Goal: Task Accomplishment & Management: Manage account settings

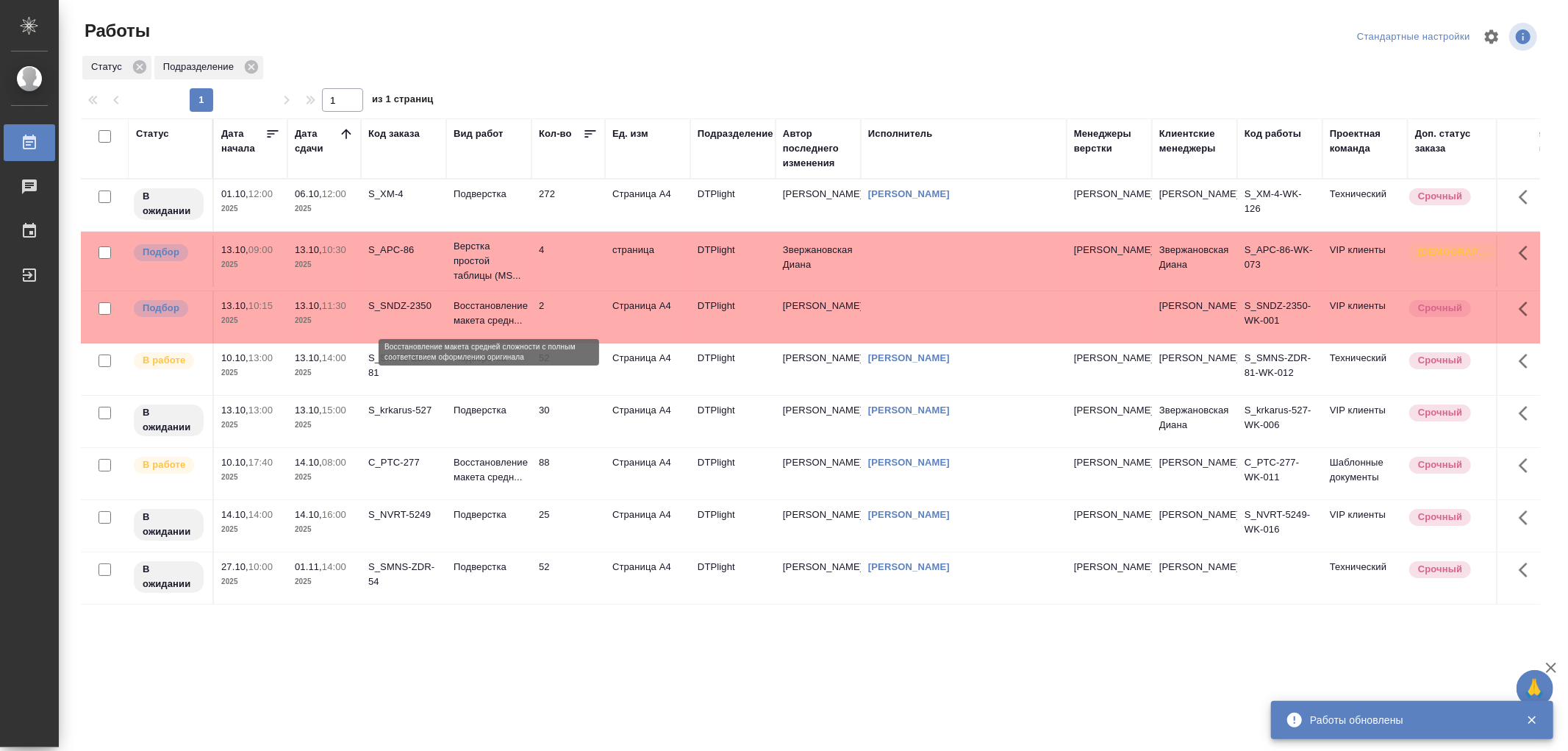
click at [491, 306] on p "Восстановление макета средн..." at bounding box center [488, 313] width 71 height 29
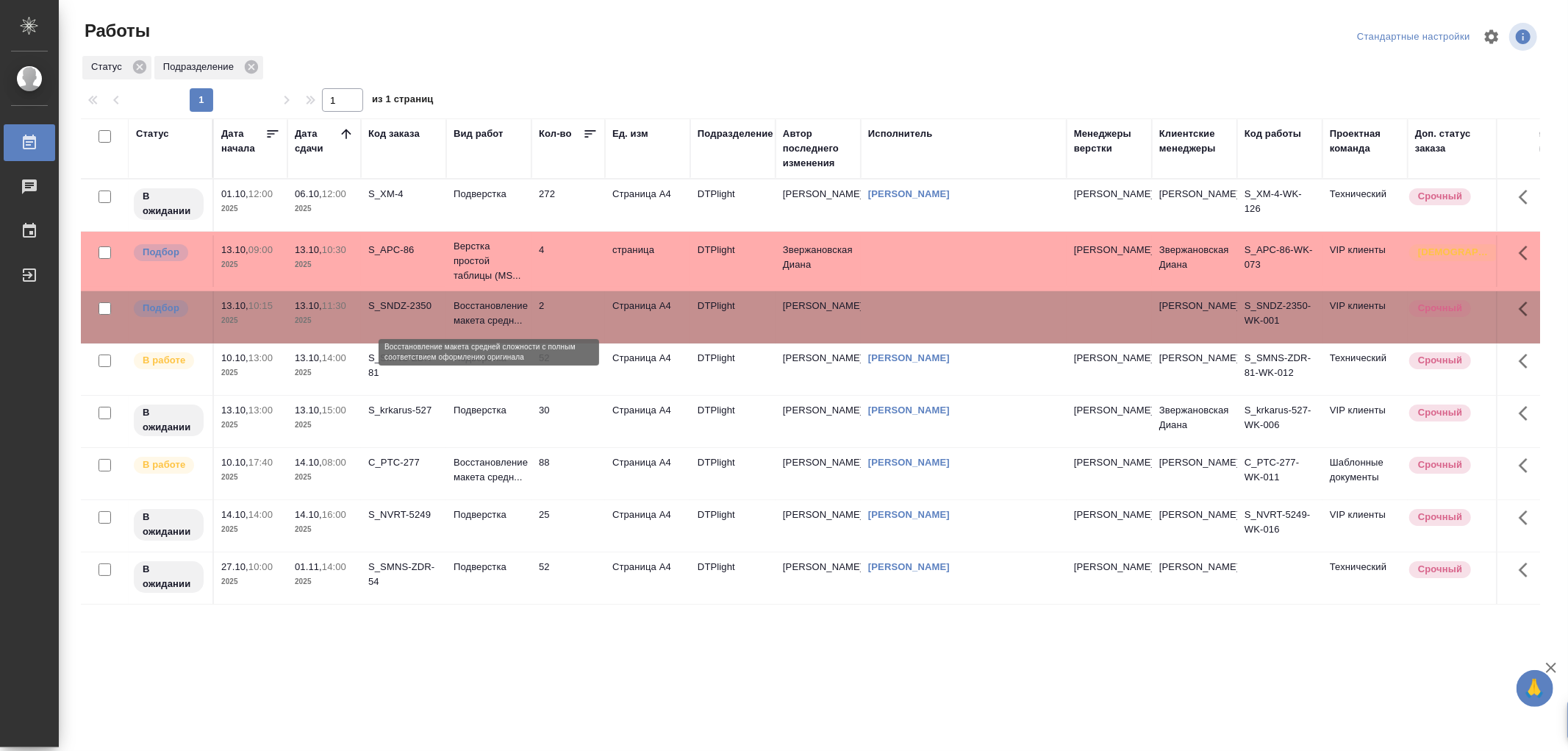
click at [491, 306] on p "Восстановление макета средн..." at bounding box center [488, 313] width 71 height 29
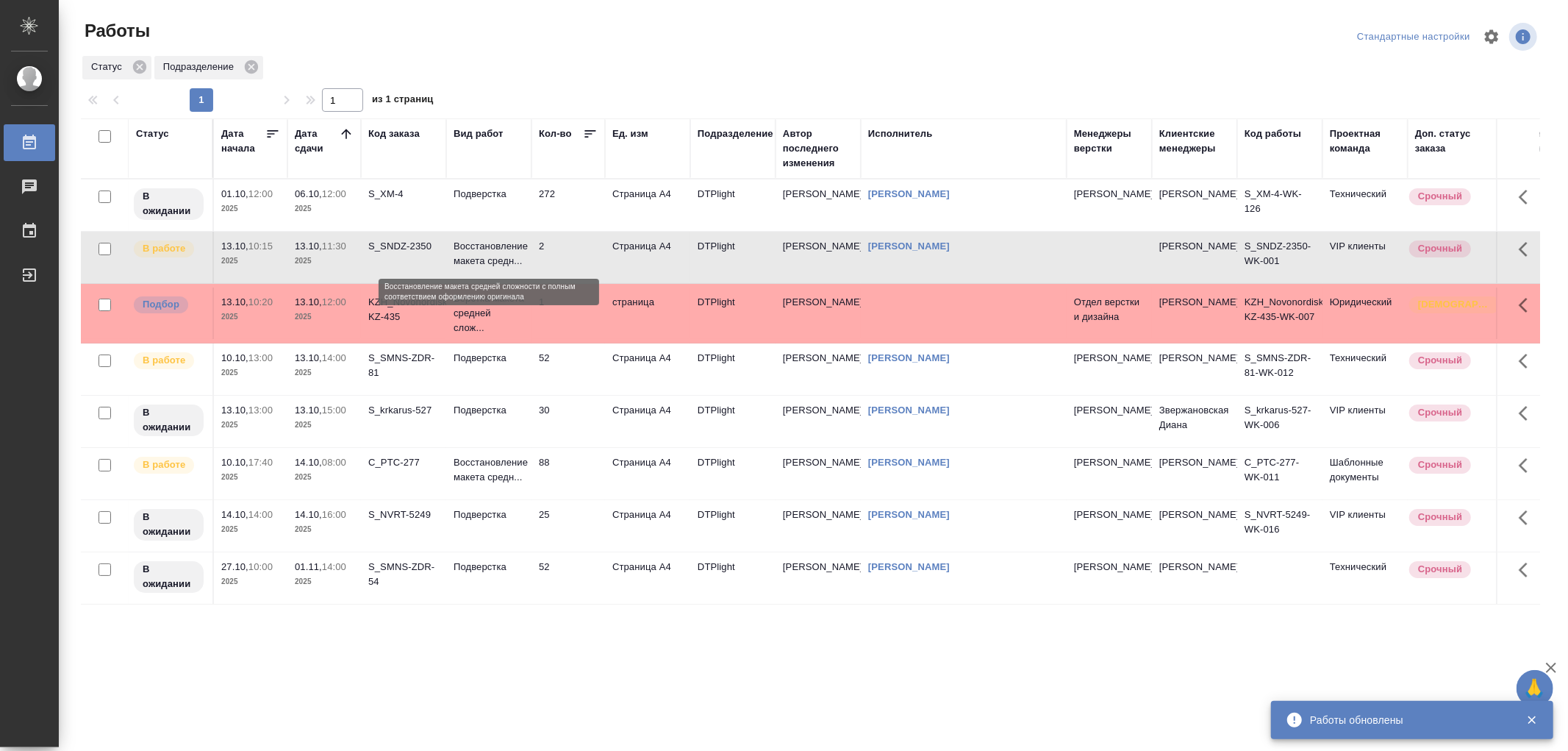
click at [510, 245] on p "Восстановление макета средн..." at bounding box center [488, 253] width 71 height 29
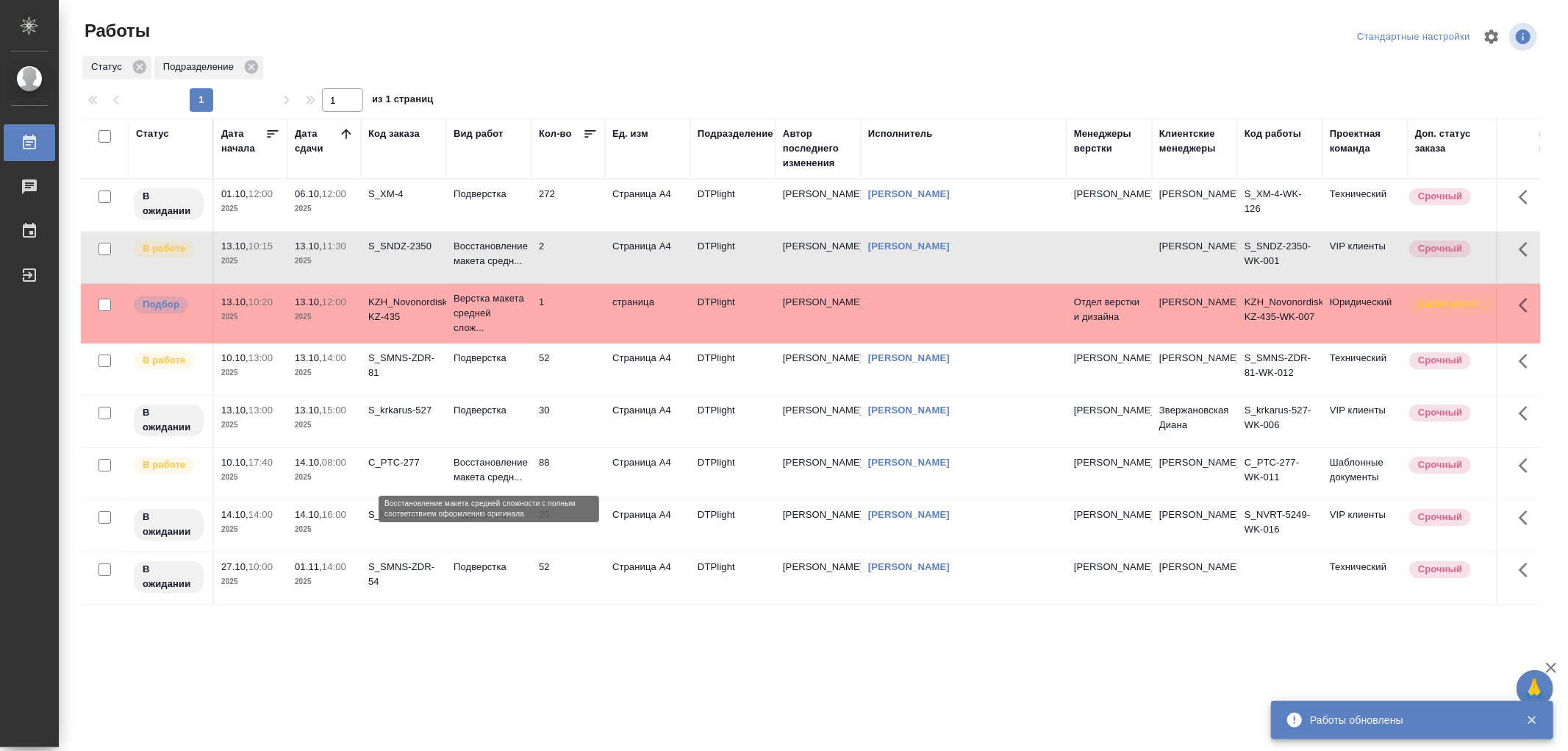
click at [510, 473] on p "Восстановление макета средн..." at bounding box center [488, 470] width 71 height 29
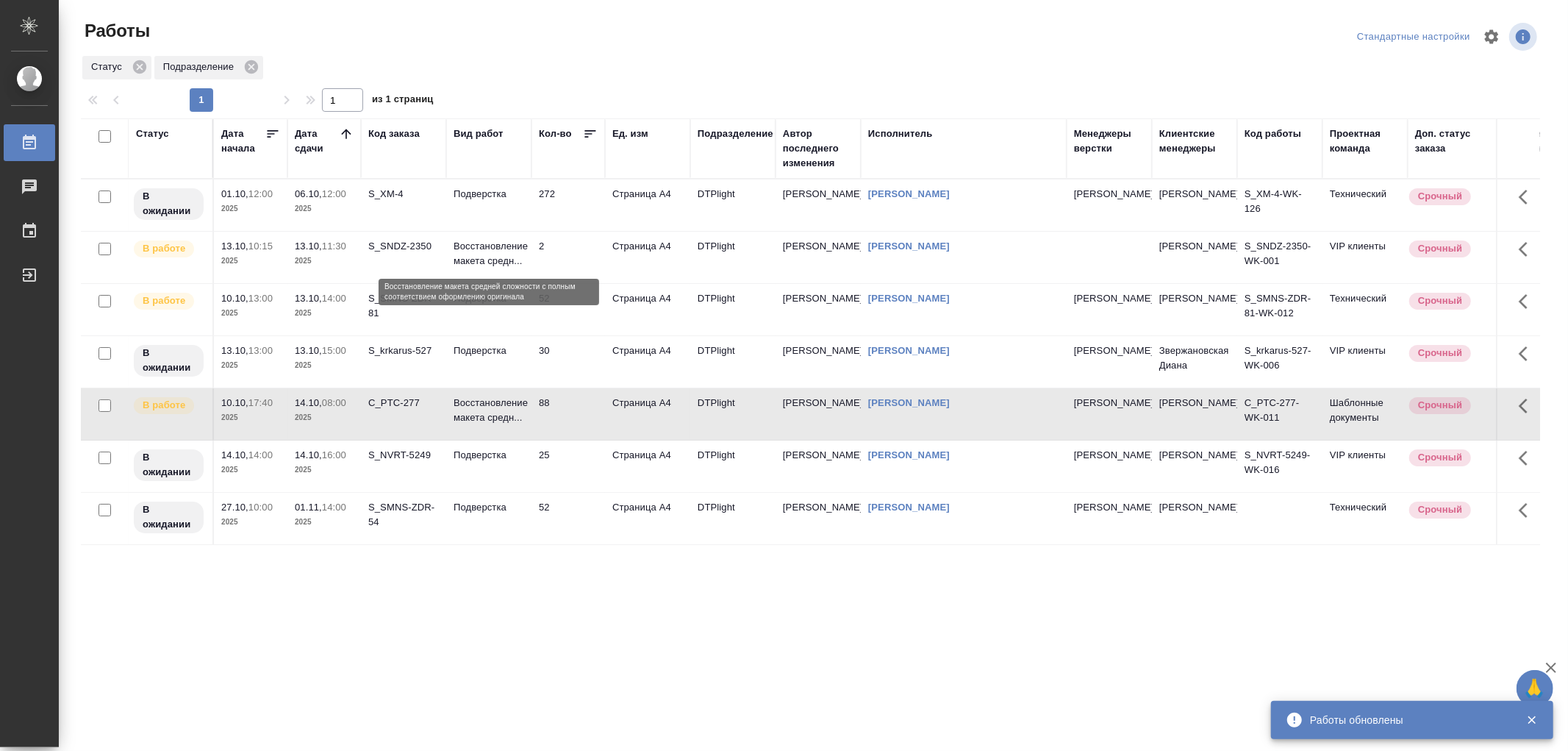
click at [500, 264] on p "Восстановление макета средн..." at bounding box center [488, 253] width 71 height 29
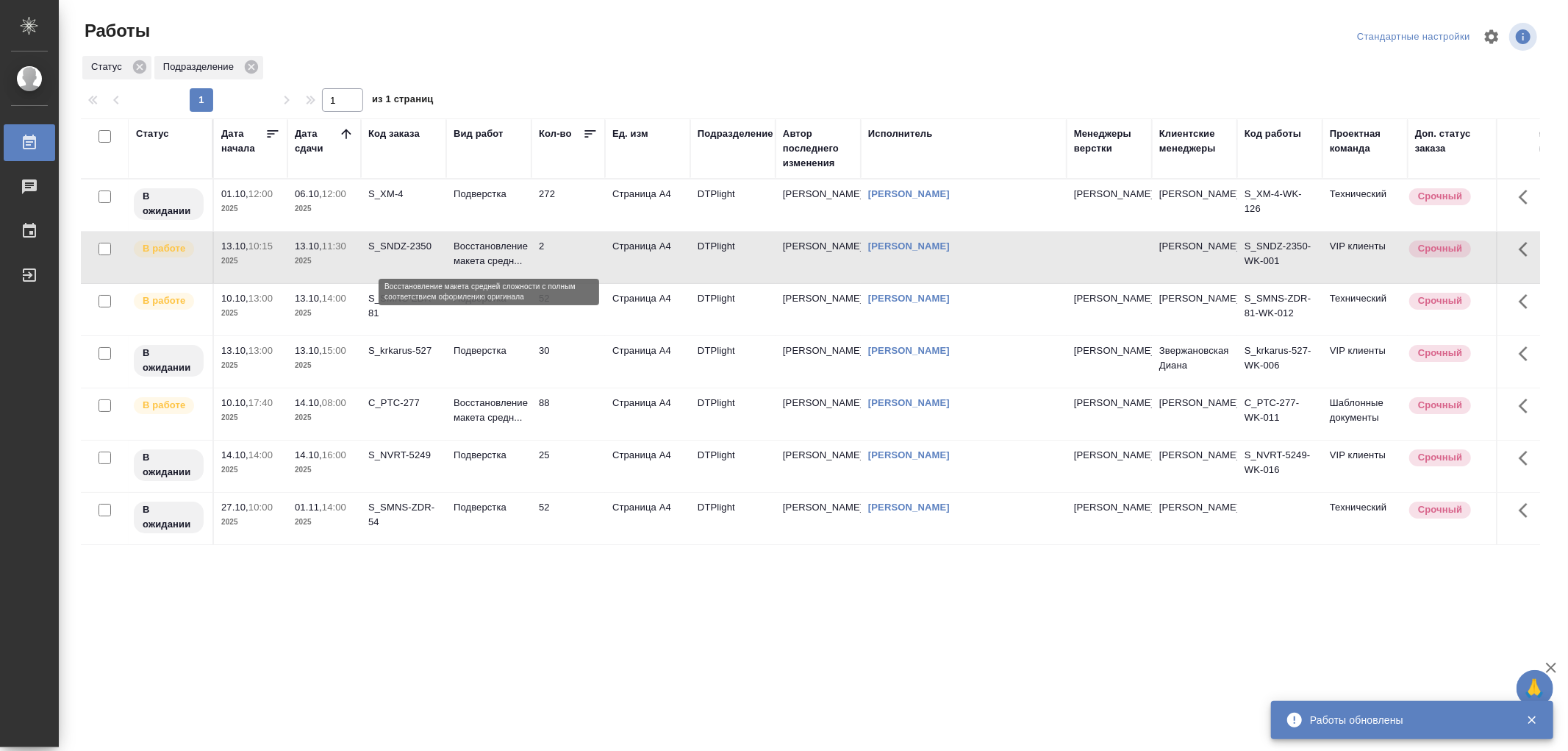
click at [500, 264] on p "Восстановление макета средн..." at bounding box center [488, 253] width 71 height 29
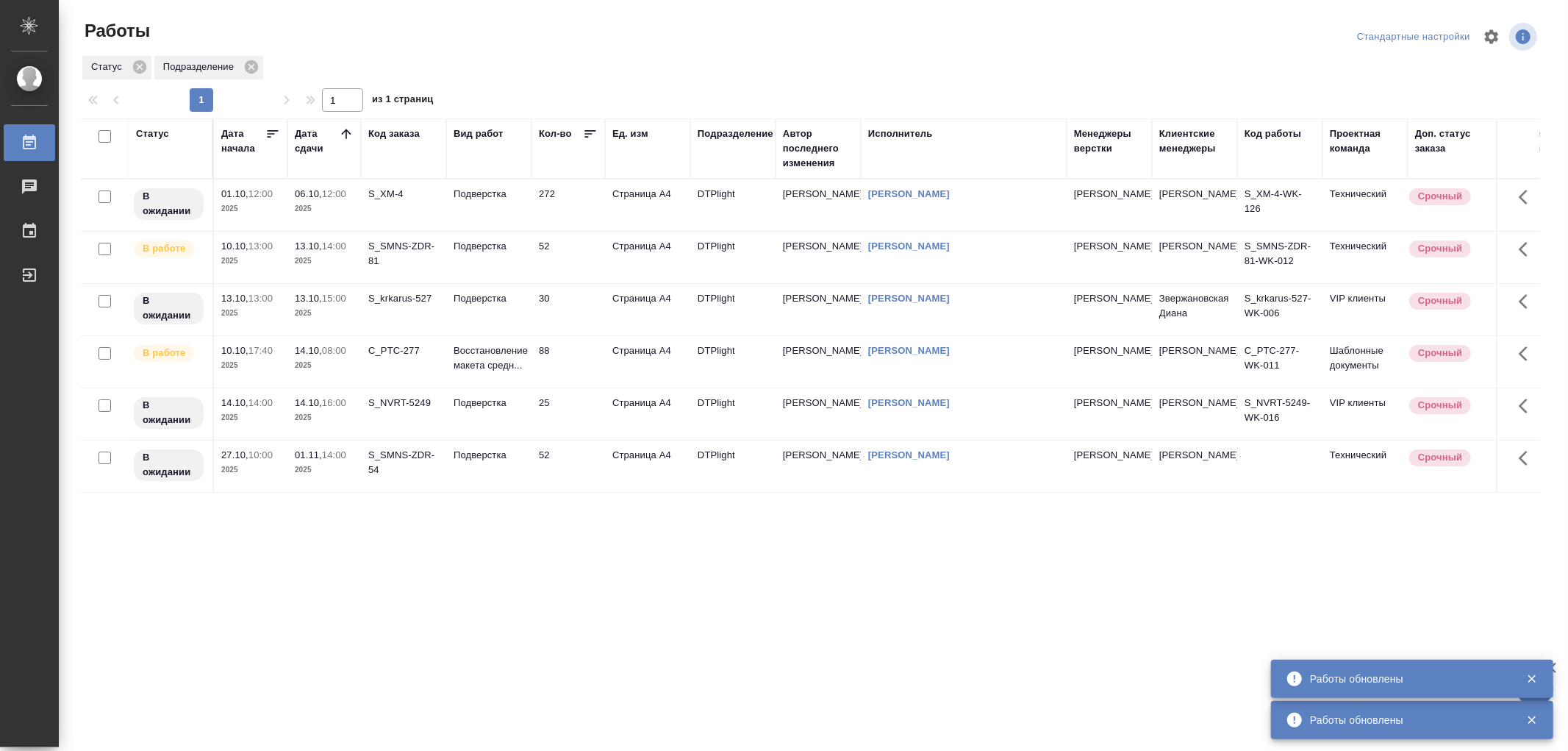
click at [482, 311] on td "Подверстка" at bounding box center [488, 310] width 86 height 52
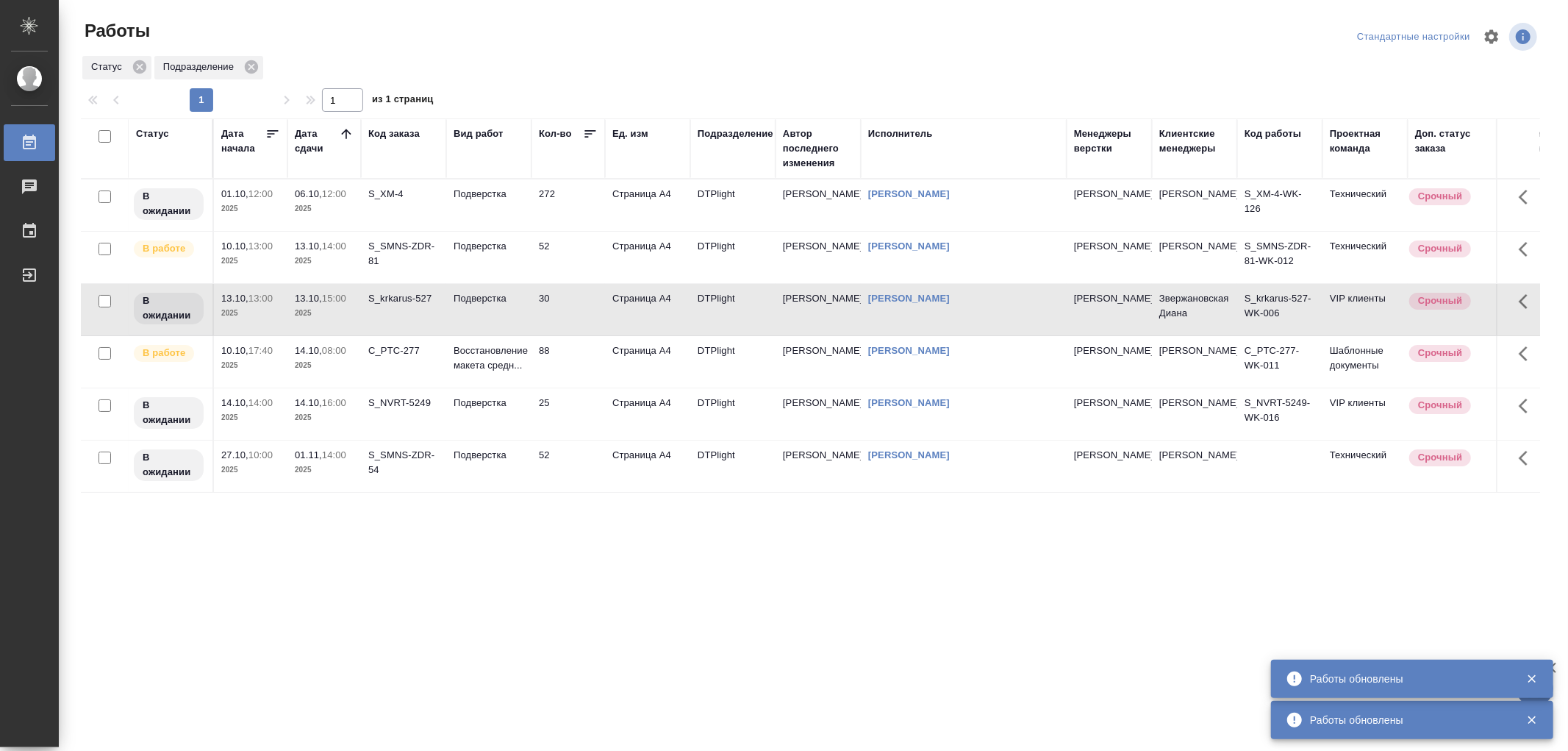
click at [482, 311] on td "Подверстка" at bounding box center [488, 310] width 86 height 52
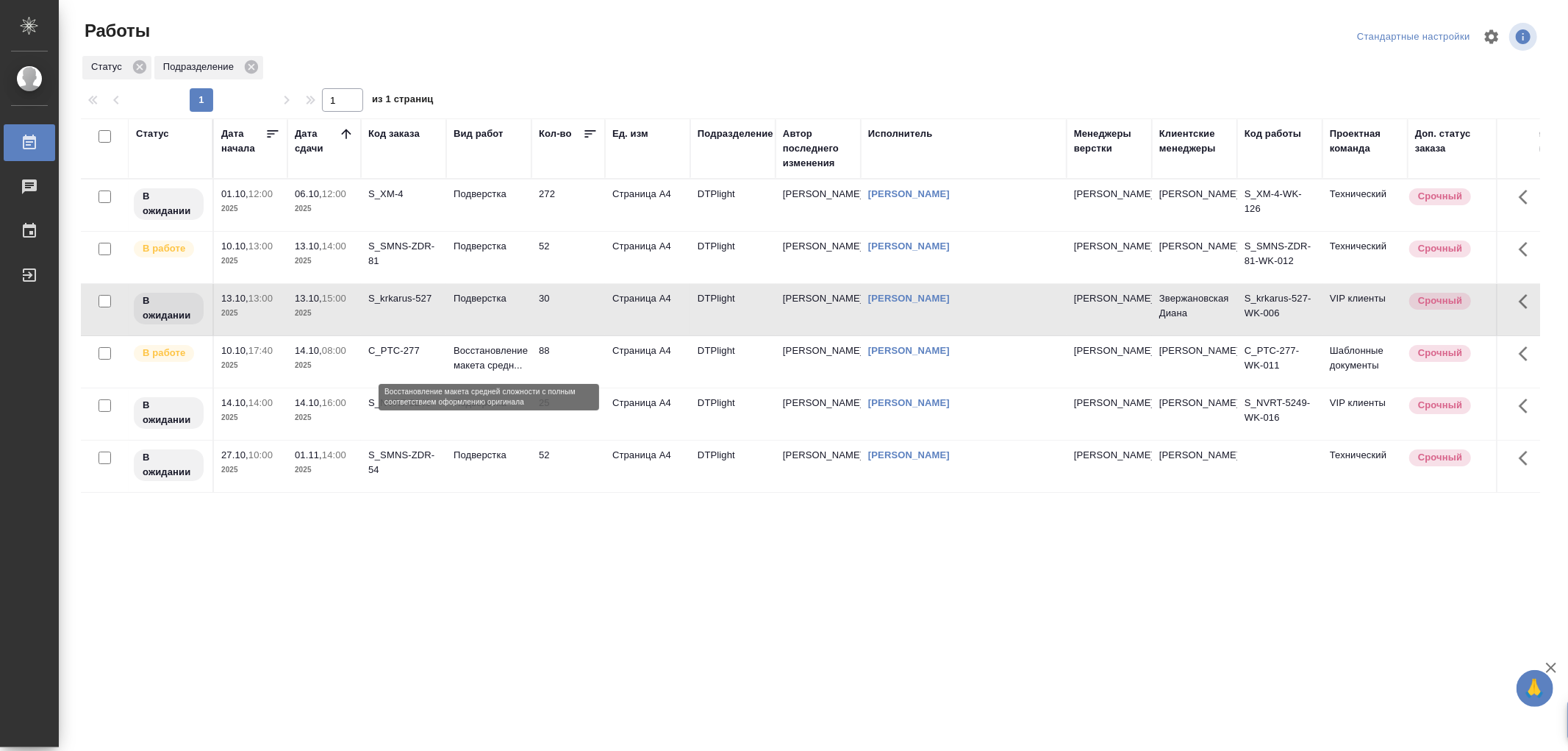
click at [498, 363] on p "Восстановление макета средн..." at bounding box center [488, 358] width 71 height 29
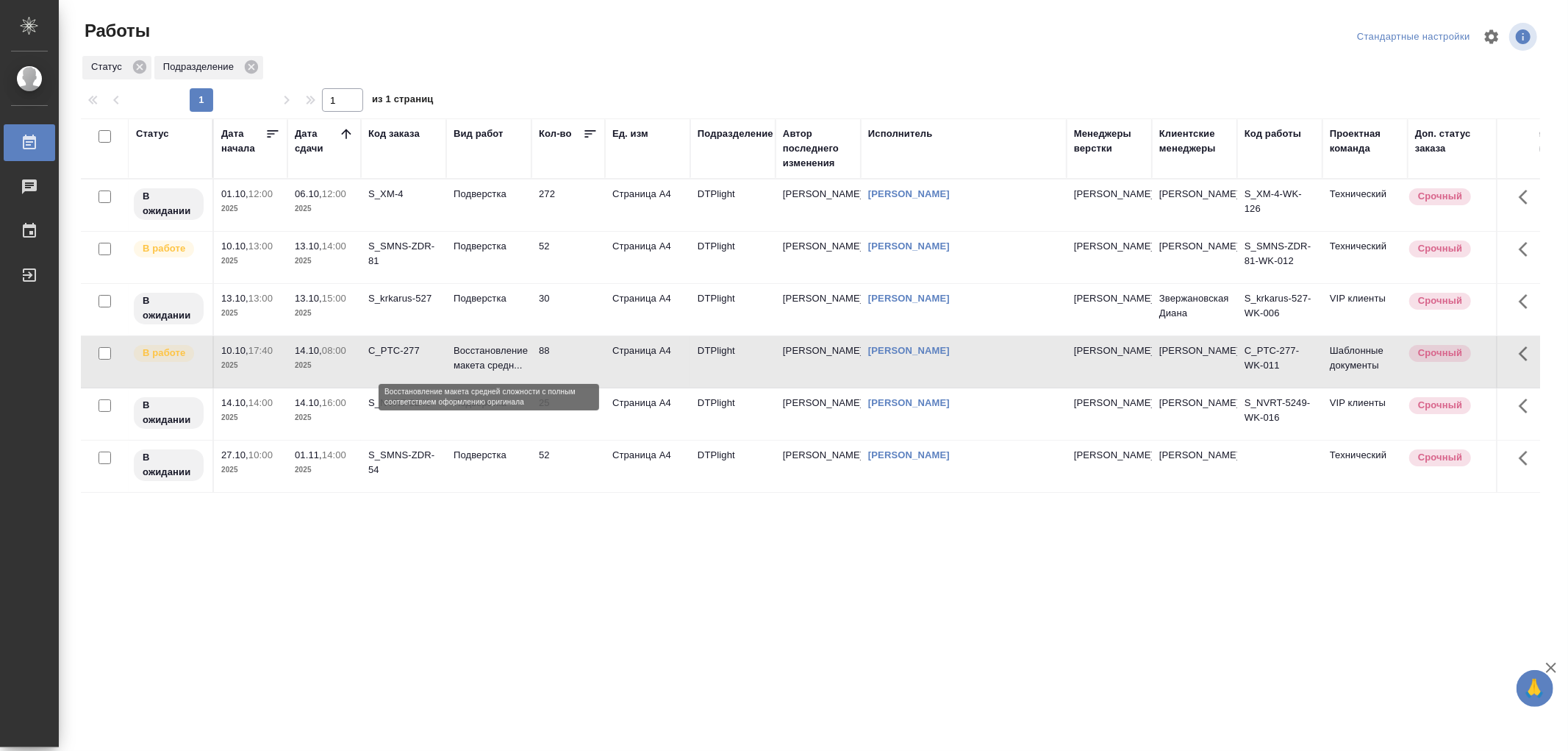
click at [498, 363] on p "Восстановление макета средн..." at bounding box center [488, 358] width 71 height 29
click at [503, 365] on p "Восстановление макета средн..." at bounding box center [488, 358] width 71 height 29
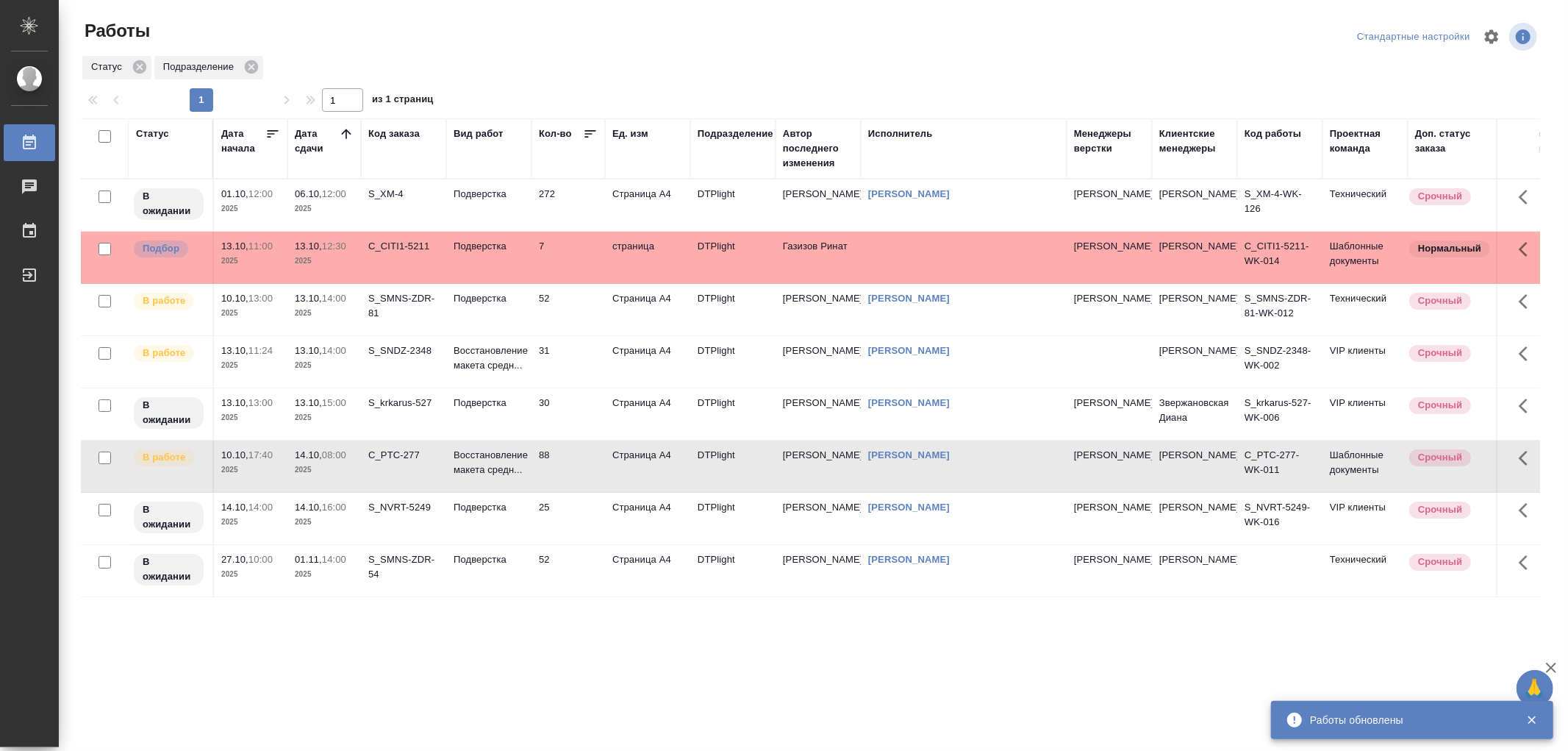
click at [506, 316] on td "Подверстка" at bounding box center [488, 310] width 86 height 52
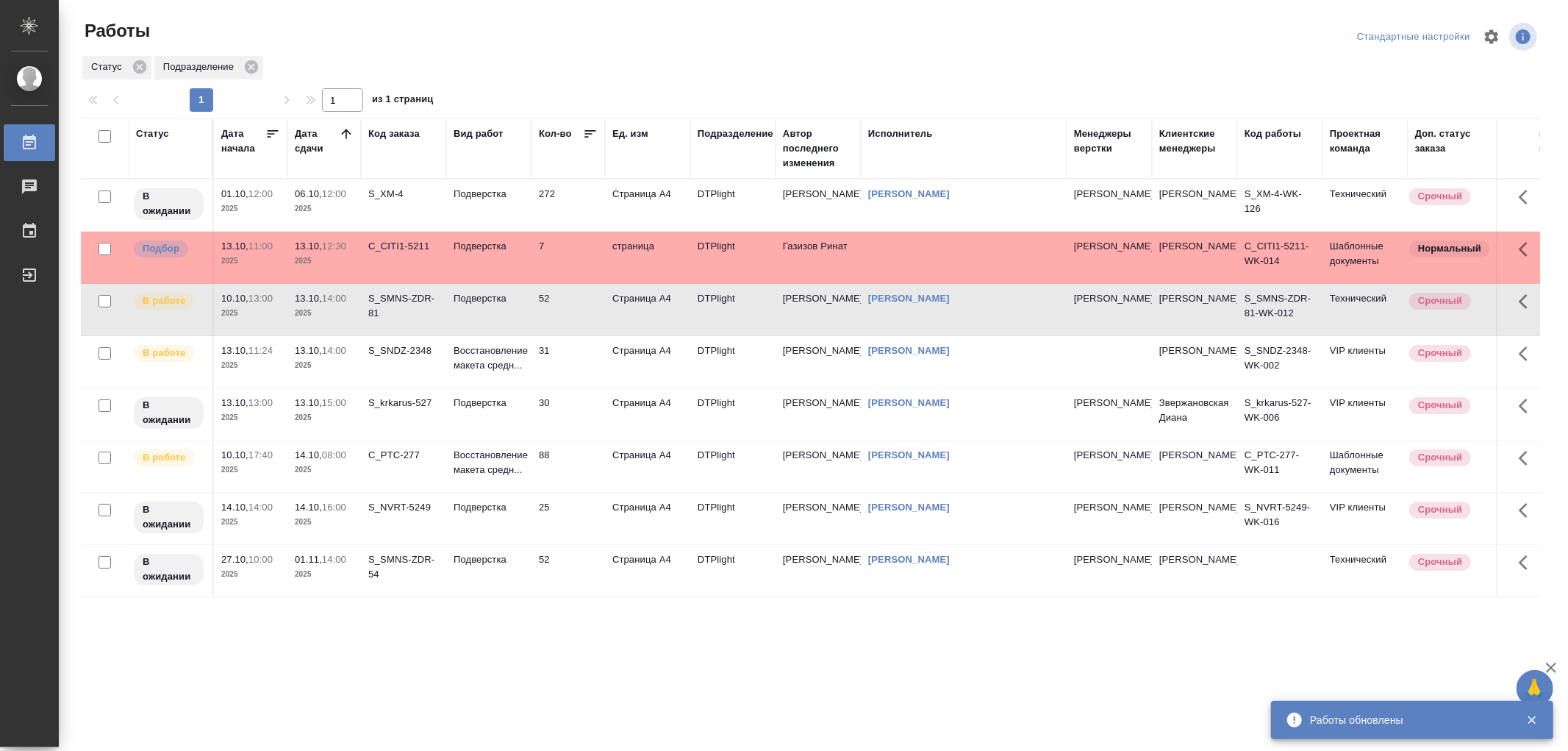
click at [506, 316] on td "Подверстка" at bounding box center [488, 310] width 86 height 52
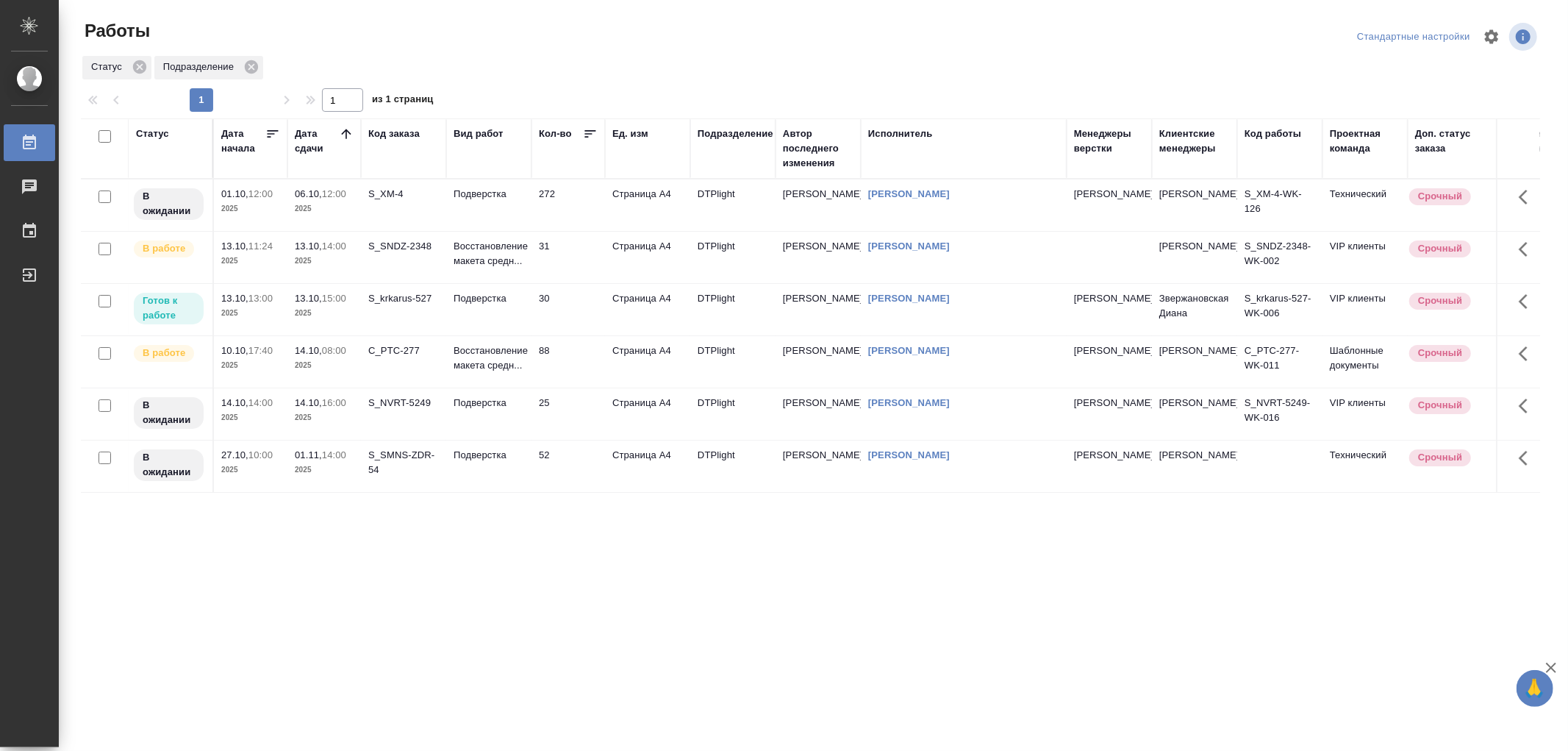
click at [493, 326] on td "Подверстка" at bounding box center [488, 310] width 86 height 52
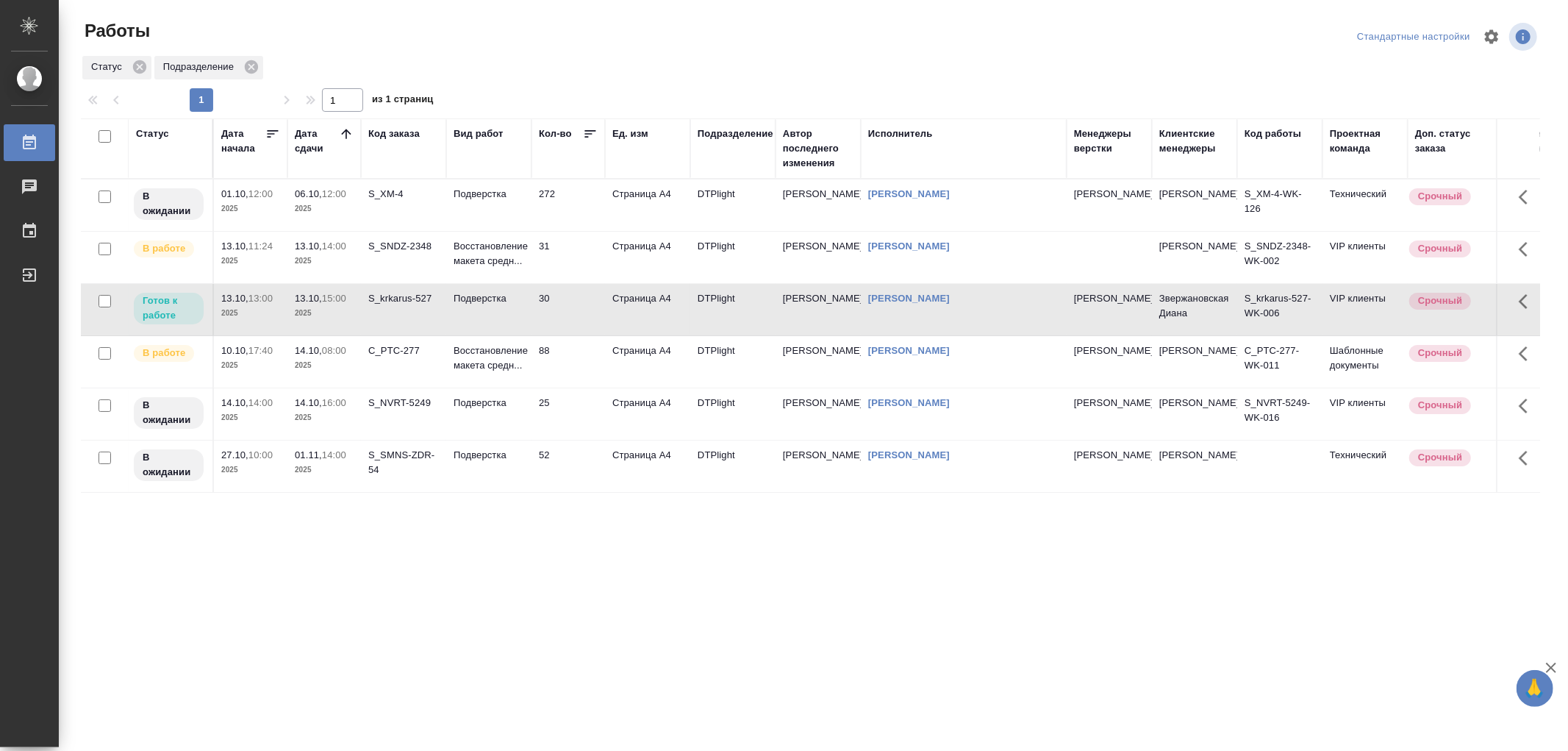
click at [493, 326] on td "Подверстка" at bounding box center [488, 310] width 86 height 52
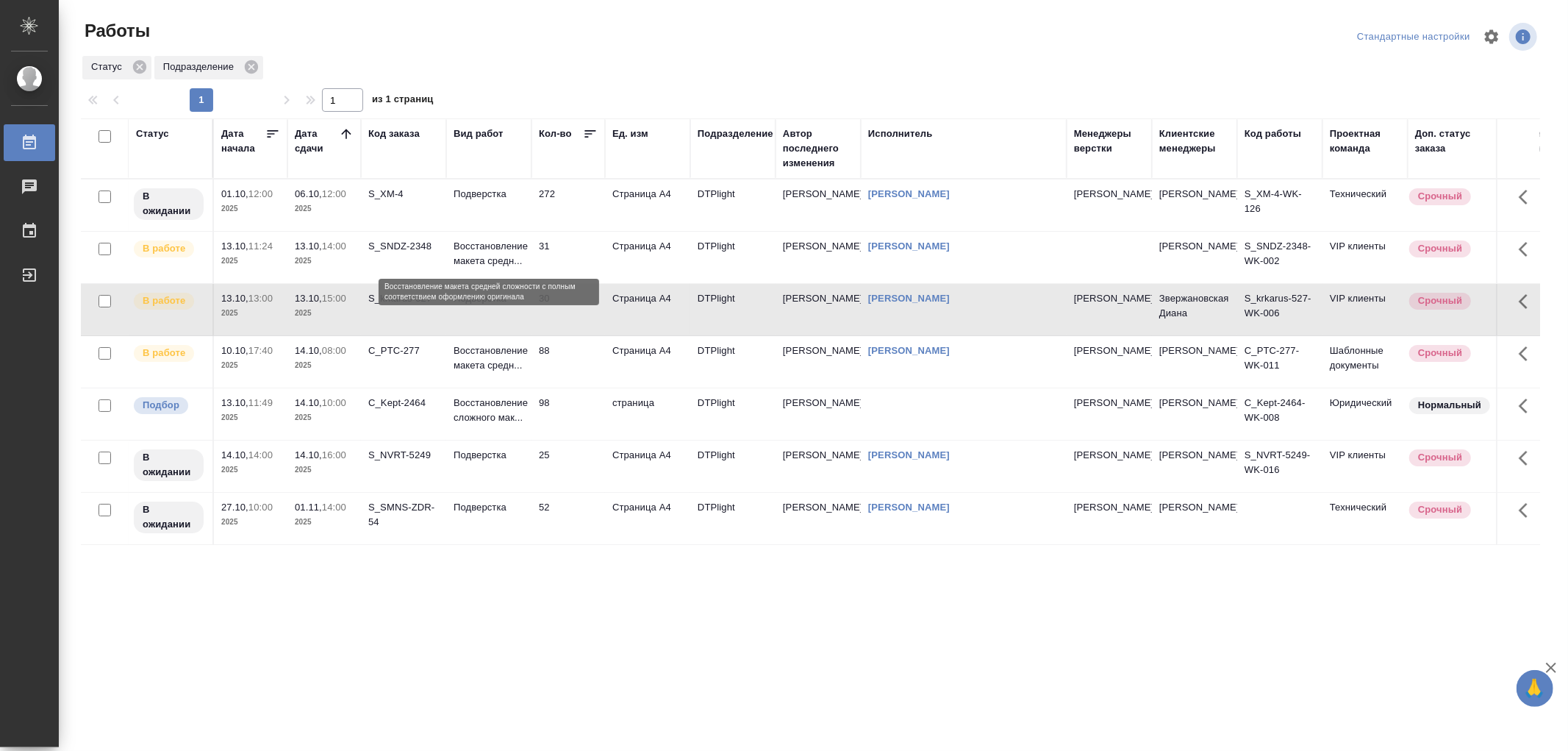
click at [502, 252] on p "Восстановление макета средн..." at bounding box center [488, 253] width 71 height 29
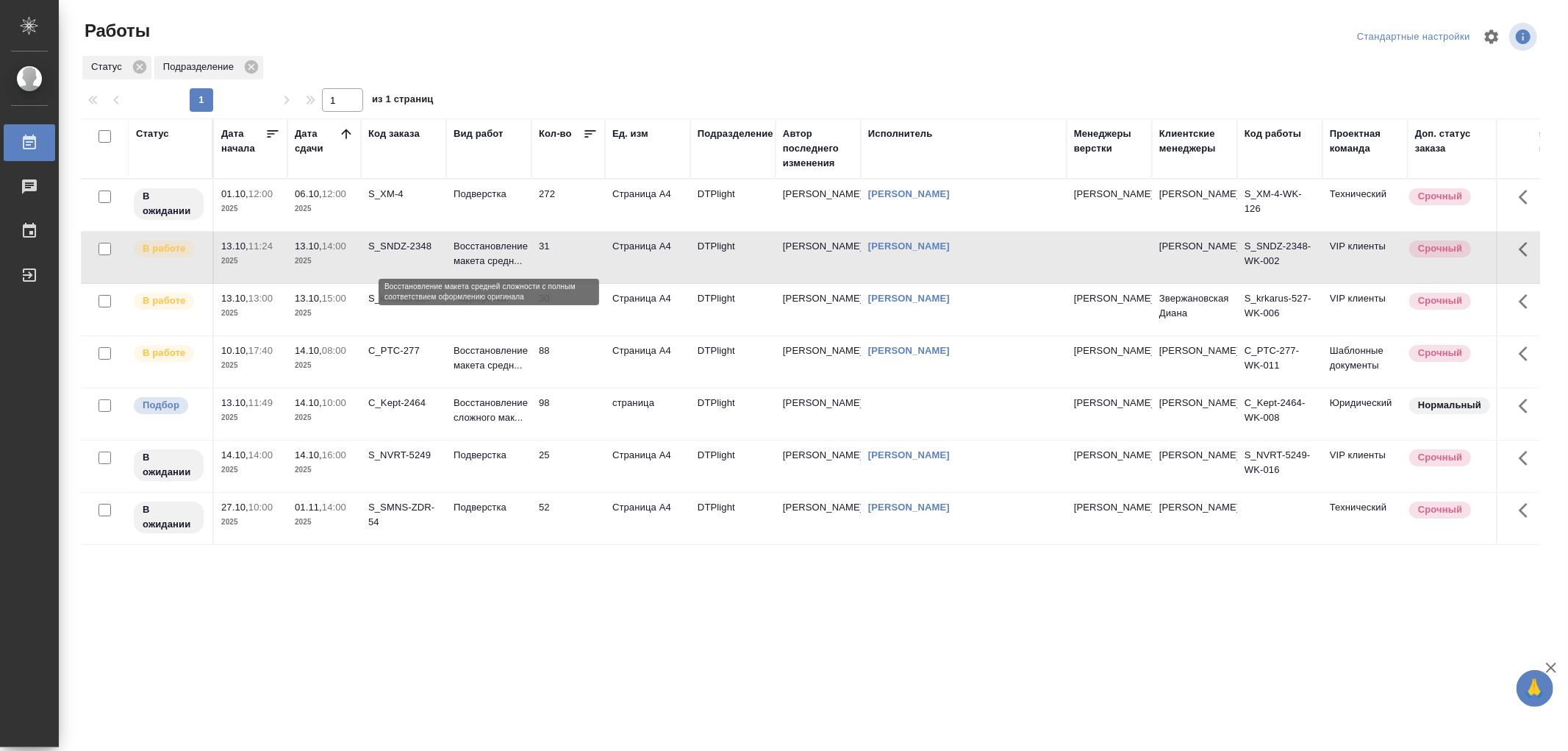
click at [502, 252] on p "Восстановление макета средн..." at bounding box center [488, 253] width 71 height 29
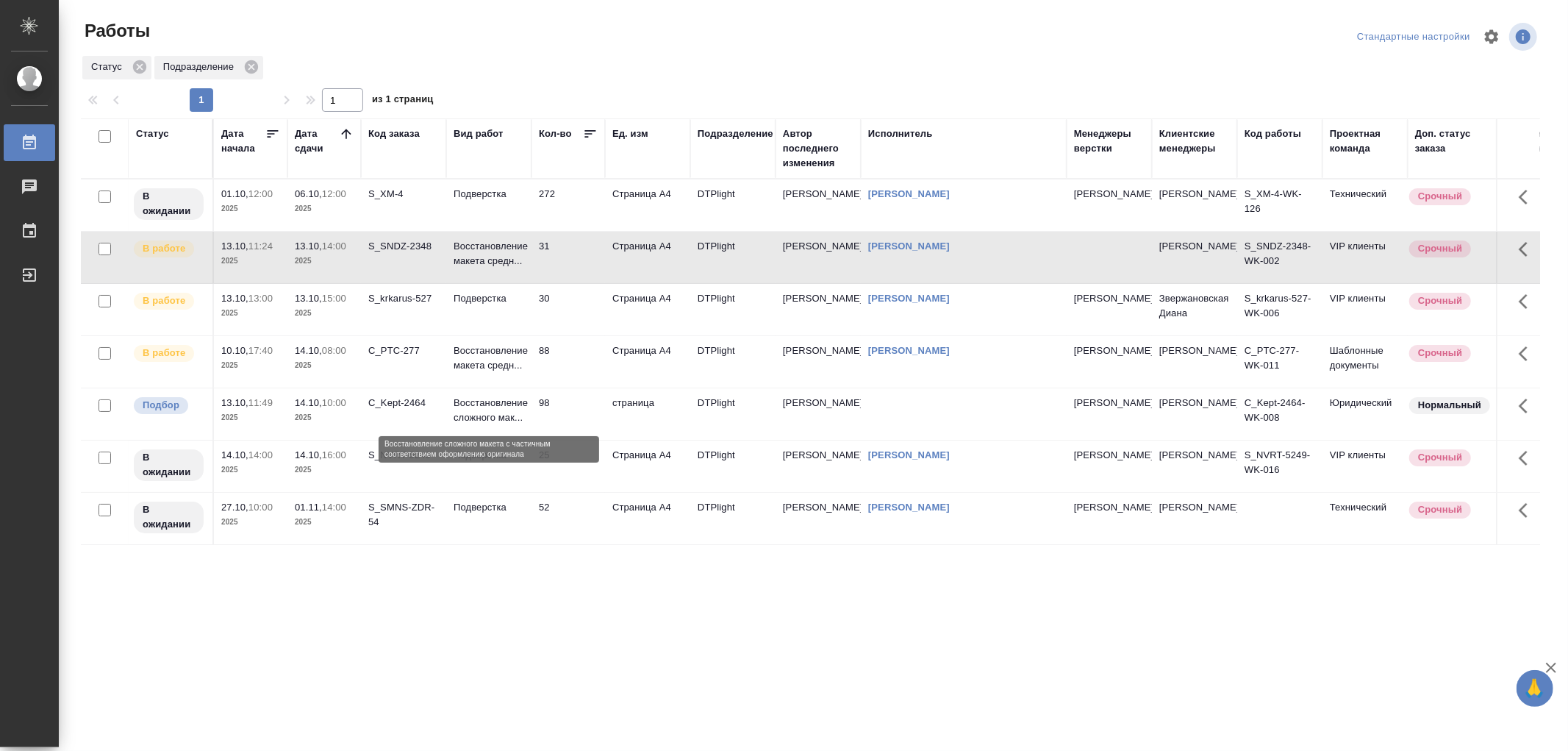
click at [521, 410] on p "Восстановление сложного мак..." at bounding box center [488, 410] width 71 height 29
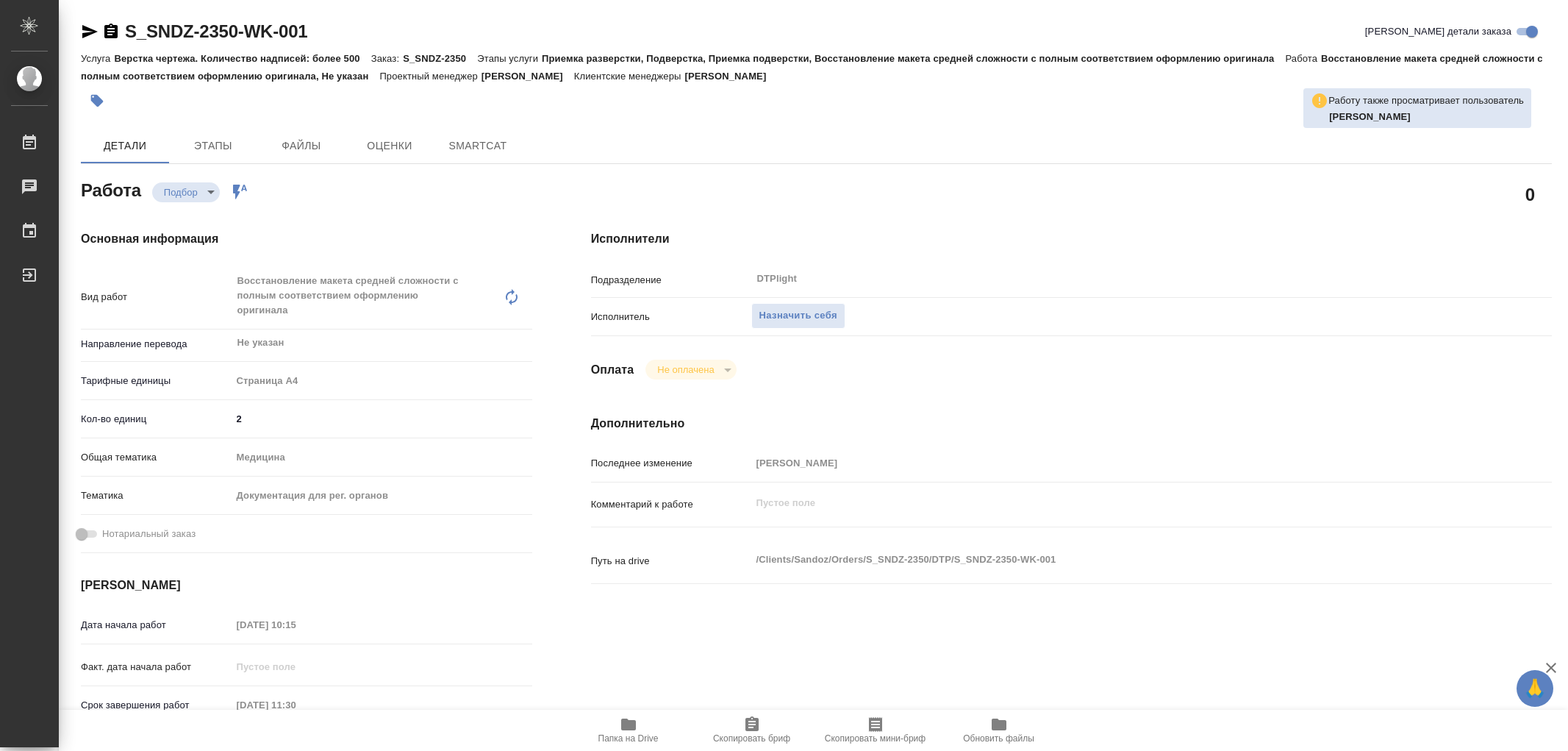
type textarea "x"
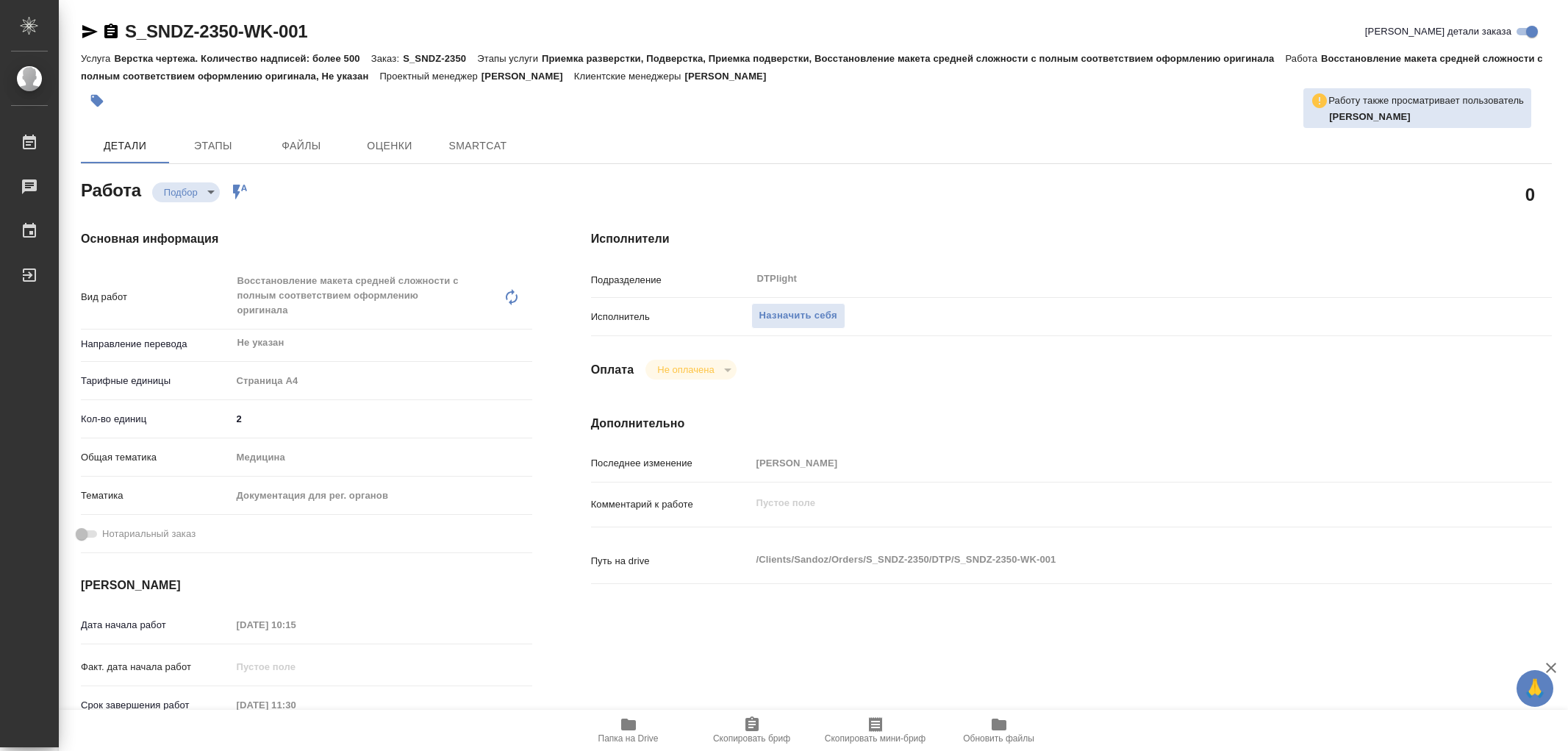
type textarea "x"
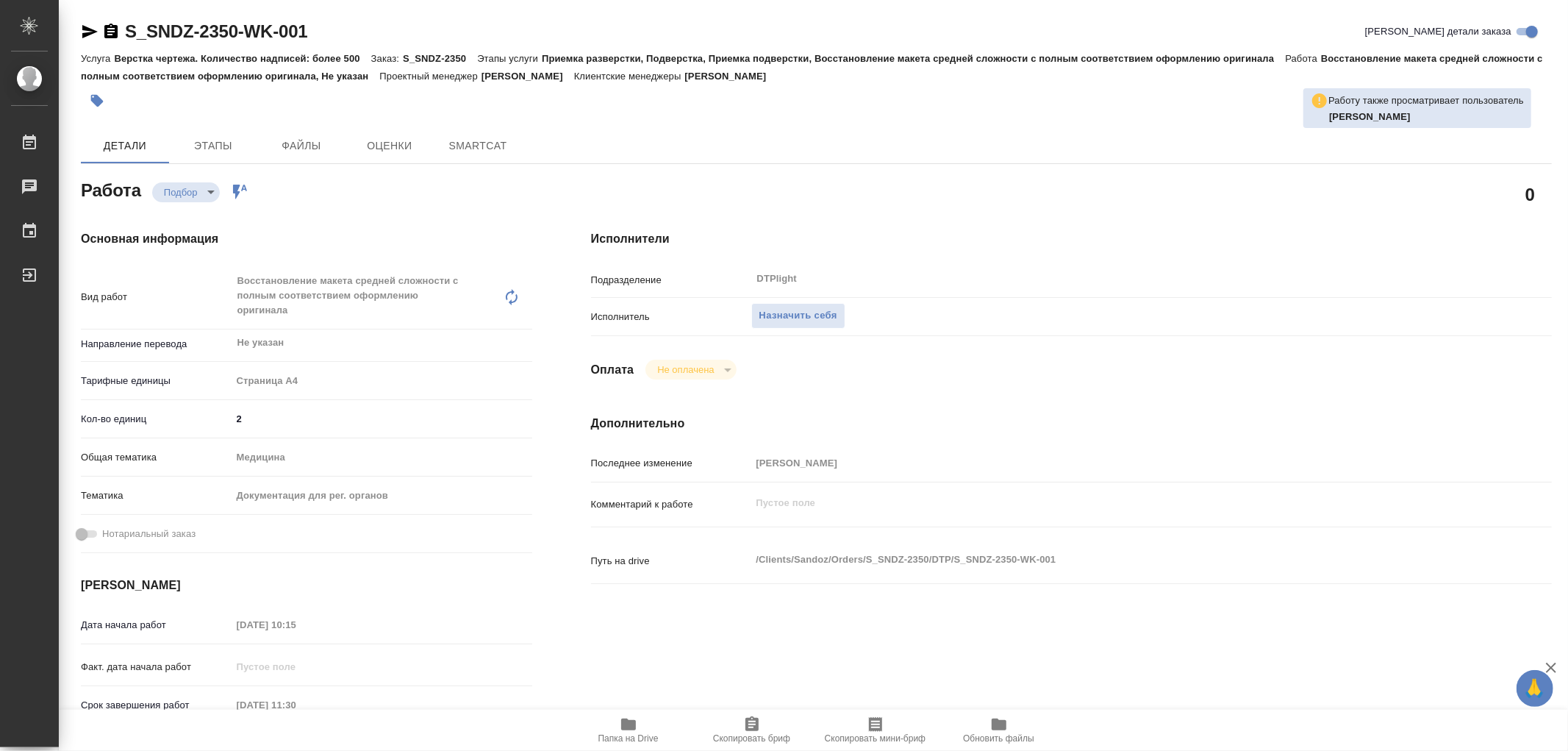
type textarea "x"
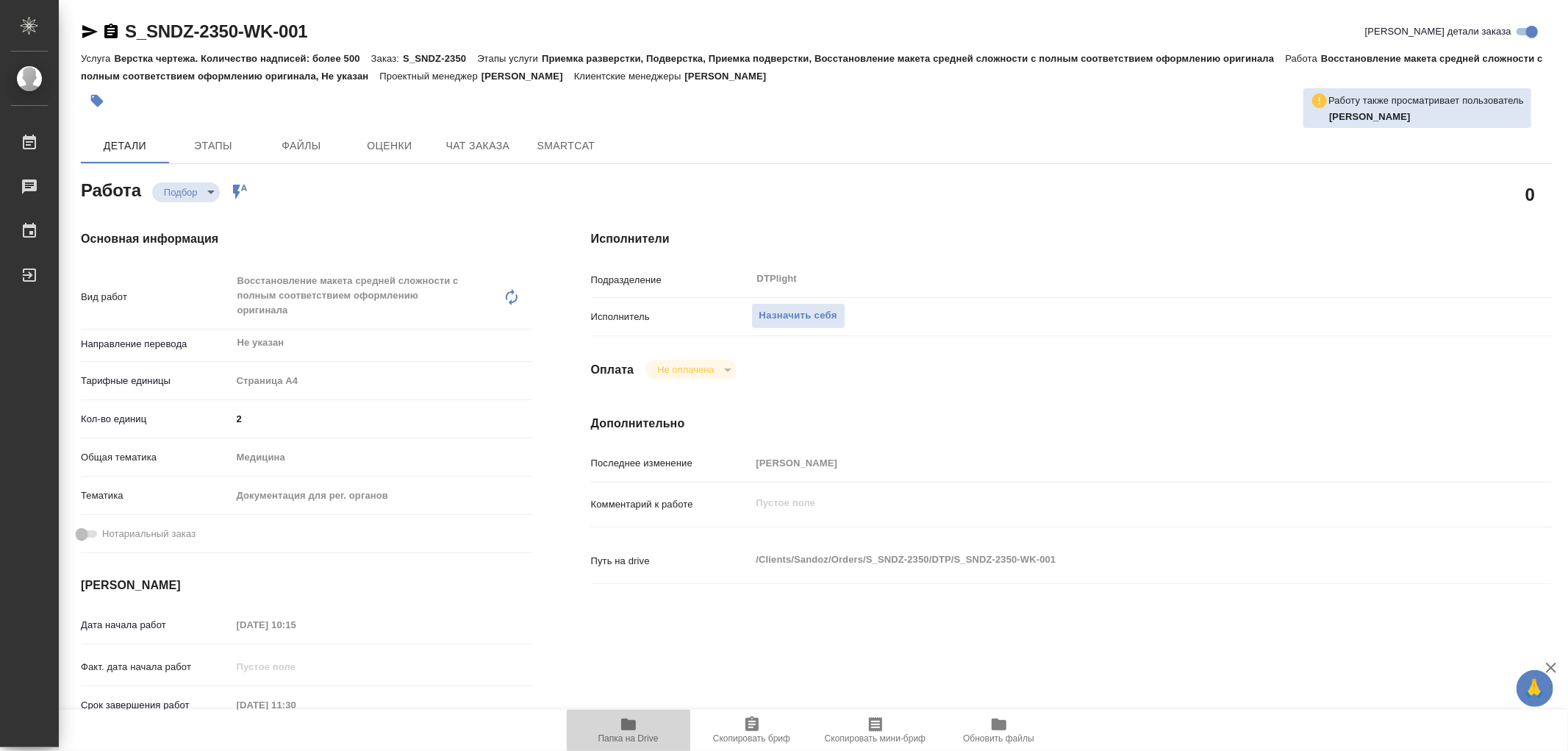
click at [626, 722] on icon "button" at bounding box center [628, 724] width 15 height 12
type textarea "x"
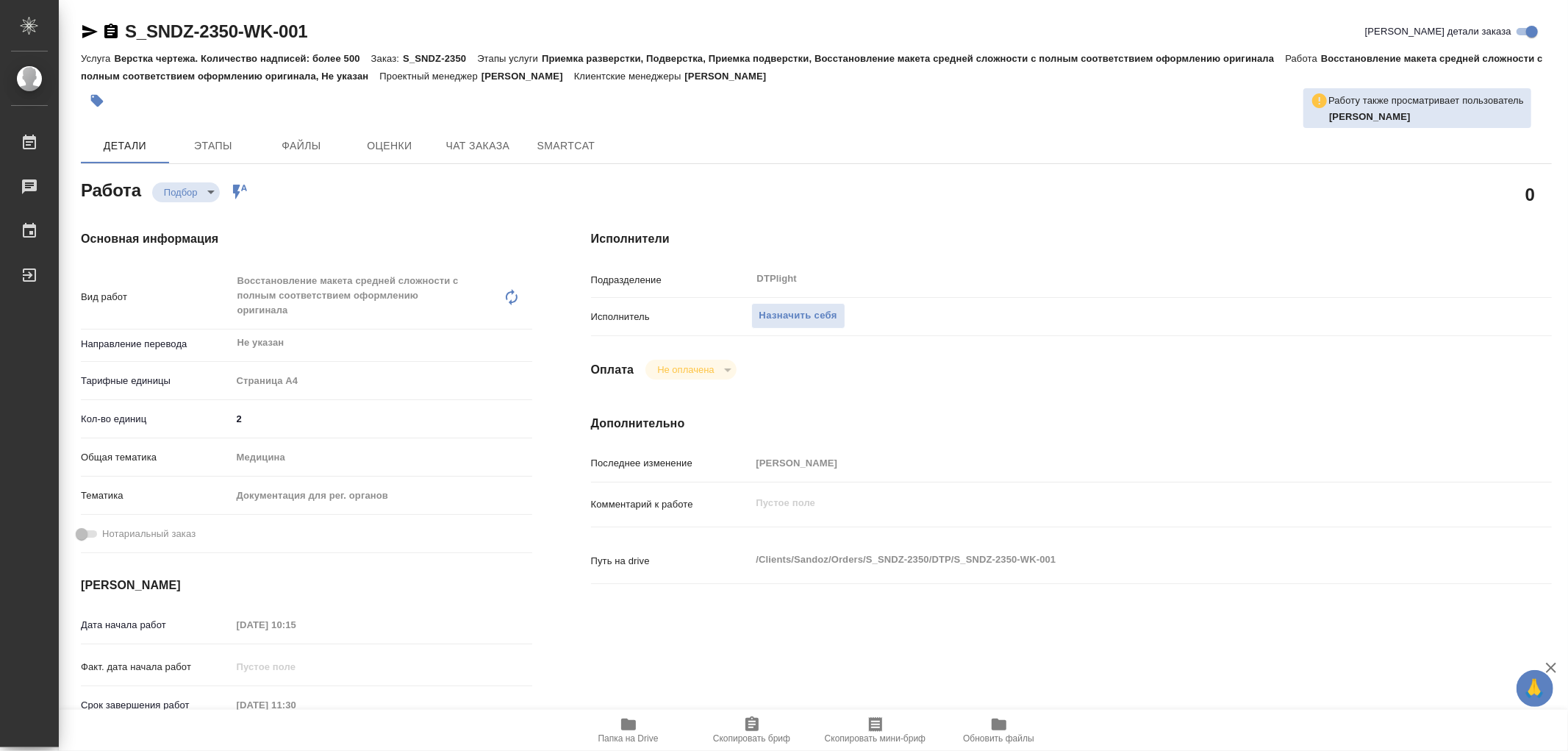
type textarea "x"
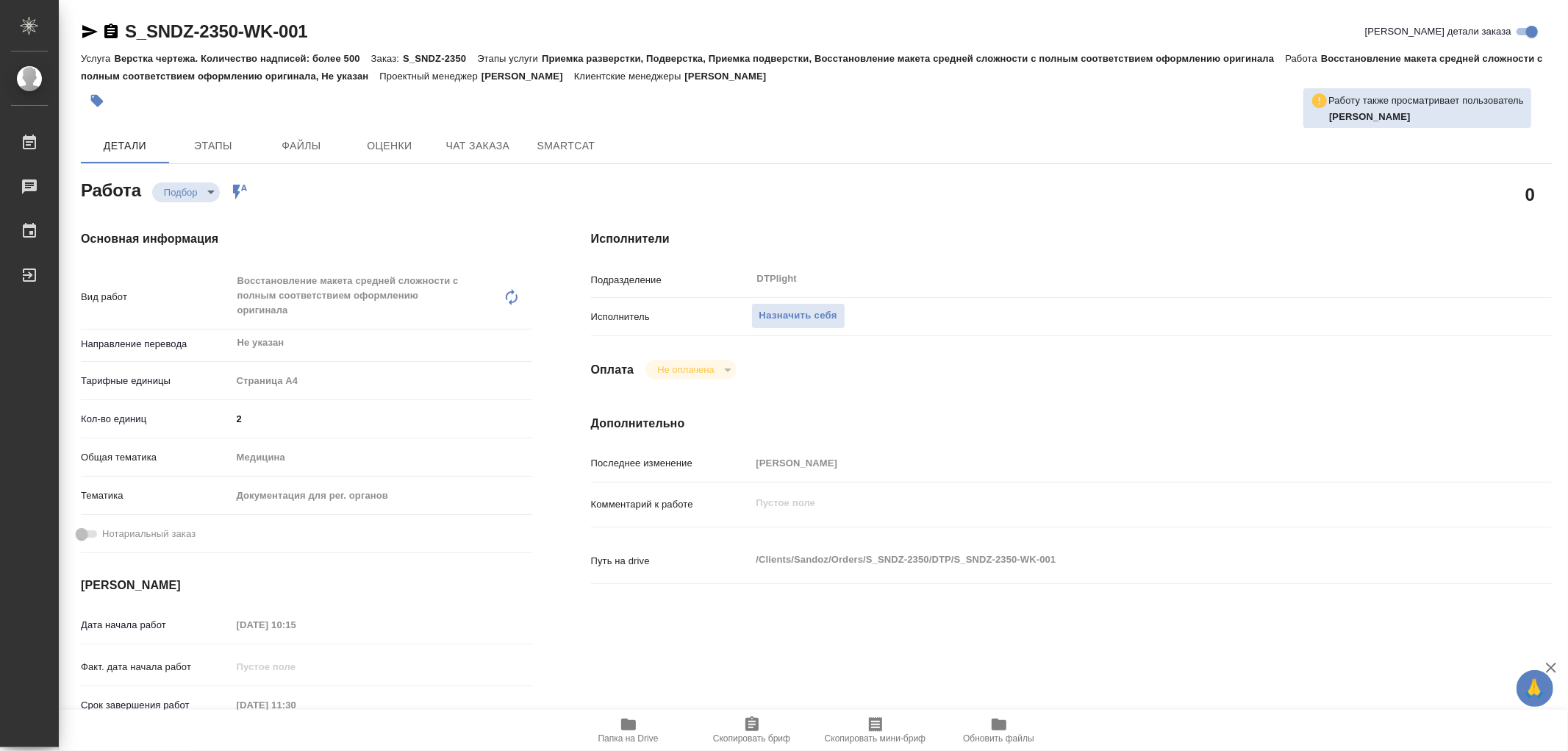
type textarea "x"
click at [774, 313] on span "Назначить себя" at bounding box center [798, 316] width 78 height 17
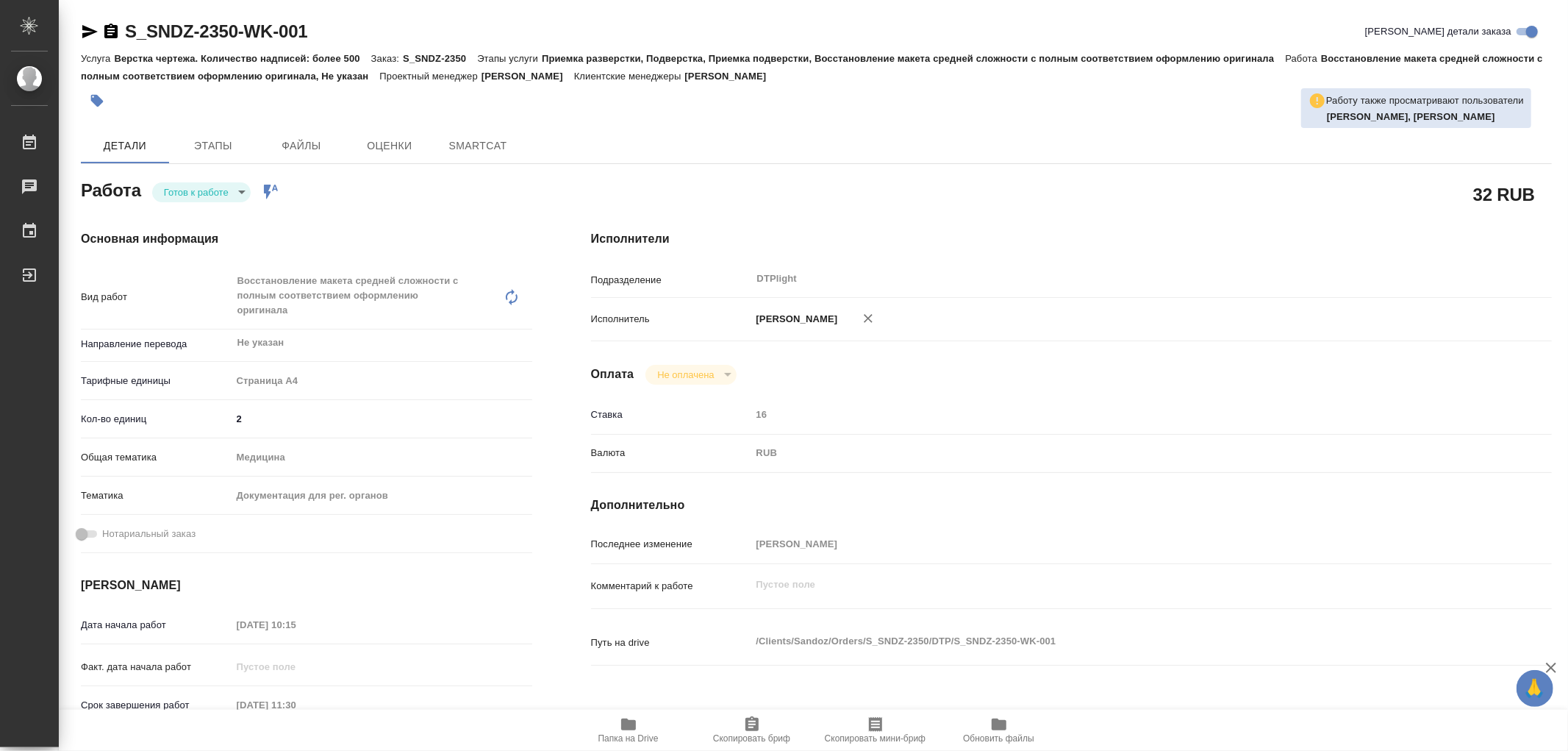
type textarea "x"
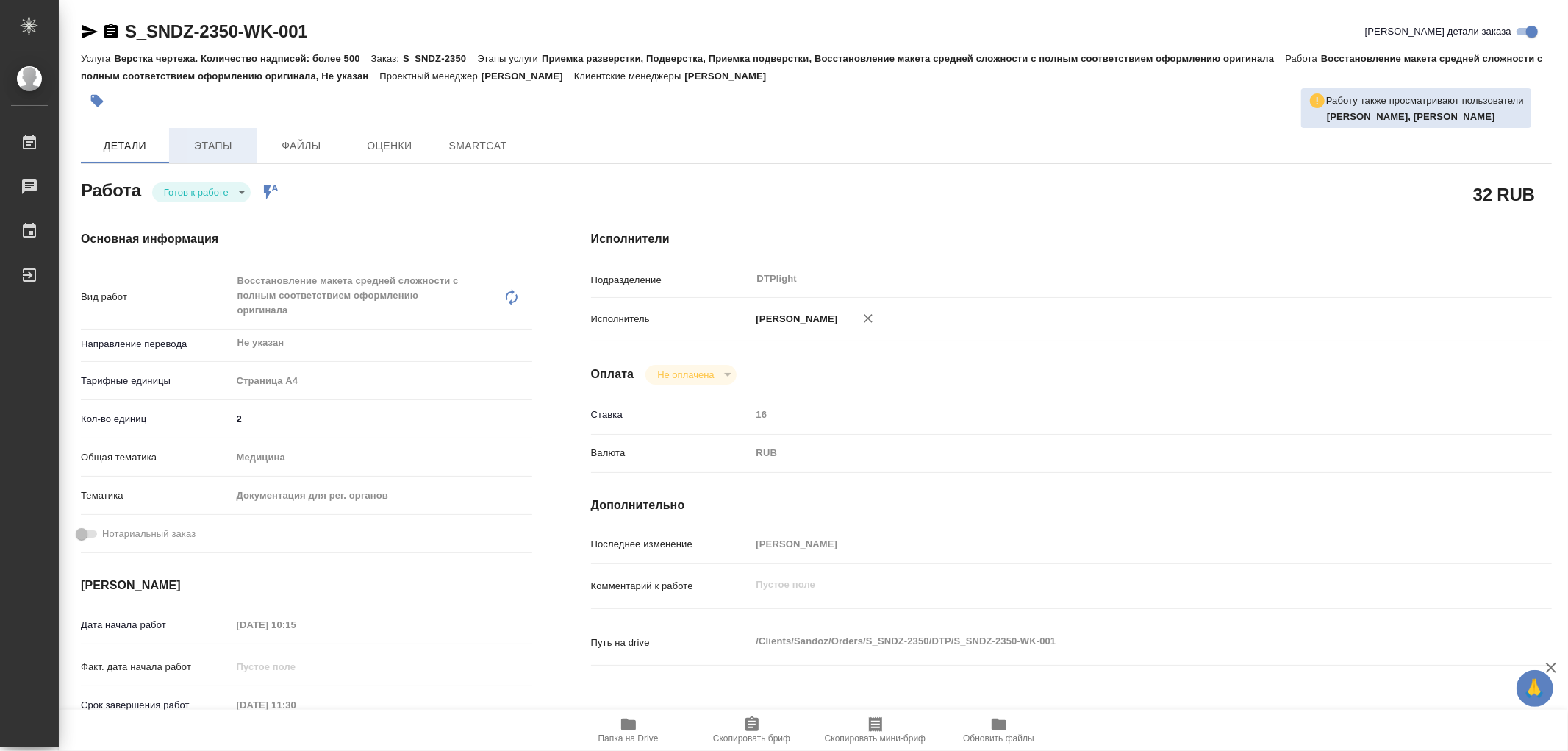
type textarea "x"
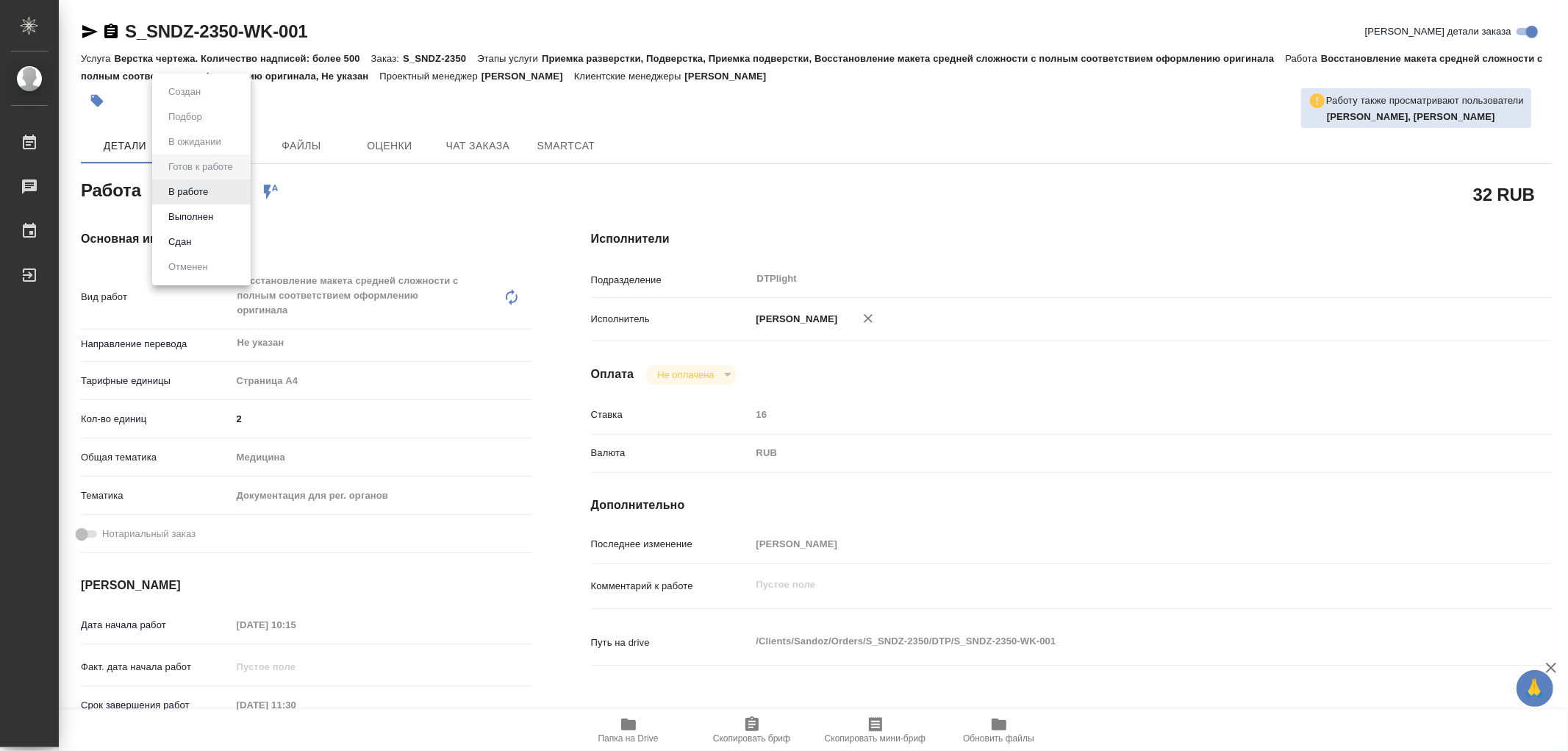
click at [187, 181] on body "🙏 .cls-1 fill:#fff; AWATERA Работы Чаты График Выйти S_SNDZ-2350-WK-001 Кратко …" at bounding box center [784, 375] width 1568 height 751
type textarea "x"
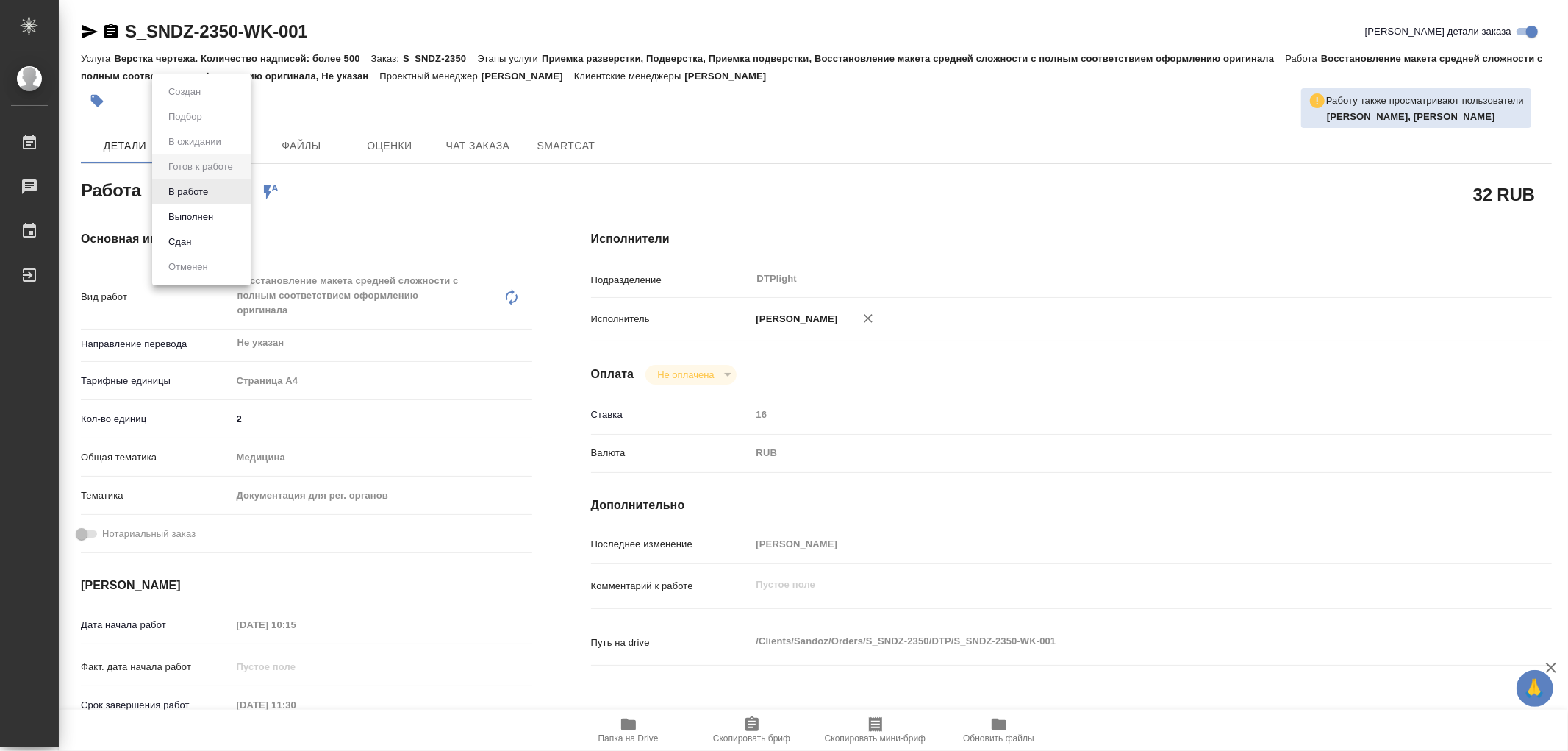
type textarea "x"
click at [173, 197] on button "В работе" at bounding box center [188, 192] width 49 height 17
type textarea "x"
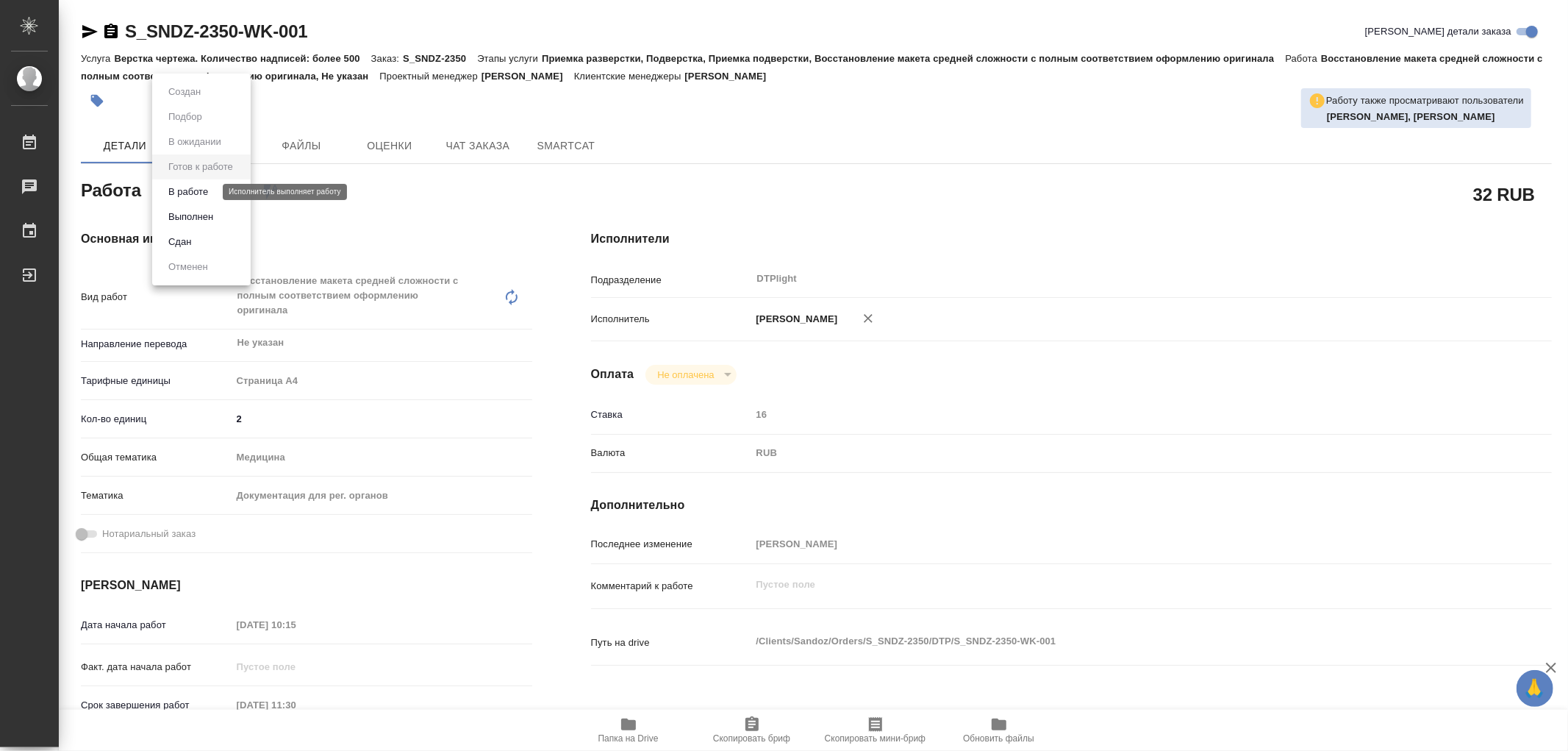
type textarea "x"
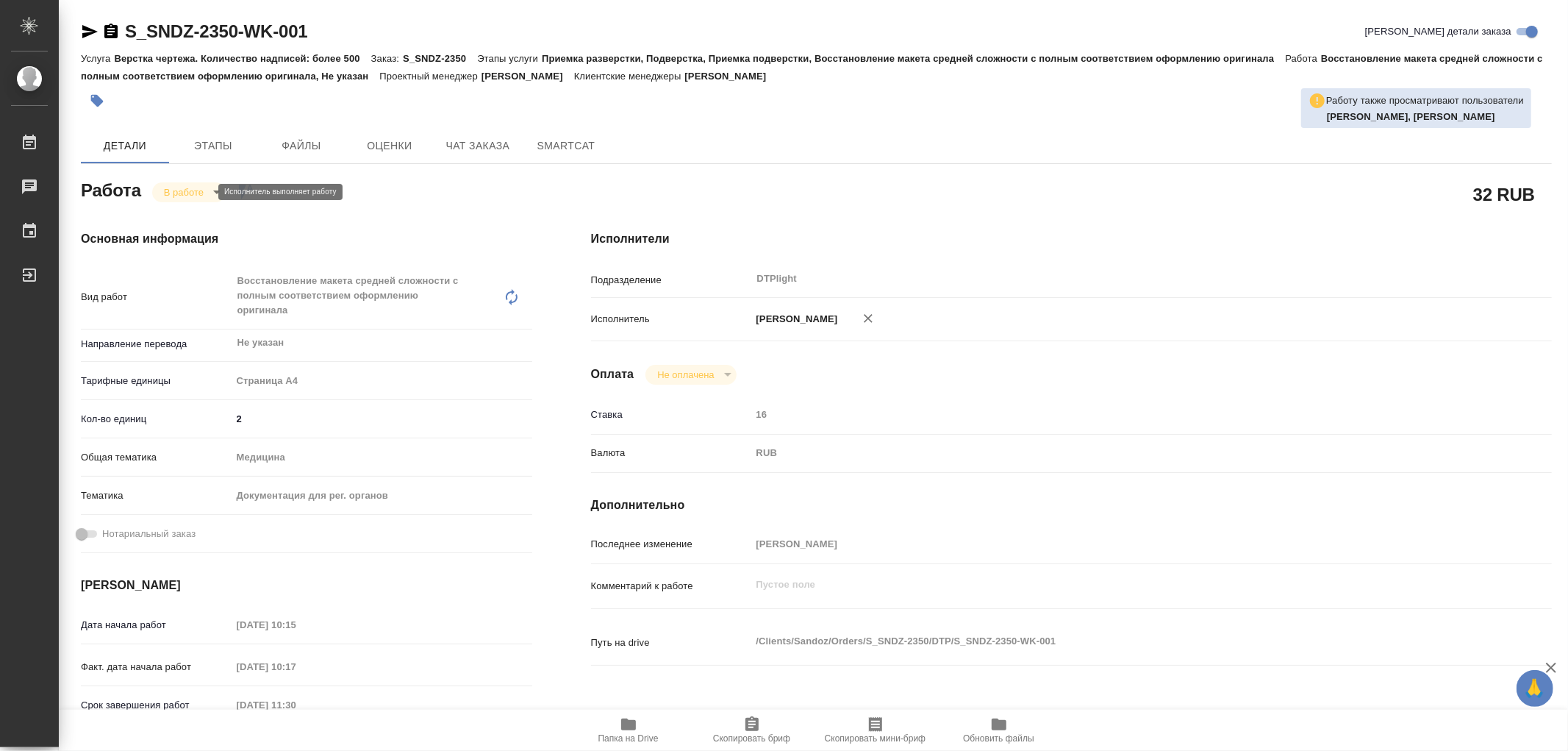
type textarea "x"
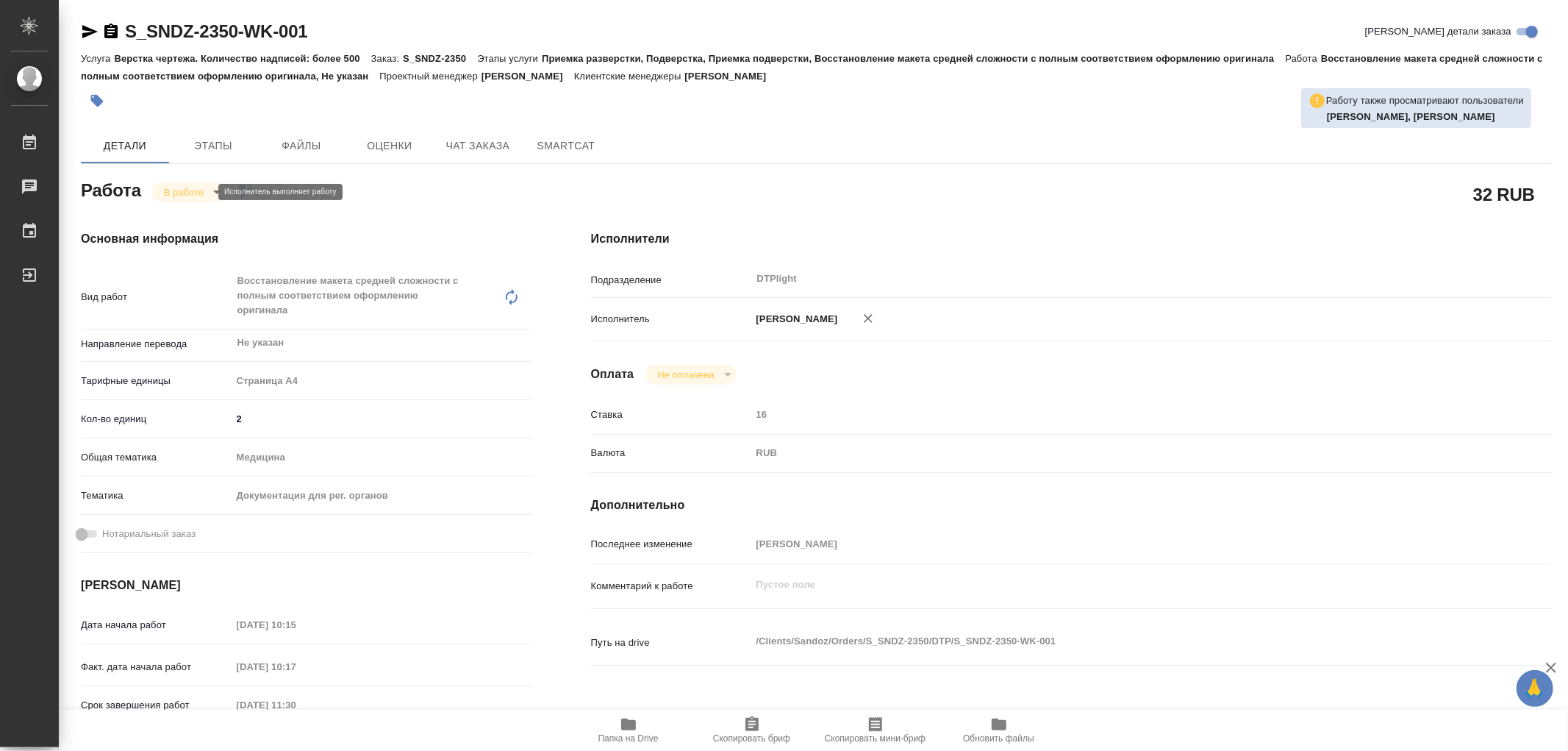
type textarea "x"
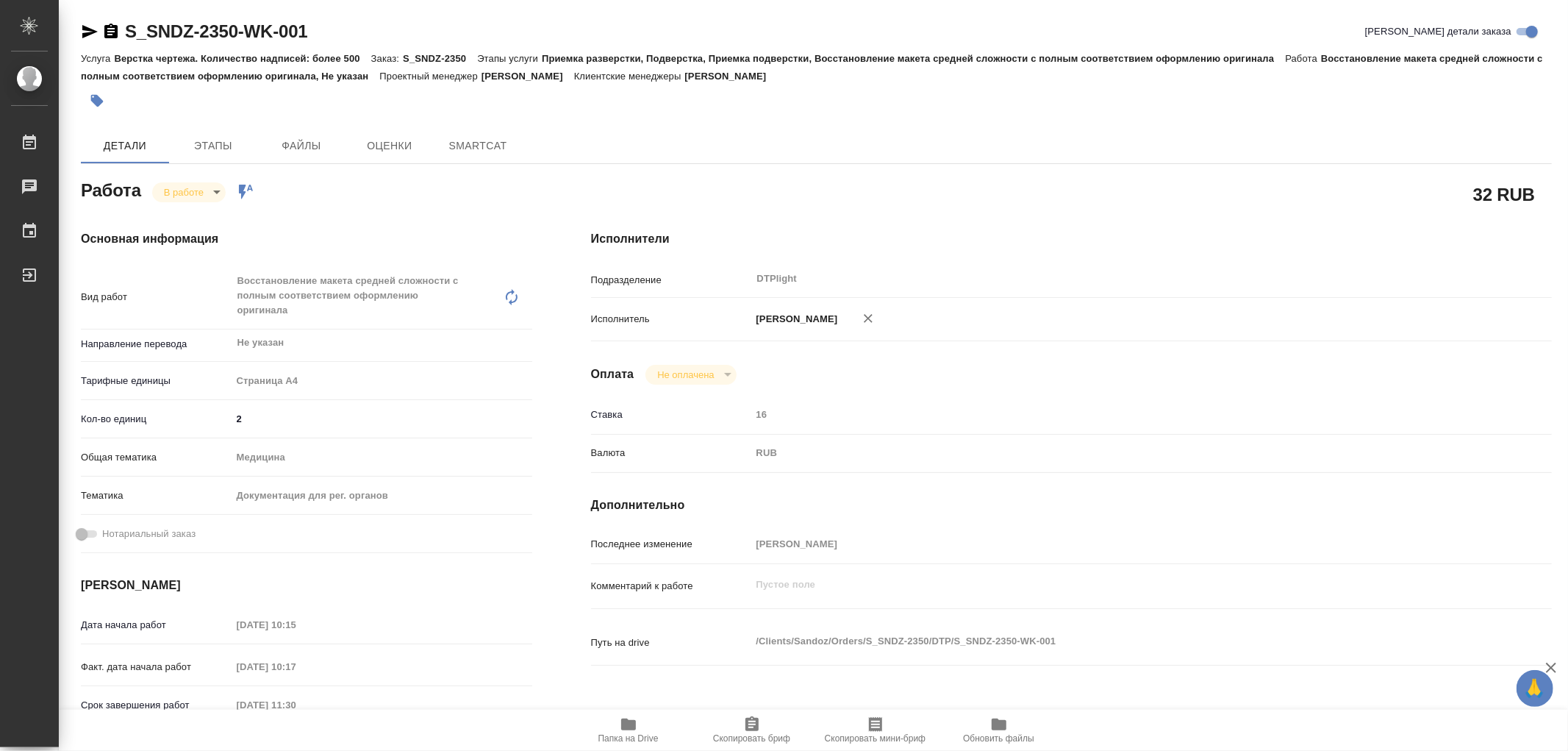
type textarea "x"
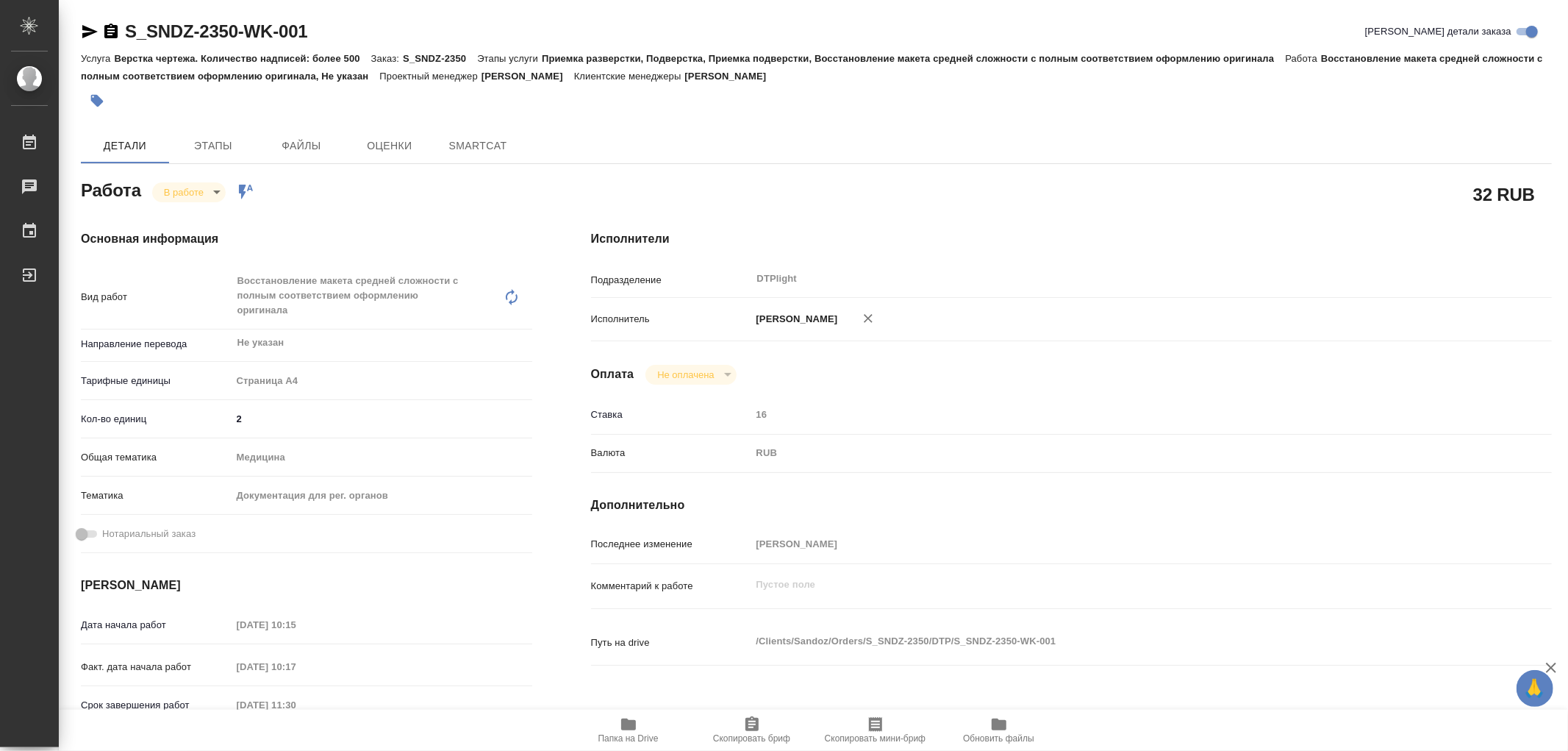
type textarea "x"
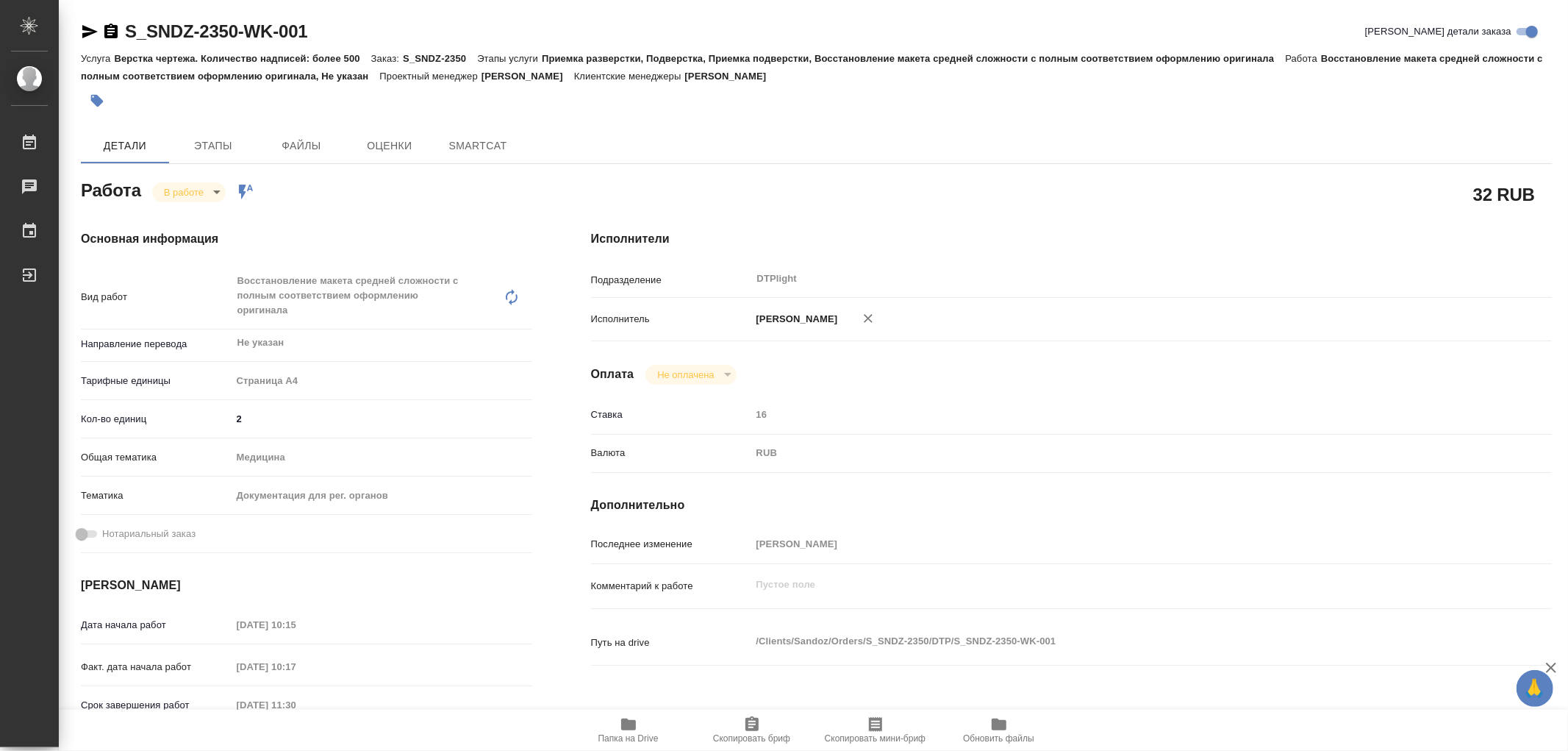
type textarea "x"
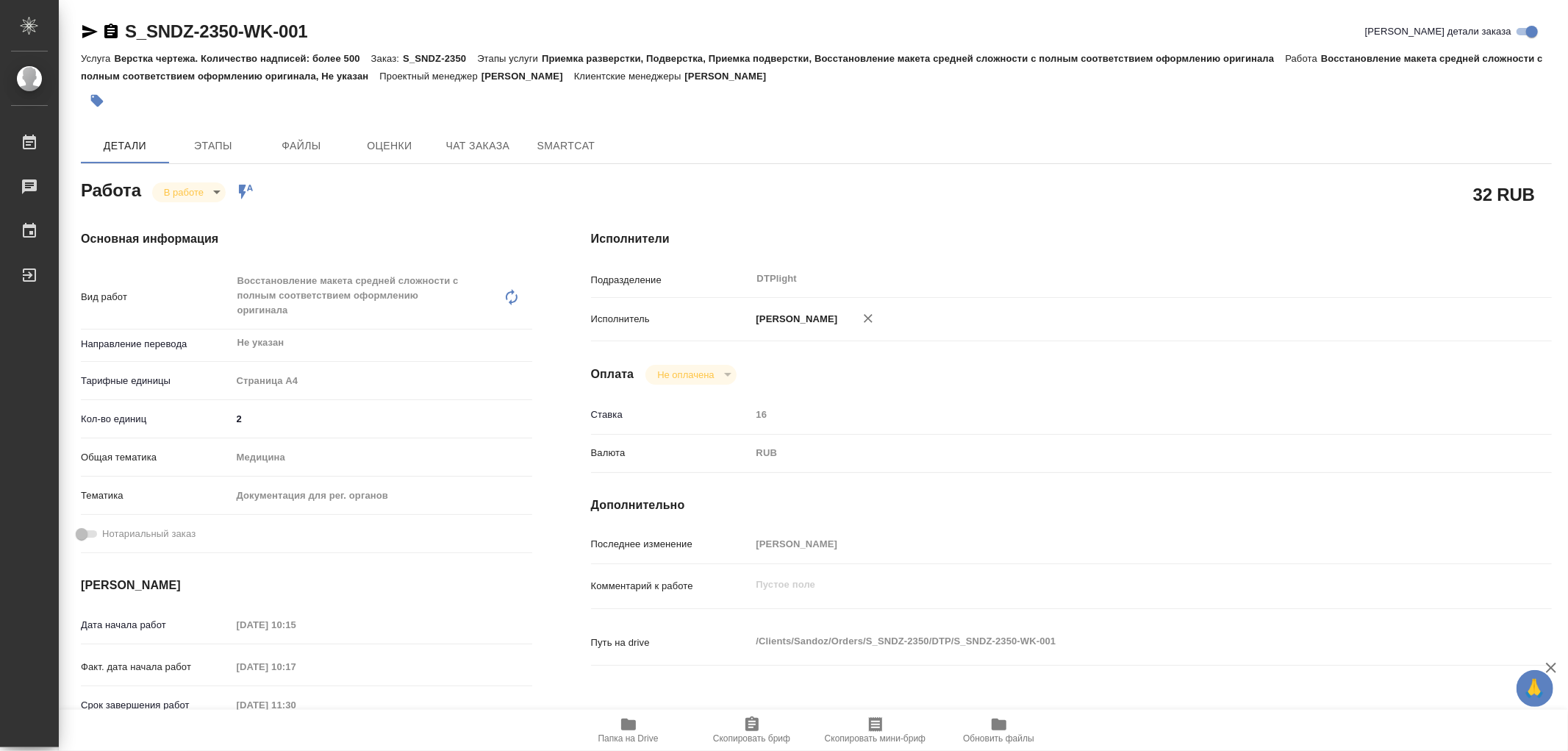
type textarea "x"
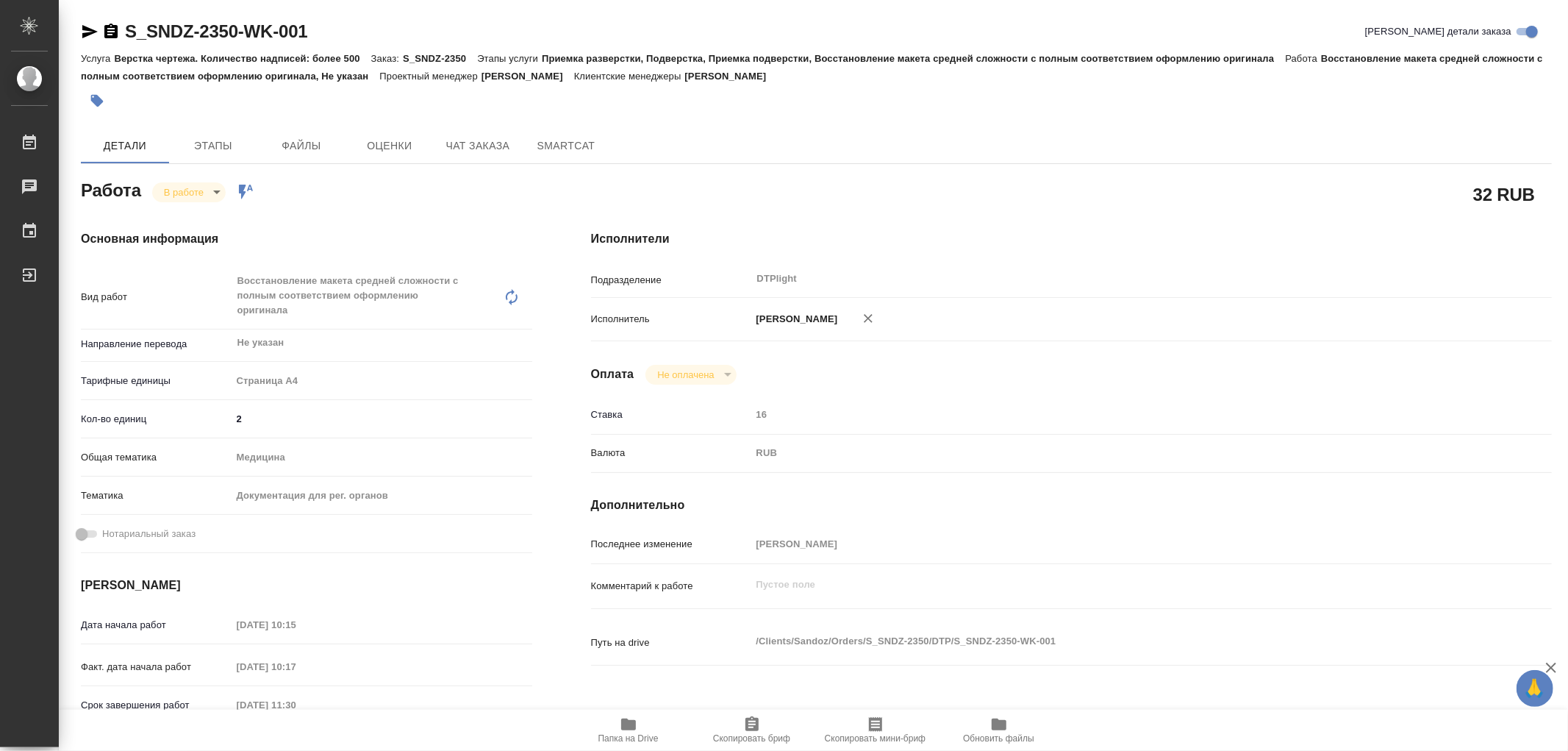
type textarea "x"
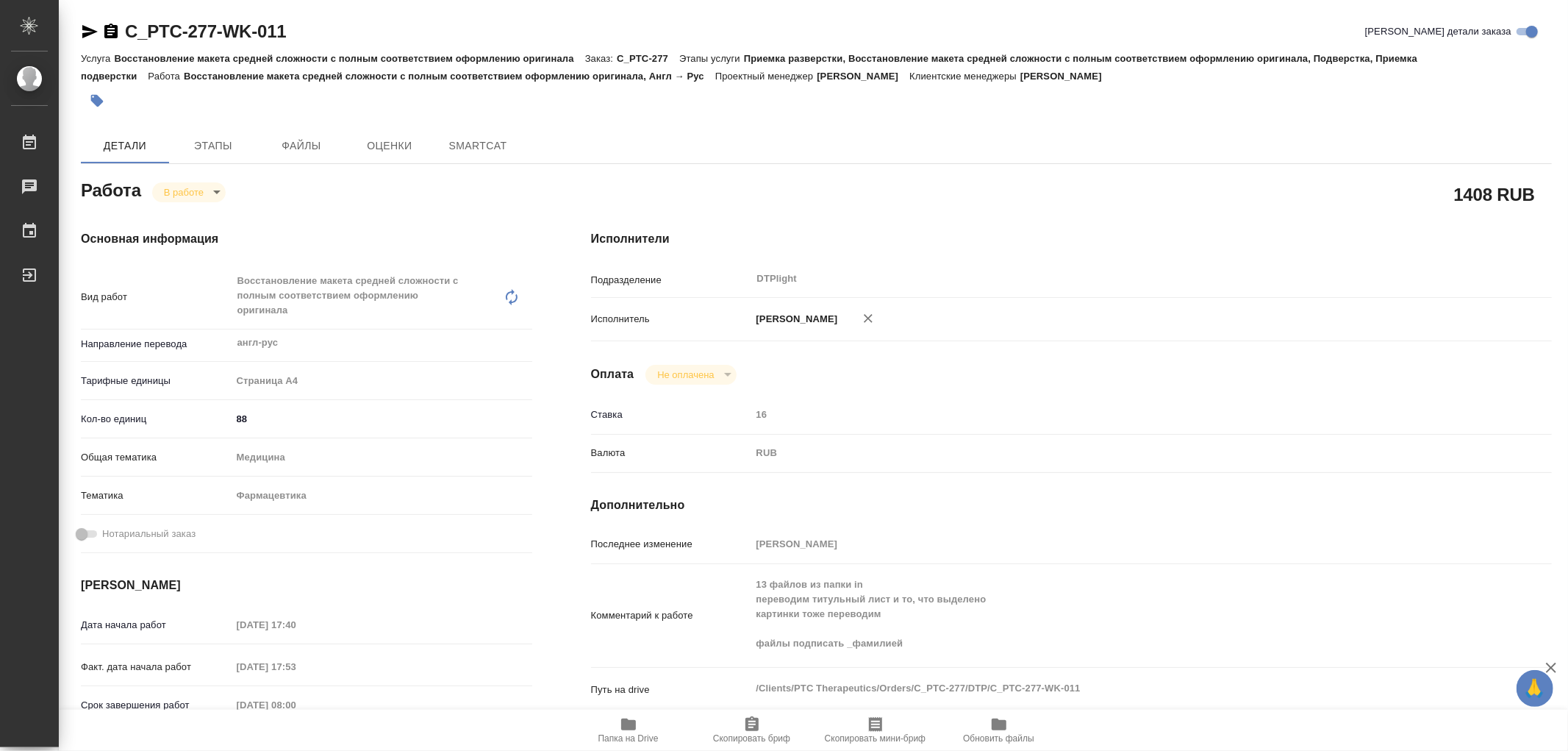
type textarea "x"
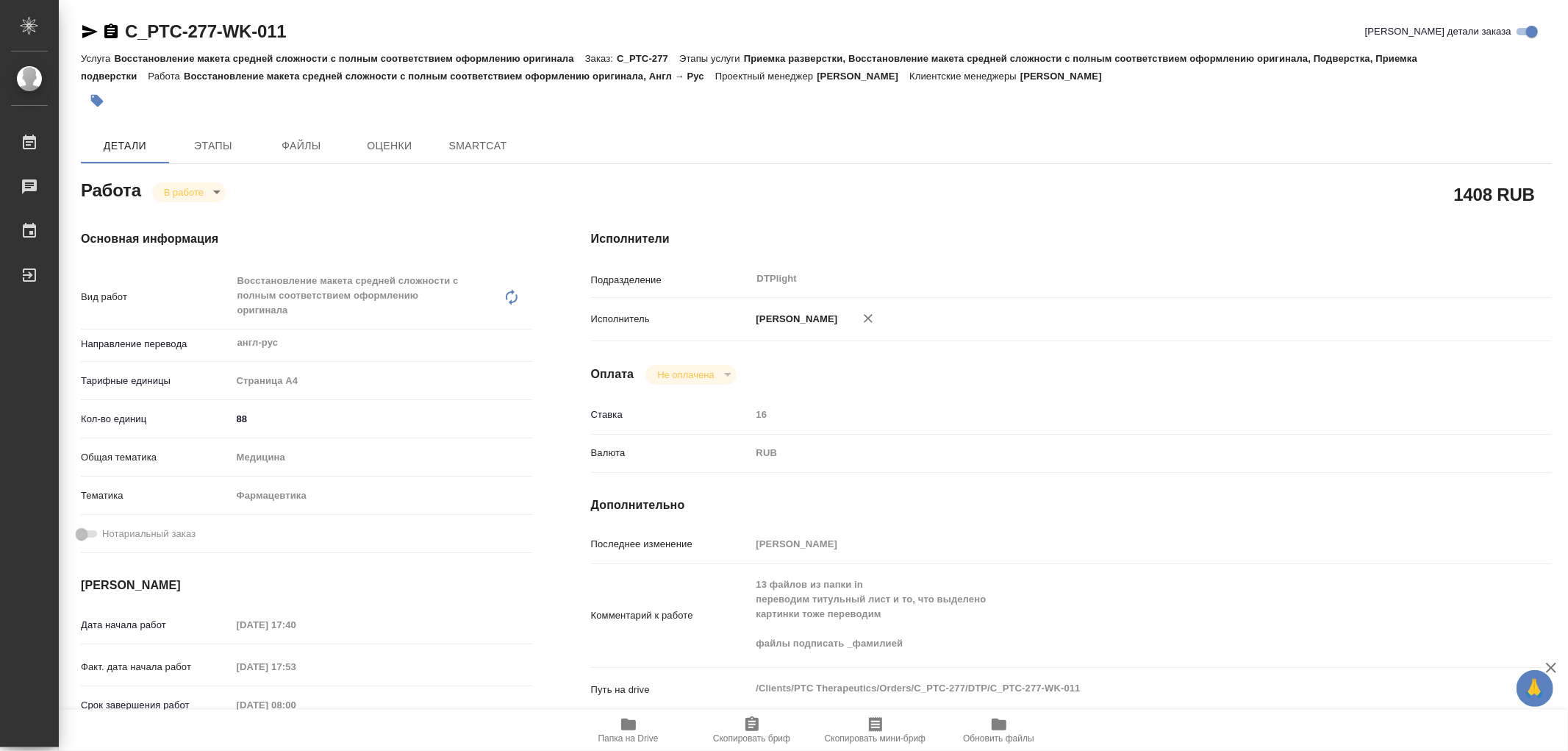
type textarea "x"
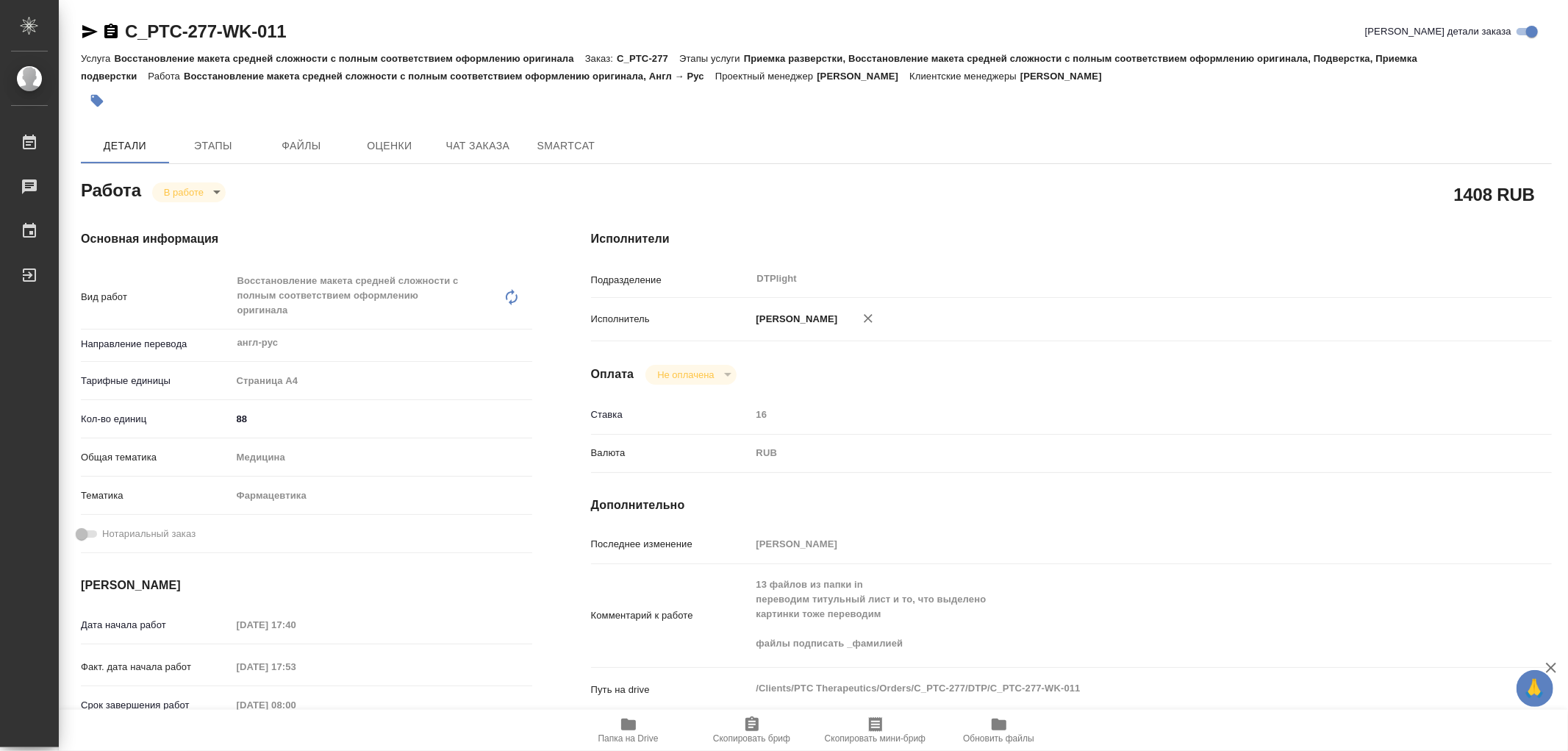
type textarea "x"
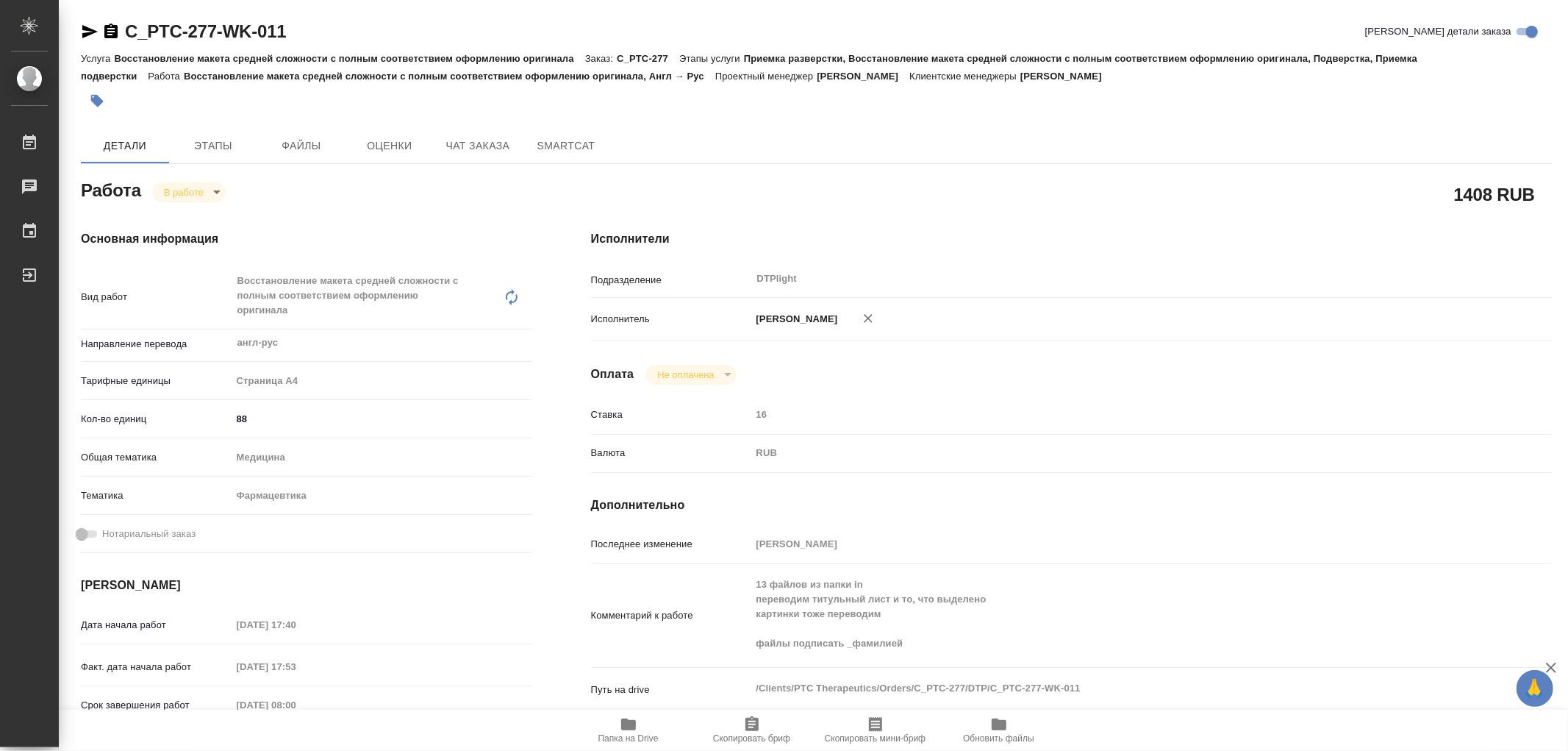
type textarea "x"
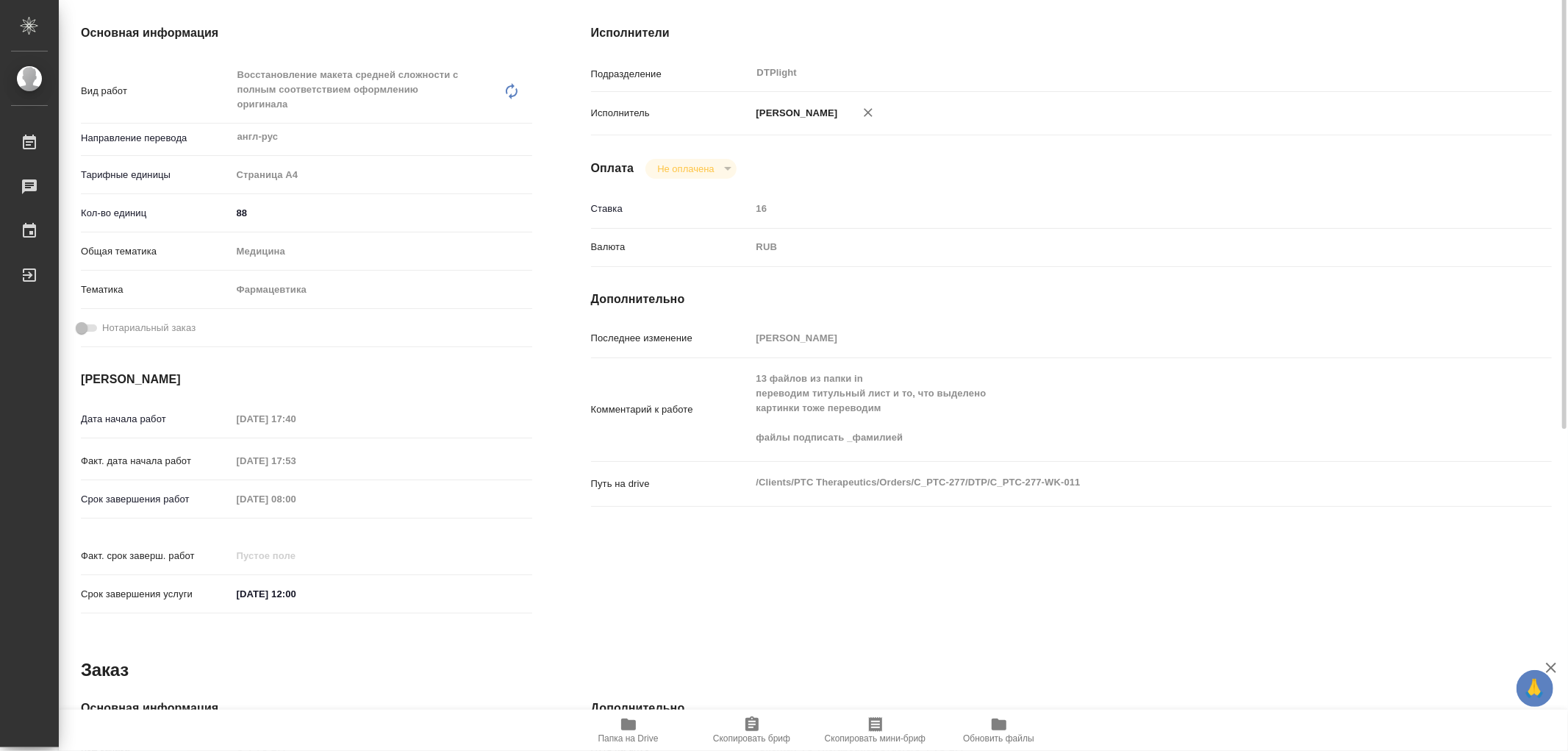
scroll to position [123, 0]
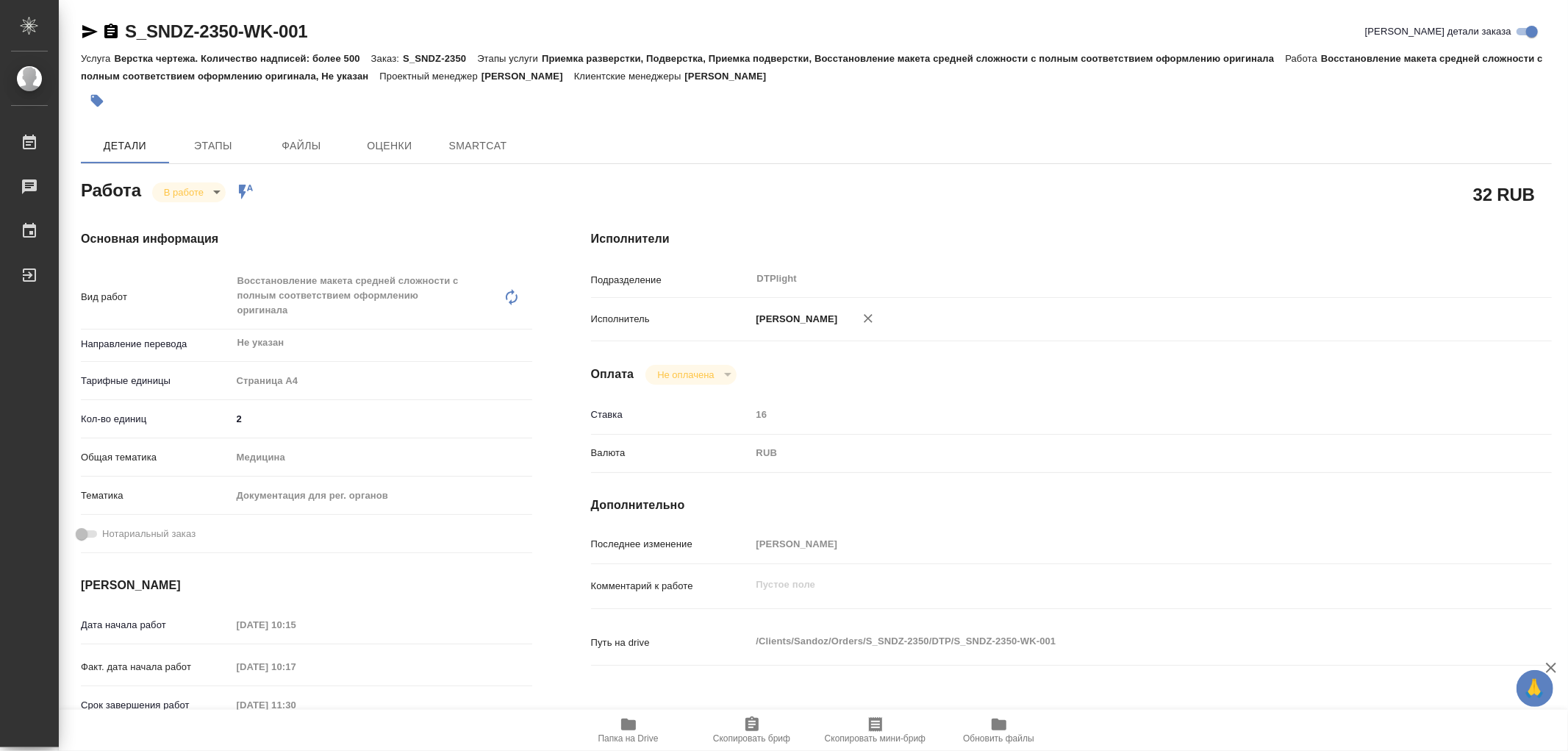
type textarea "x"
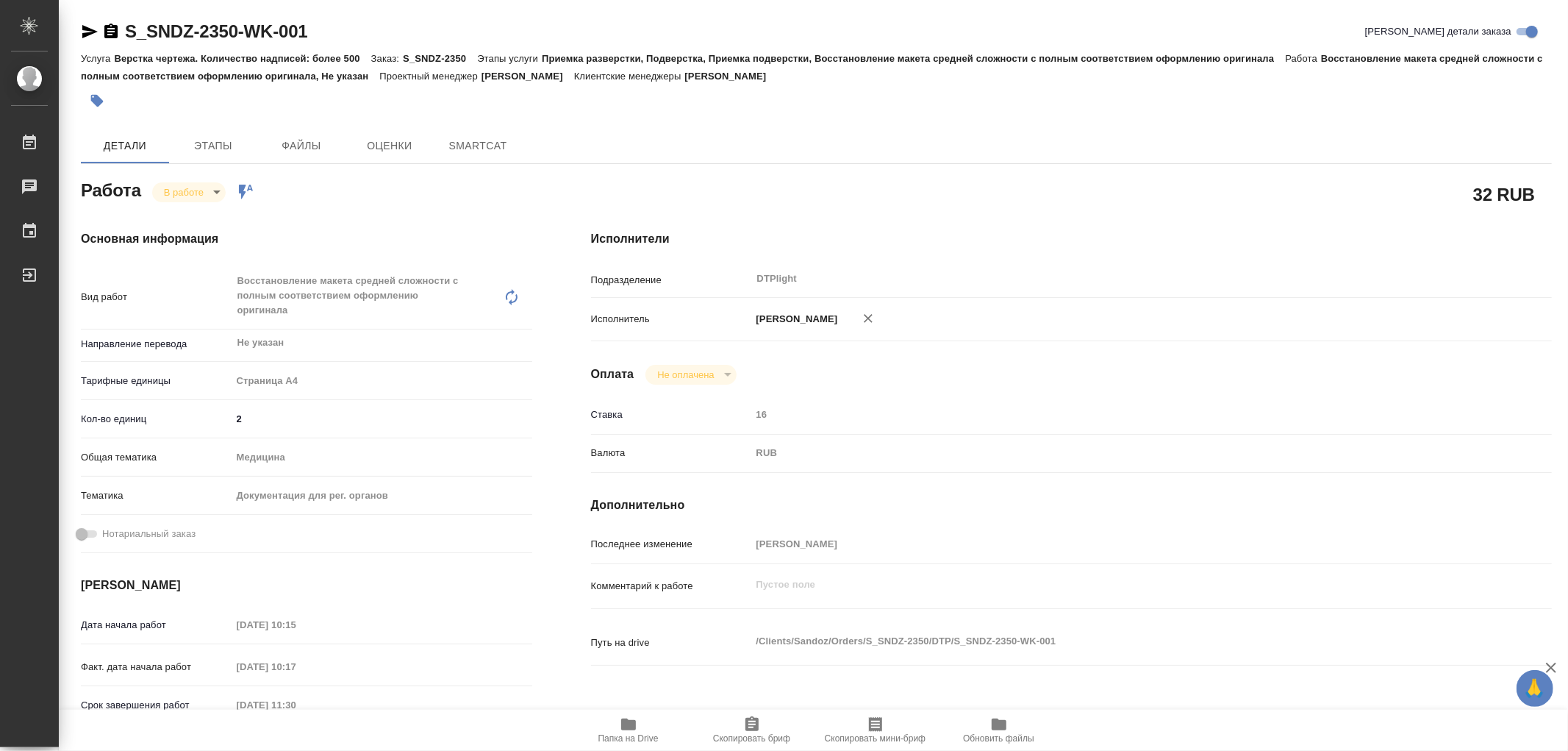
type textarea "x"
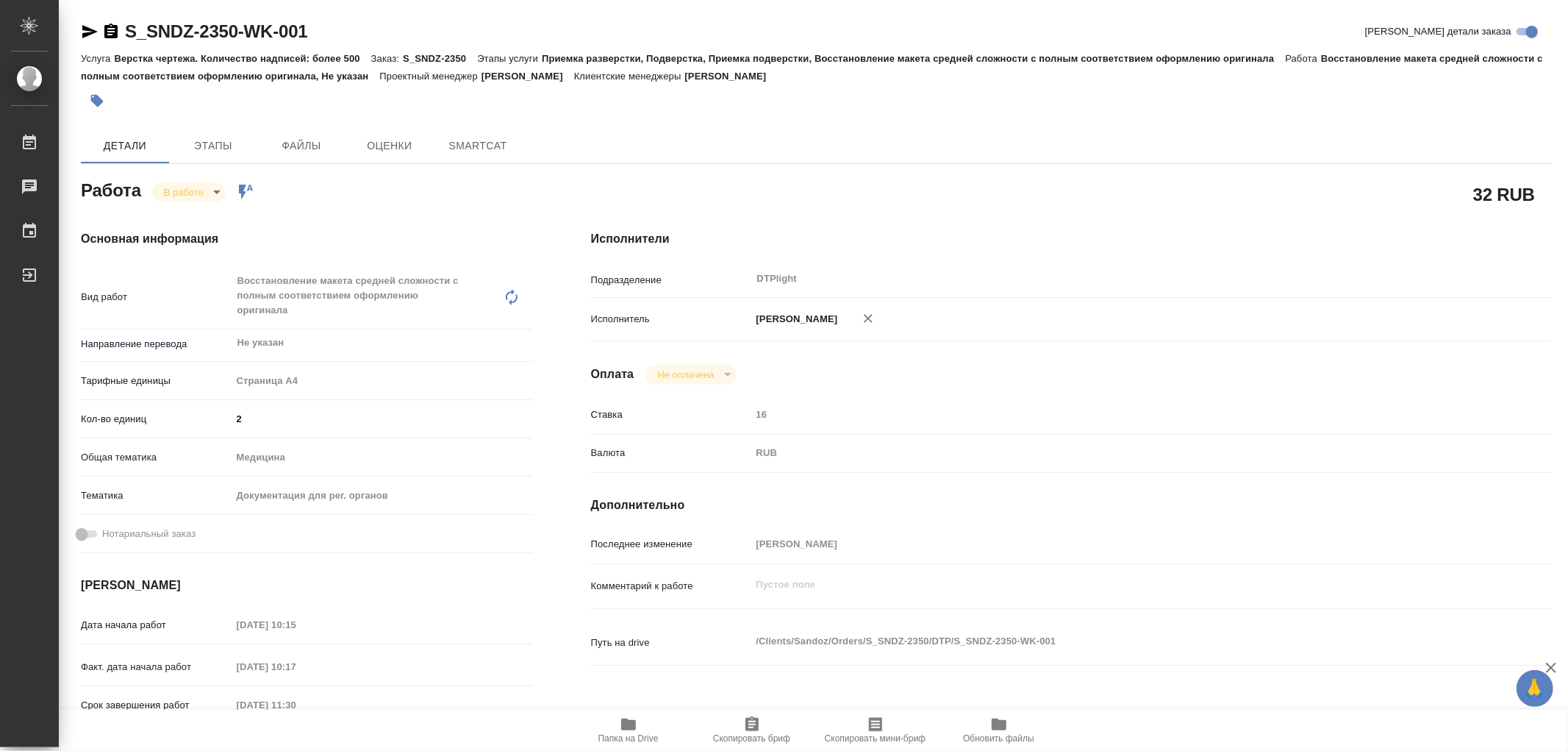
type textarea "x"
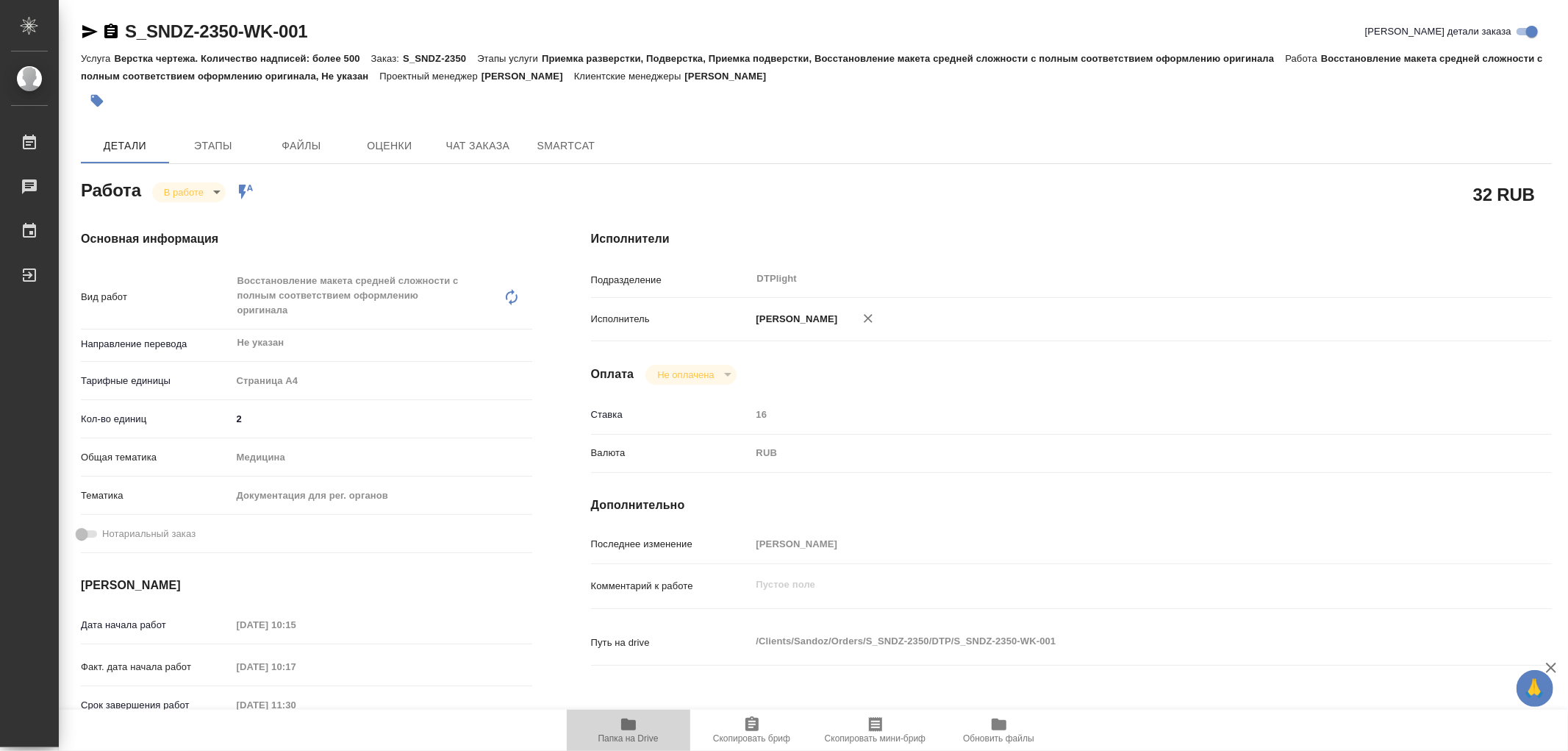
click at [627, 722] on icon "button" at bounding box center [628, 724] width 15 height 12
type textarea "x"
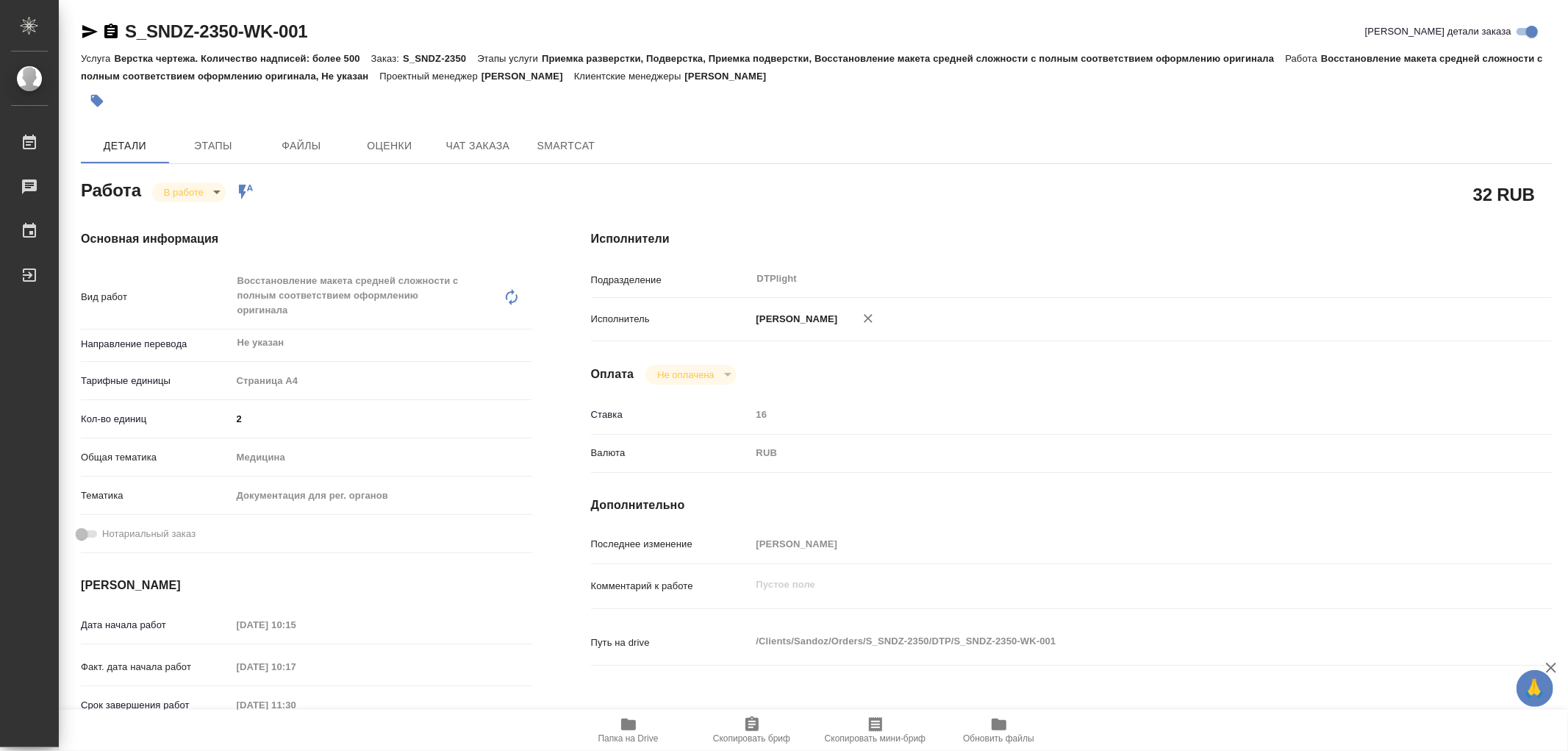
type textarea "x"
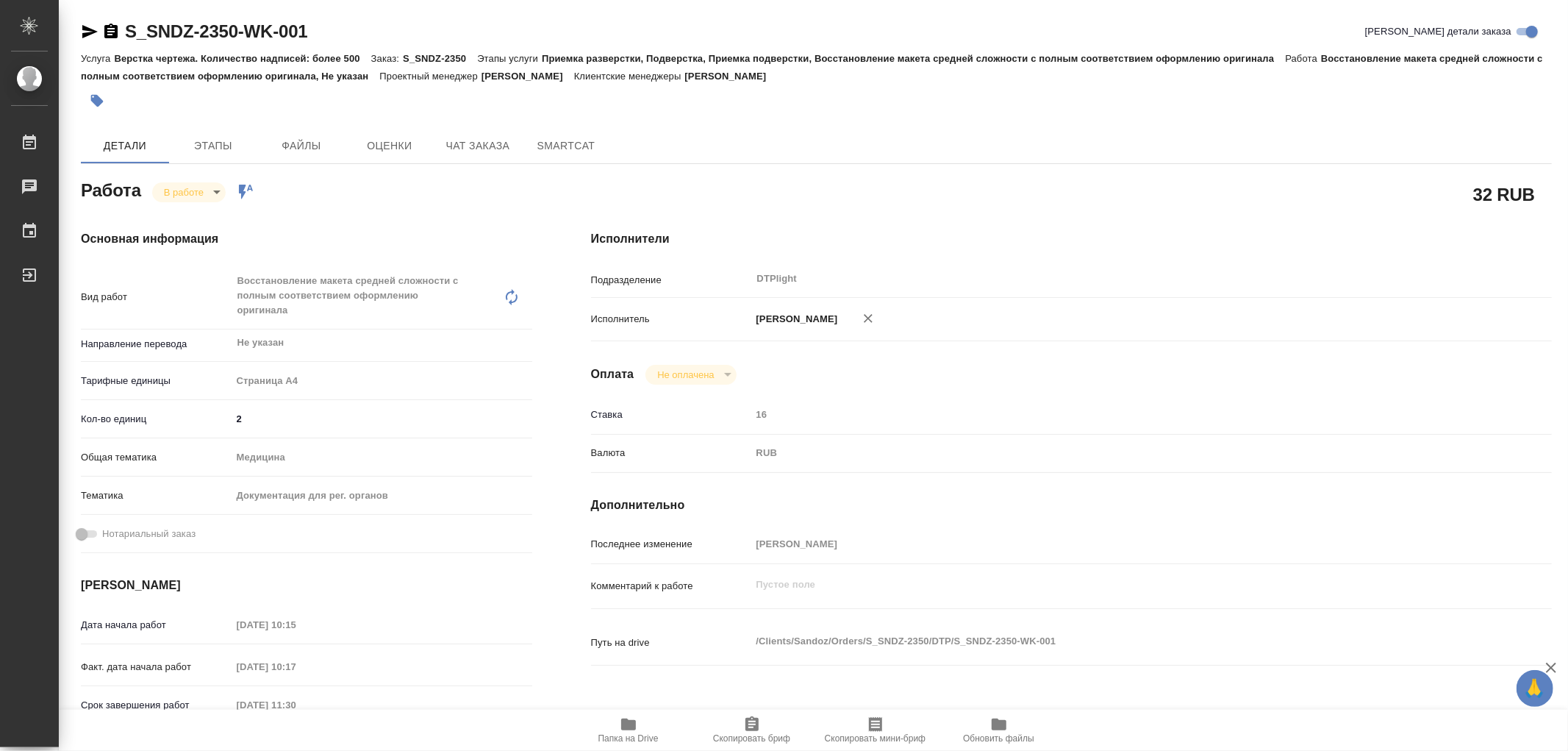
type textarea "x"
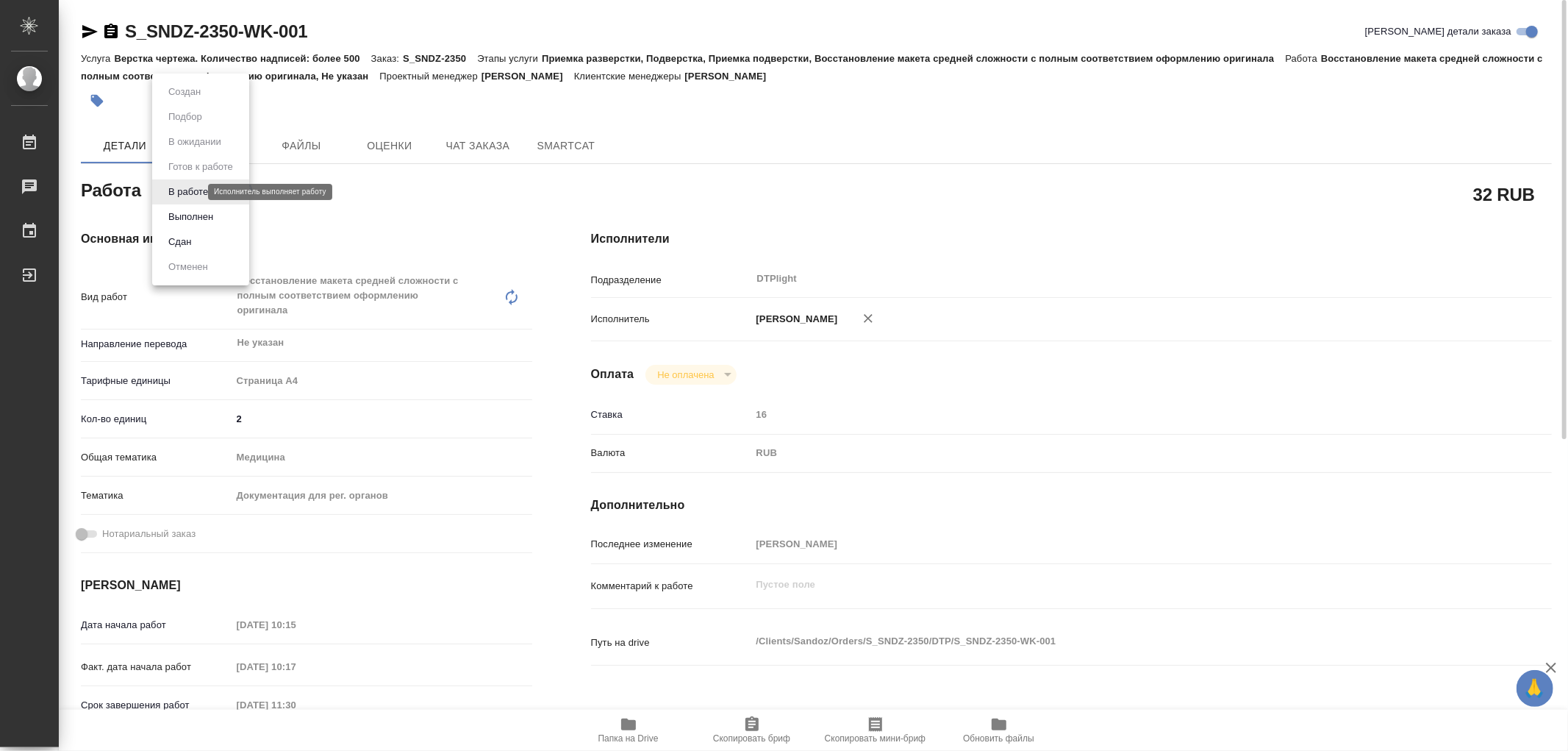
click at [196, 189] on body "🙏 .cls-1 fill:#fff; AWATERA Работы 0 Чаты График Выйти S_SNDZ-2350-WK-001 Кратк…" at bounding box center [784, 375] width 1568 height 751
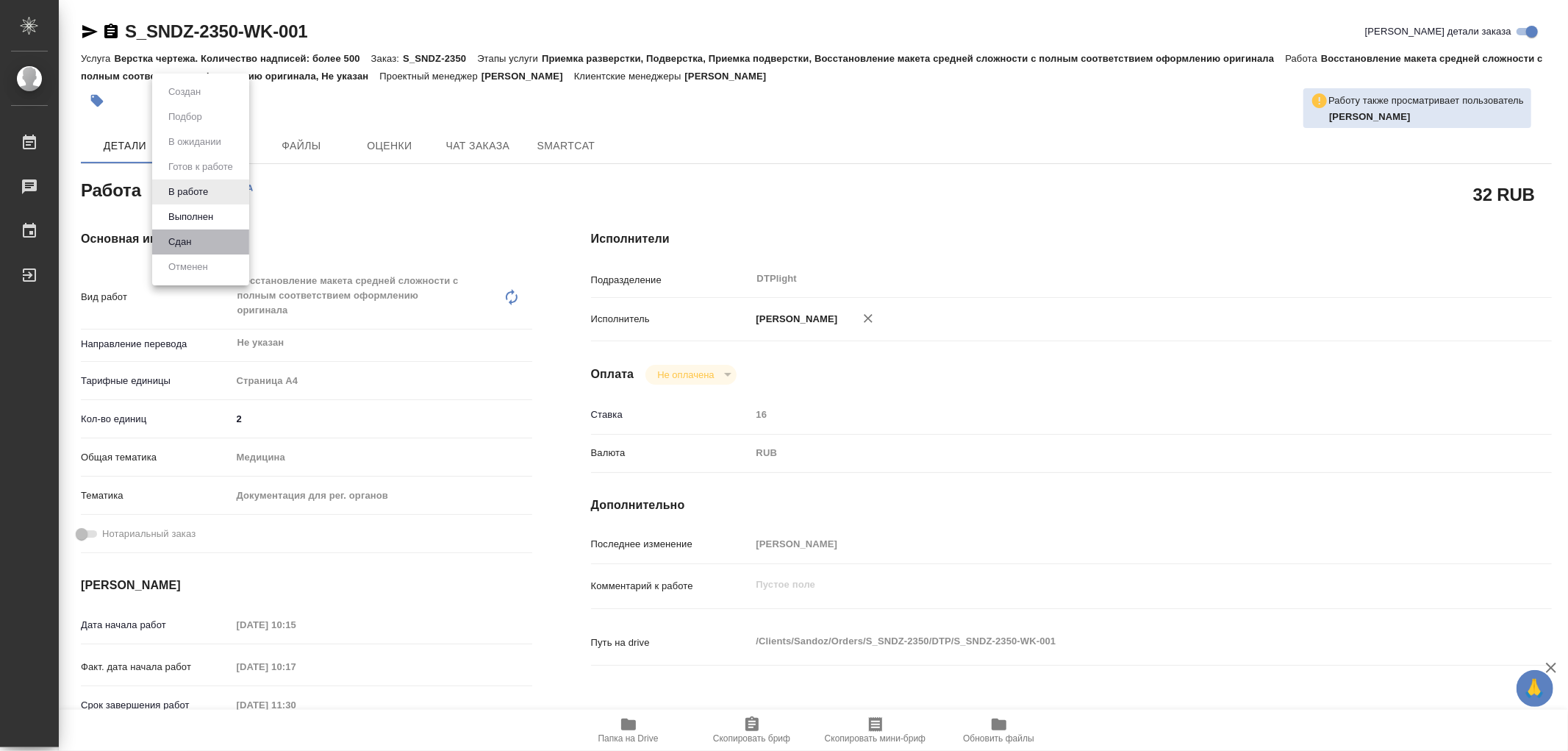
click at [199, 240] on li "Сдан" at bounding box center [200, 241] width 97 height 25
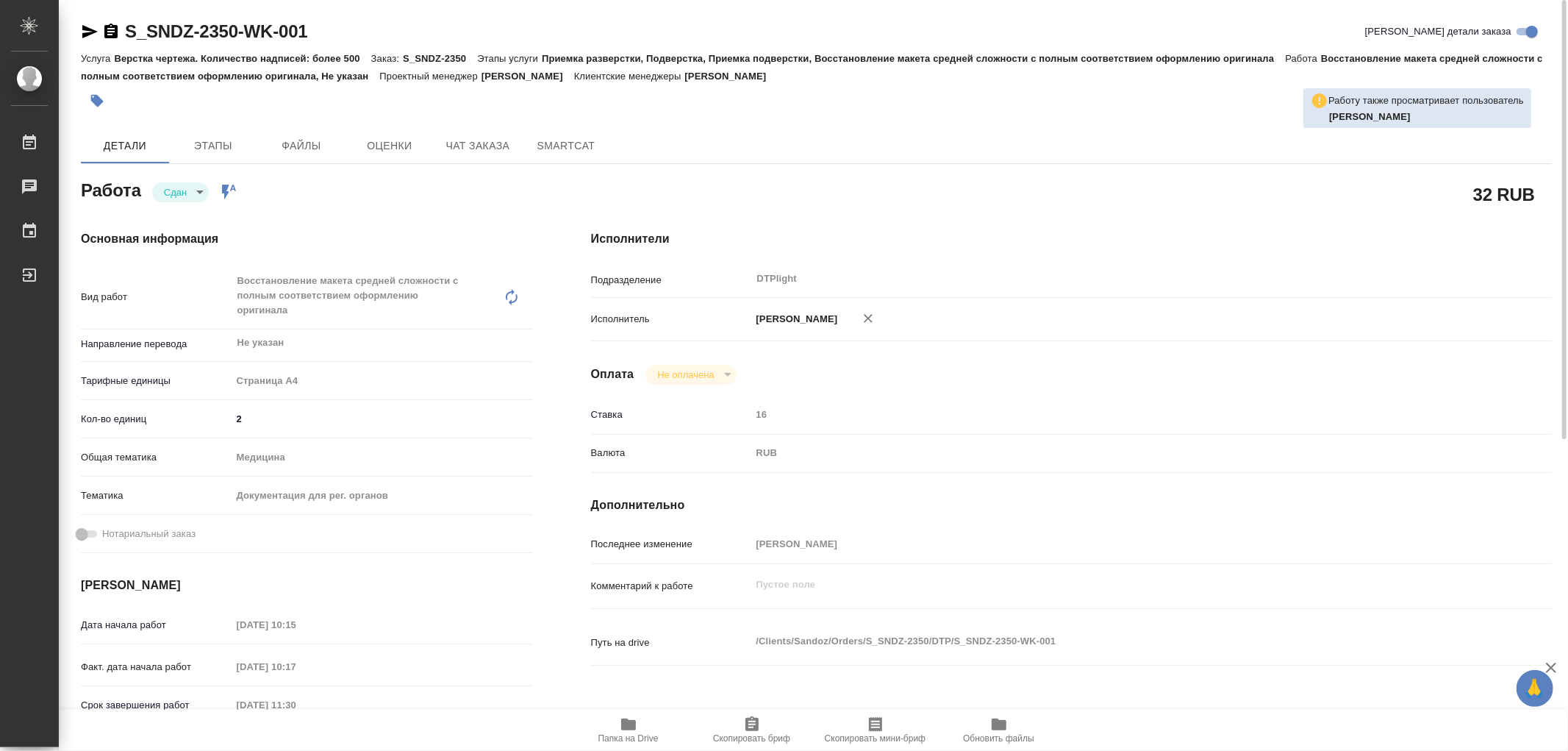
type textarea "x"
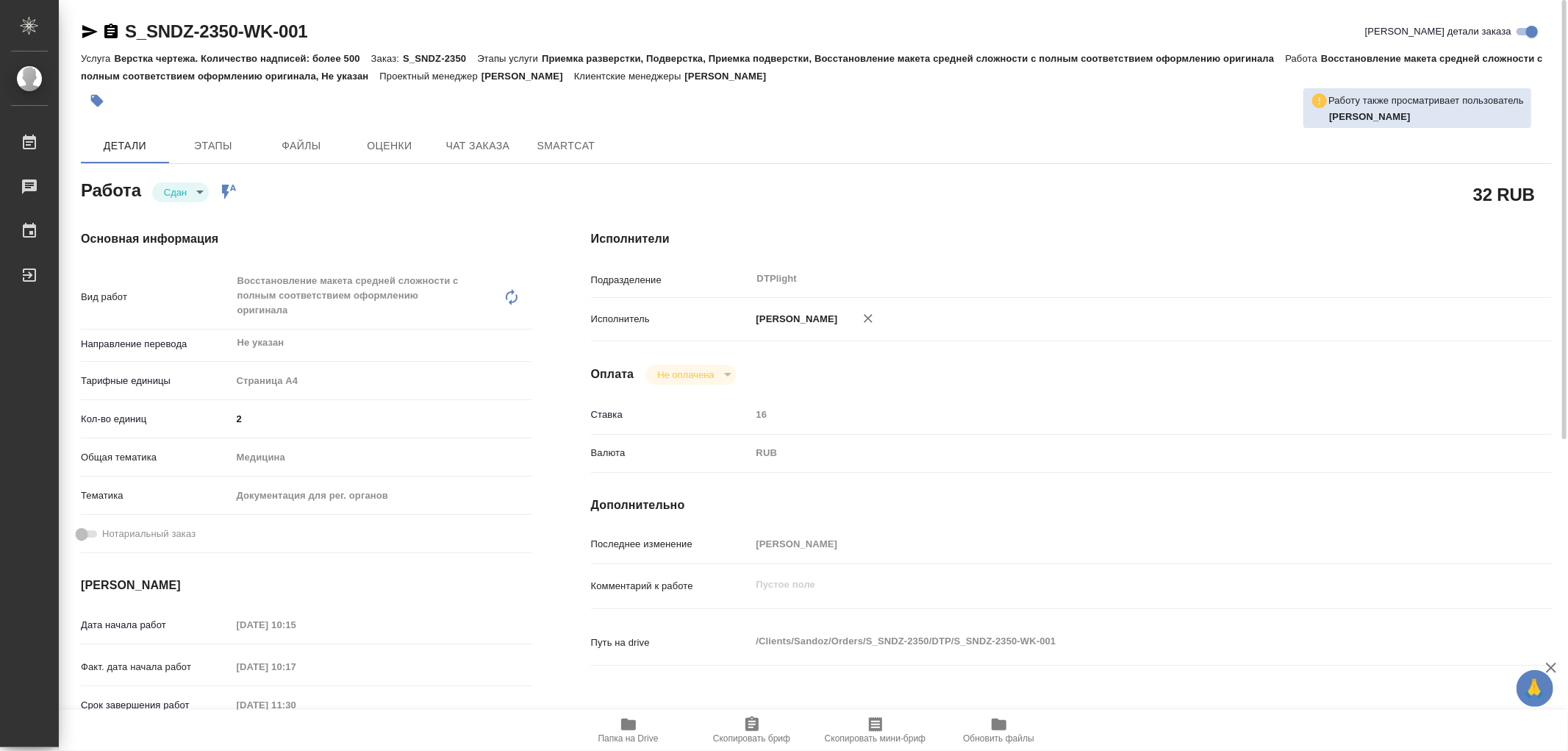
type textarea "x"
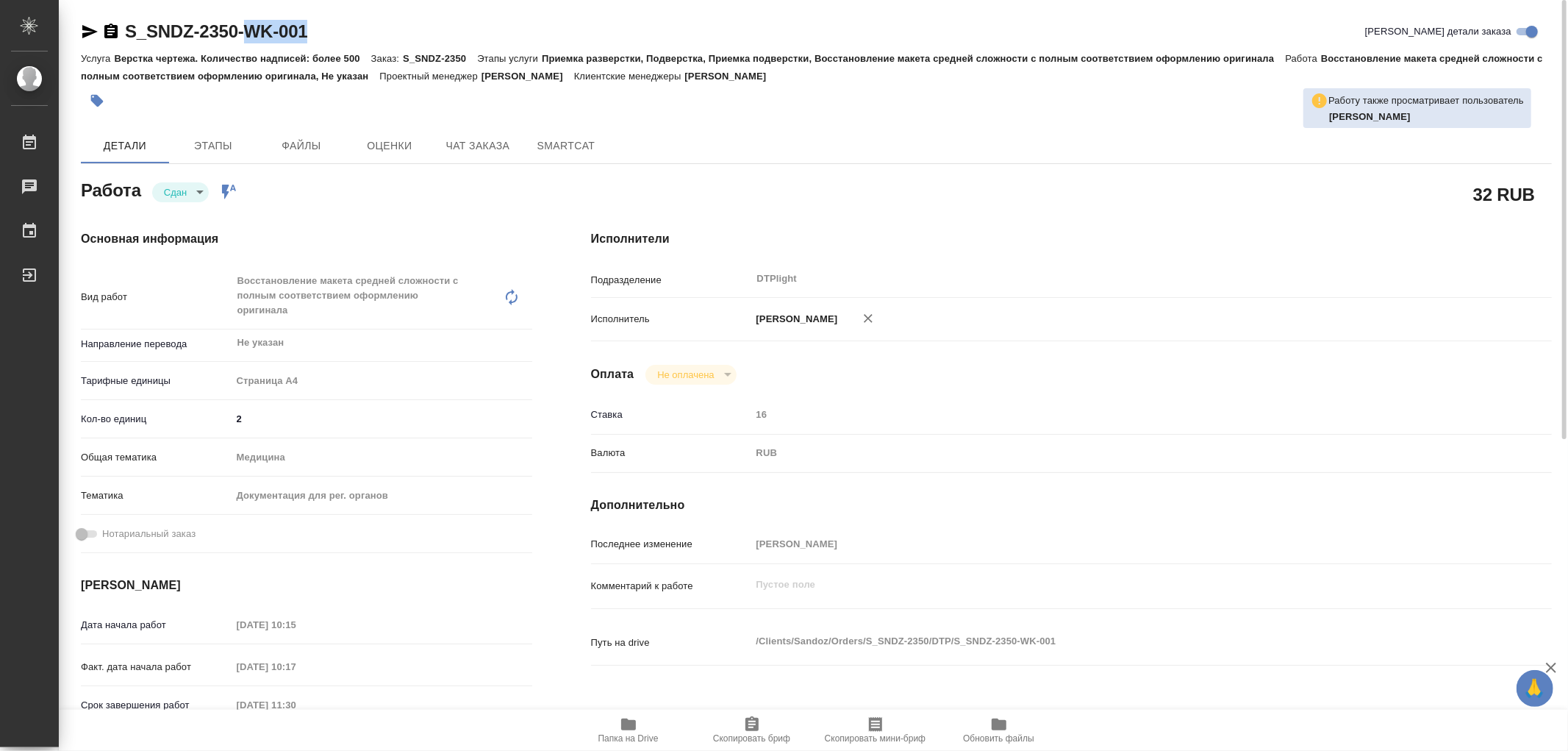
type textarea "x"
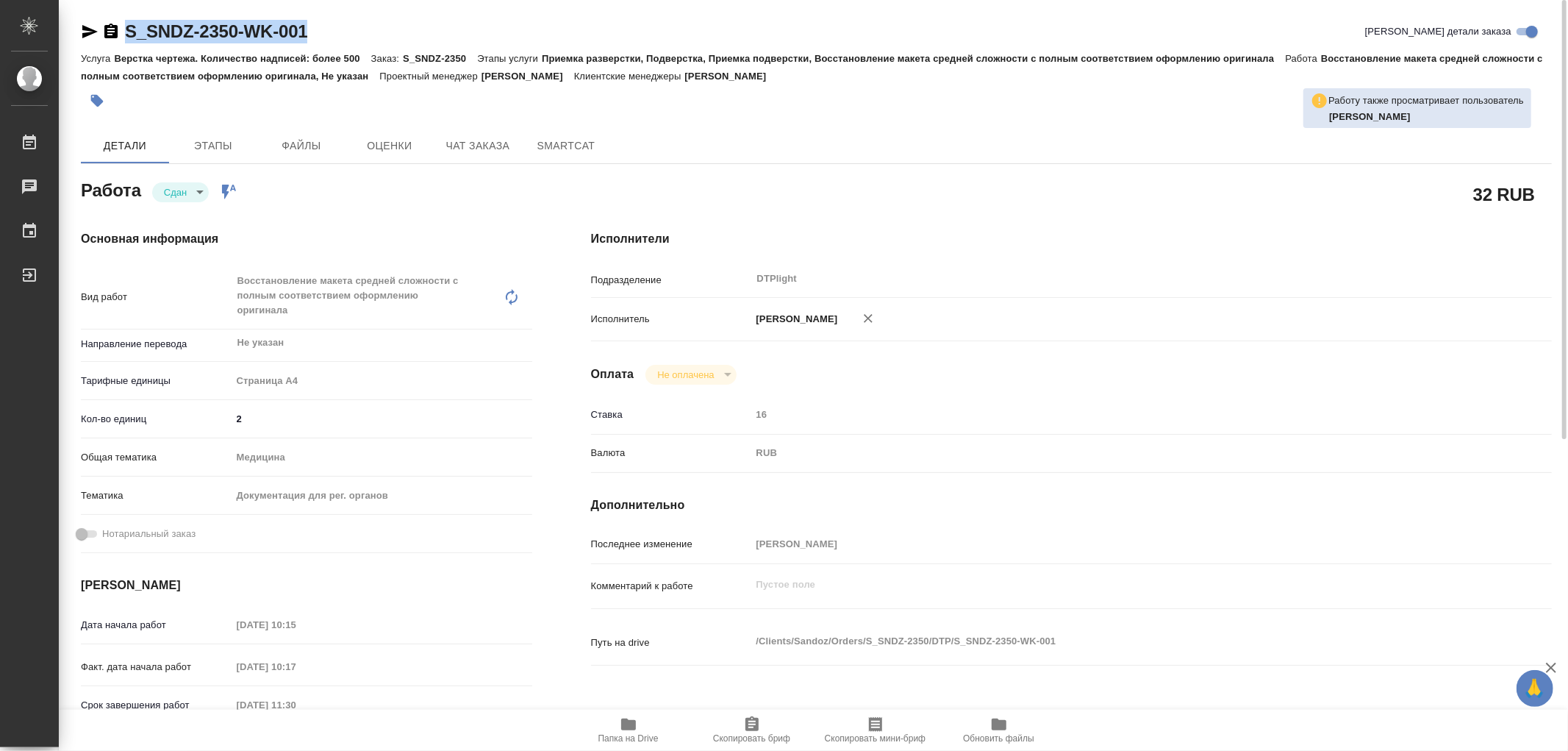
drag, startPoint x: 334, startPoint y: 29, endPoint x: 116, endPoint y: 27, distance: 218.0
click at [116, 27] on div "S_SNDZ-2350-WK-001 Кратко детали заказа" at bounding box center [816, 32] width 1471 height 24
copy link "S_SNDZ-2350-WK-001"
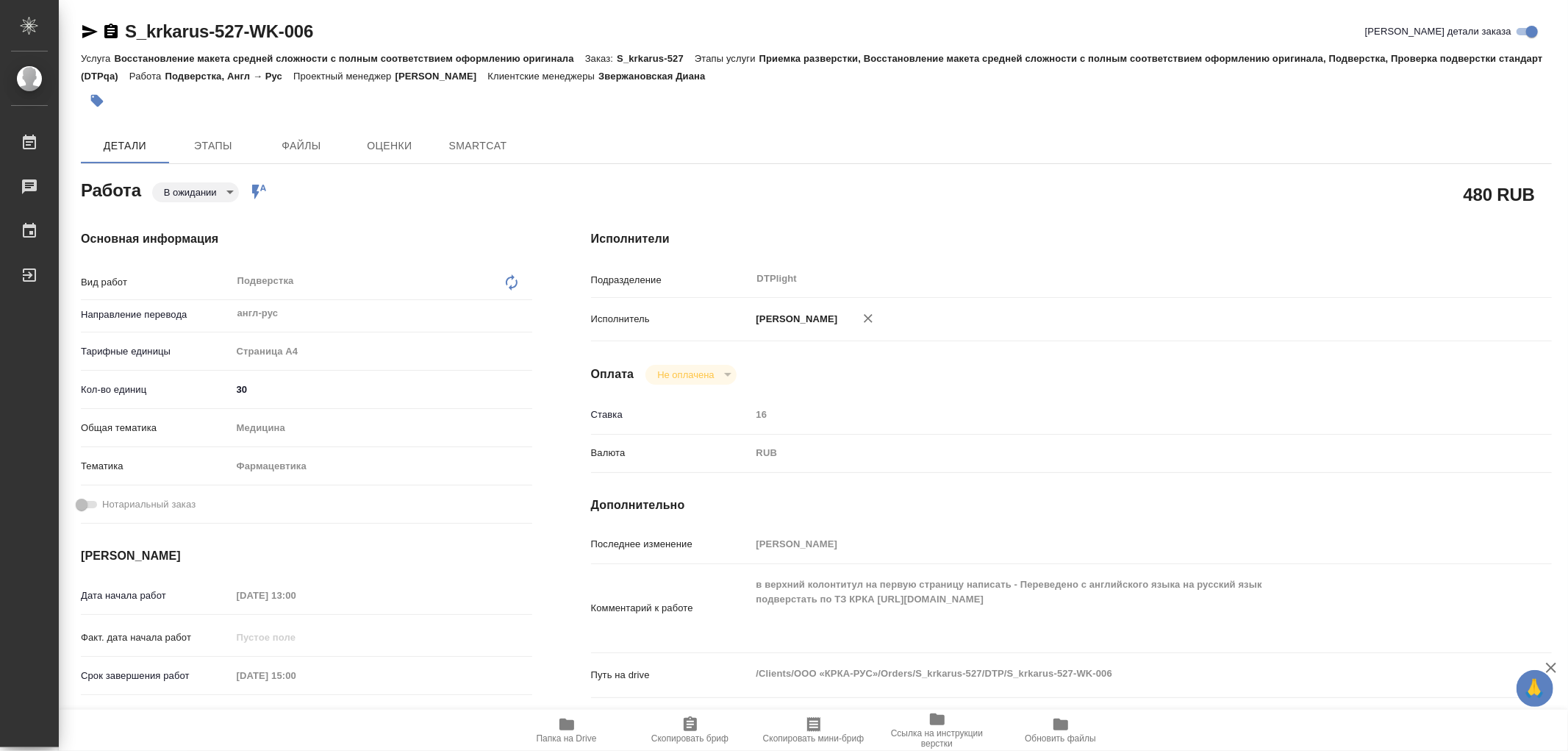
type textarea "x"
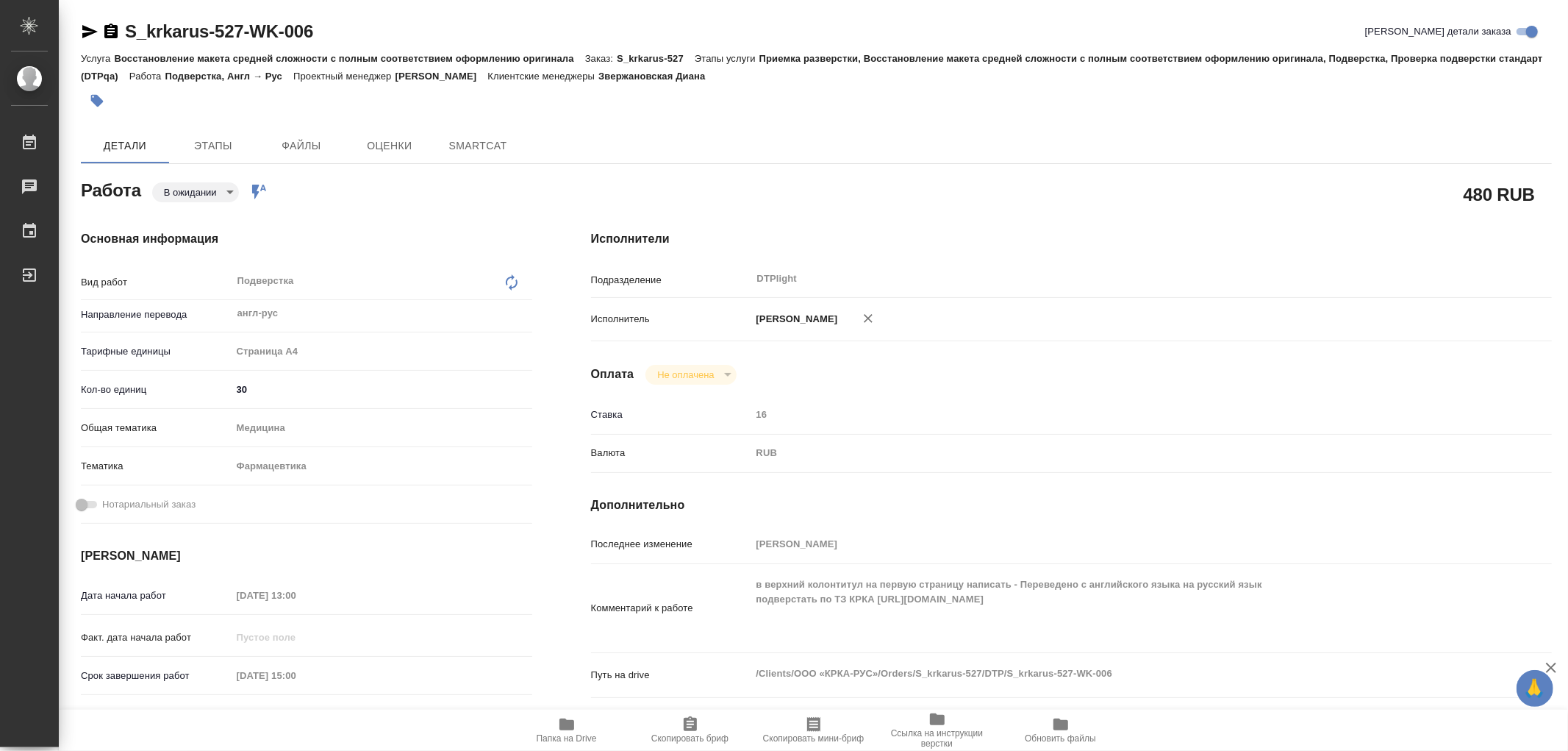
type textarea "x"
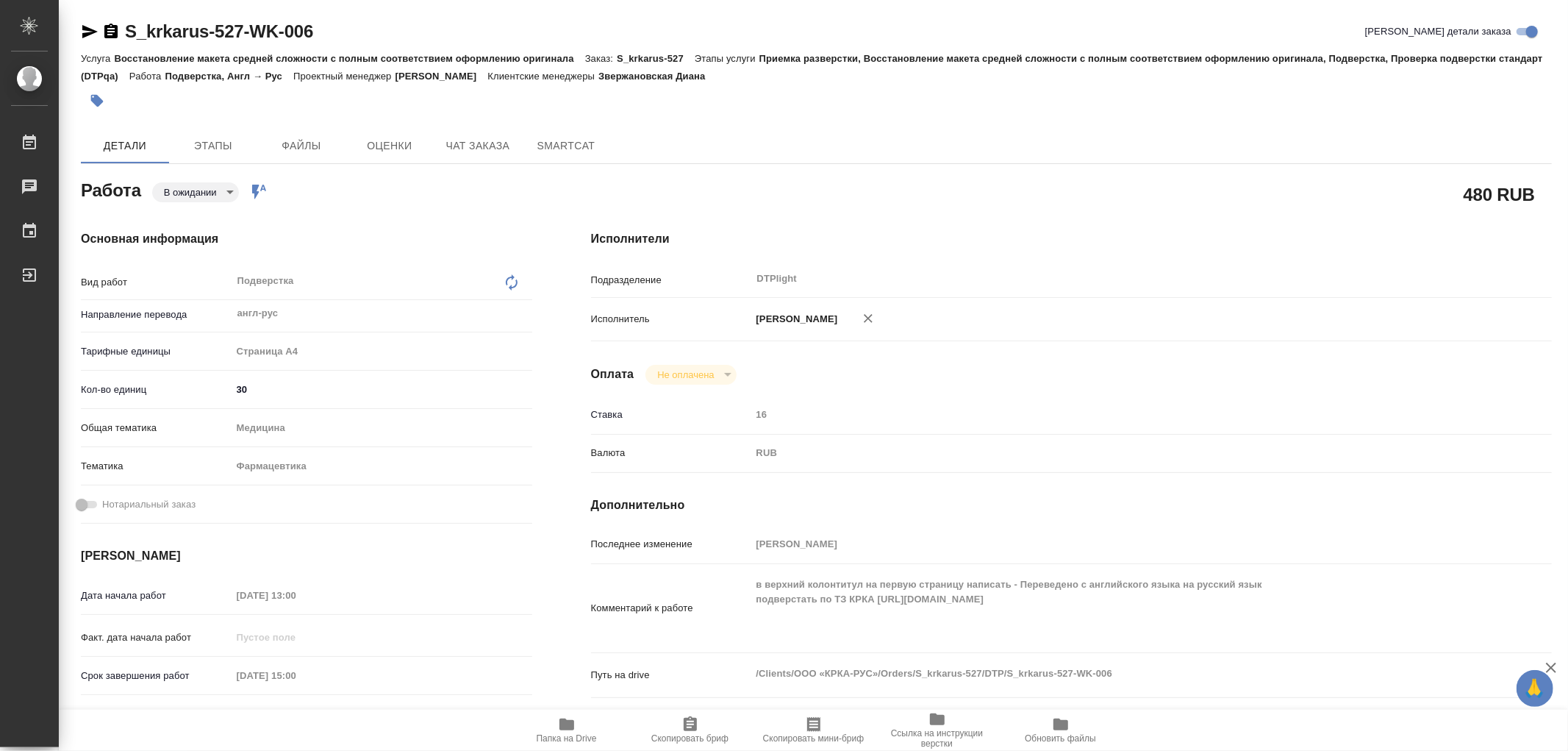
type textarea "x"
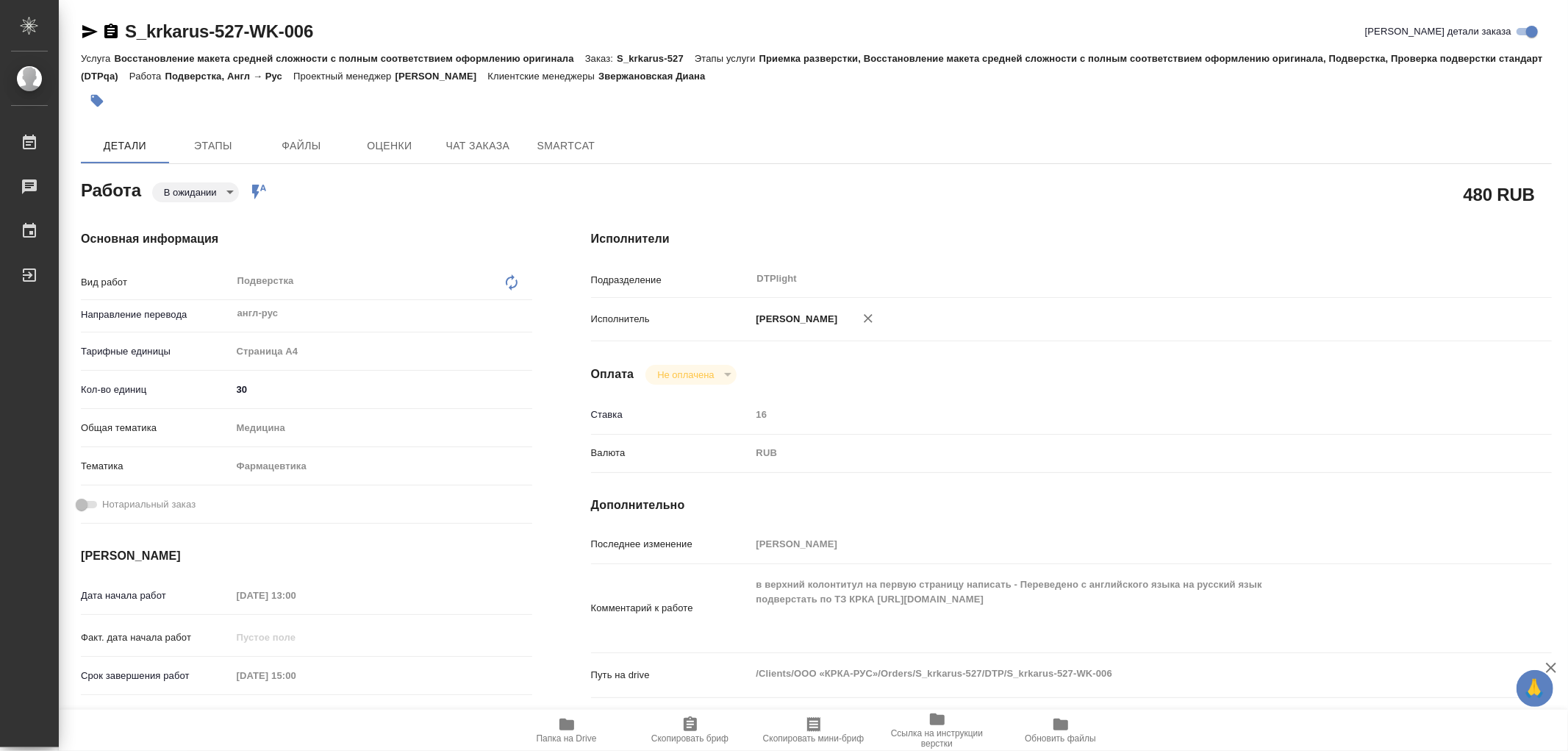
type textarea "x"
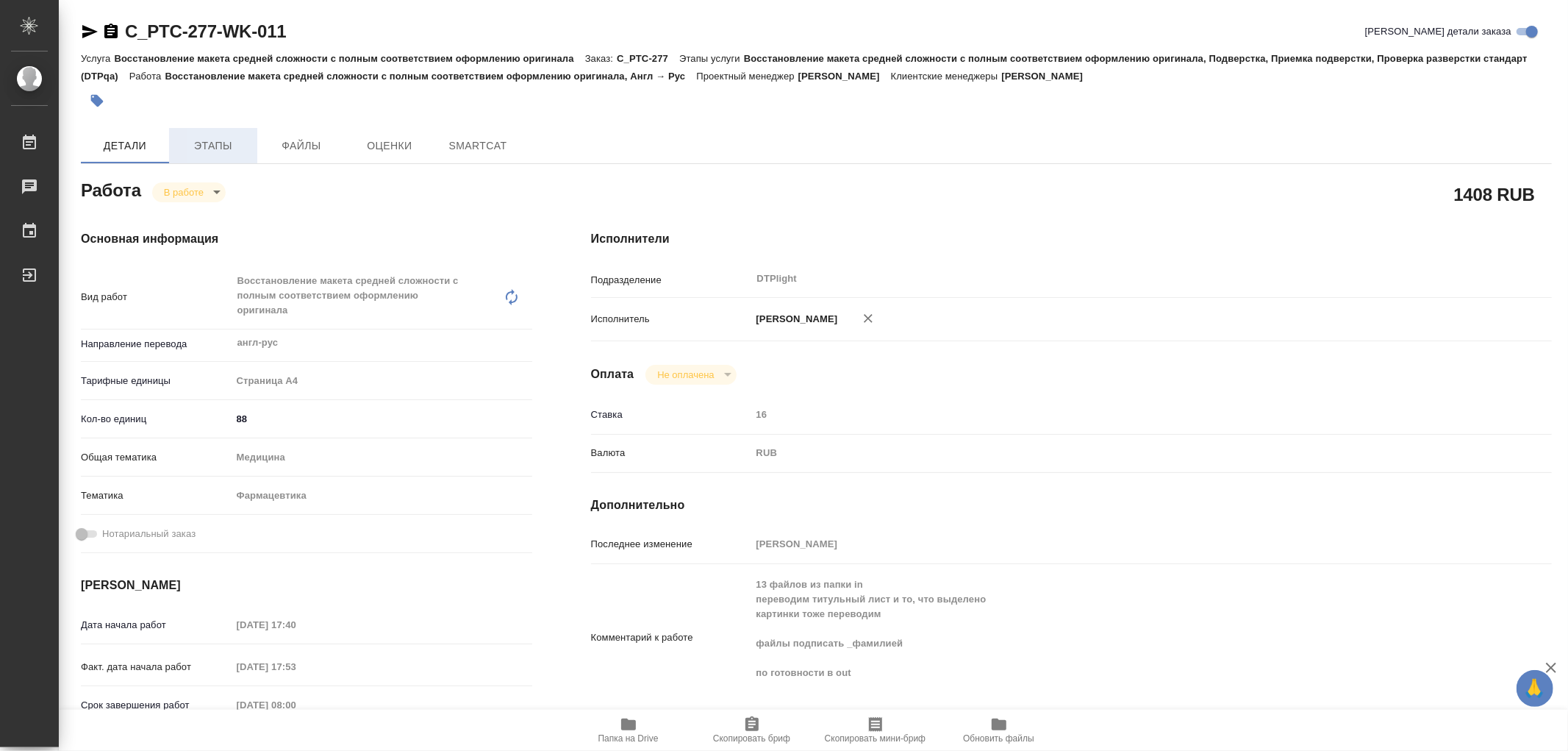
type textarea "x"
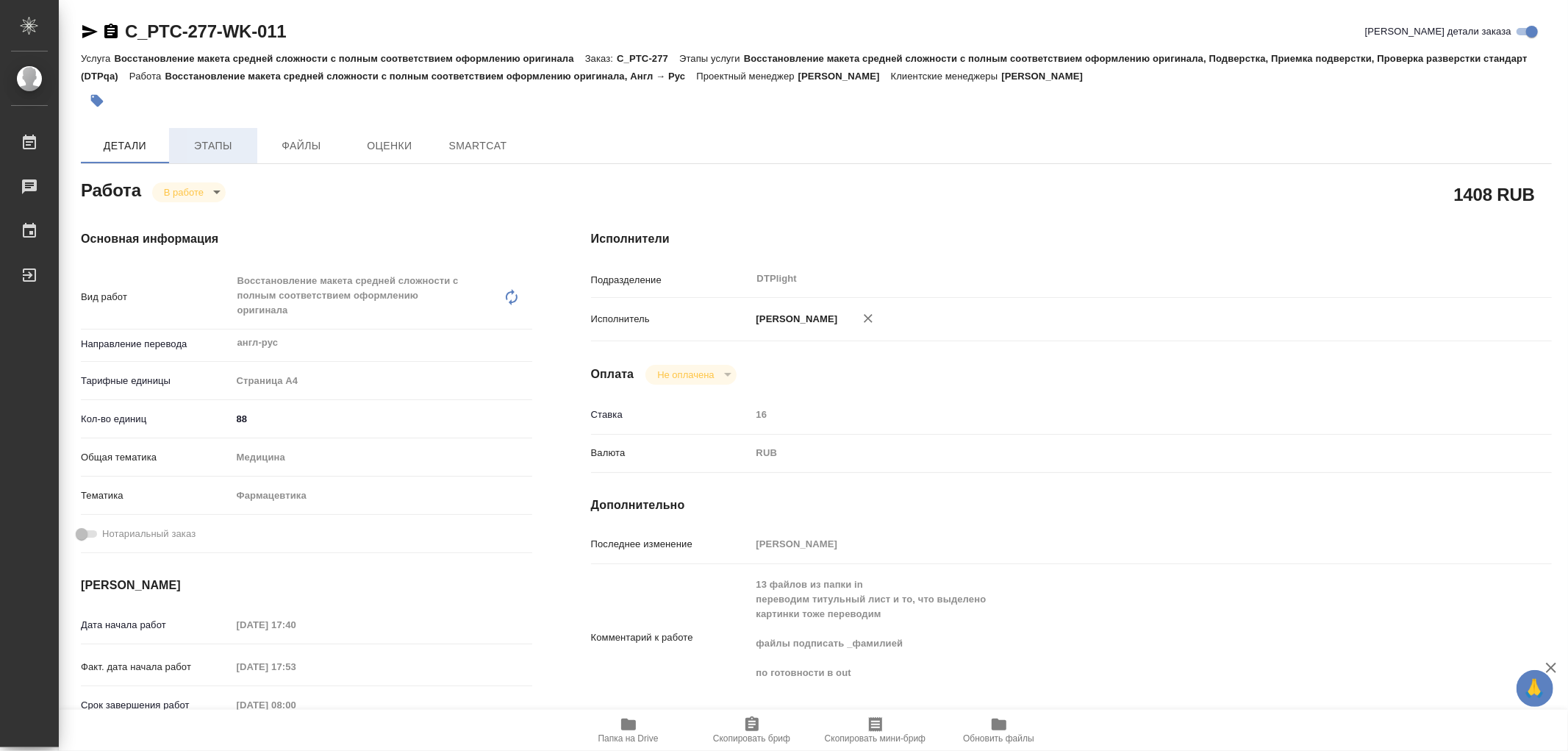
type textarea "x"
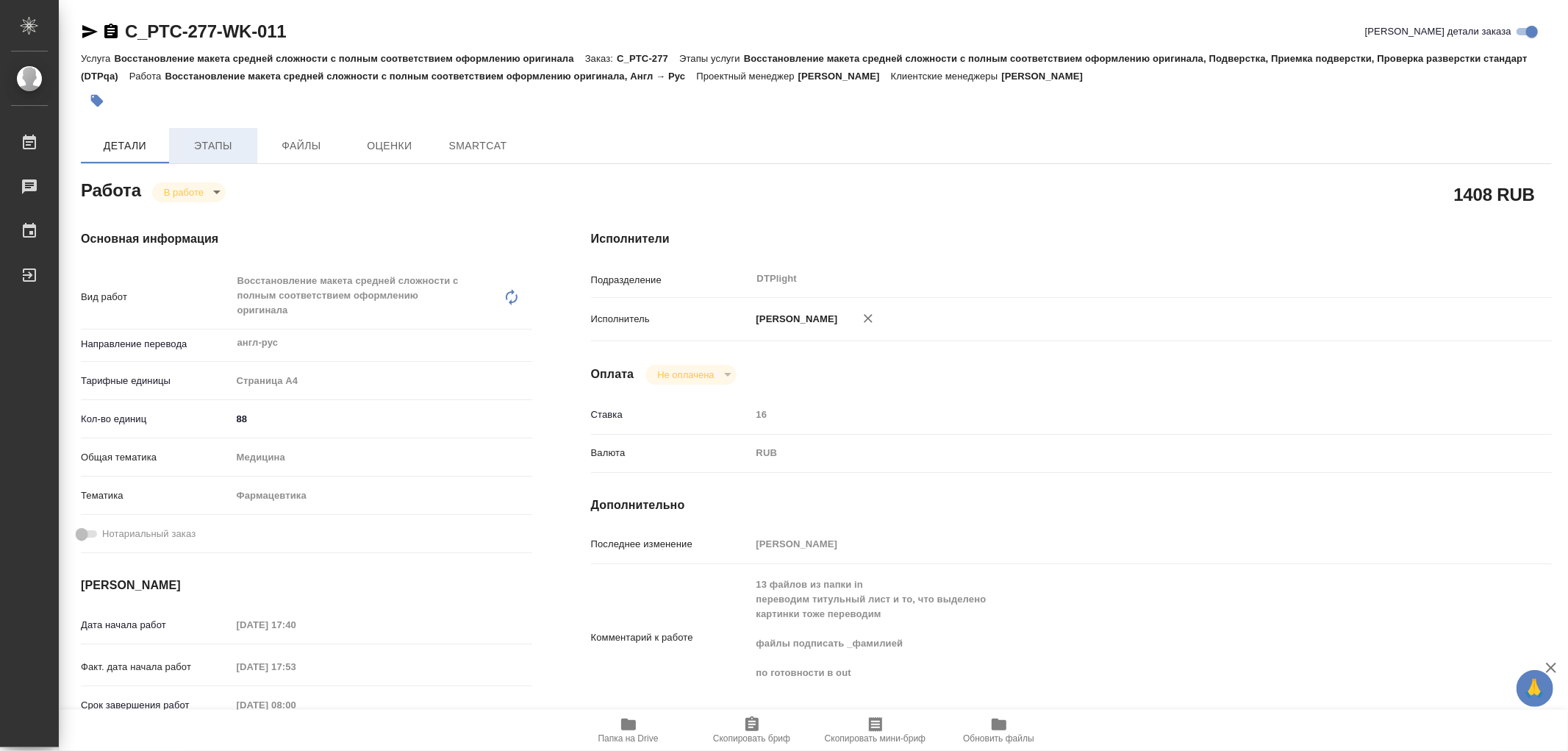
type textarea "x"
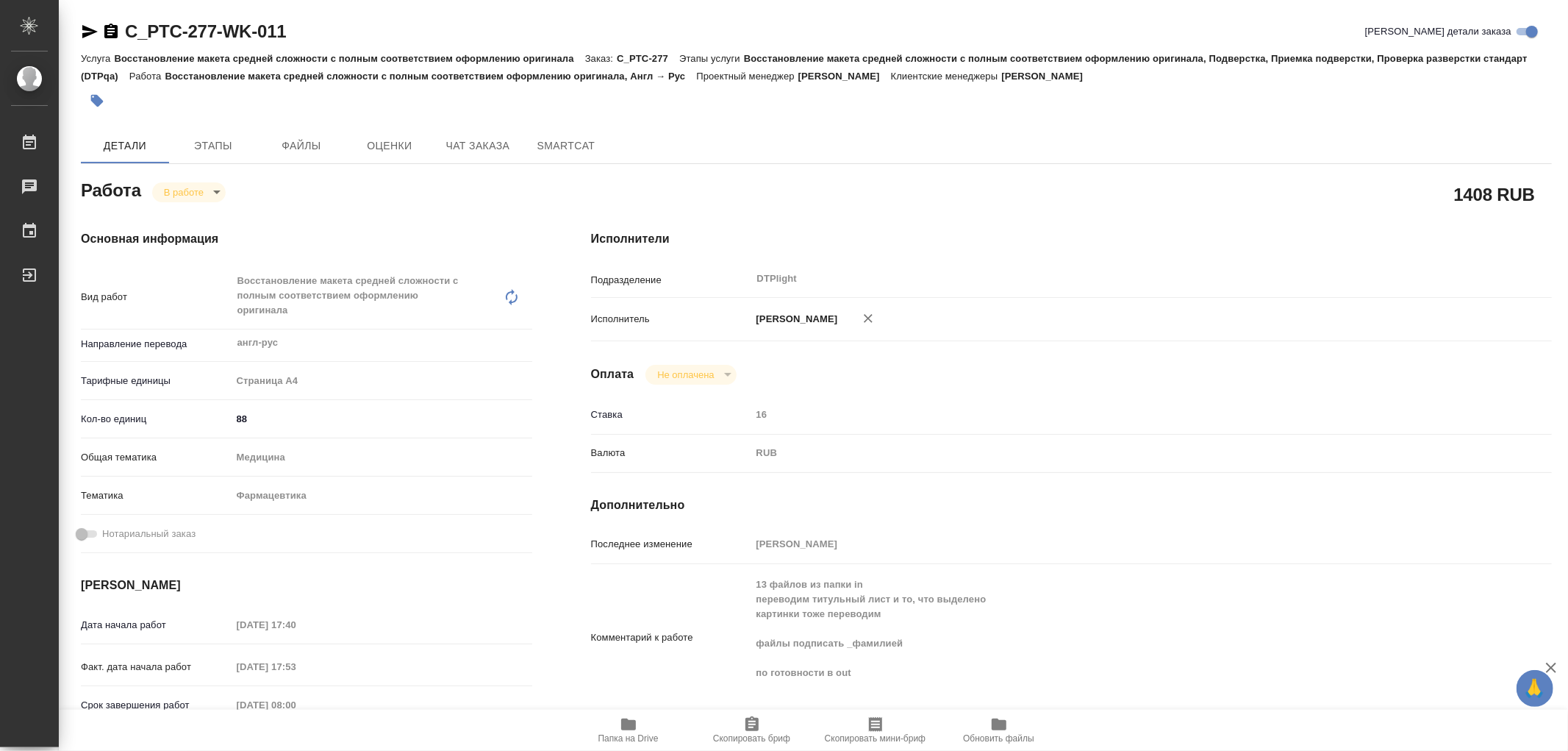
type textarea "x"
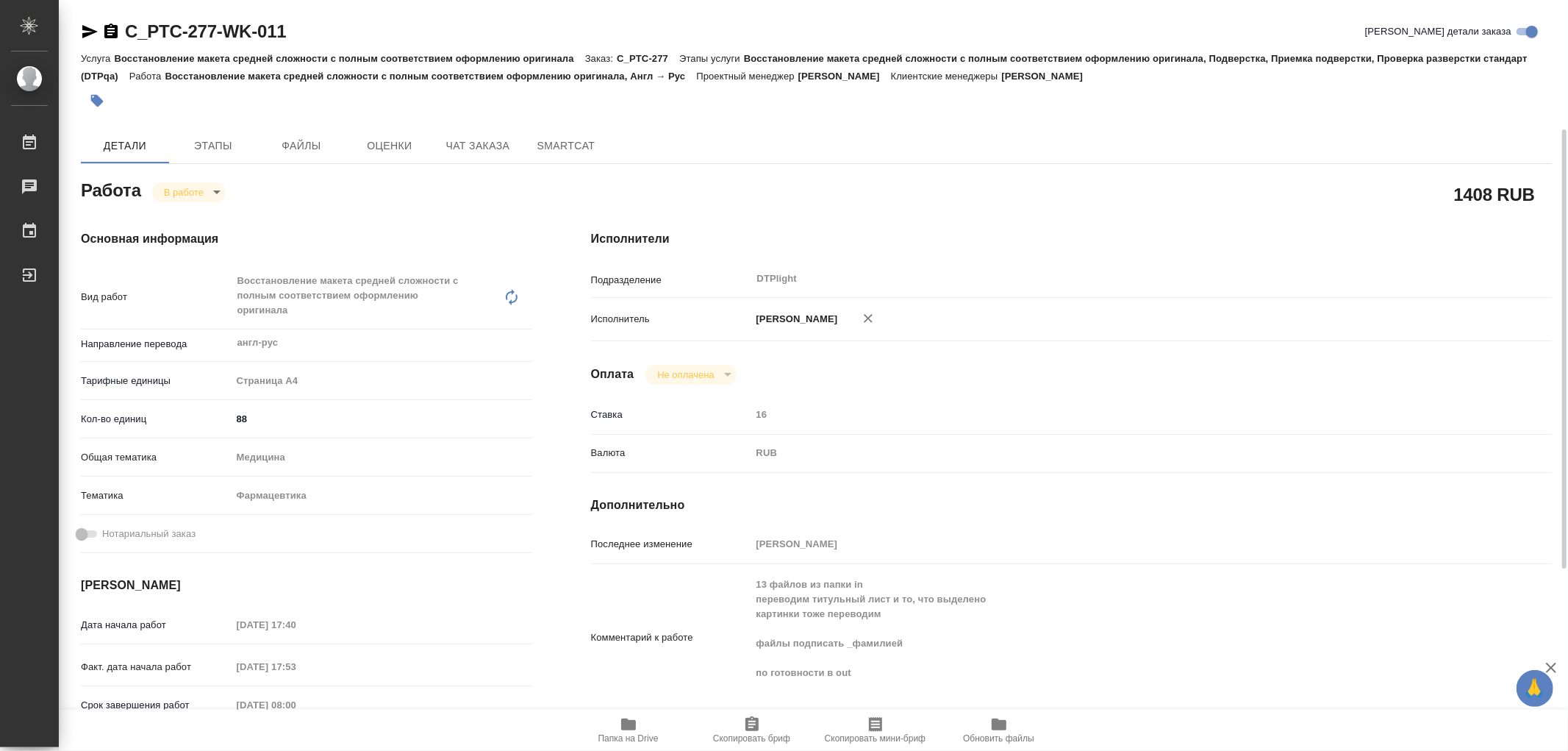
scroll to position [82, 0]
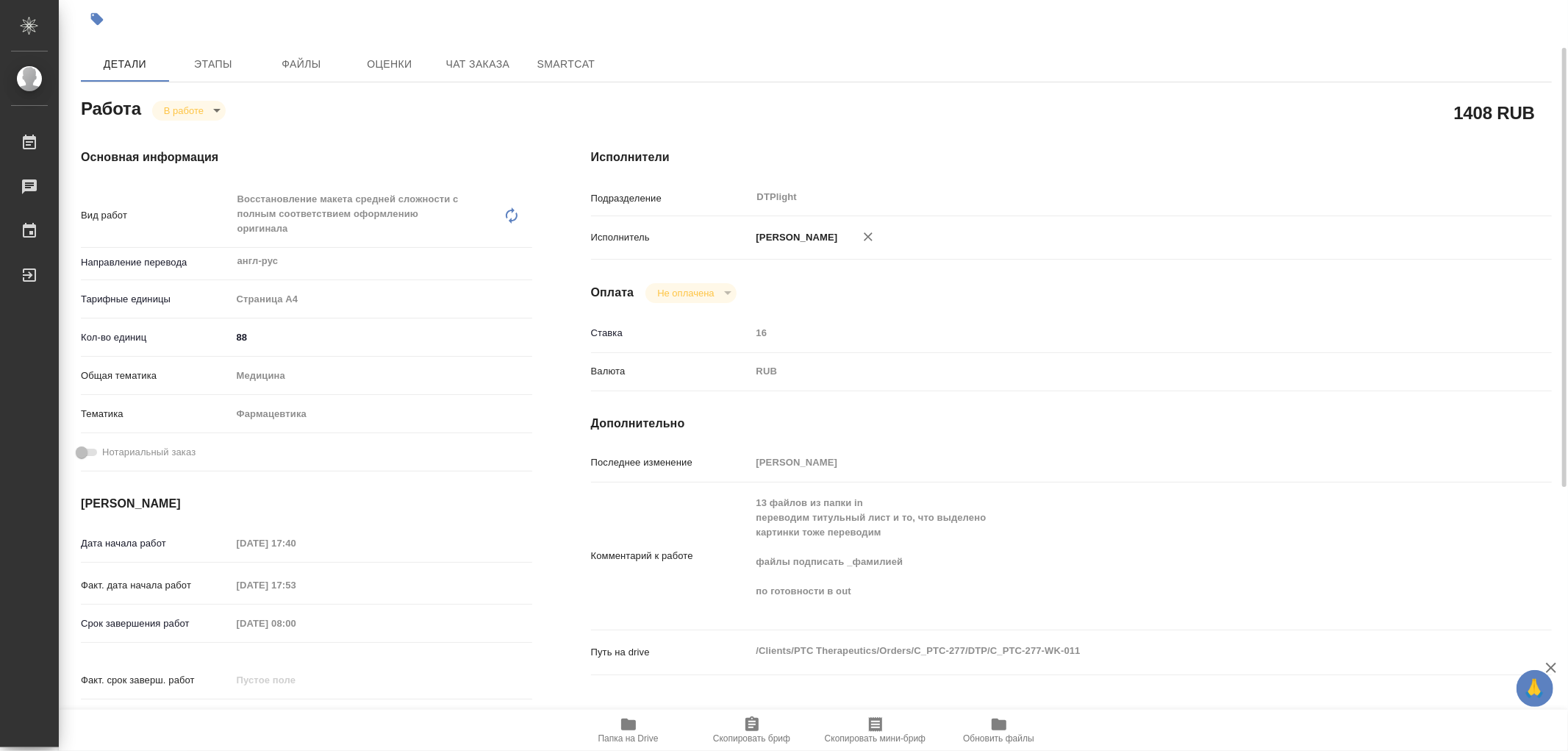
type textarea "x"
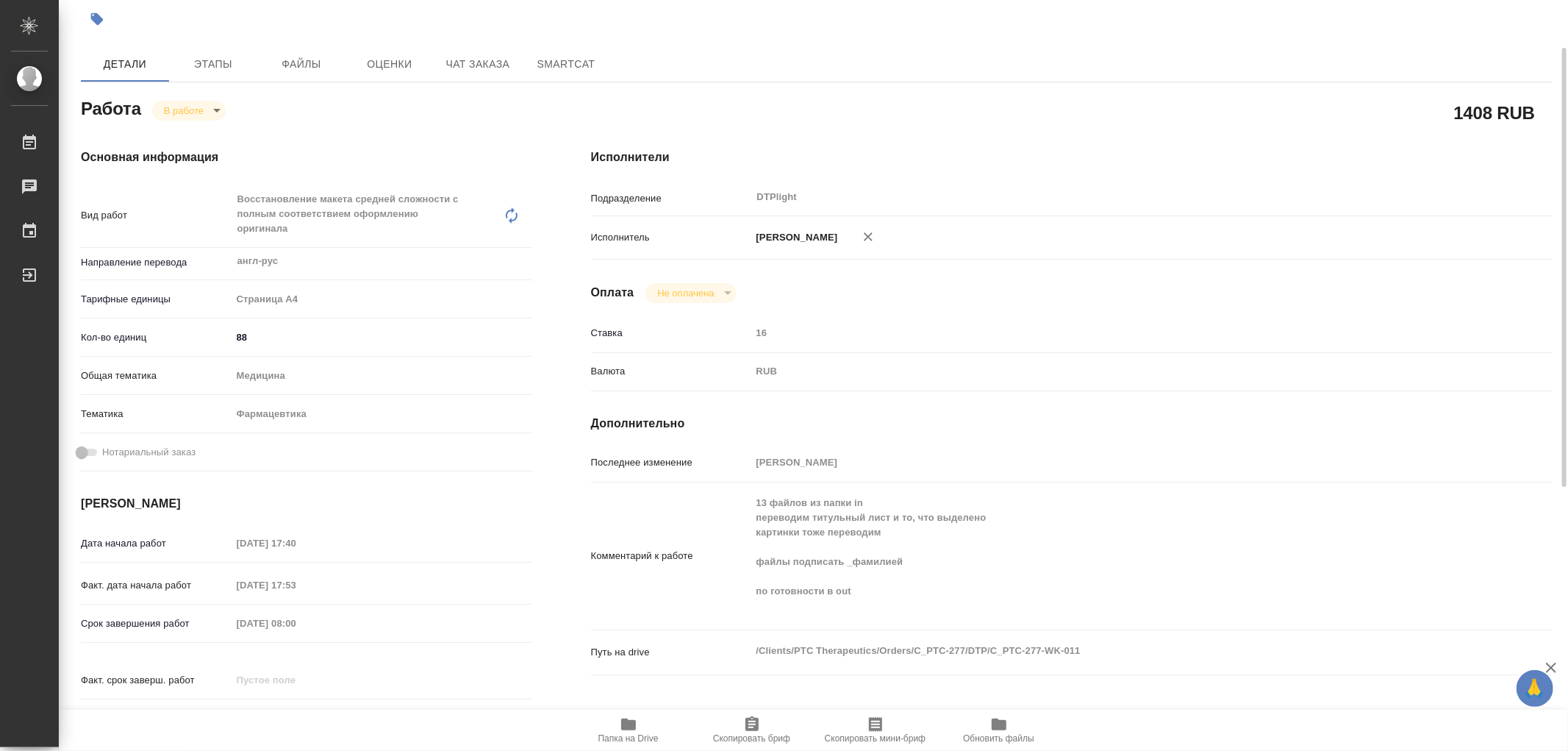
scroll to position [0, 0]
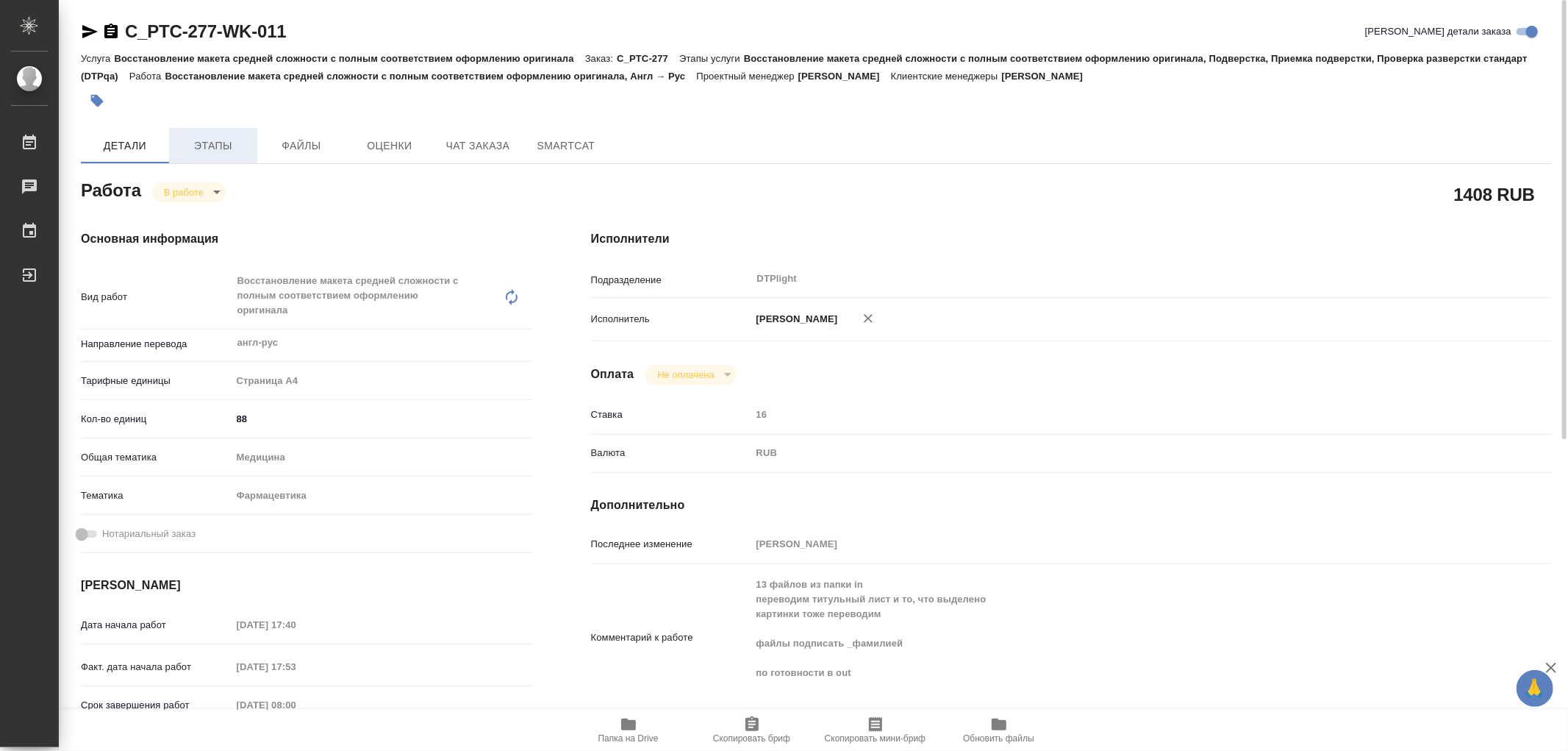
click at [211, 156] on button "Этапы" at bounding box center [214, 146] width 88 height 35
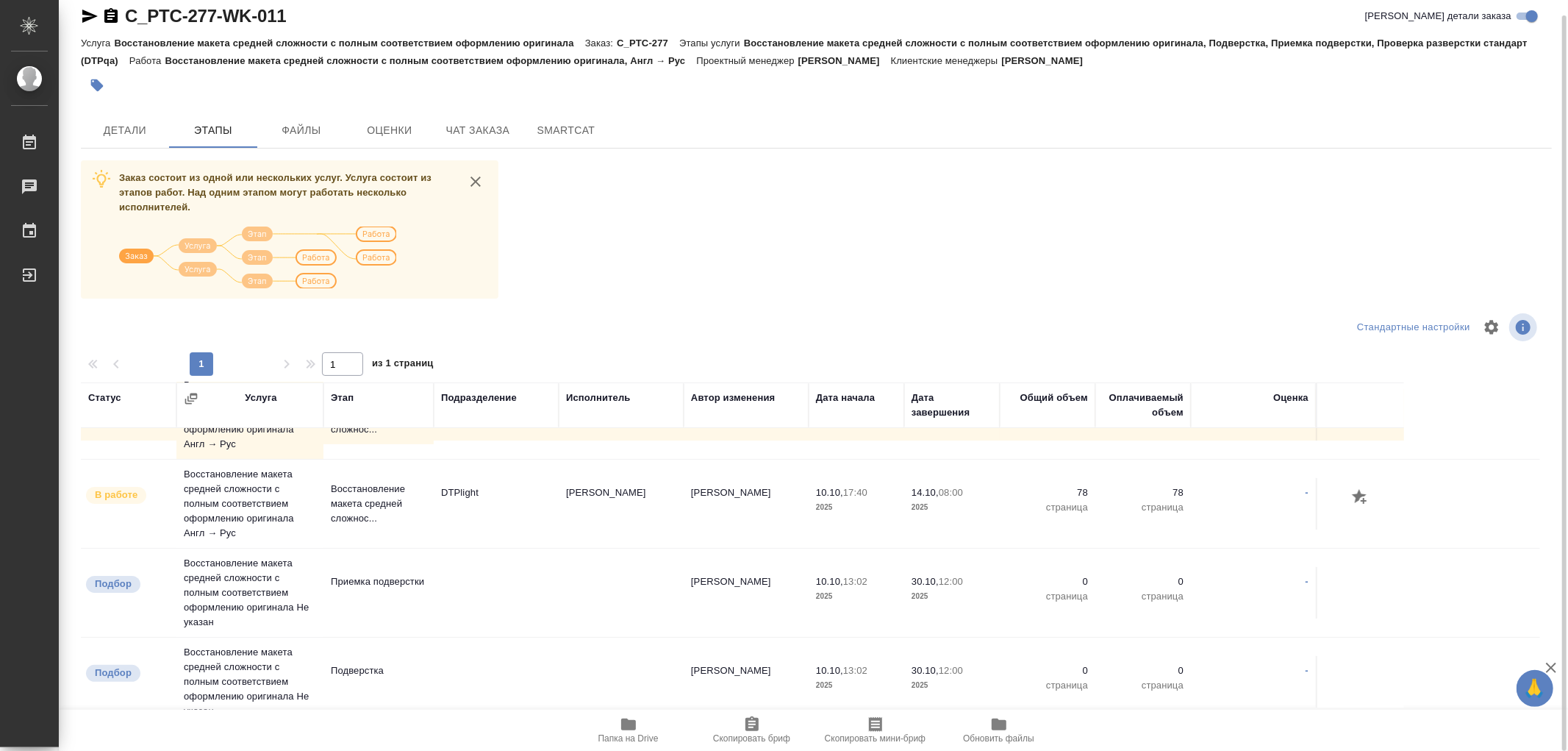
scroll to position [79, 0]
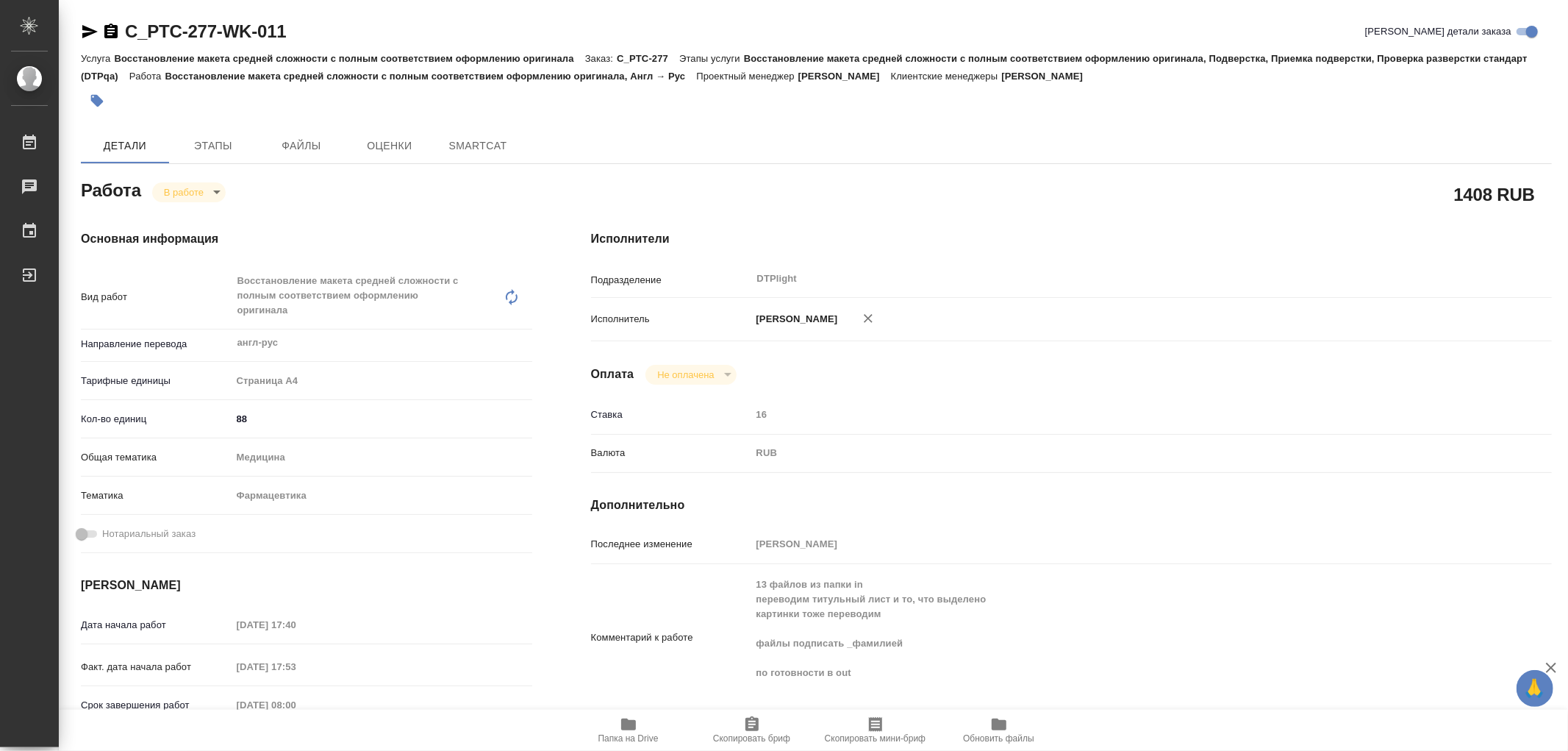
type textarea "x"
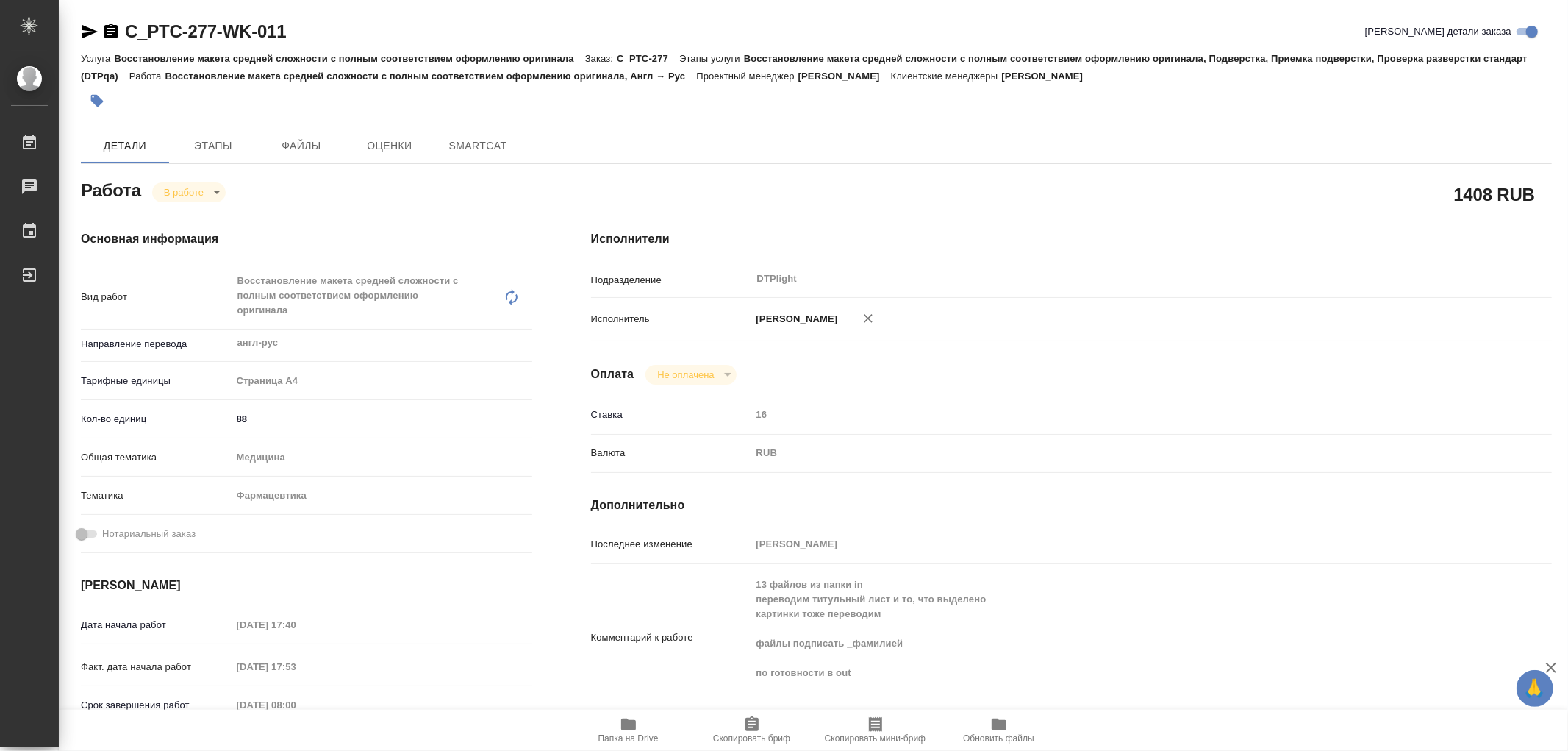
type textarea "x"
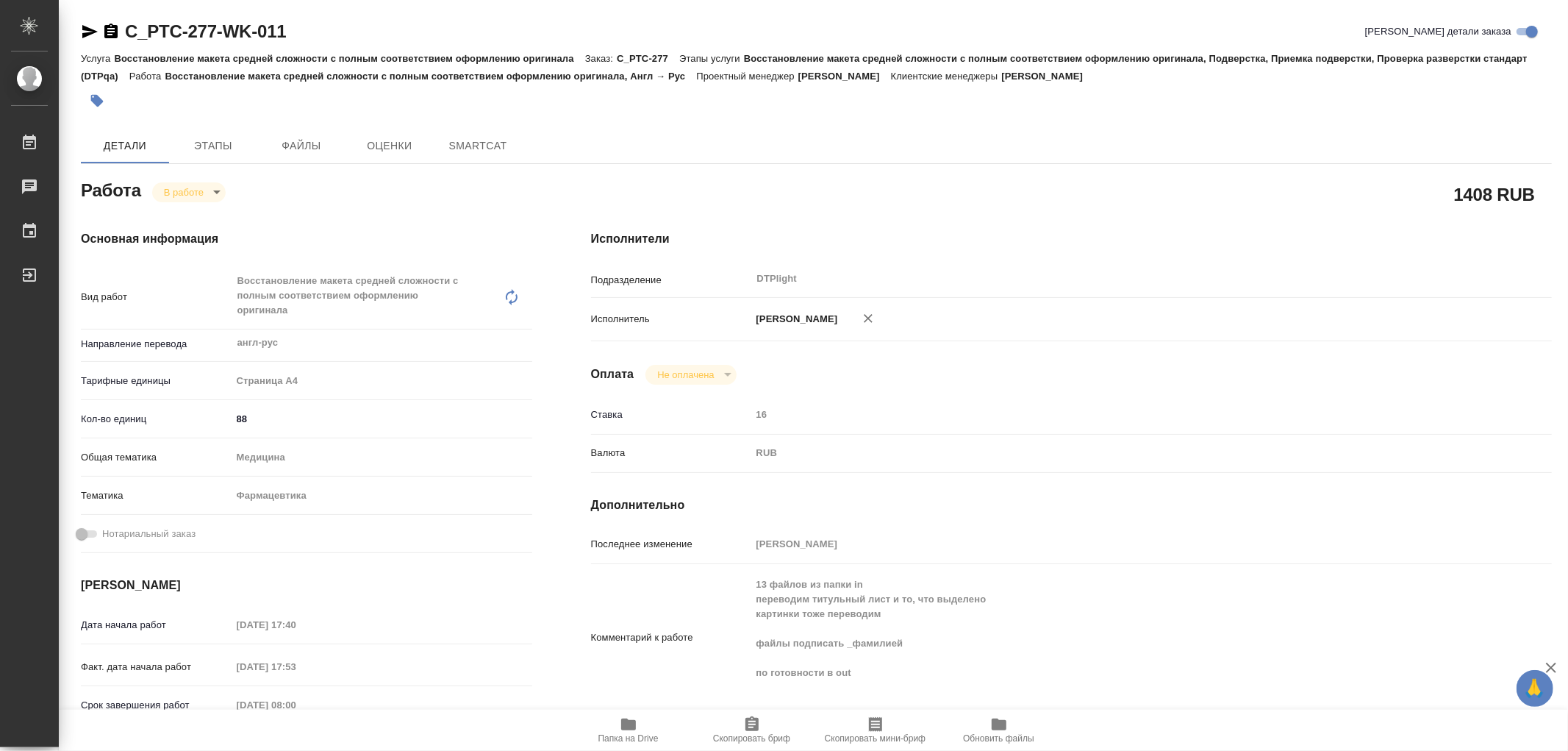
type textarea "x"
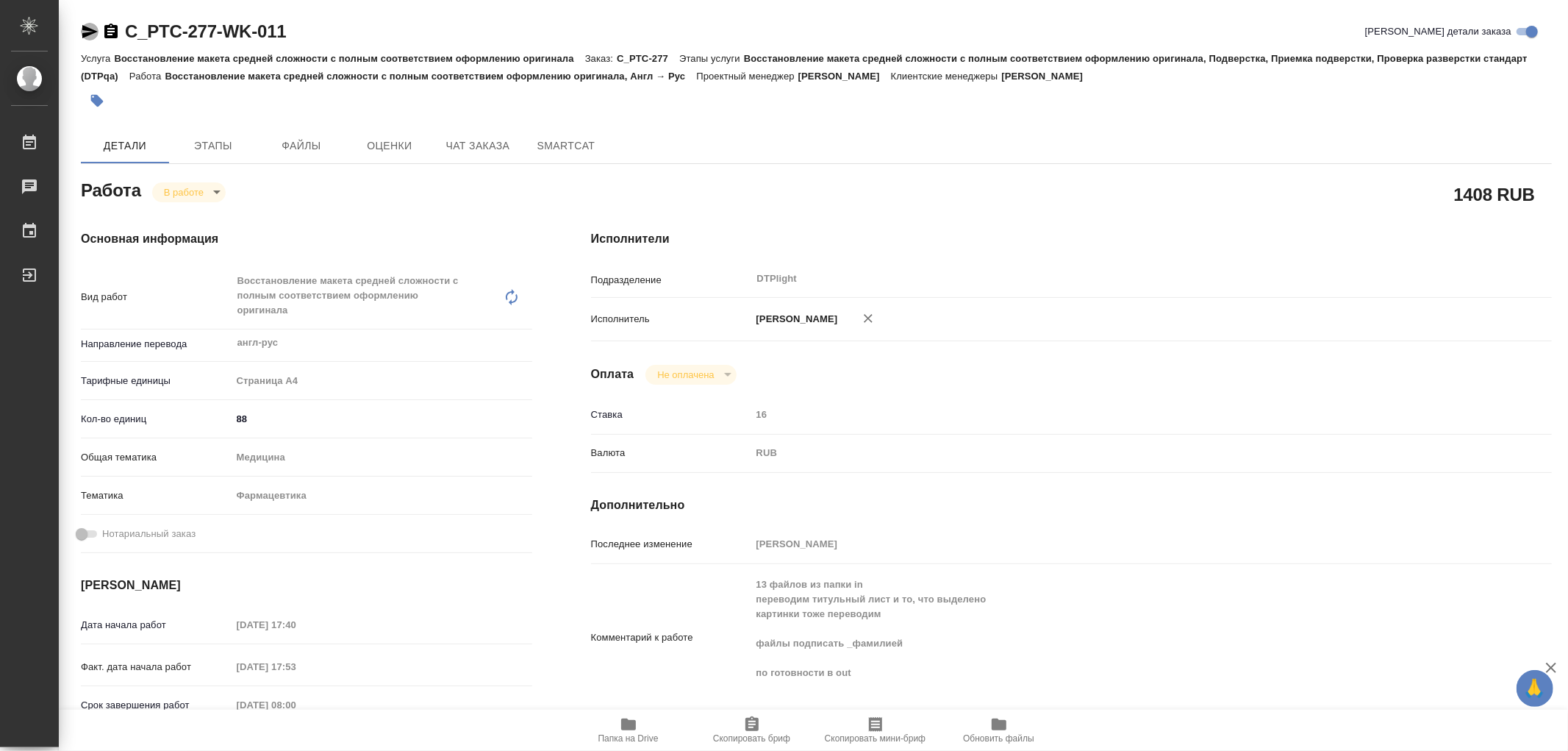
click at [86, 27] on icon "button" at bounding box center [89, 31] width 16 height 13
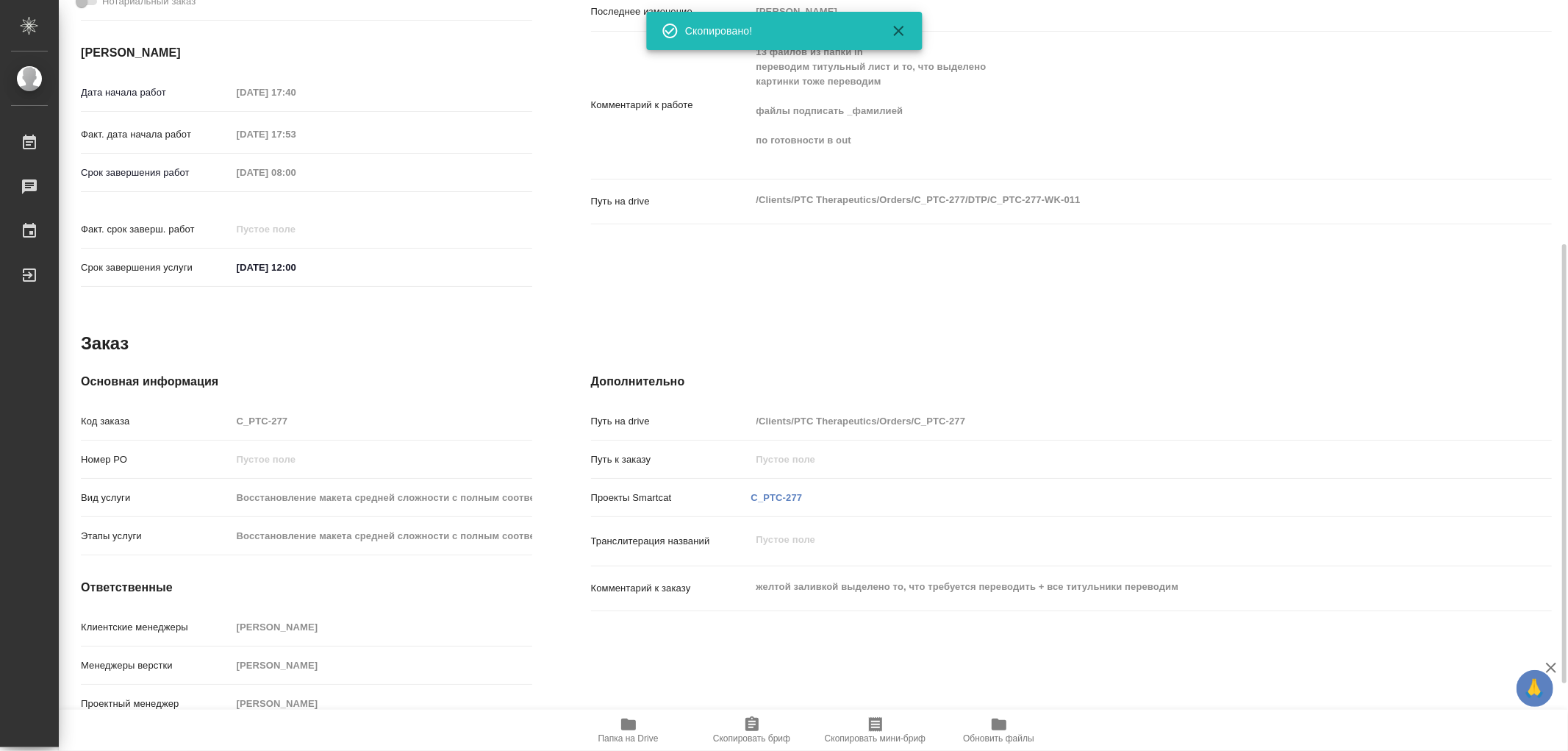
type textarea "x"
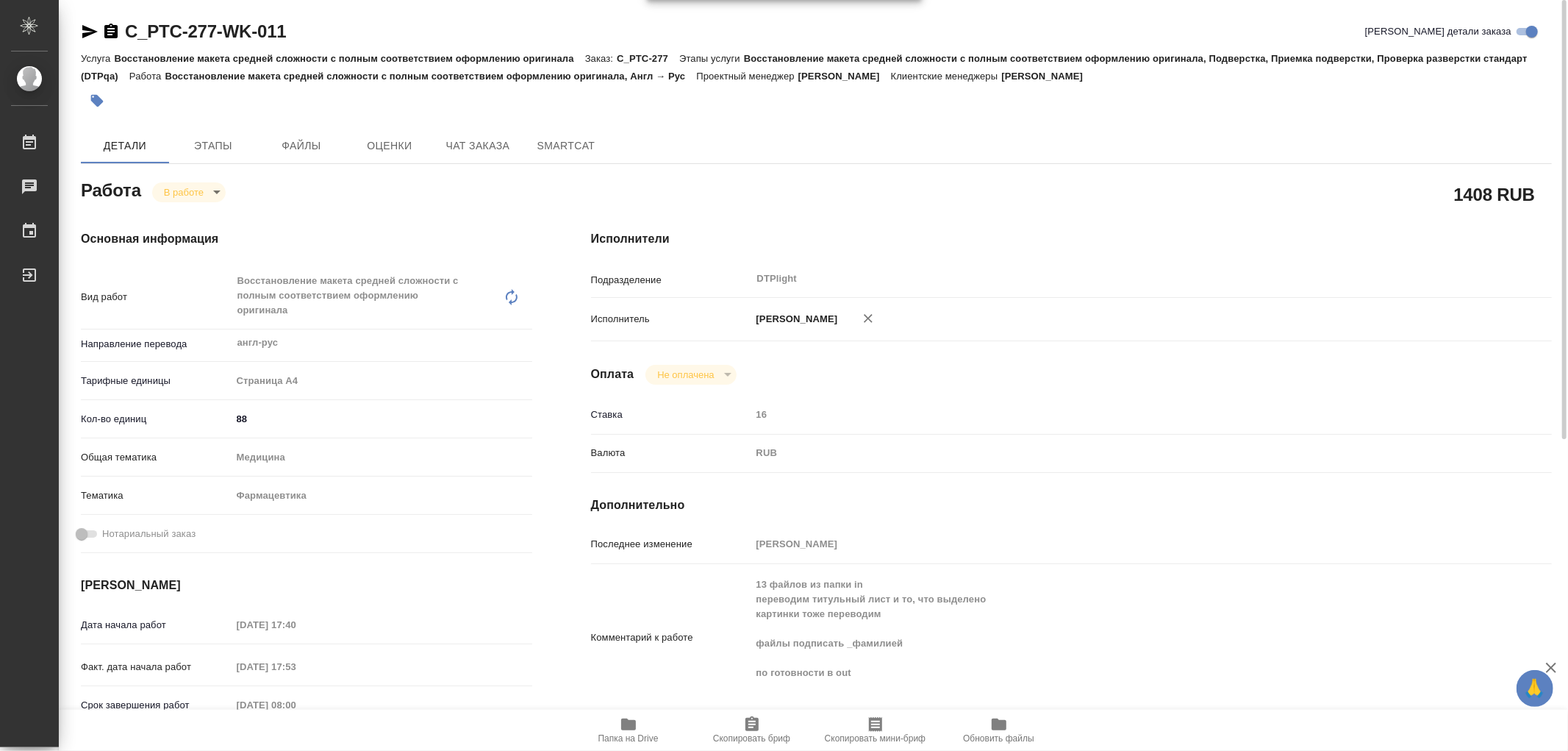
type textarea "x"
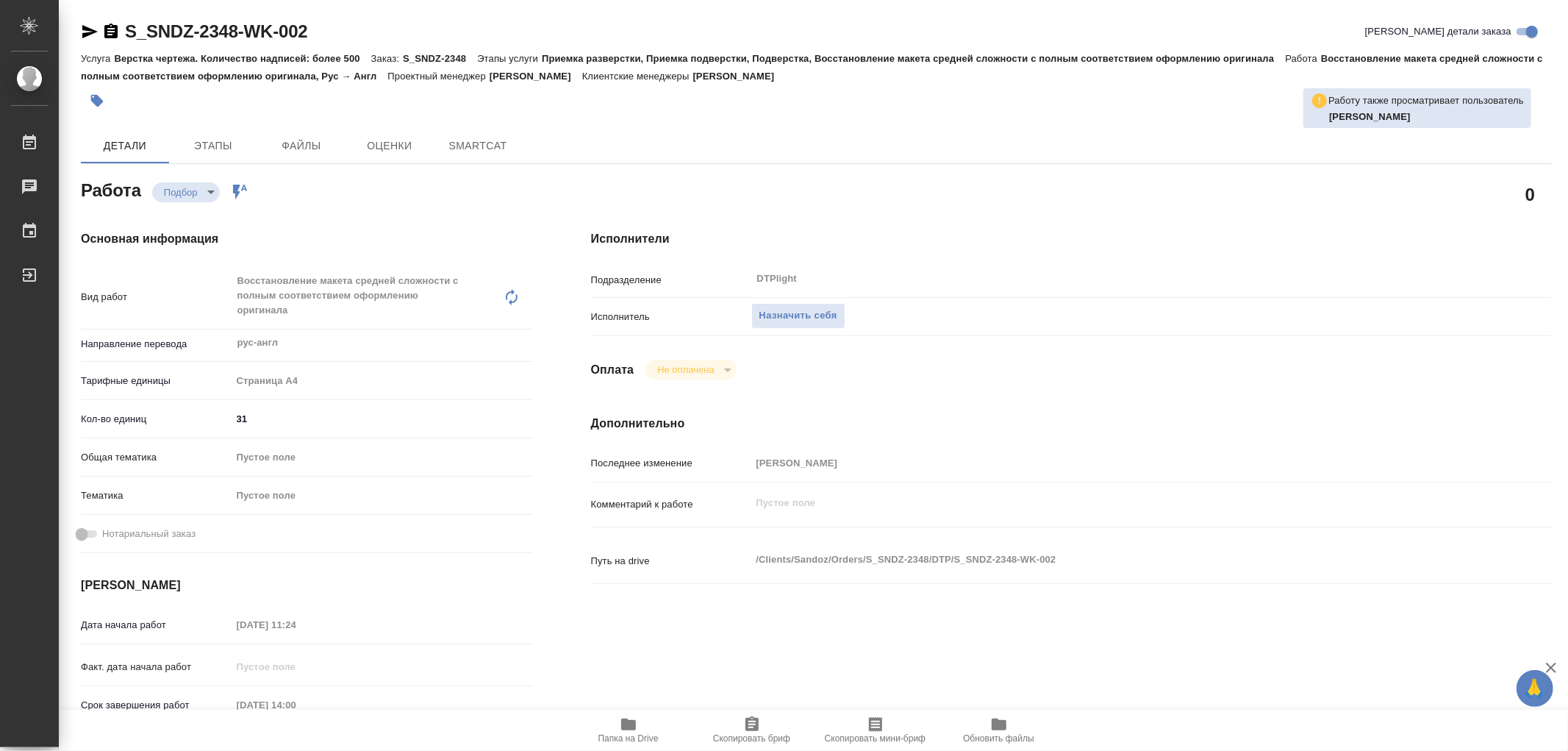
type textarea "x"
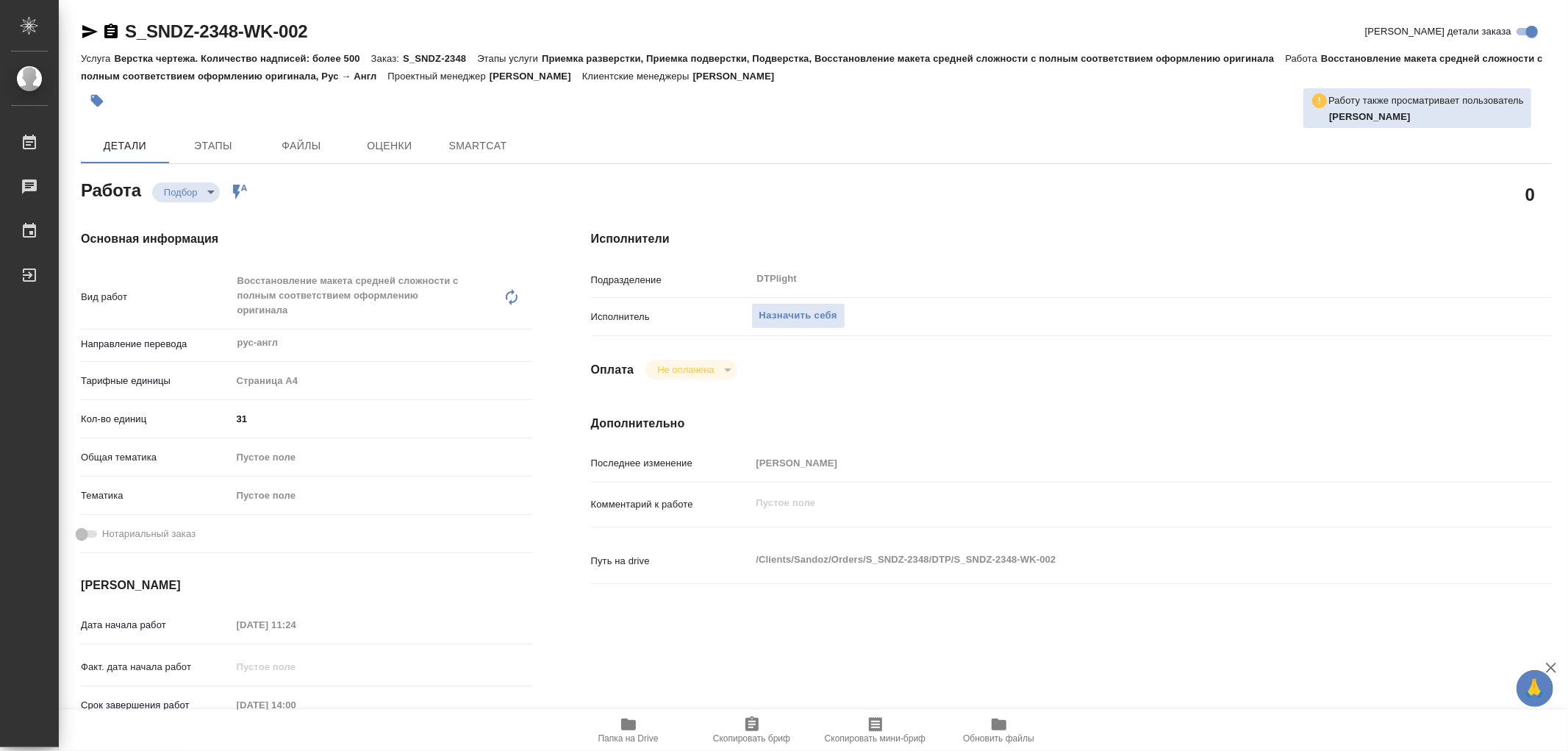
type textarea "x"
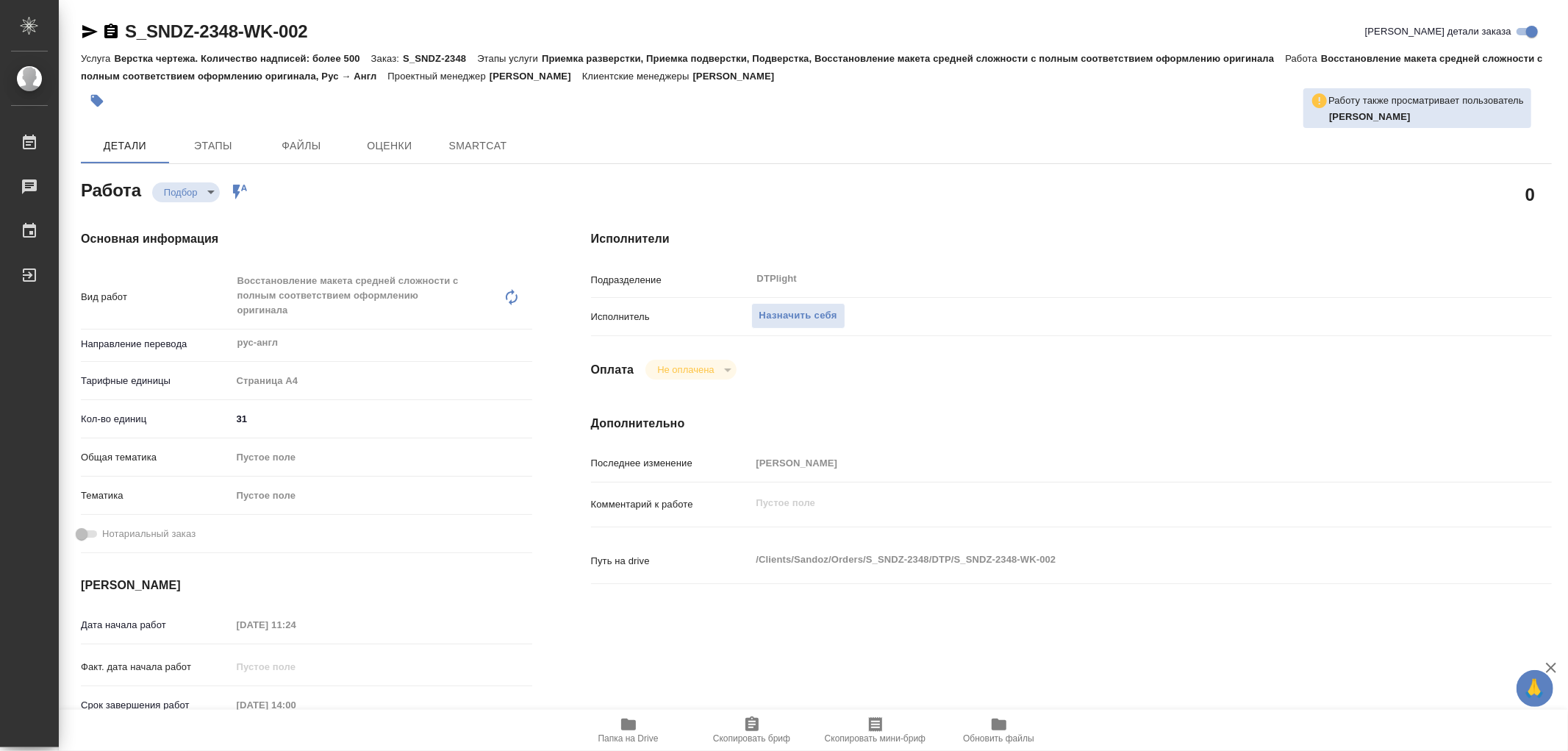
type textarea "x"
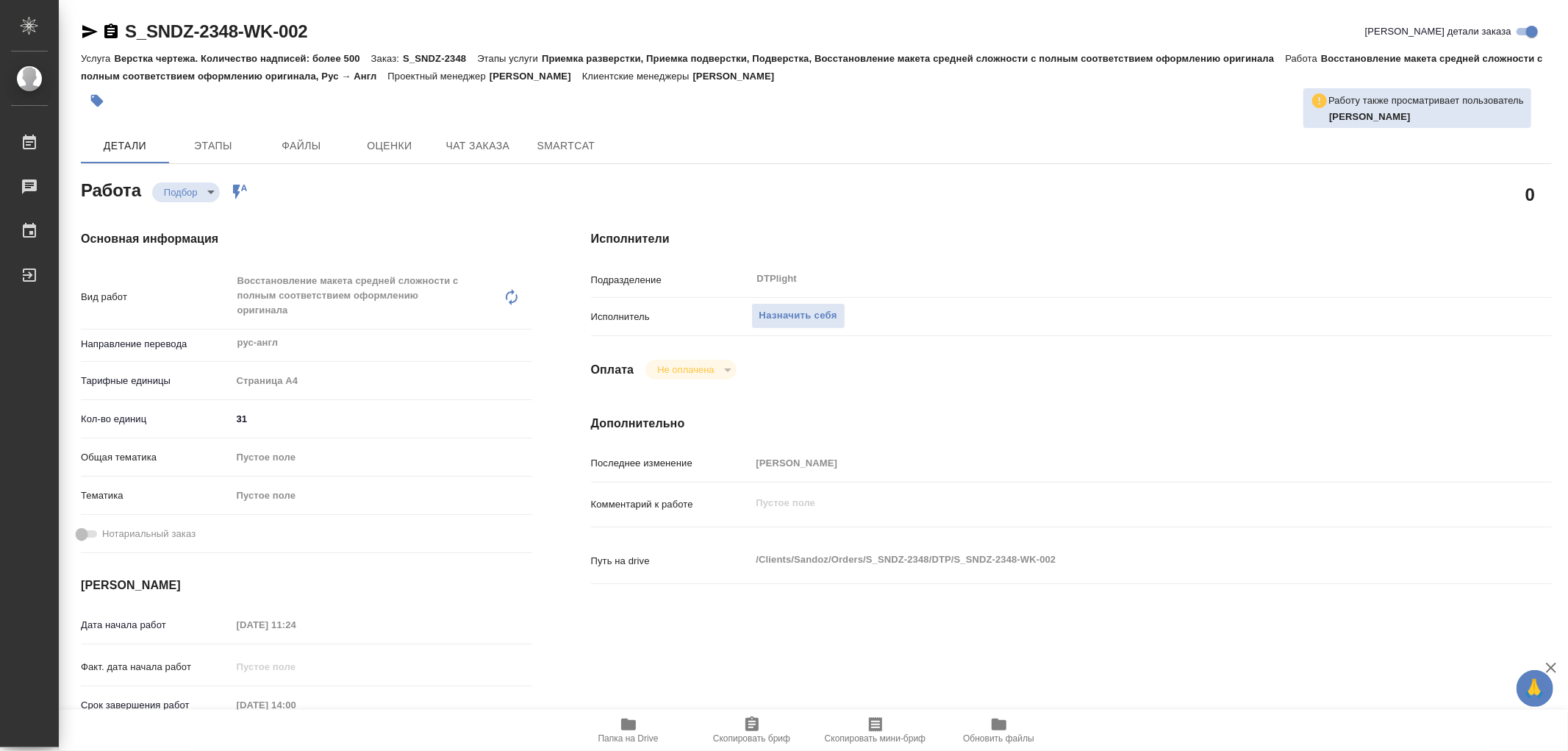
type textarea "x"
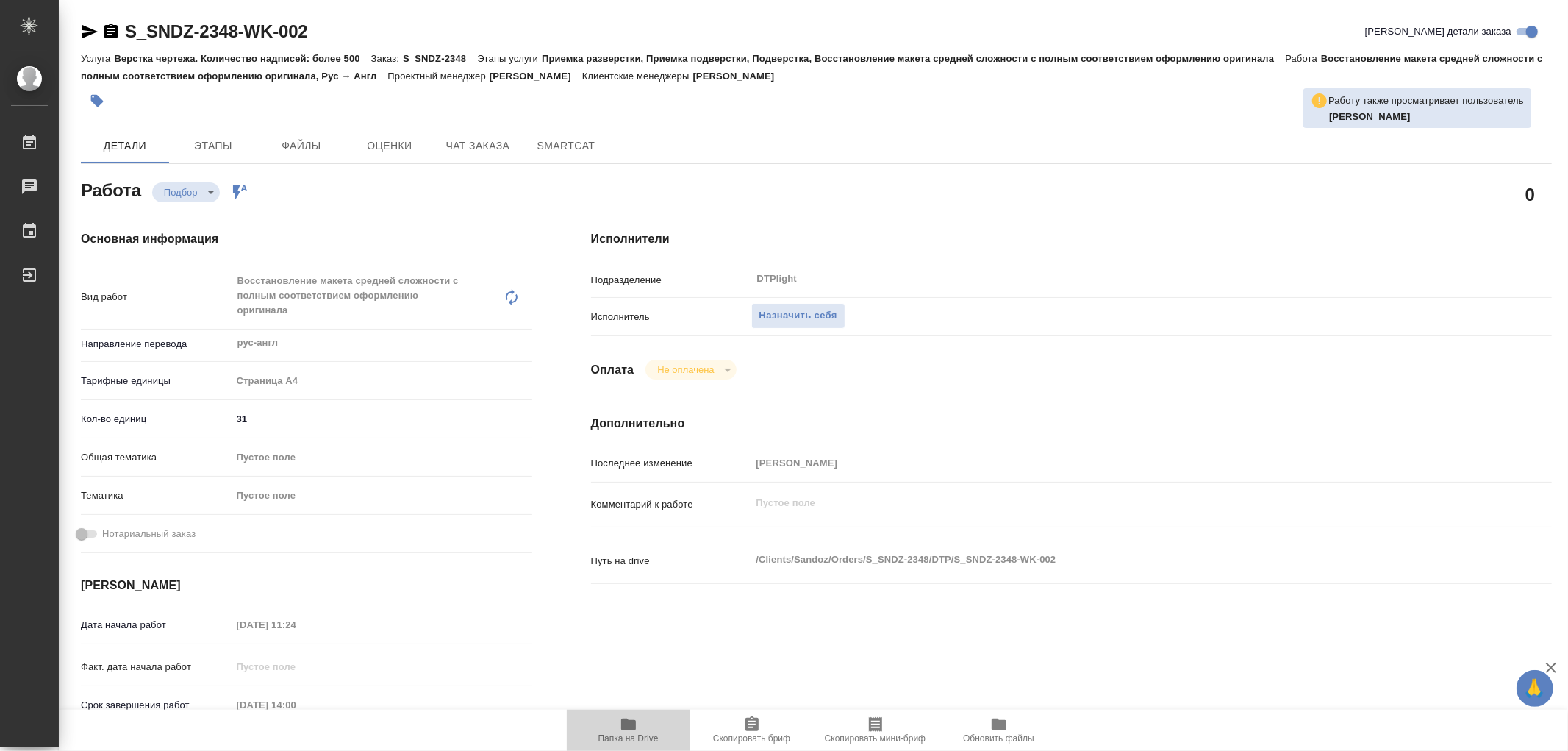
click at [635, 726] on icon "button" at bounding box center [628, 724] width 15 height 12
type textarea "x"
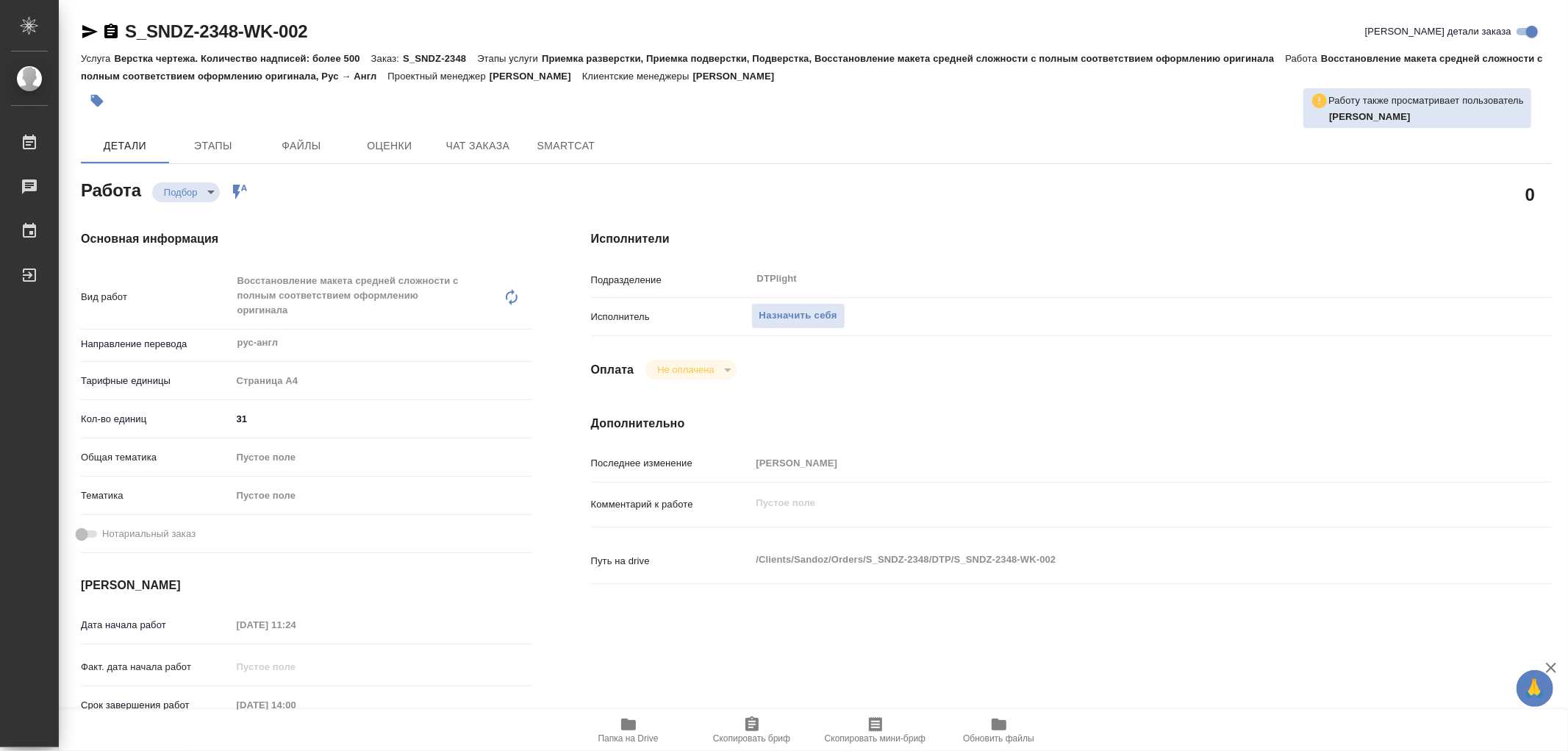
type textarea "x"
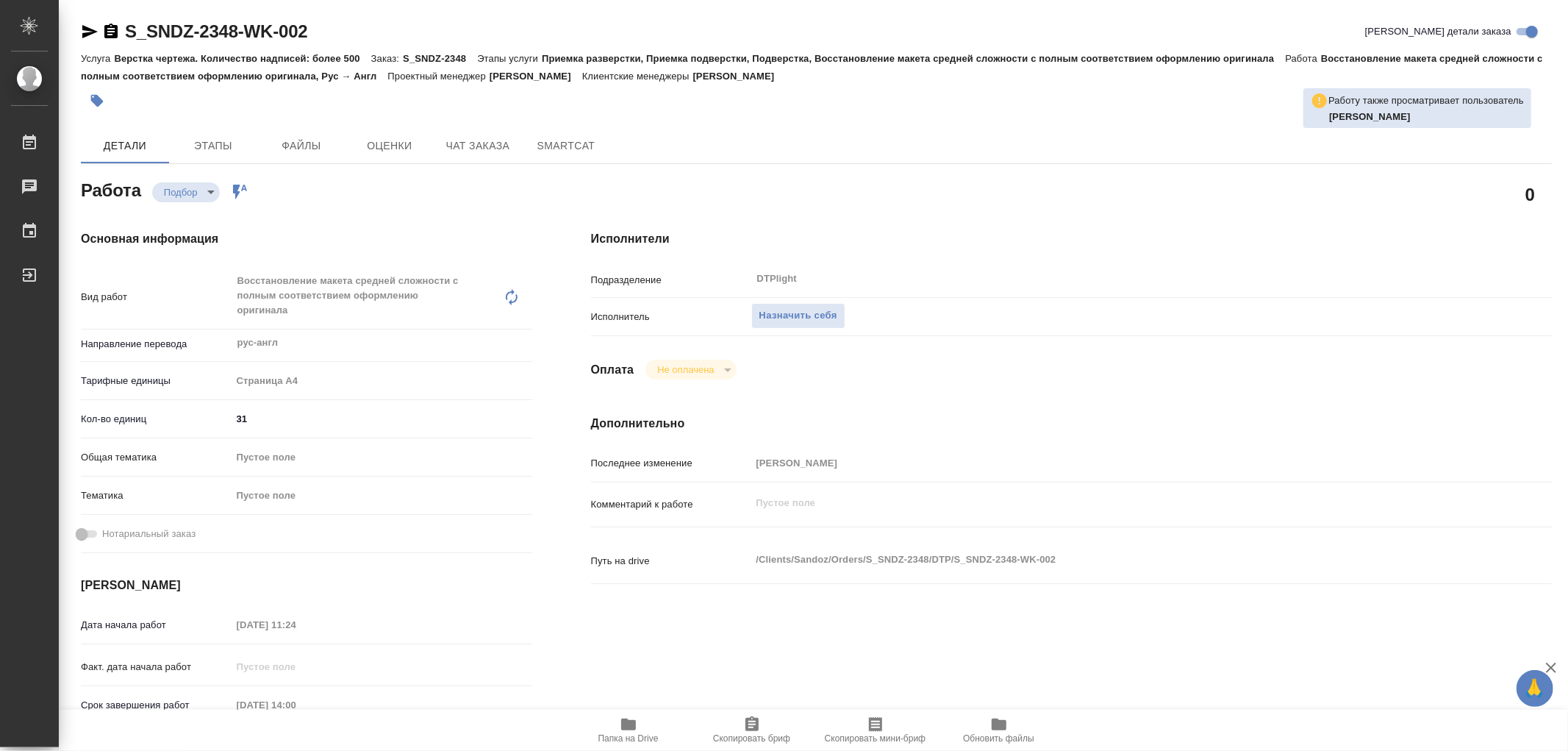
type textarea "x"
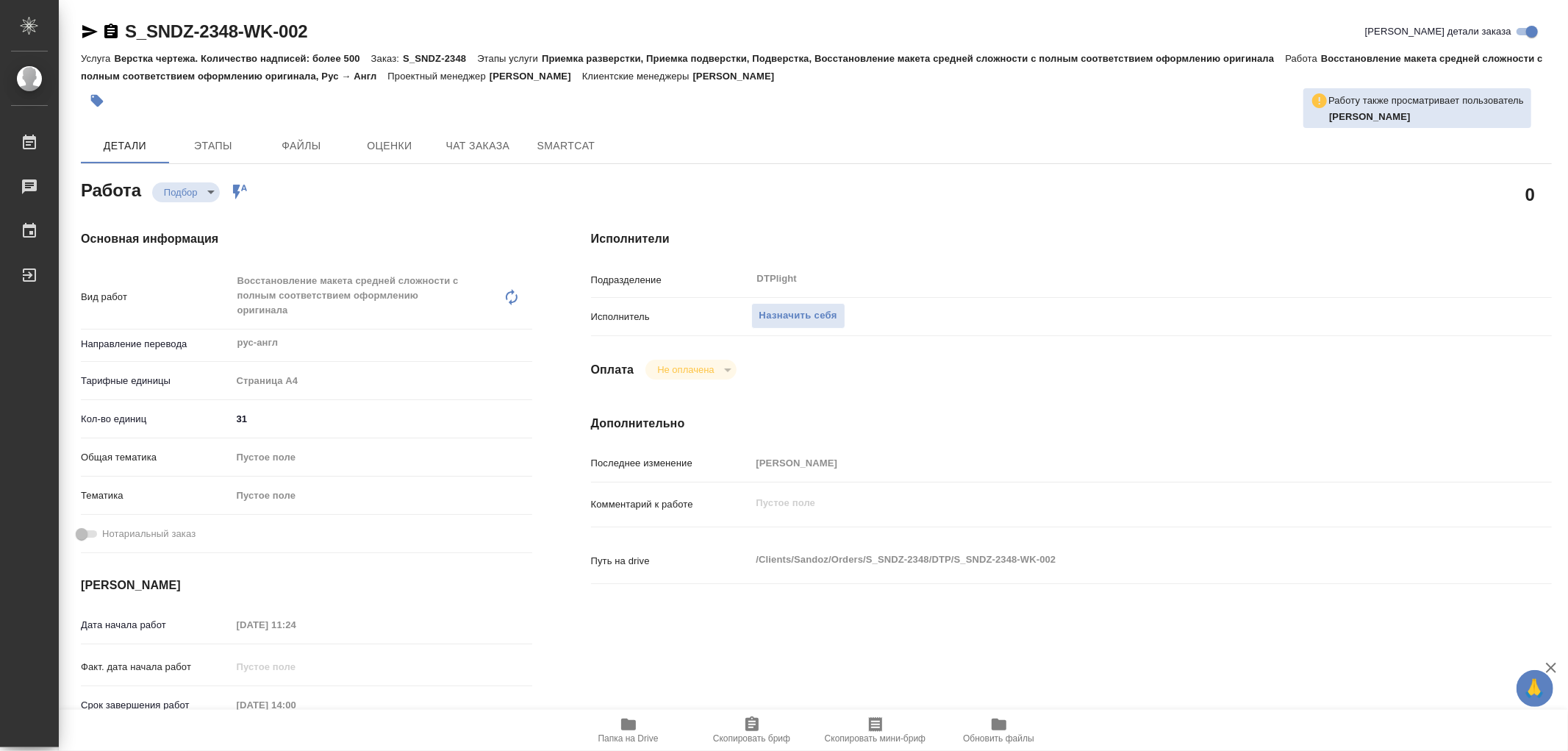
type textarea "x"
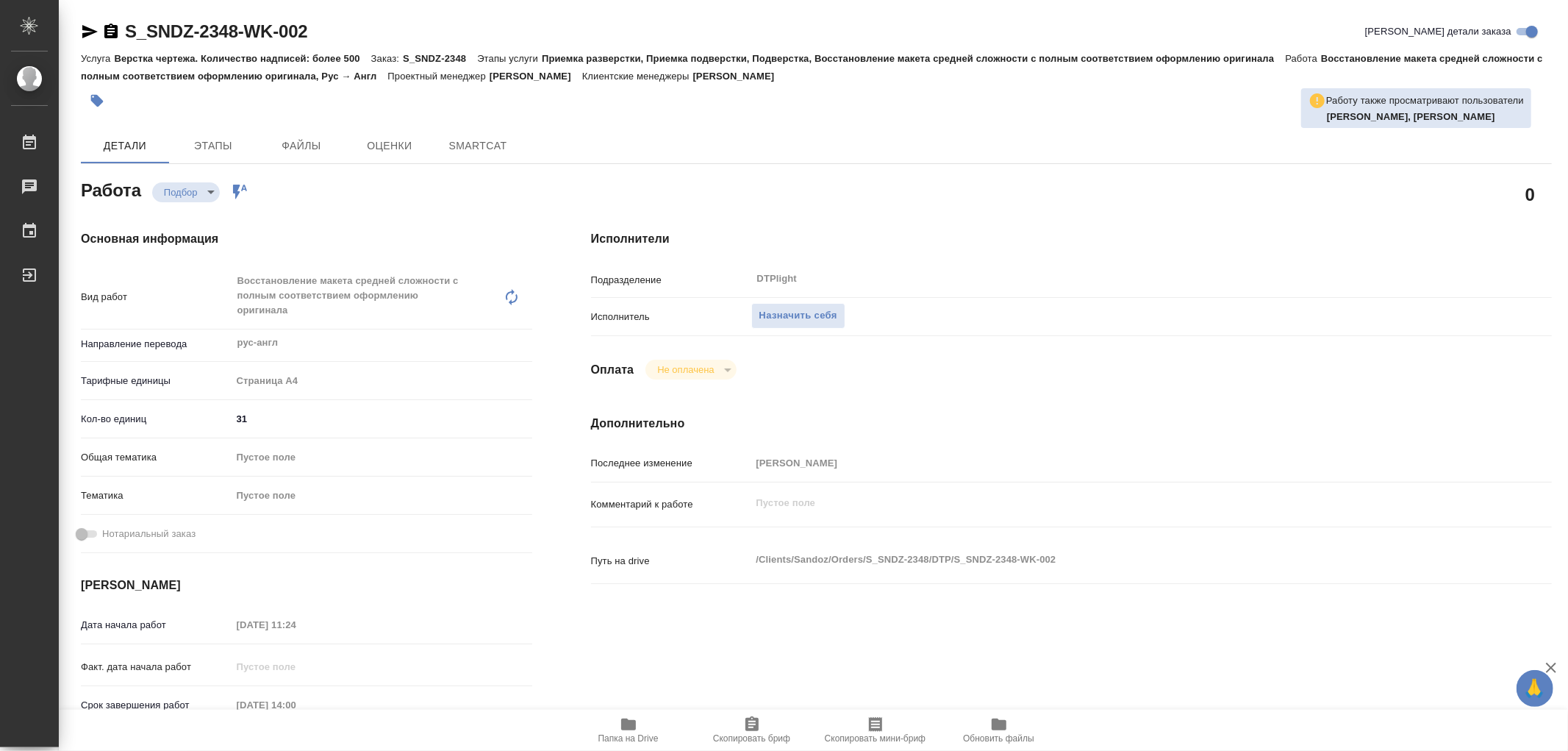
type textarea "x"
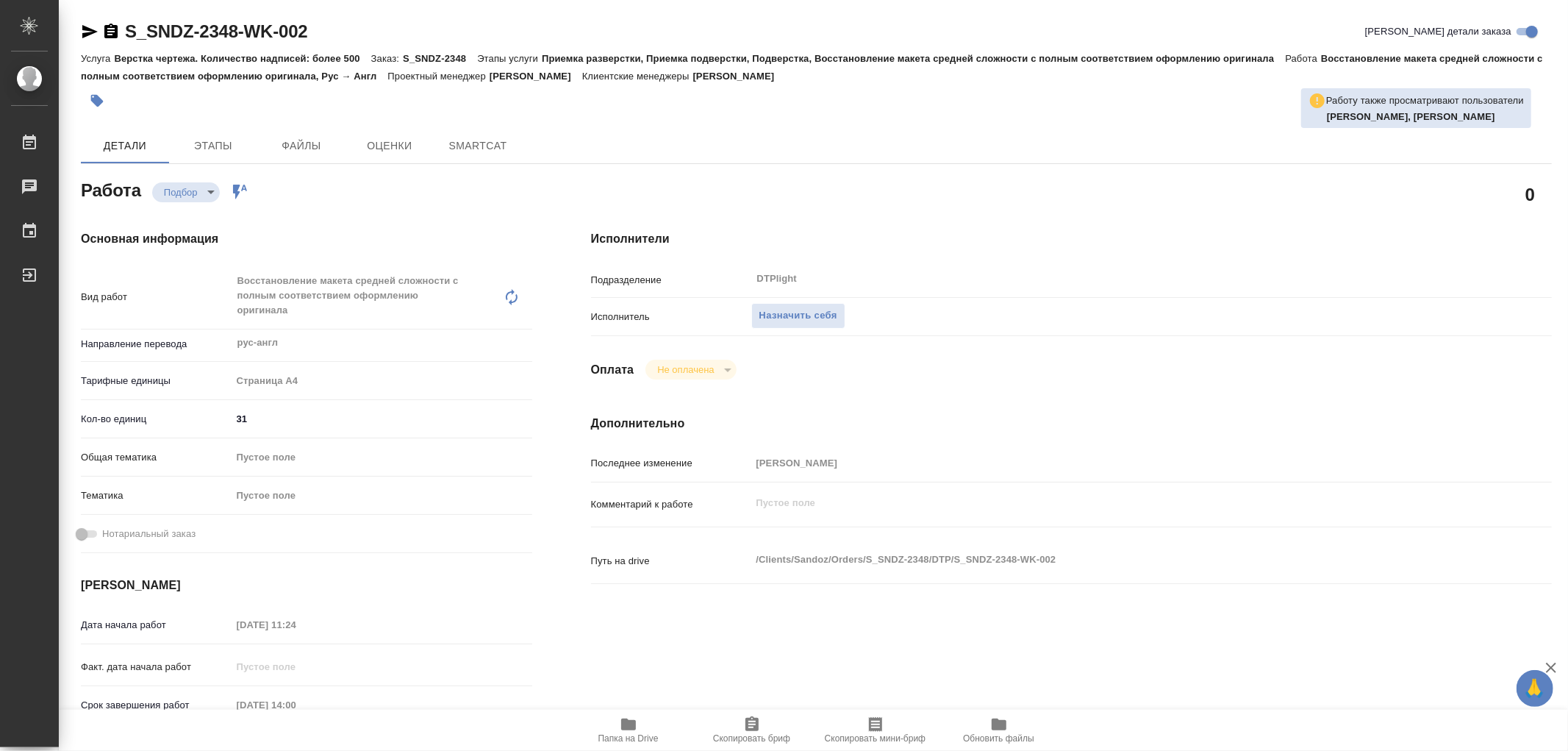
type textarea "x"
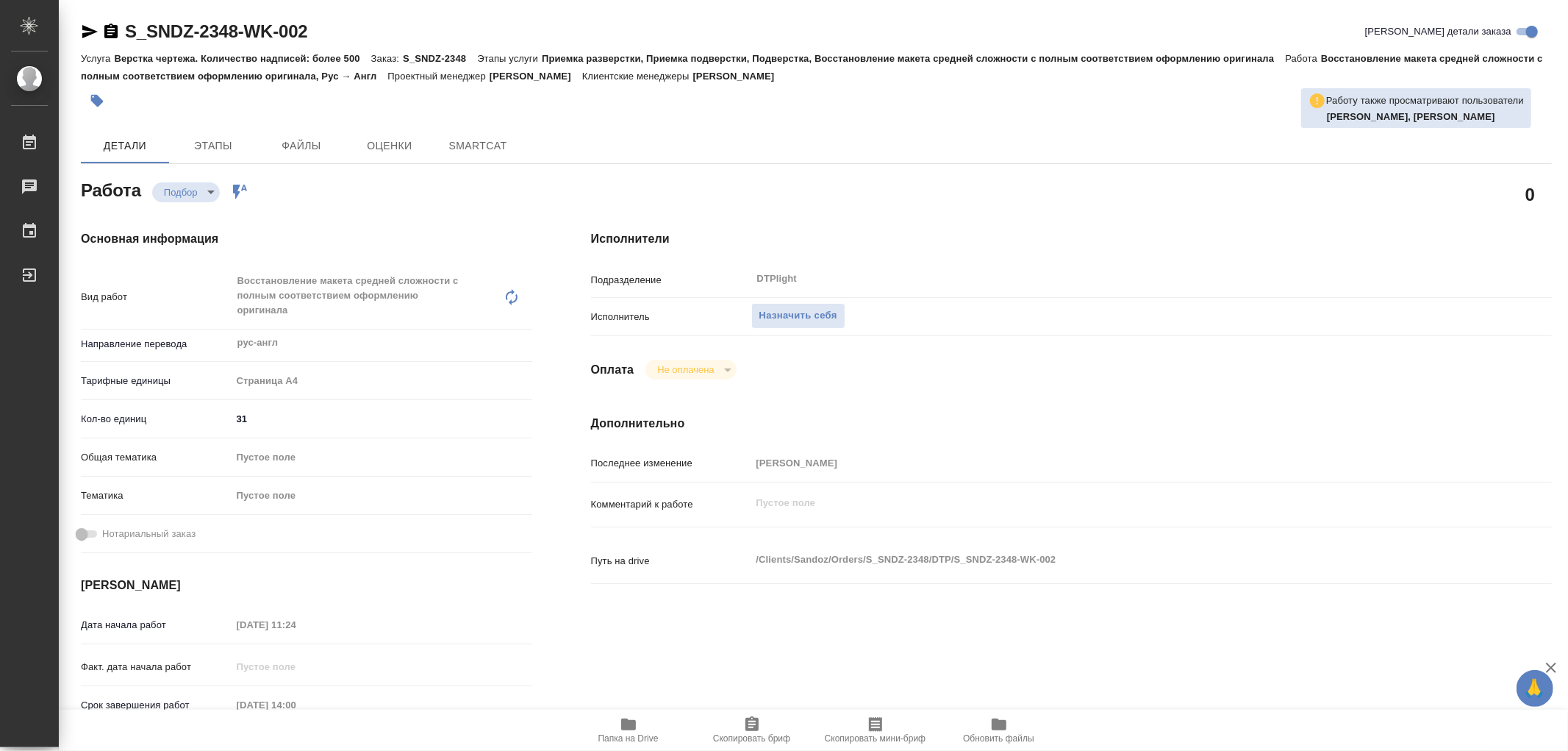
type textarea "x"
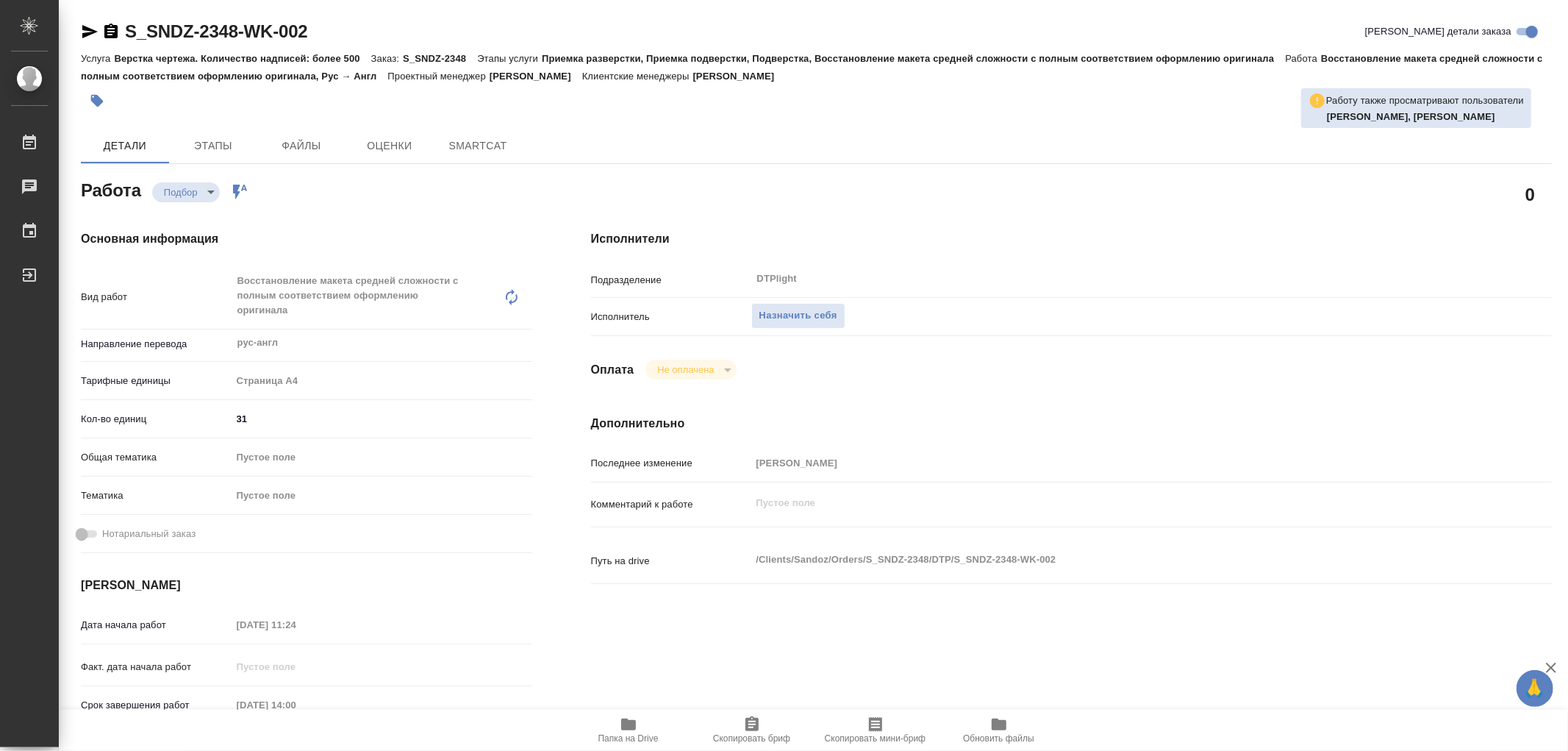
type textarea "x"
drag, startPoint x: 773, startPoint y: 311, endPoint x: 769, endPoint y: 324, distance: 13.6
click at [769, 311] on span "Назначить себя" at bounding box center [798, 316] width 78 height 17
type textarea "x"
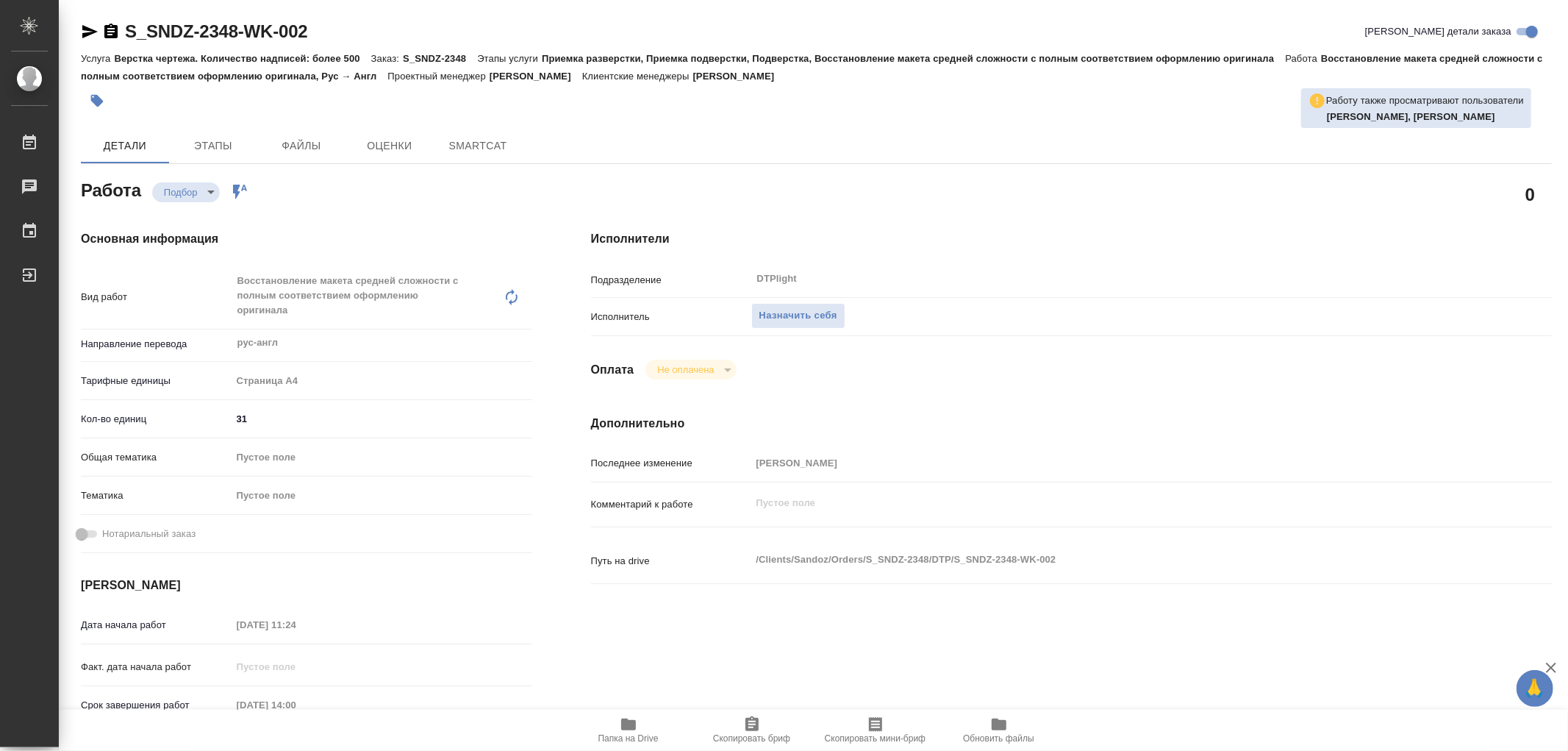
type textarea "x"
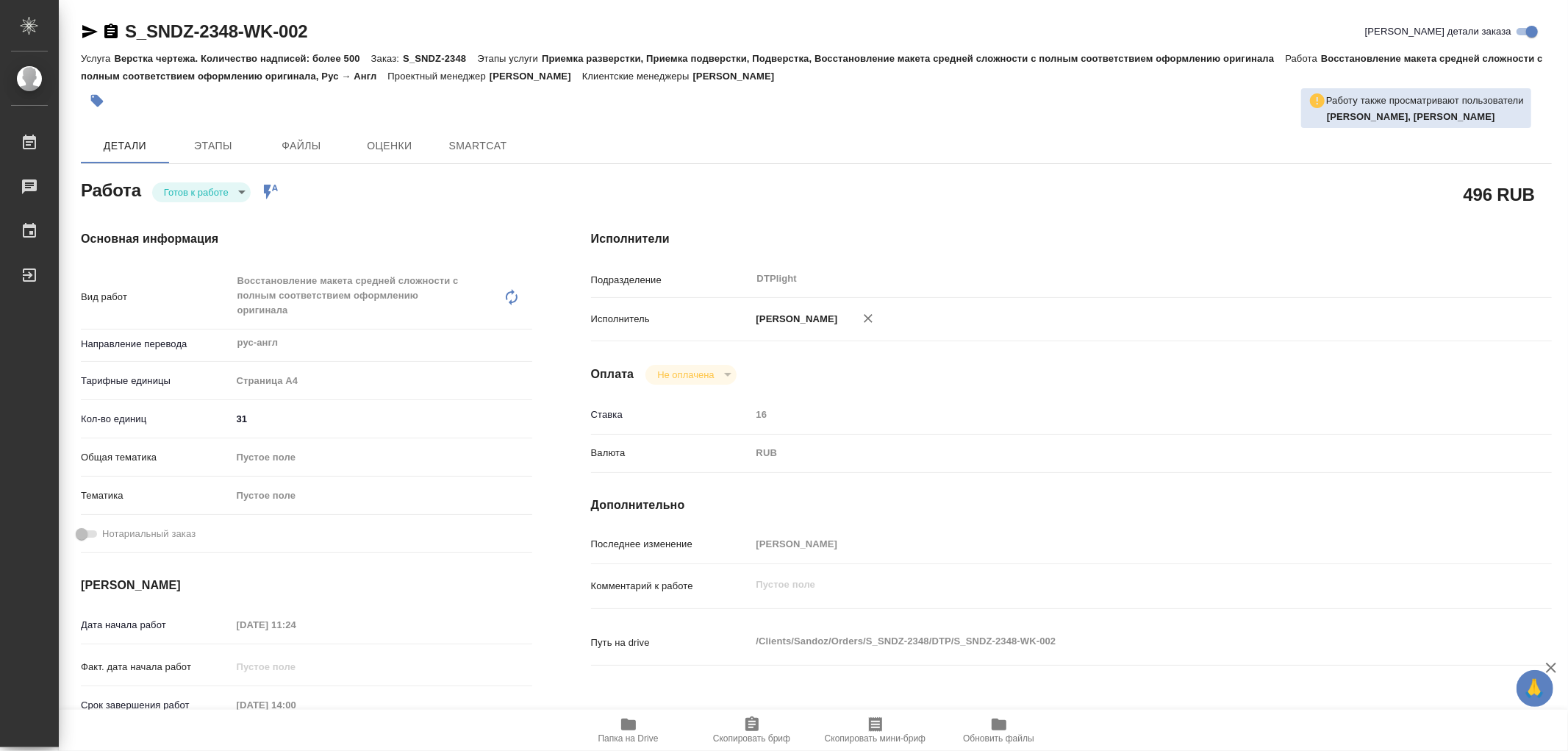
type textarea "x"
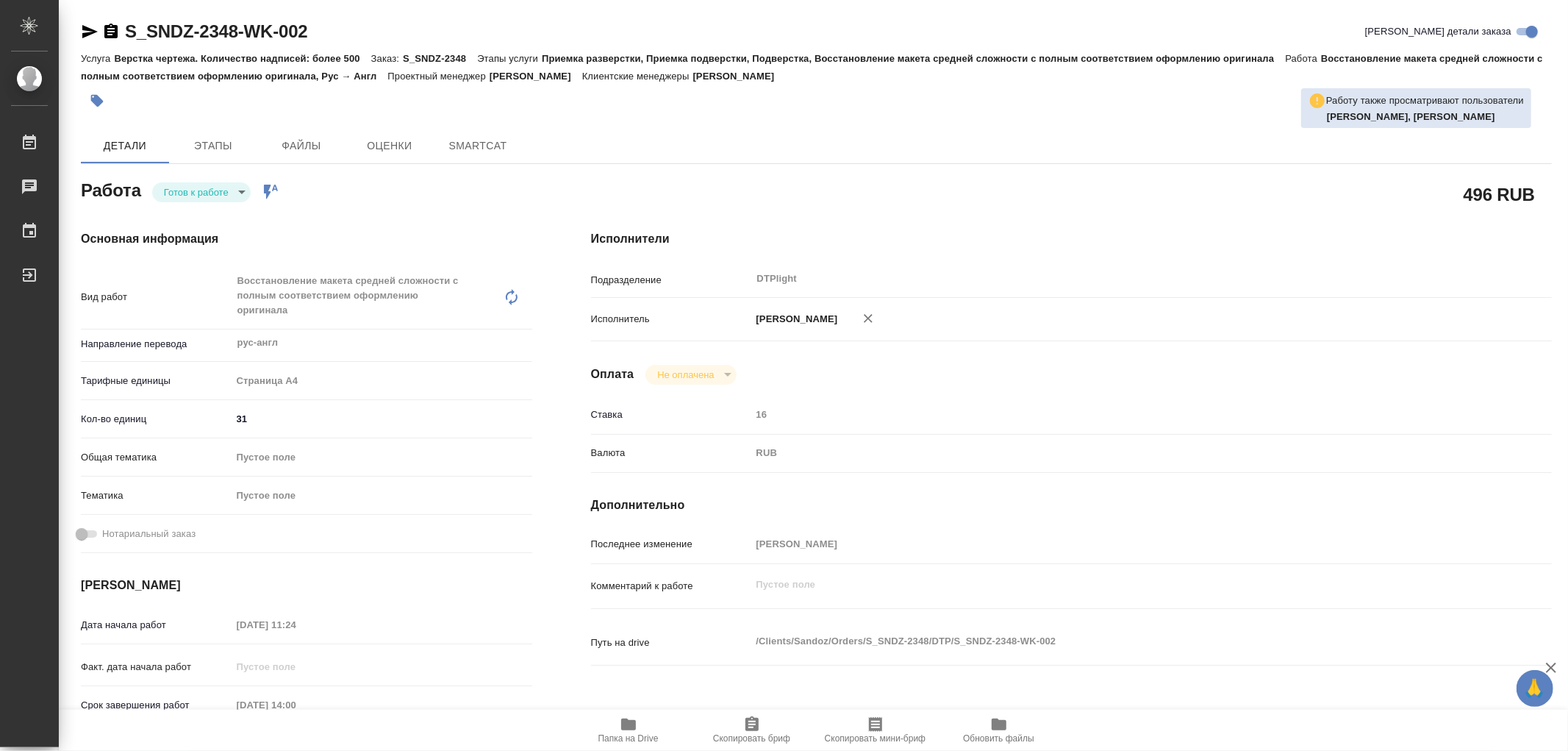
type textarea "x"
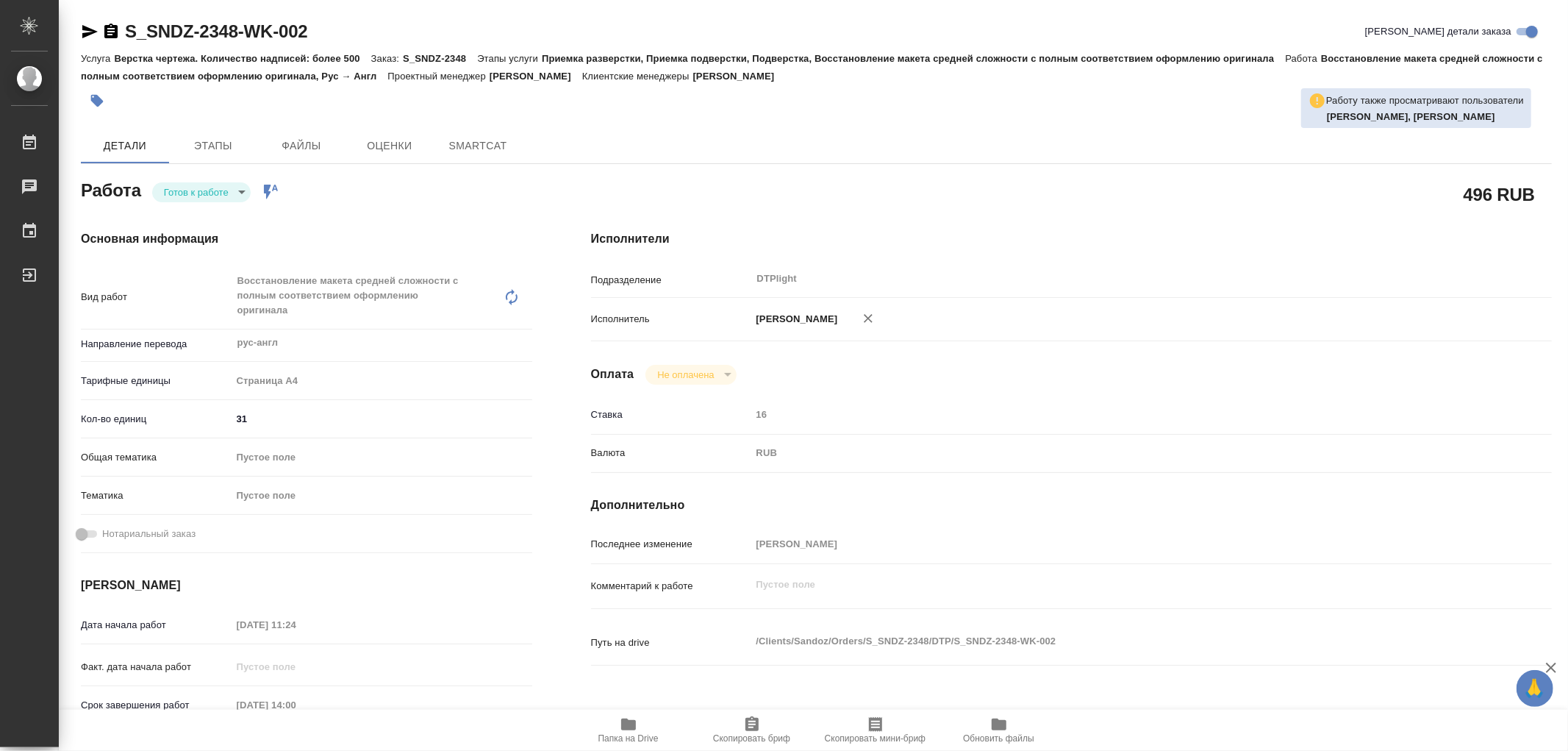
type textarea "x"
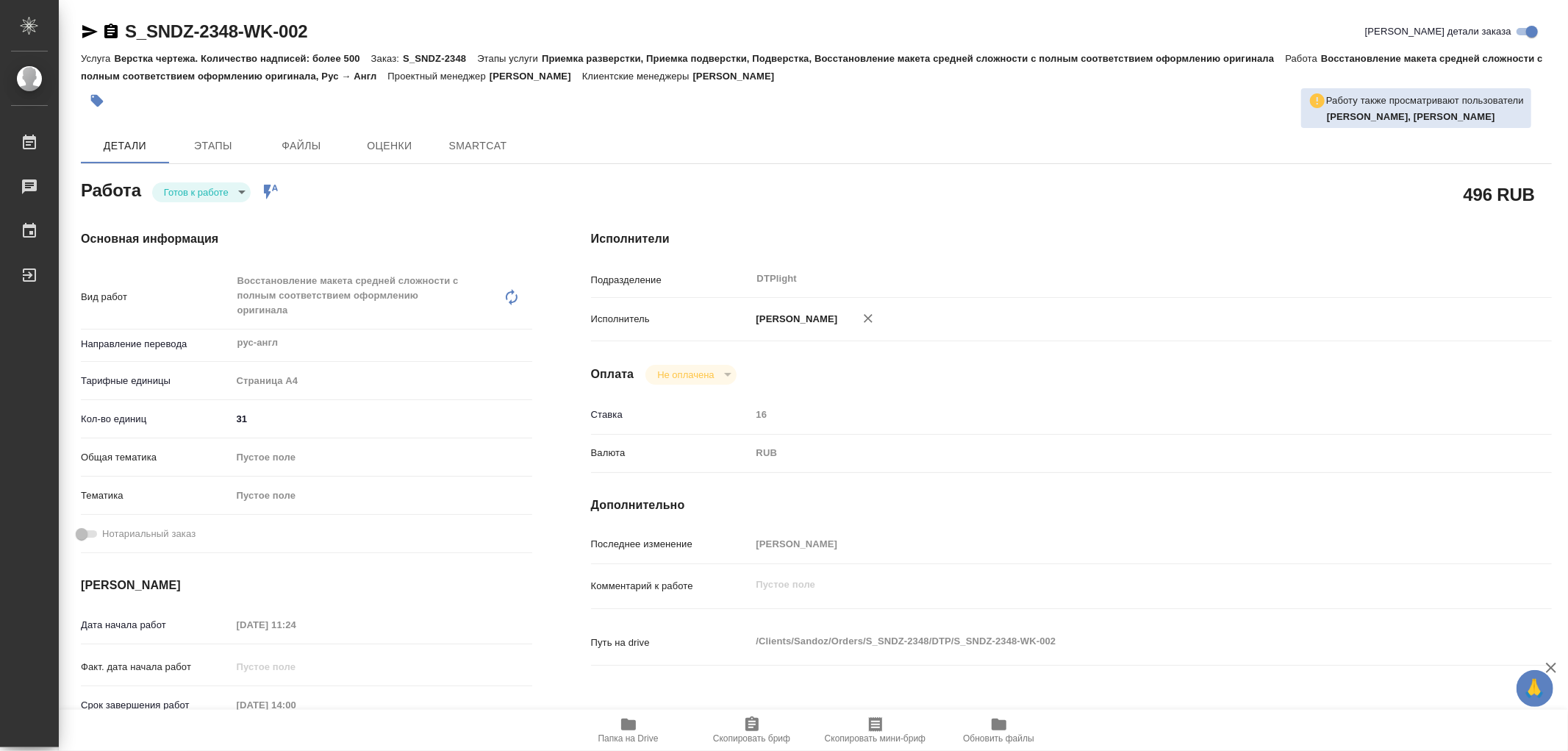
type textarea "x"
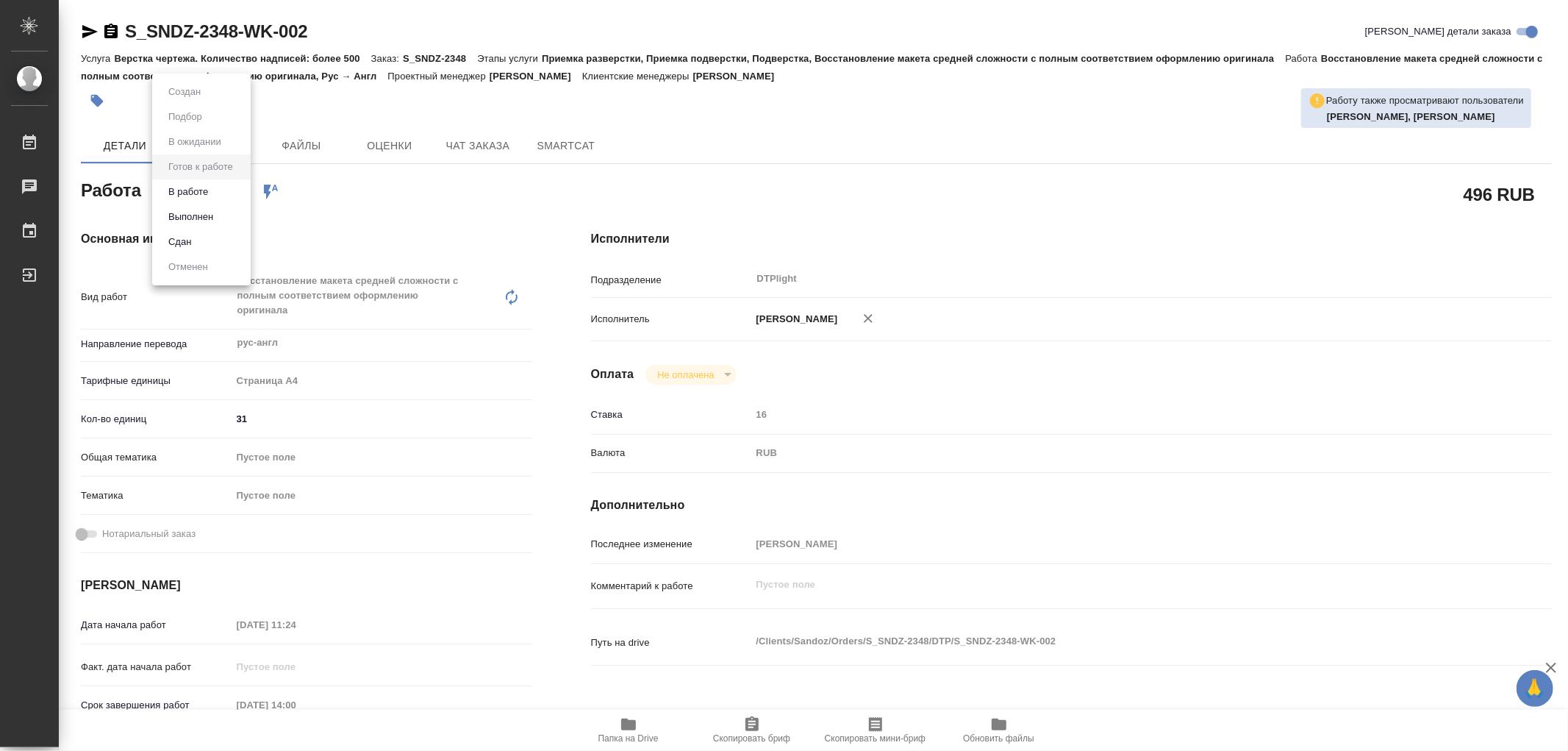
click at [206, 187] on body "🙏 .cls-1 fill:#fff; AWATERA Работы Чаты График Выйти S_SNDZ-2348-WK-002 Кратко …" at bounding box center [784, 375] width 1568 height 751
click at [203, 187] on button "В работе" at bounding box center [188, 192] width 49 height 17
type textarea "x"
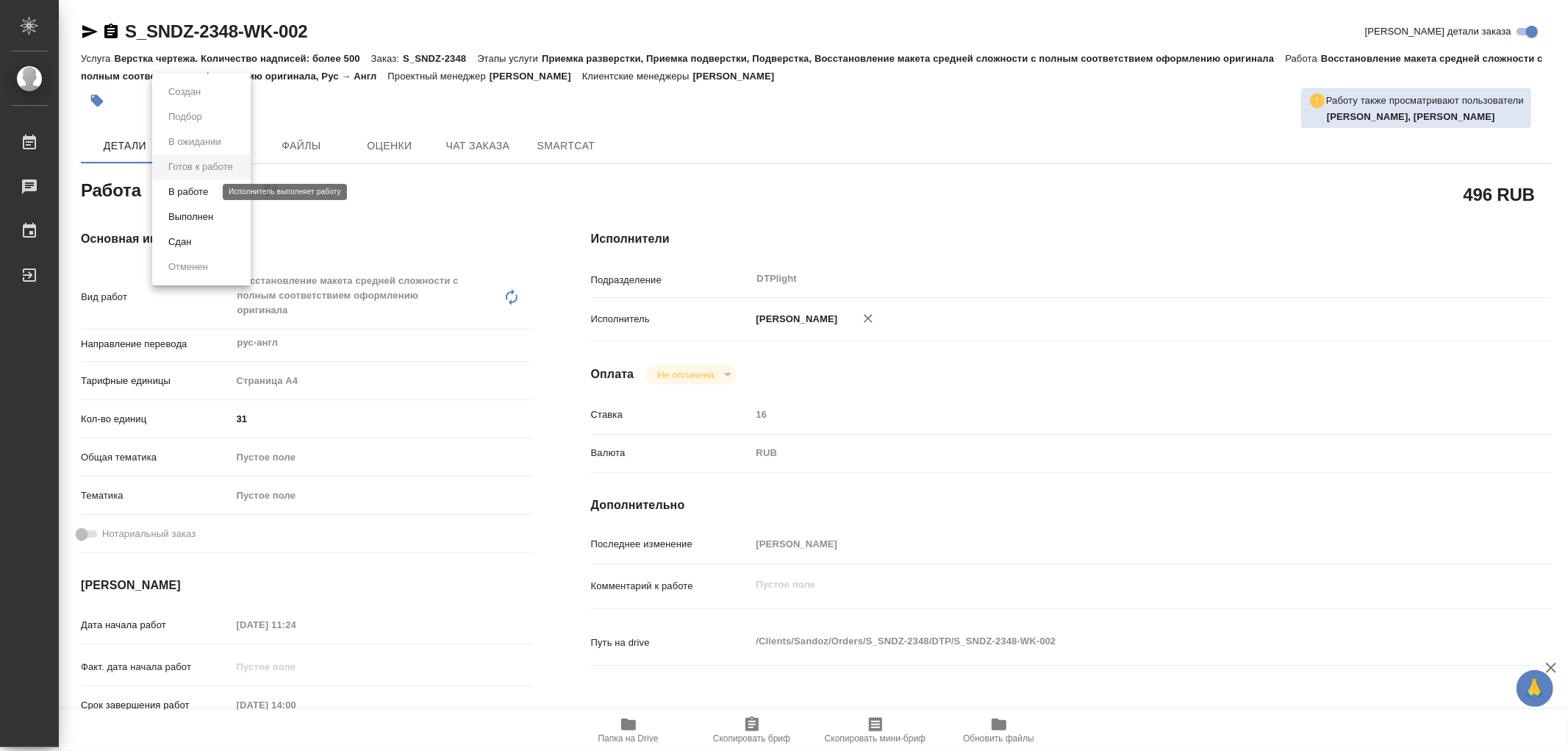
type textarea "x"
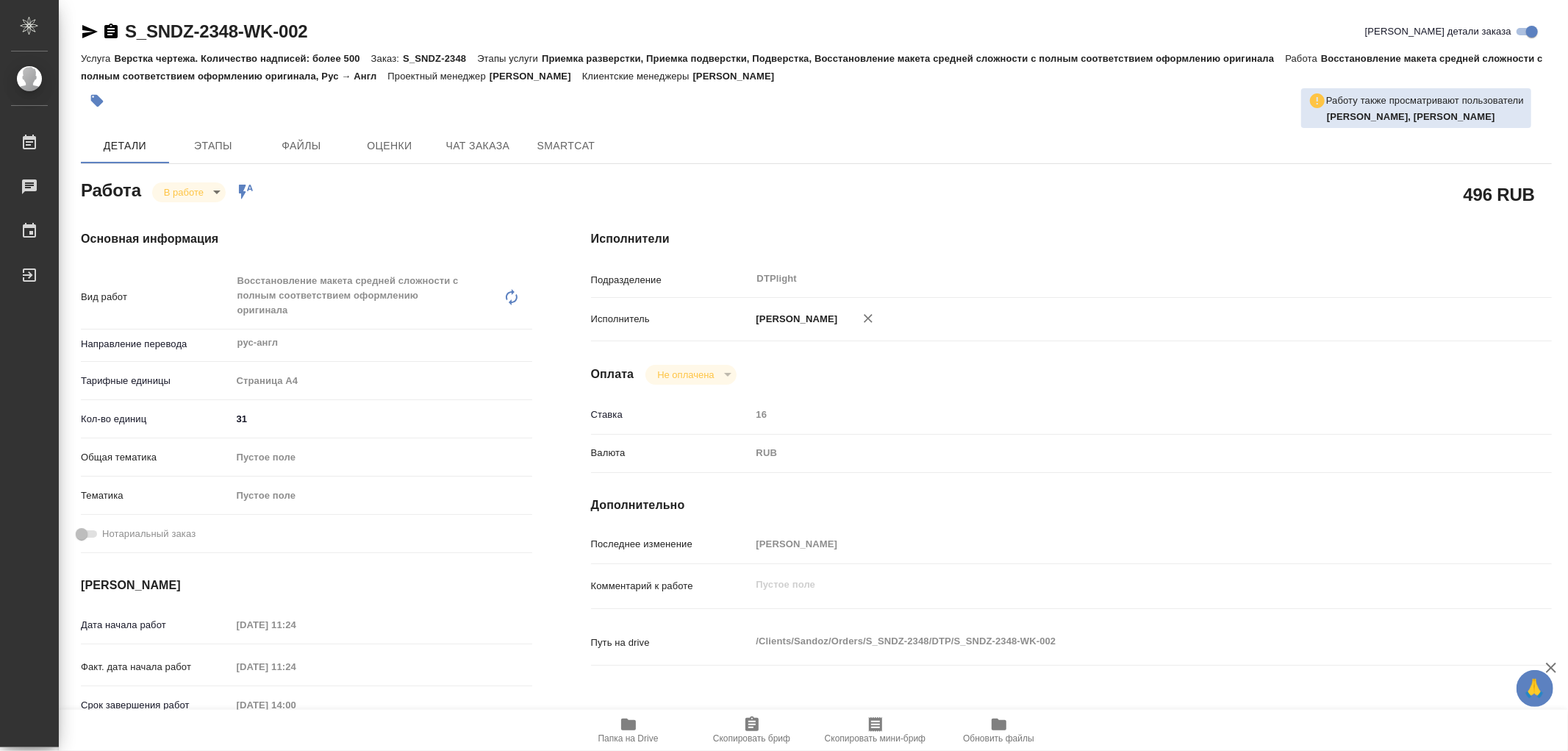
type textarea "x"
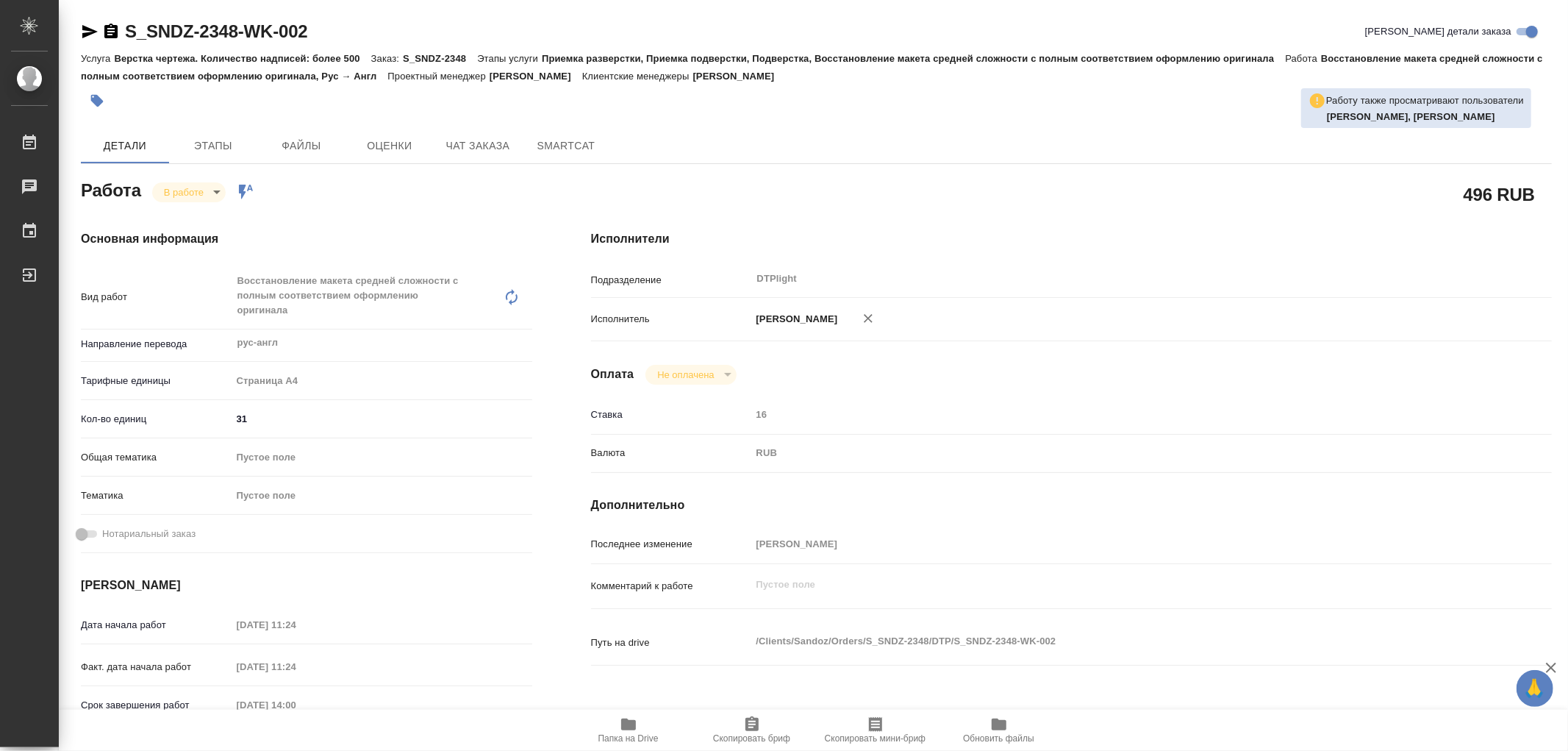
type textarea "x"
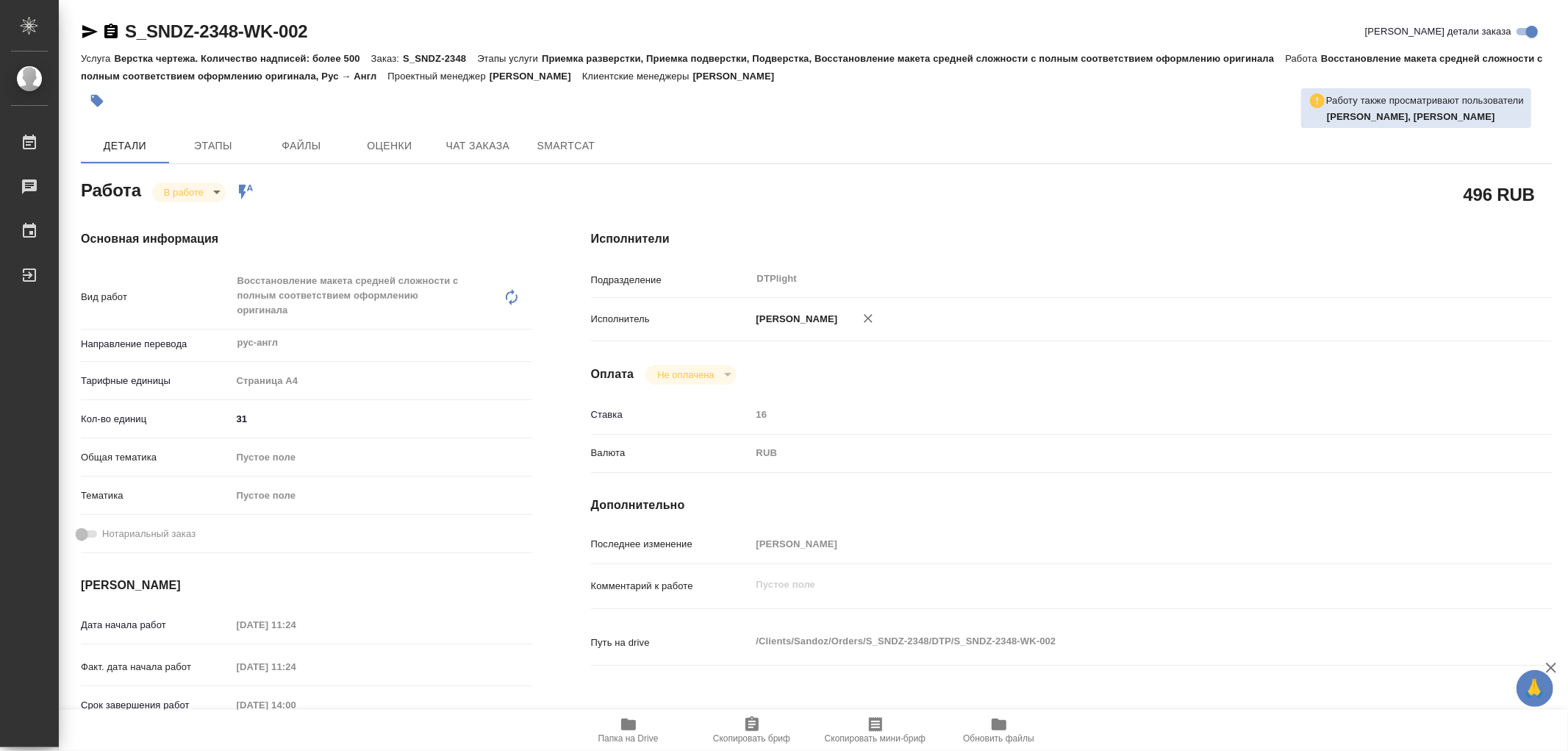
type textarea "x"
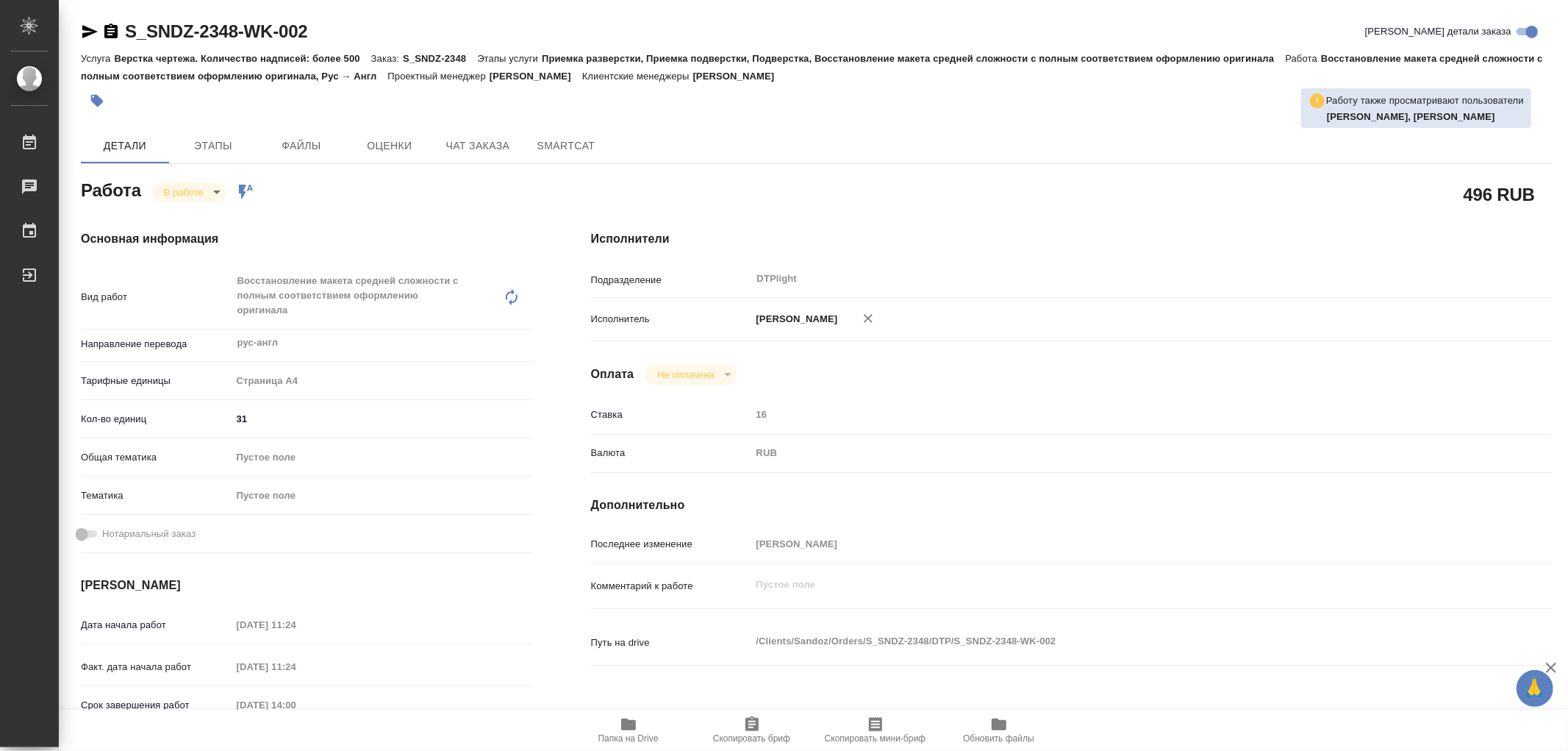
type textarea "x"
click at [626, 717] on icon "button" at bounding box center [628, 723] width 18 height 18
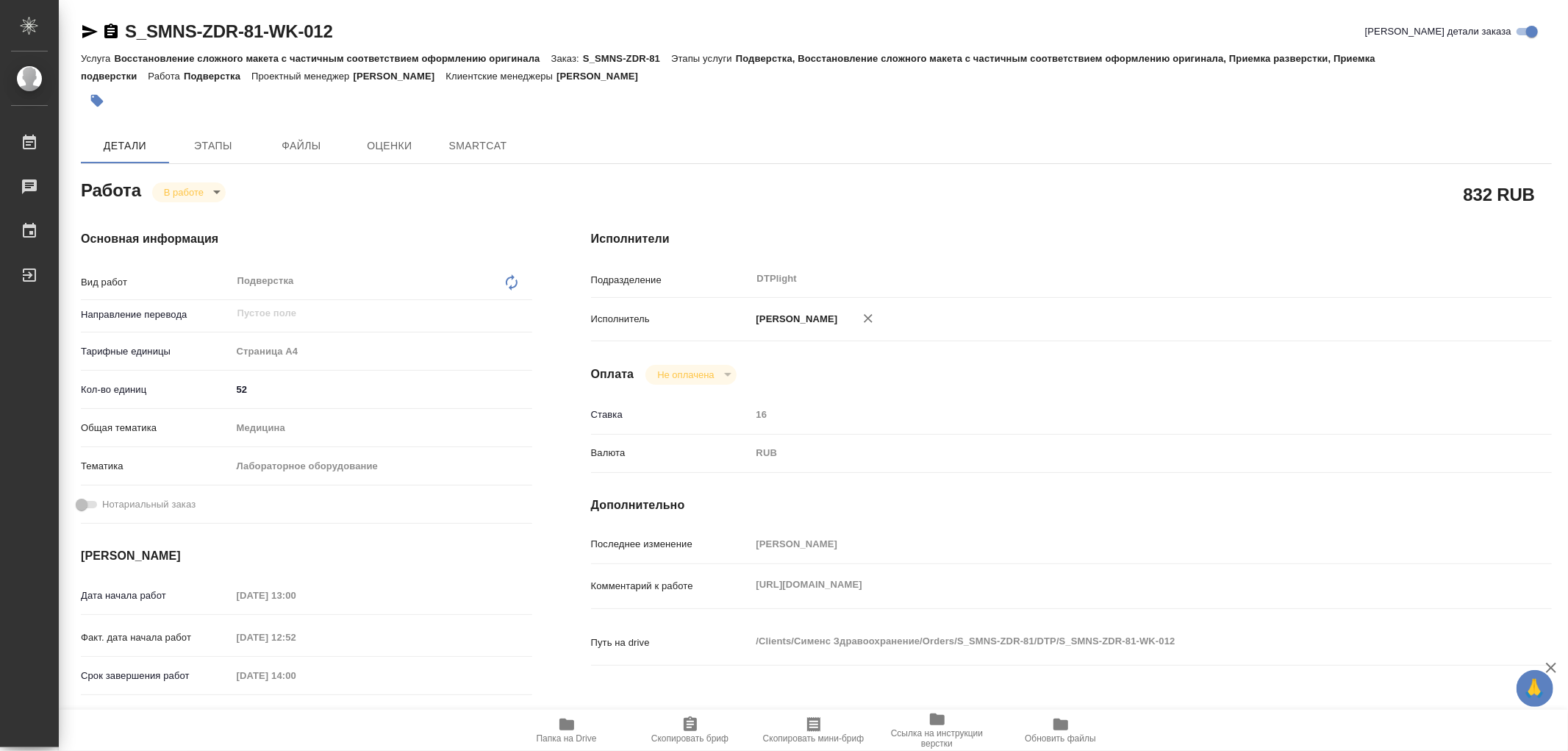
type textarea "x"
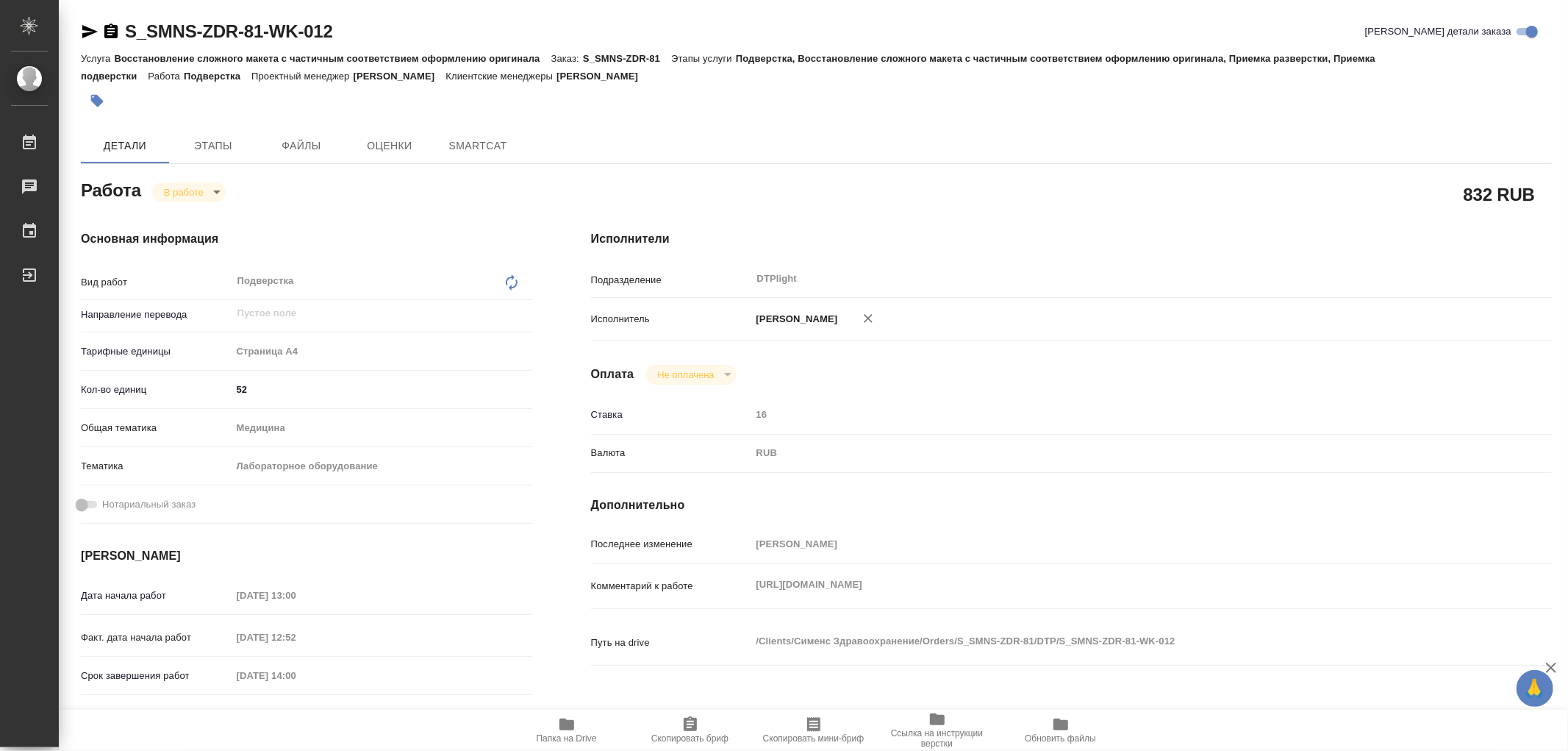
type textarea "x"
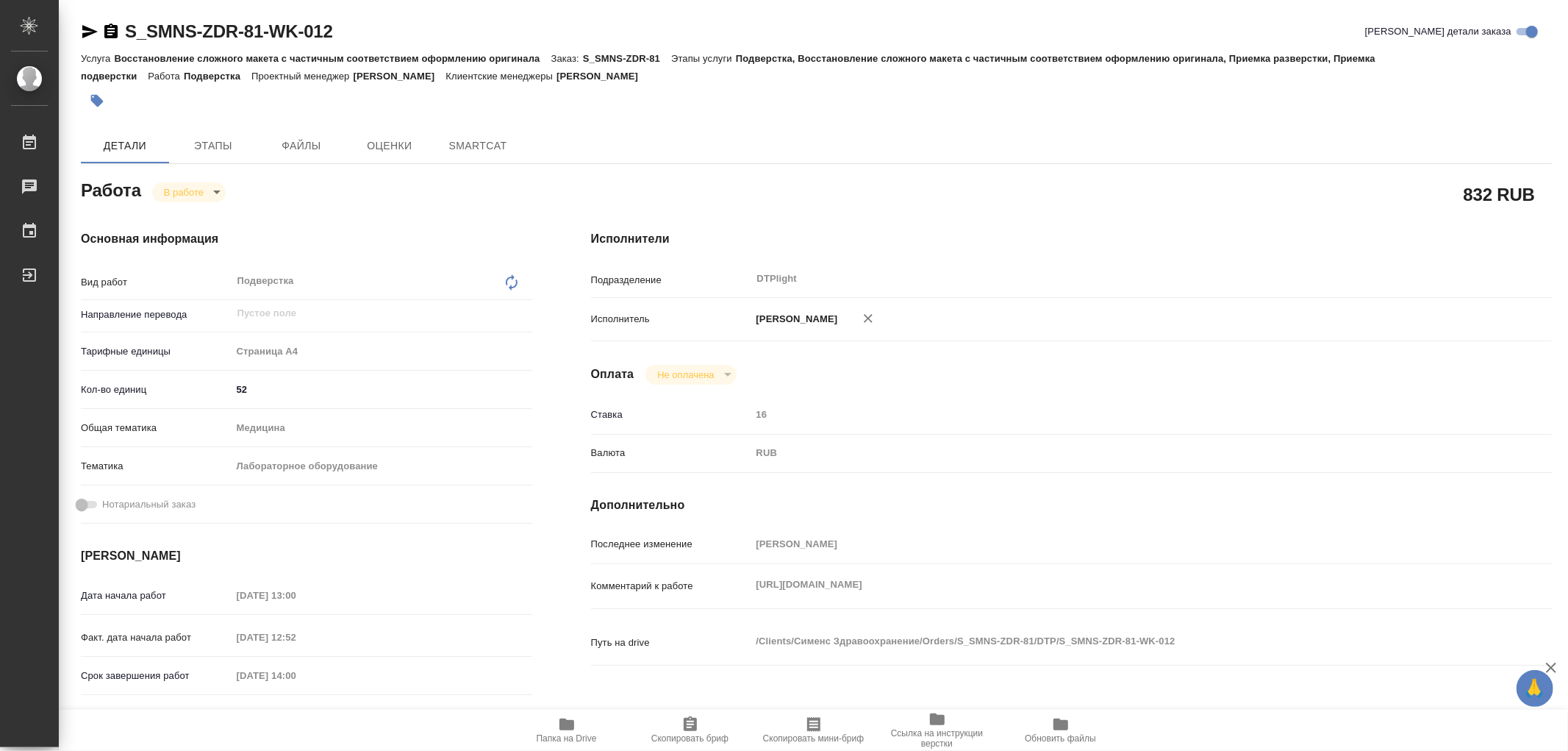
type textarea "x"
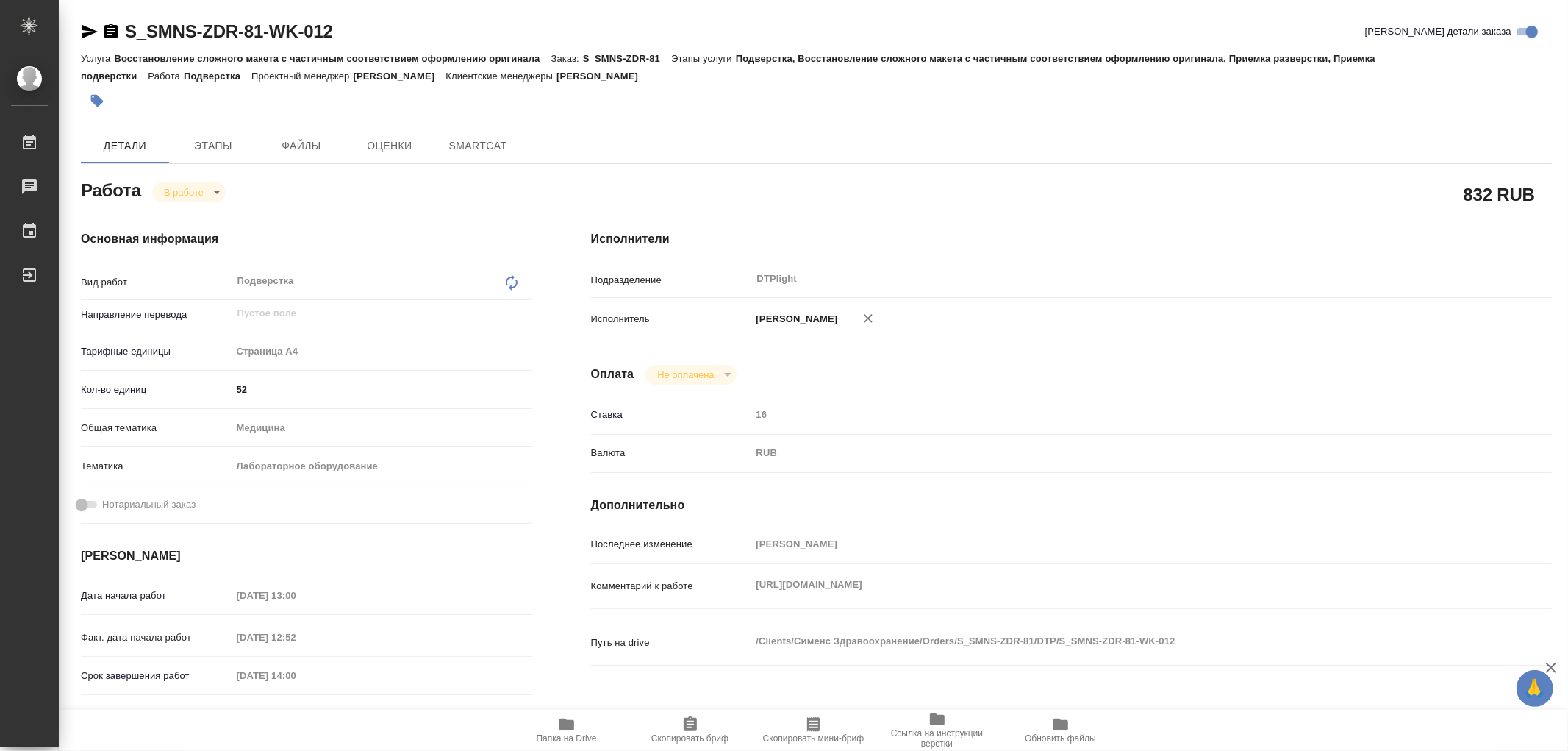
click at [565, 718] on icon "button" at bounding box center [567, 723] width 18 height 18
type textarea "x"
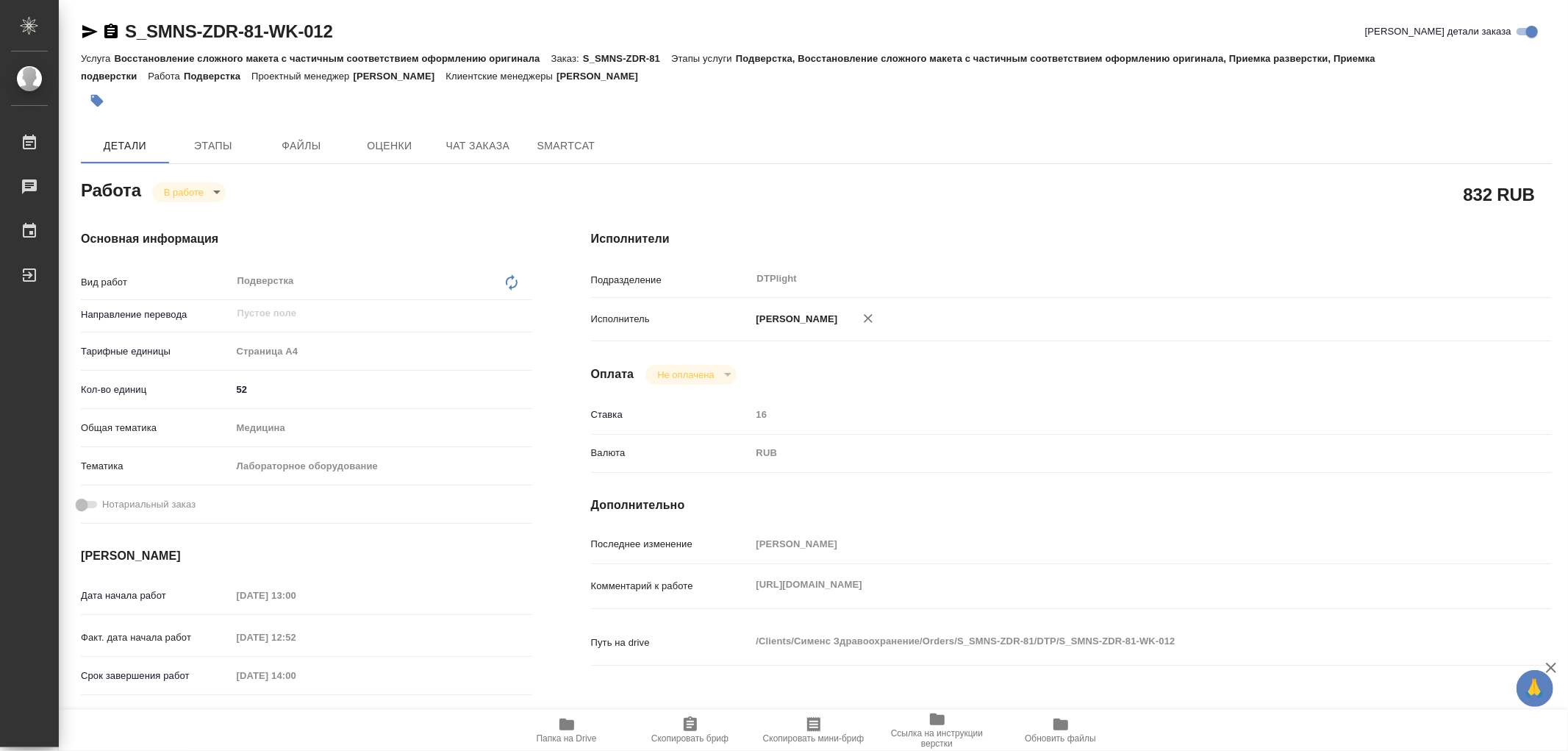
type textarea "x"
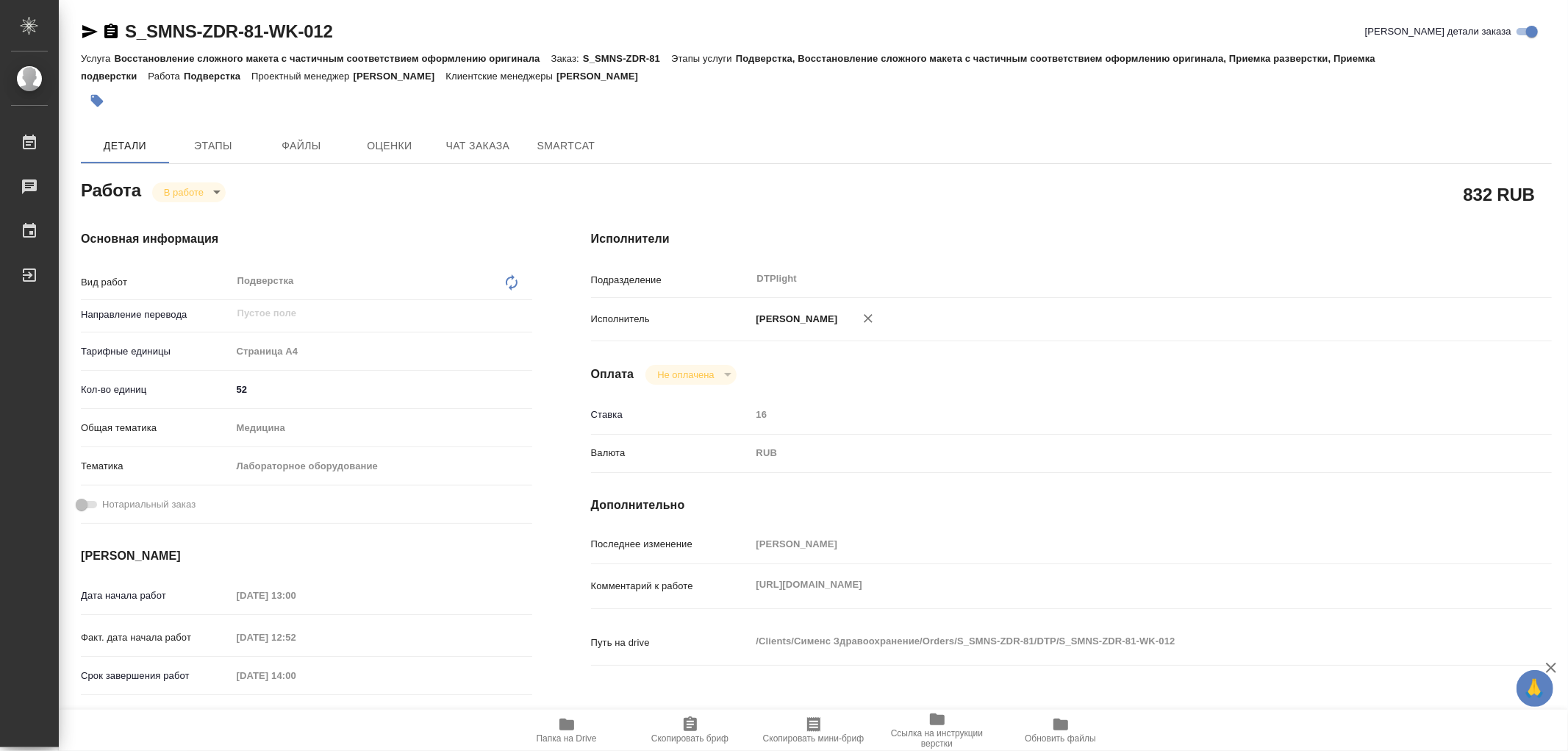
type textarea "x"
click at [204, 147] on span "Этапы" at bounding box center [213, 146] width 71 height 18
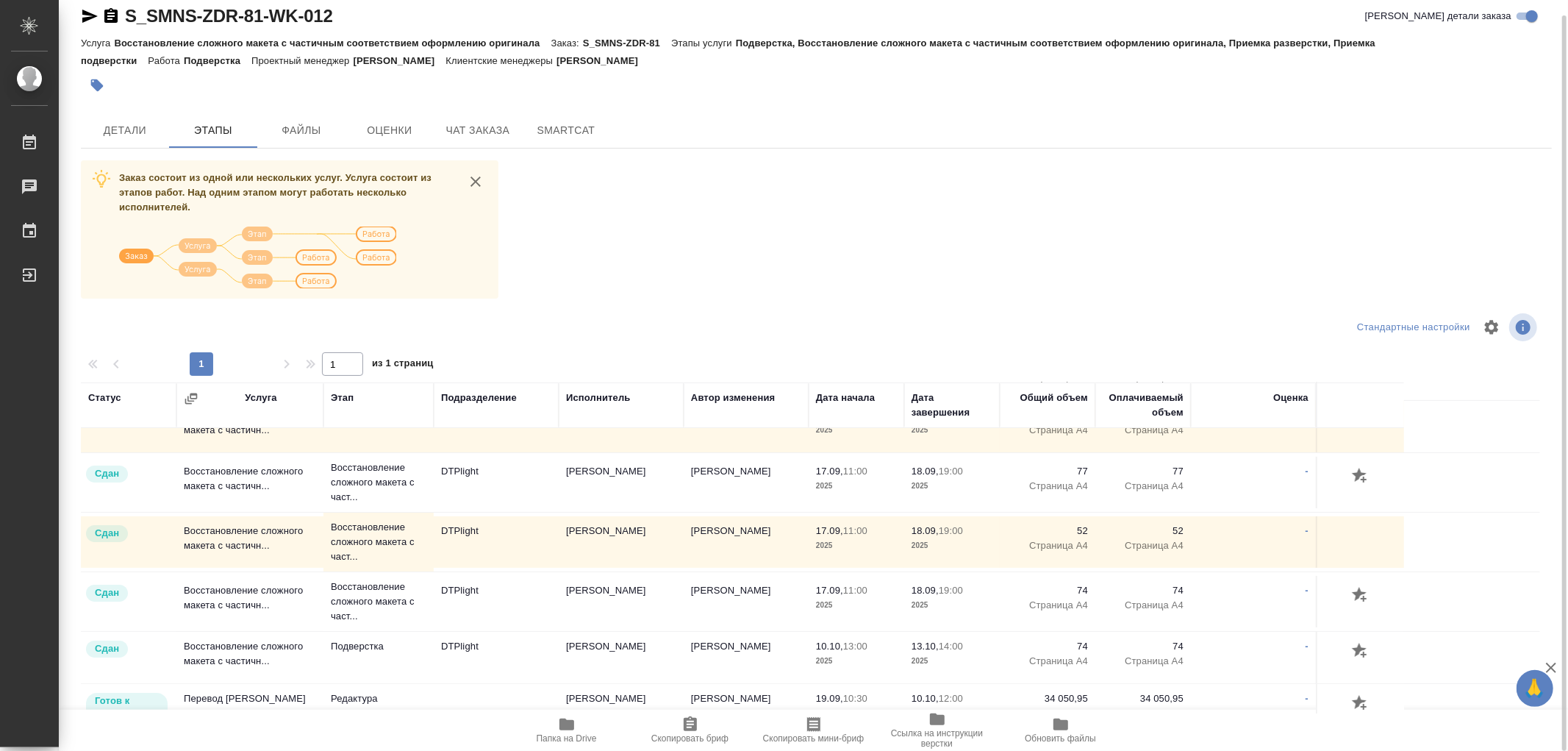
scroll to position [216, 0]
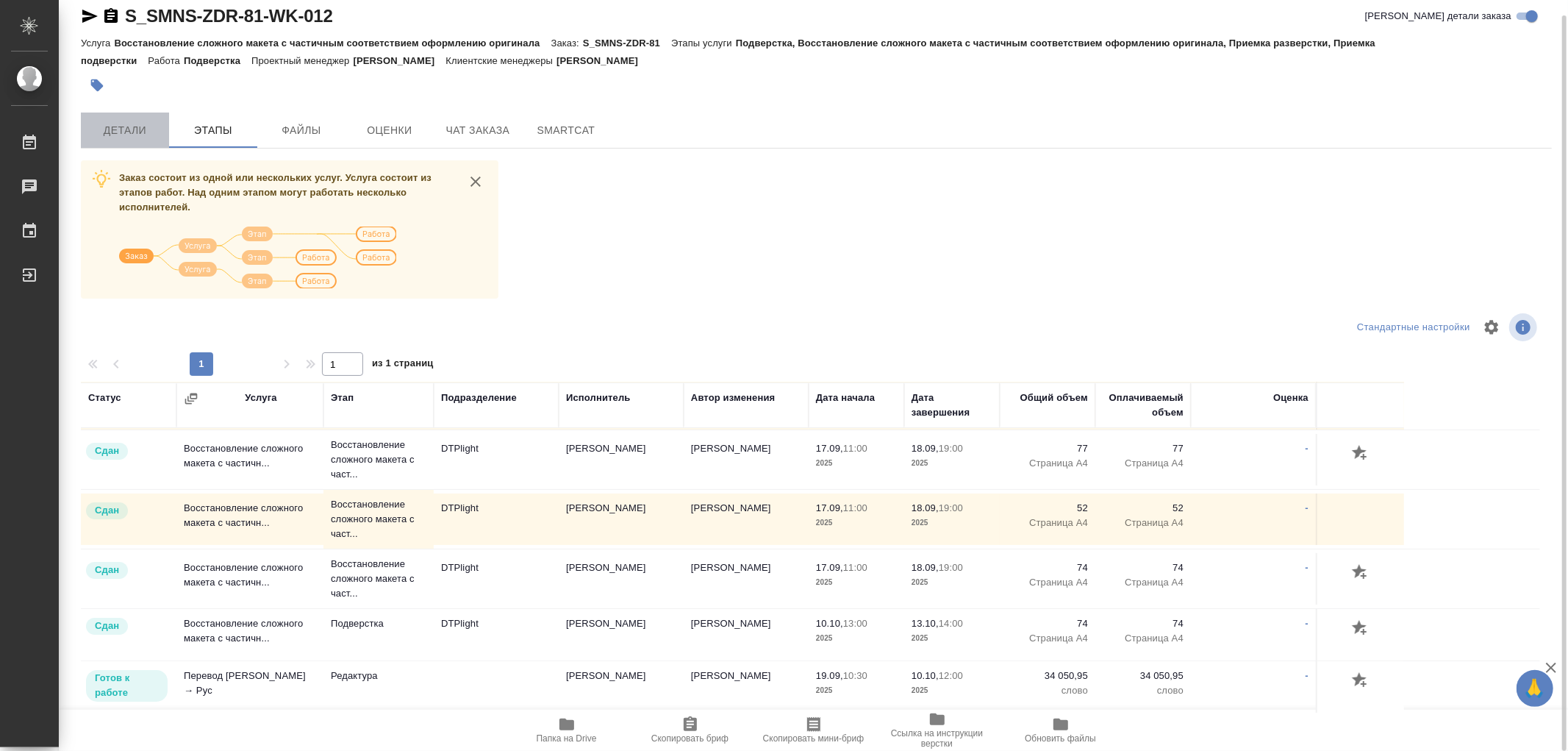
click at [114, 112] on button "Детали" at bounding box center [125, 130] width 88 height 35
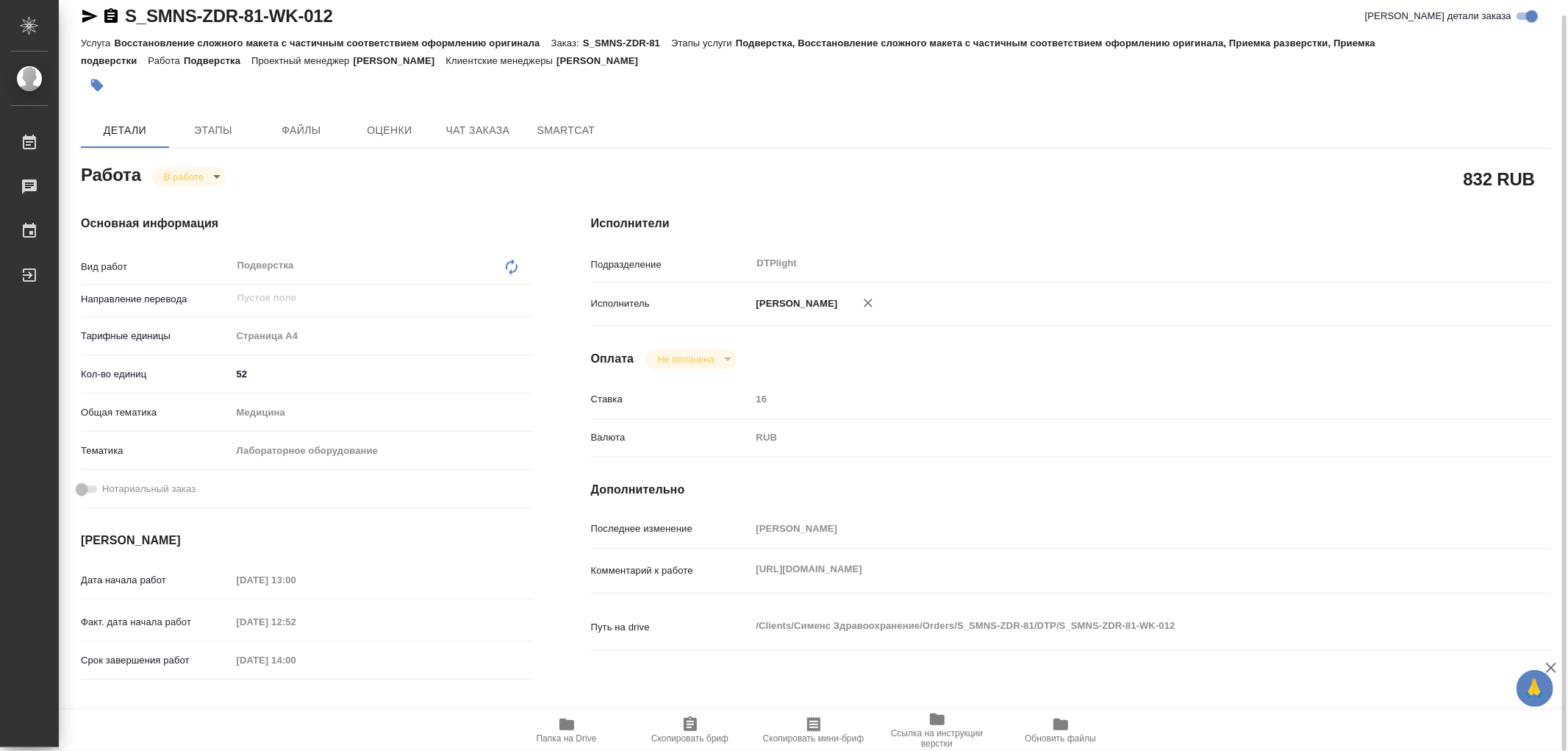
type textarea "x"
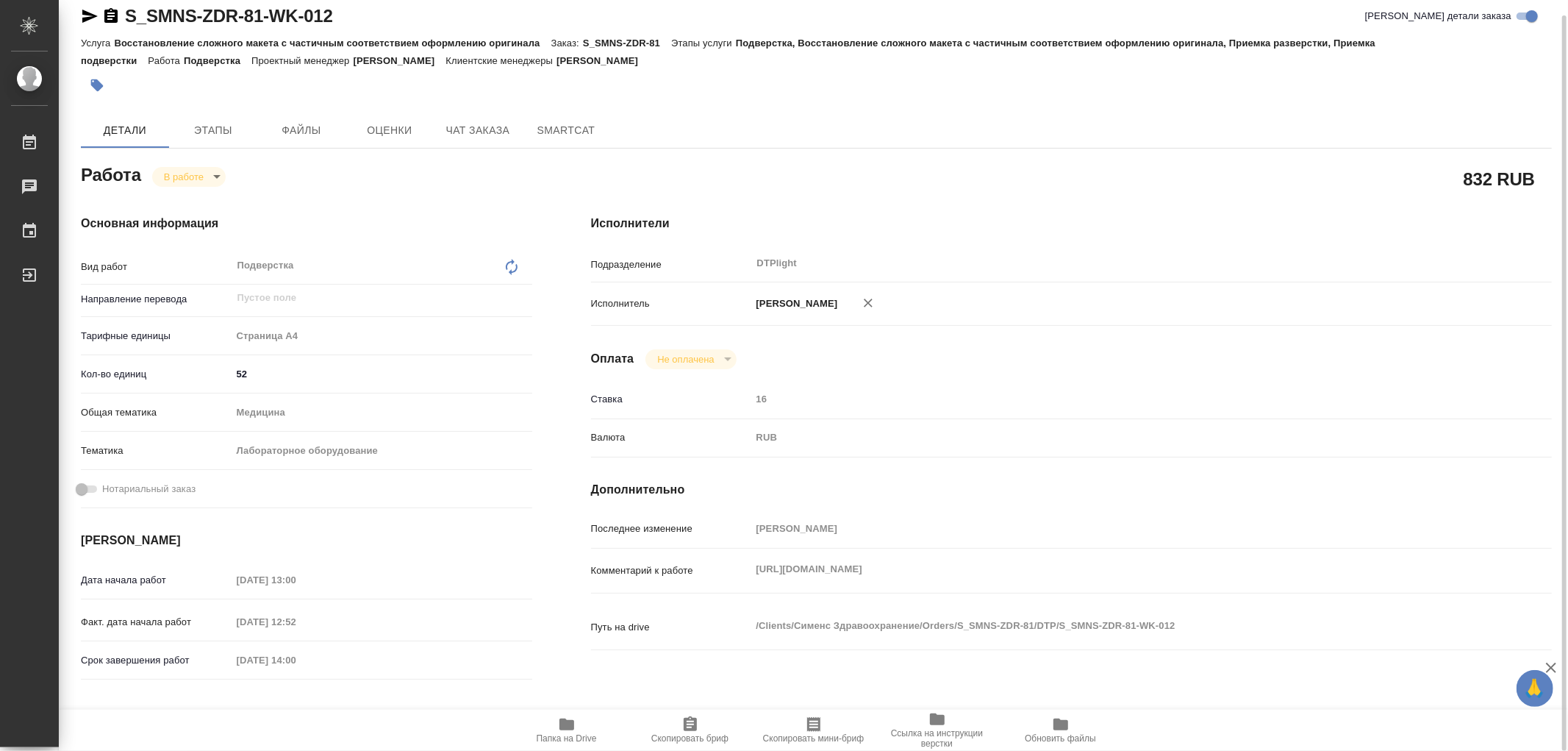
type textarea "x"
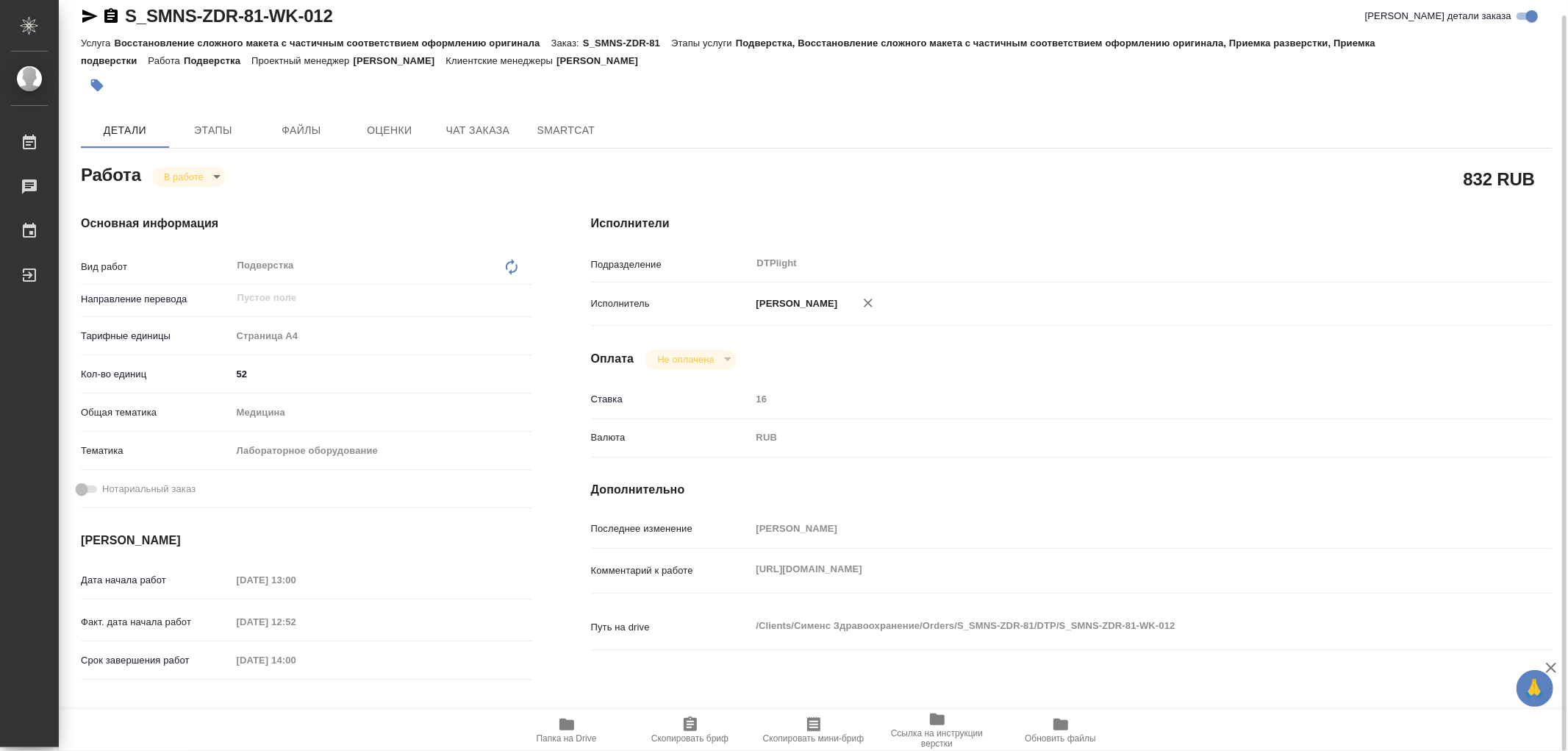
type textarea "x"
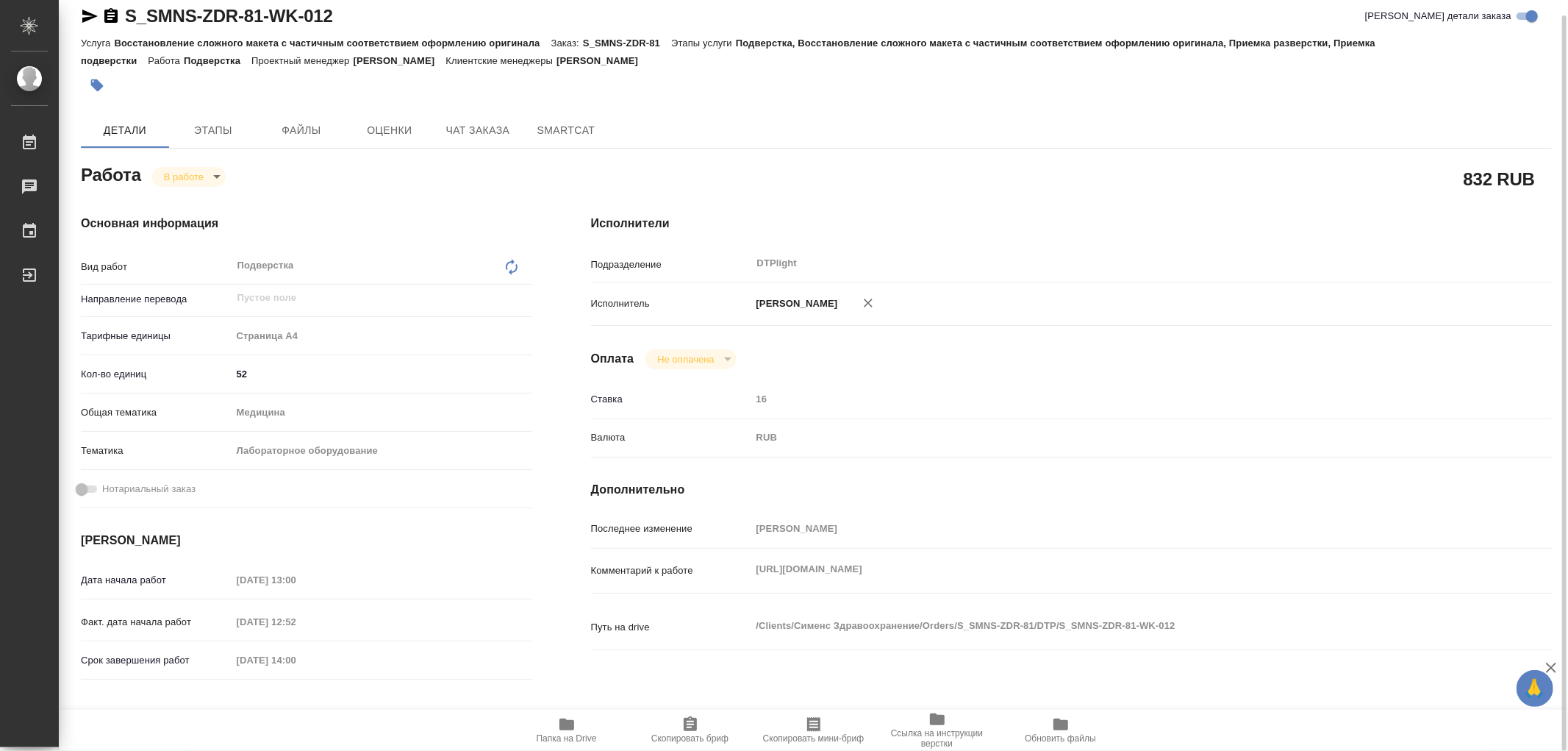
type textarea "x"
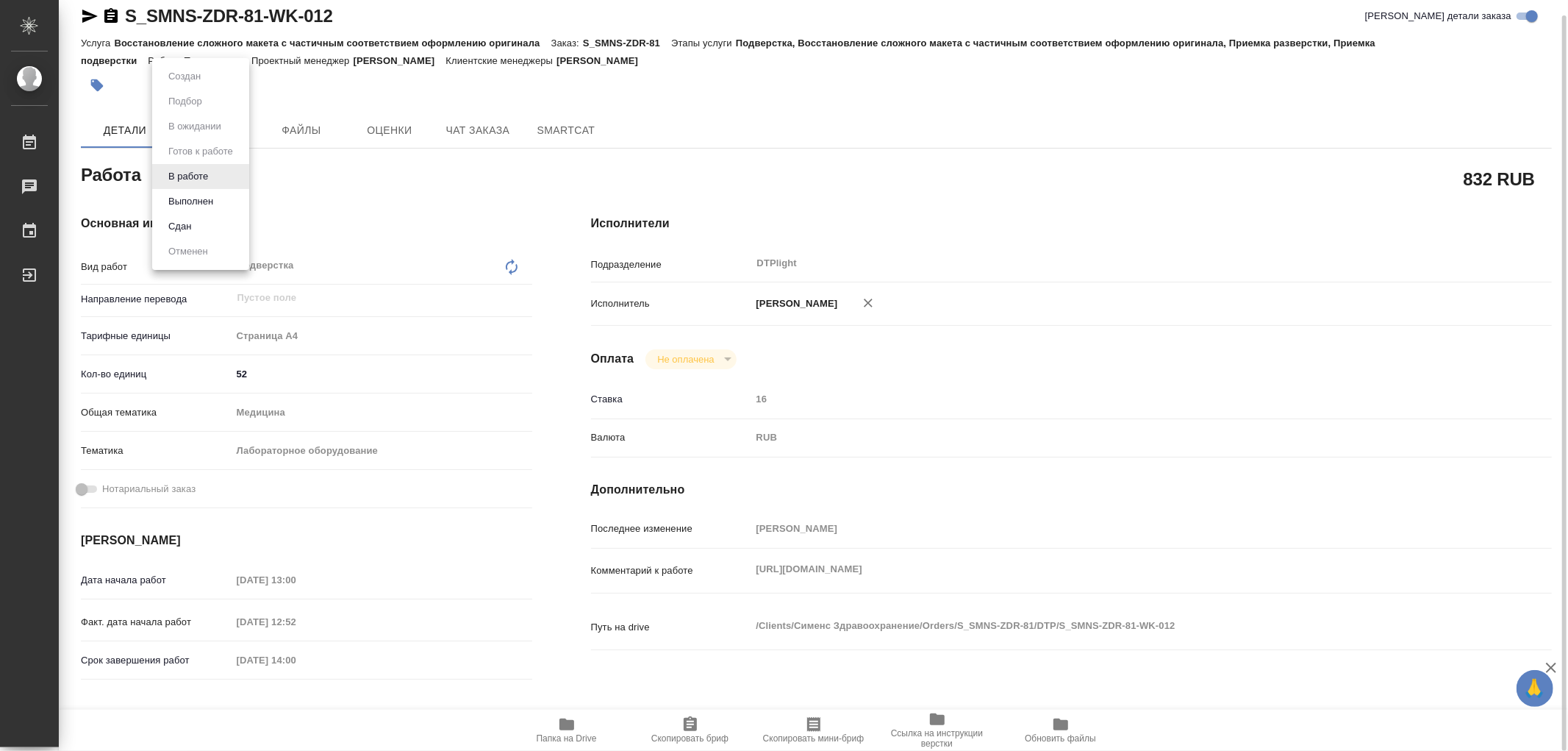
click at [202, 180] on body "🙏 .cls-1 fill:#fff; AWATERA Работы 0 Чаты График Выйти S_SMNS-ZDR-81-WK-012 Кра…" at bounding box center [784, 375] width 1568 height 751
click at [194, 198] on button "Выполнен" at bounding box center [191, 202] width 53 height 17
type textarea "x"
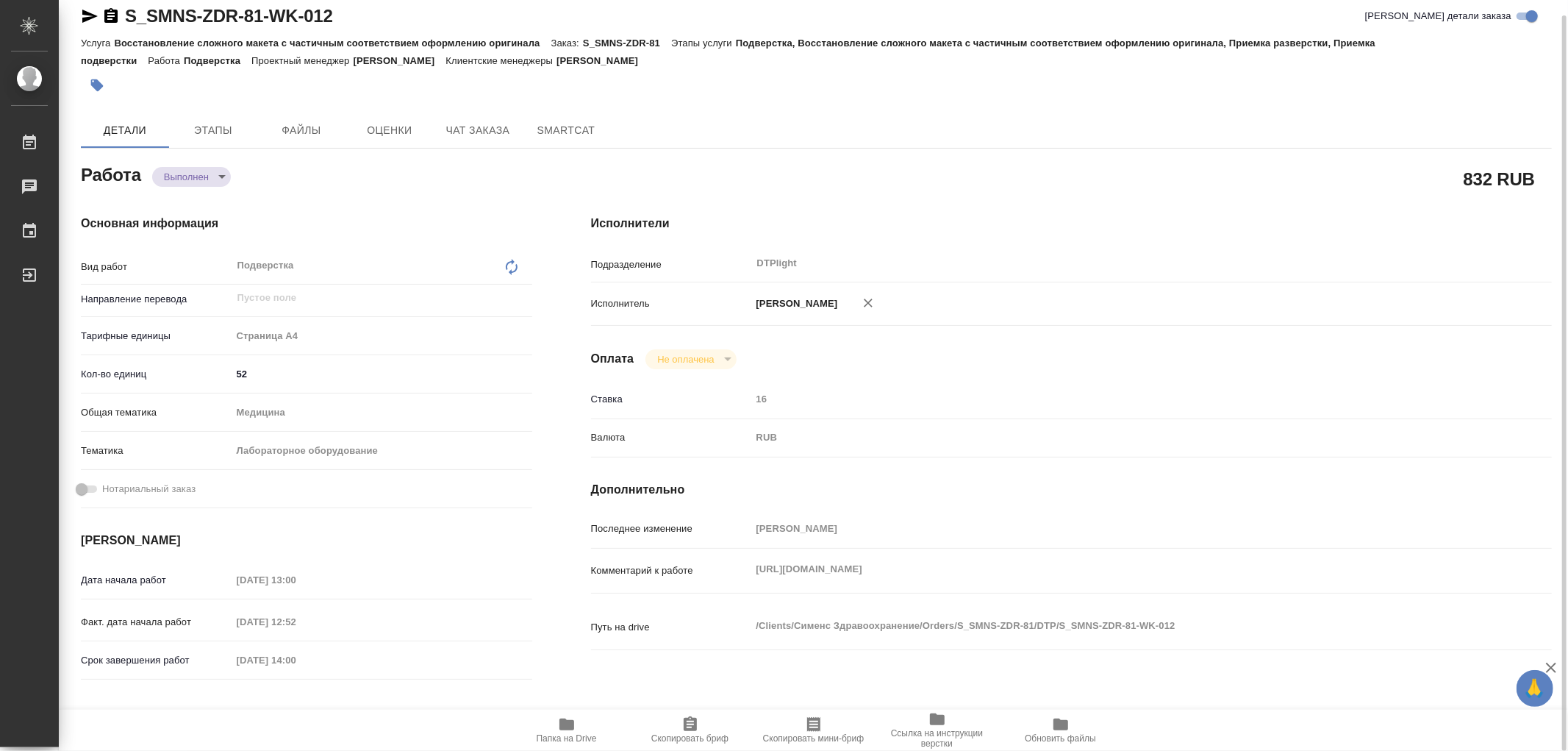
type textarea "x"
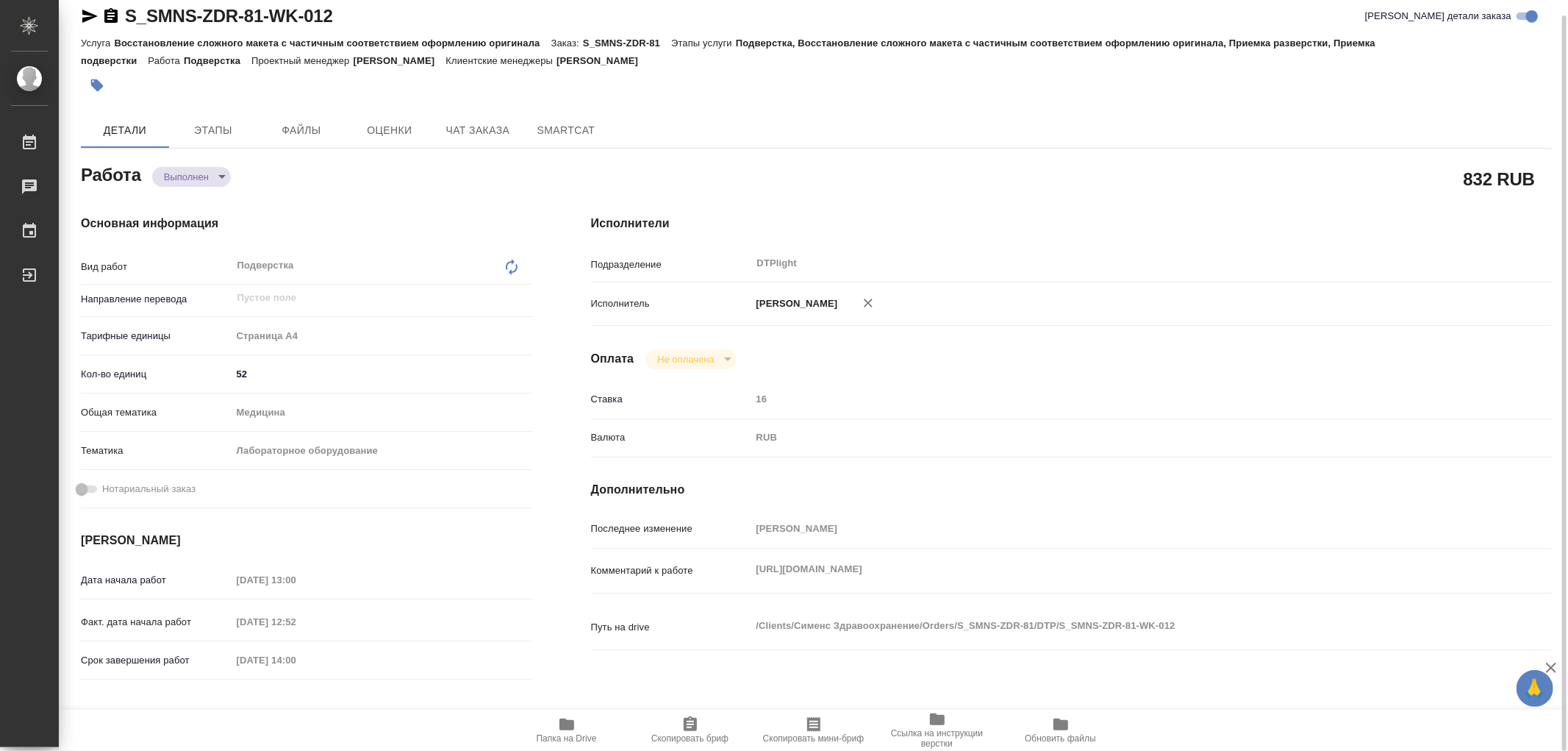
type textarea "x"
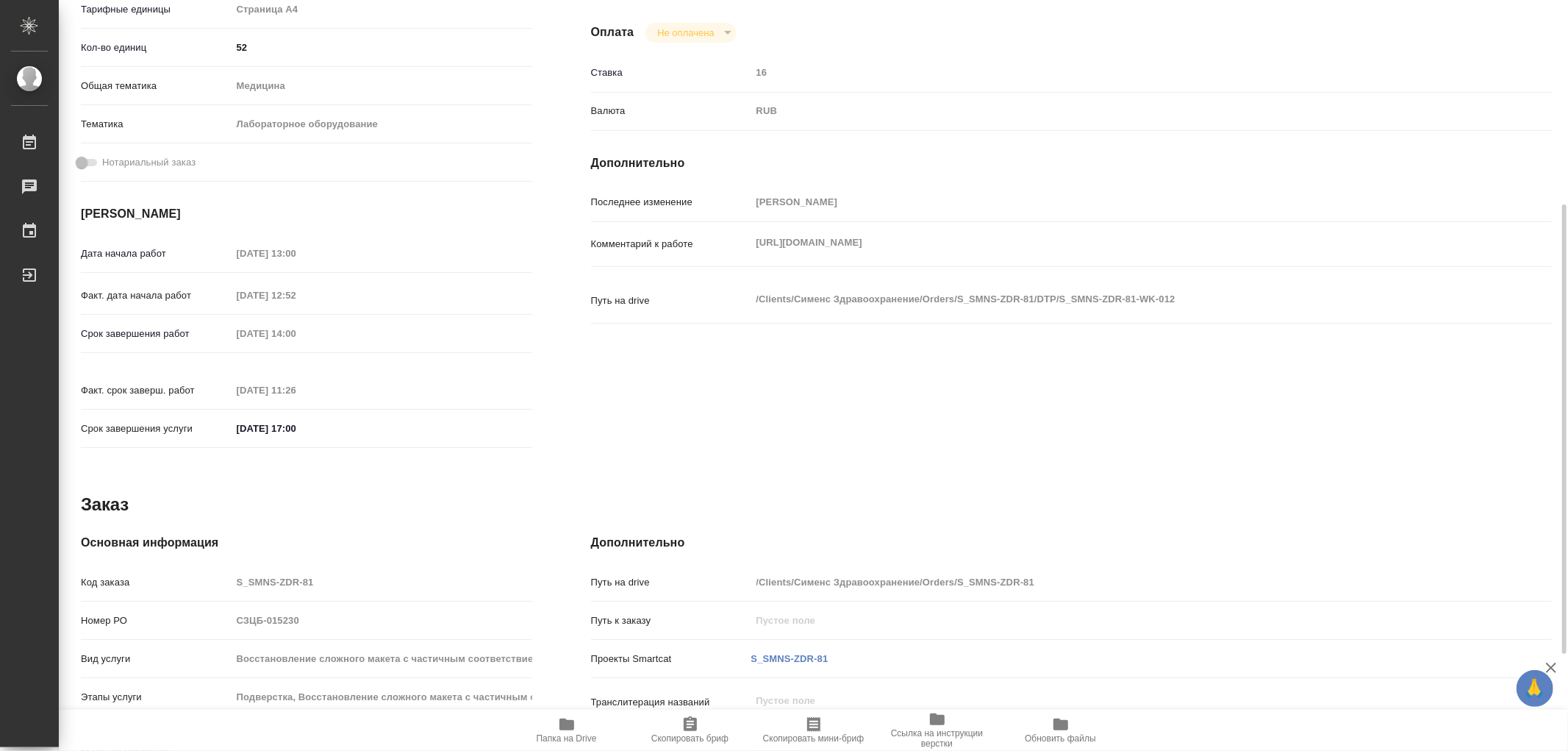
scroll to position [503, 0]
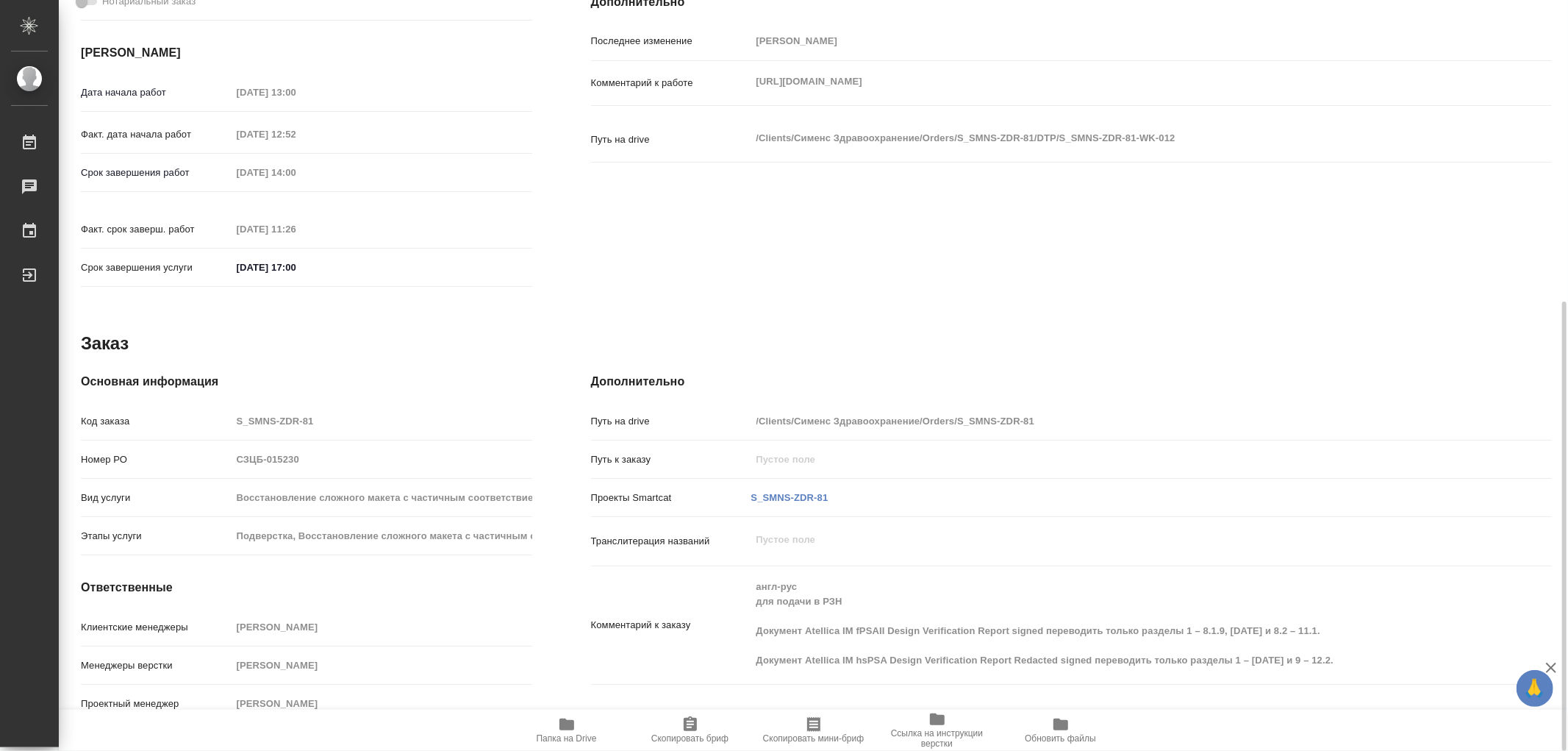
type textarea "x"
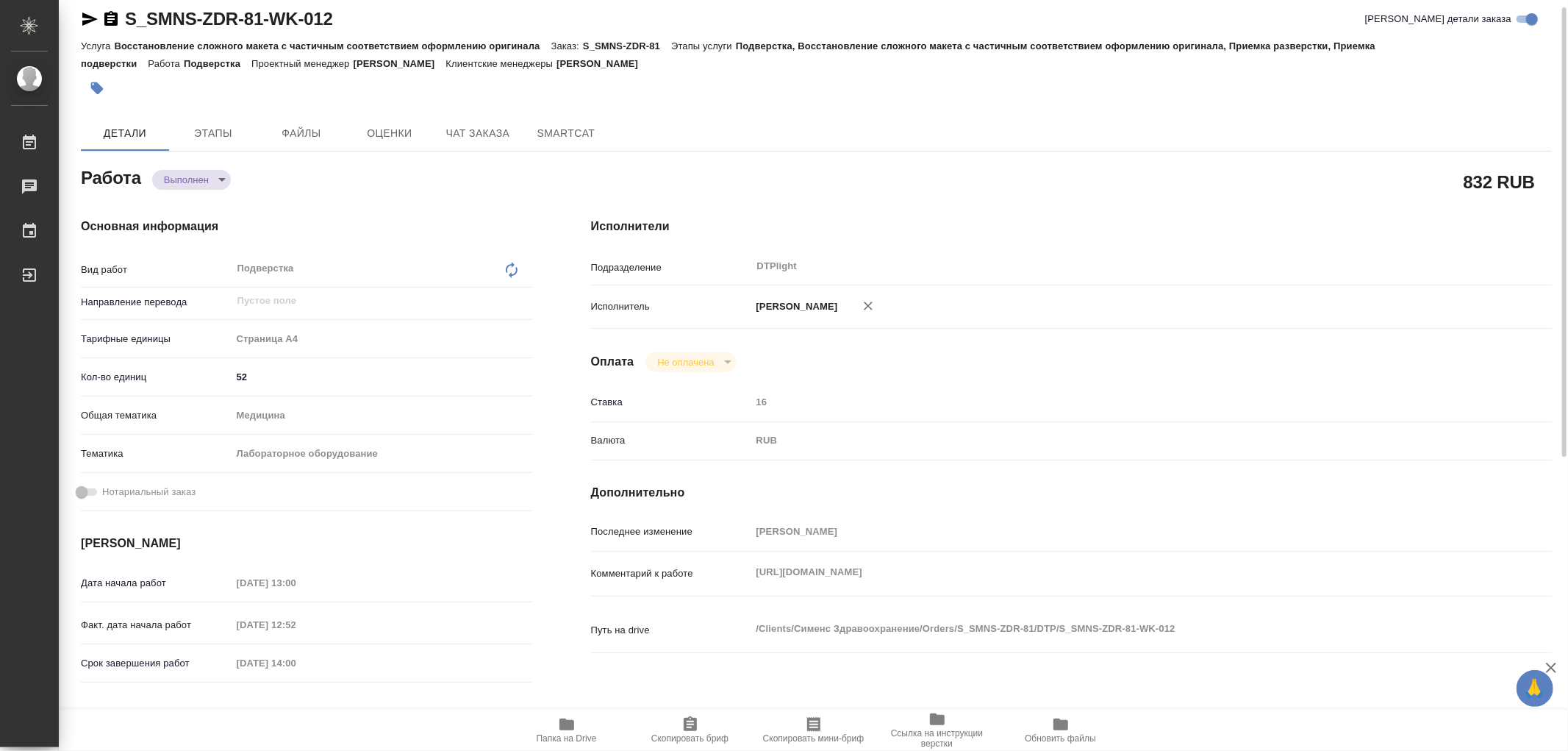
scroll to position [0, 0]
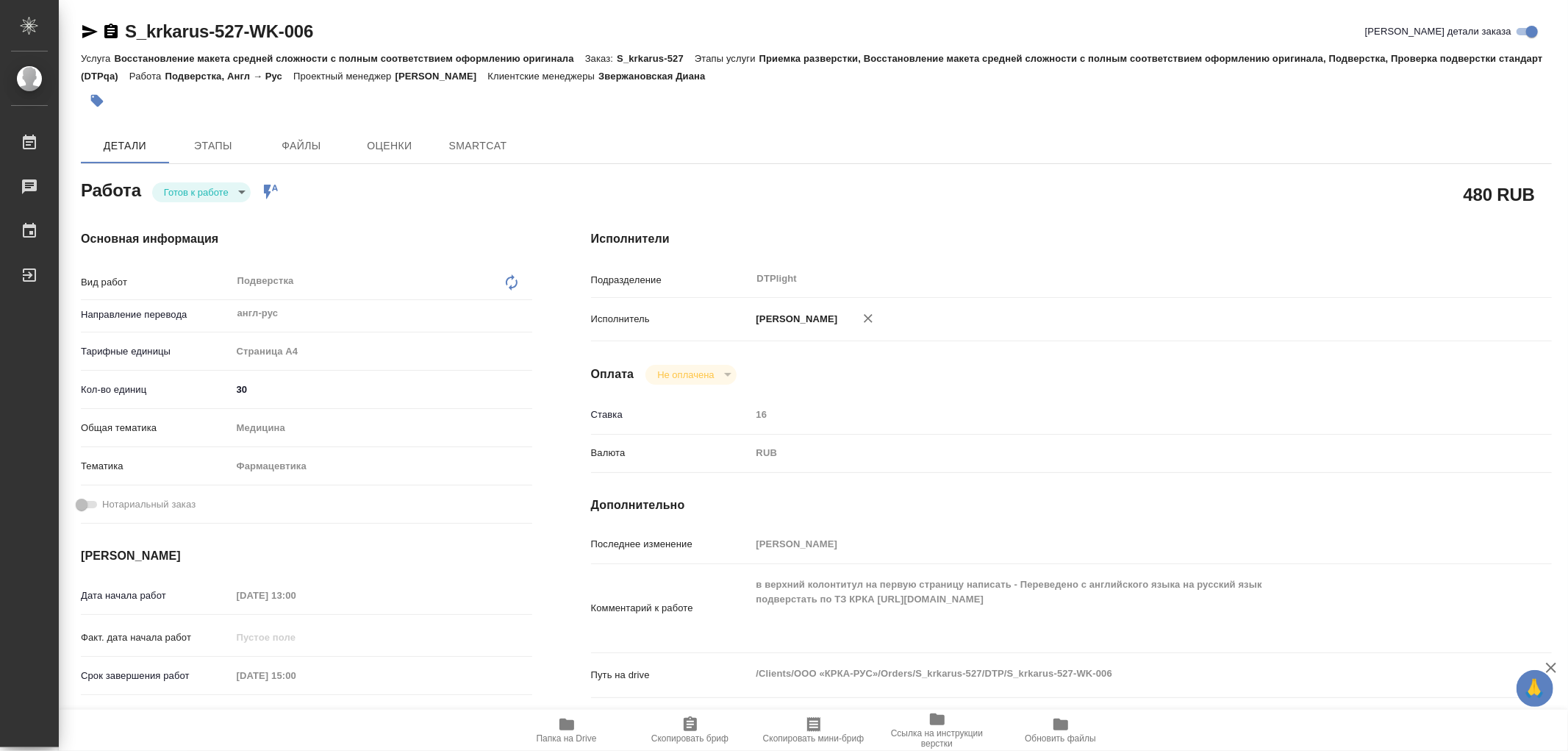
type textarea "x"
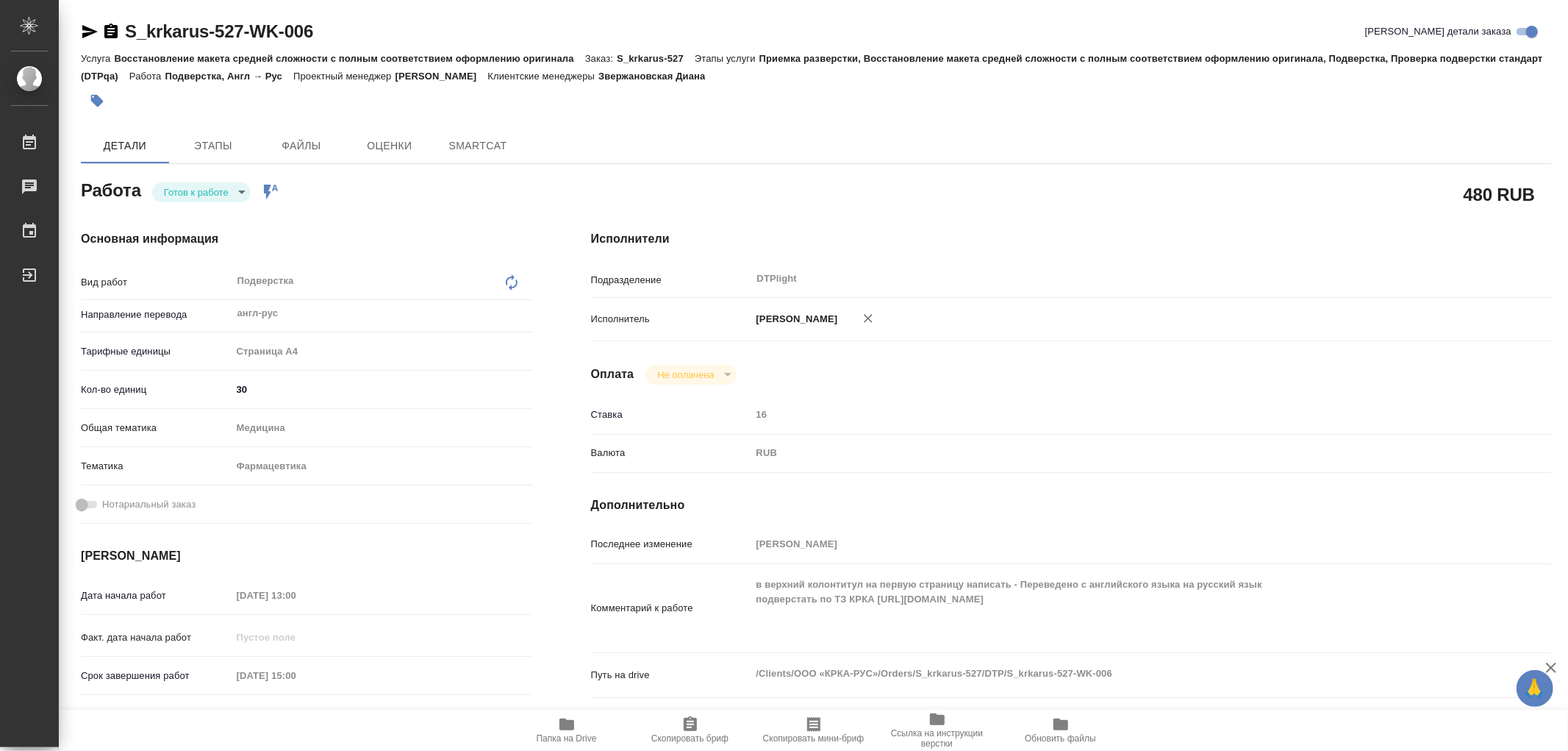
type textarea "x"
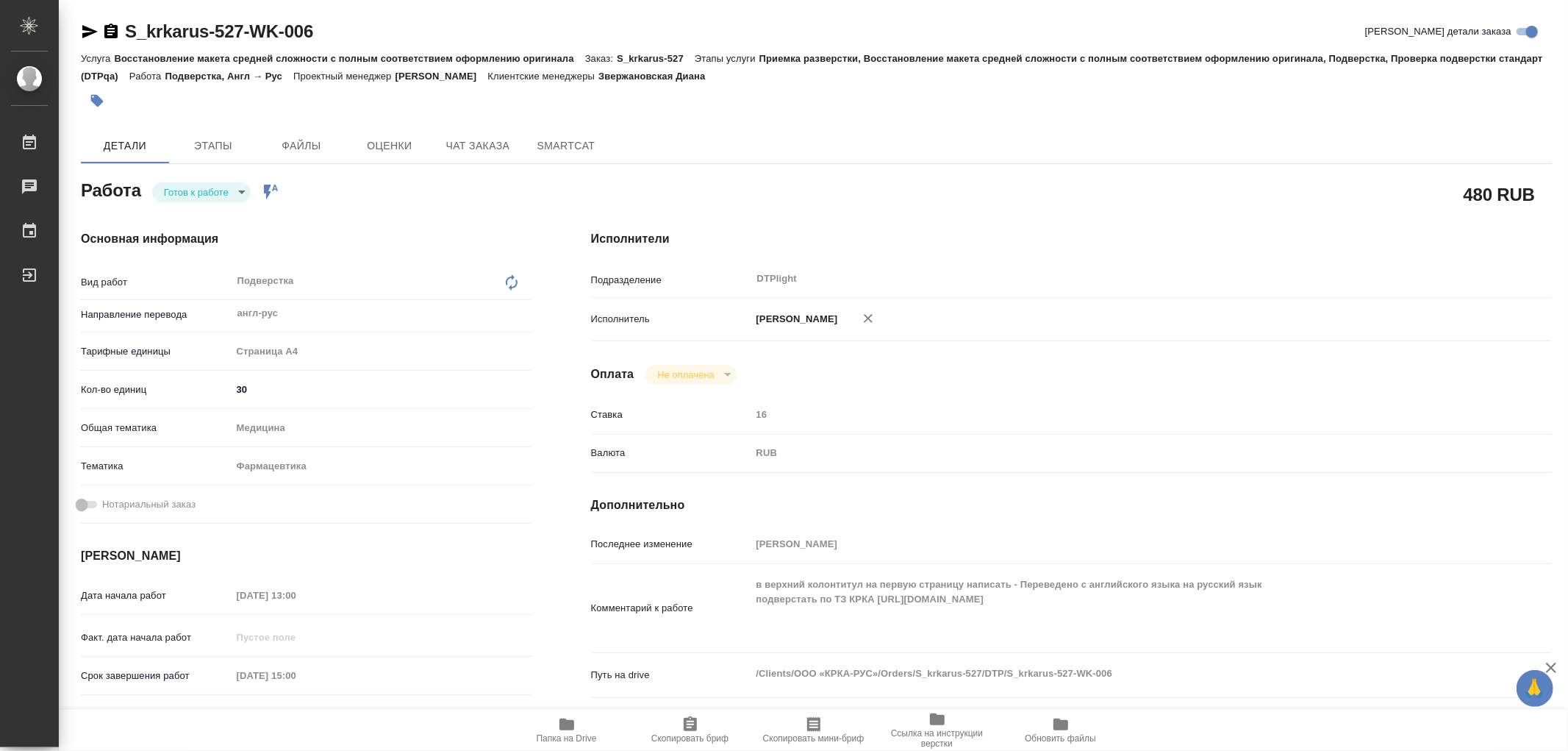
type textarea "x"
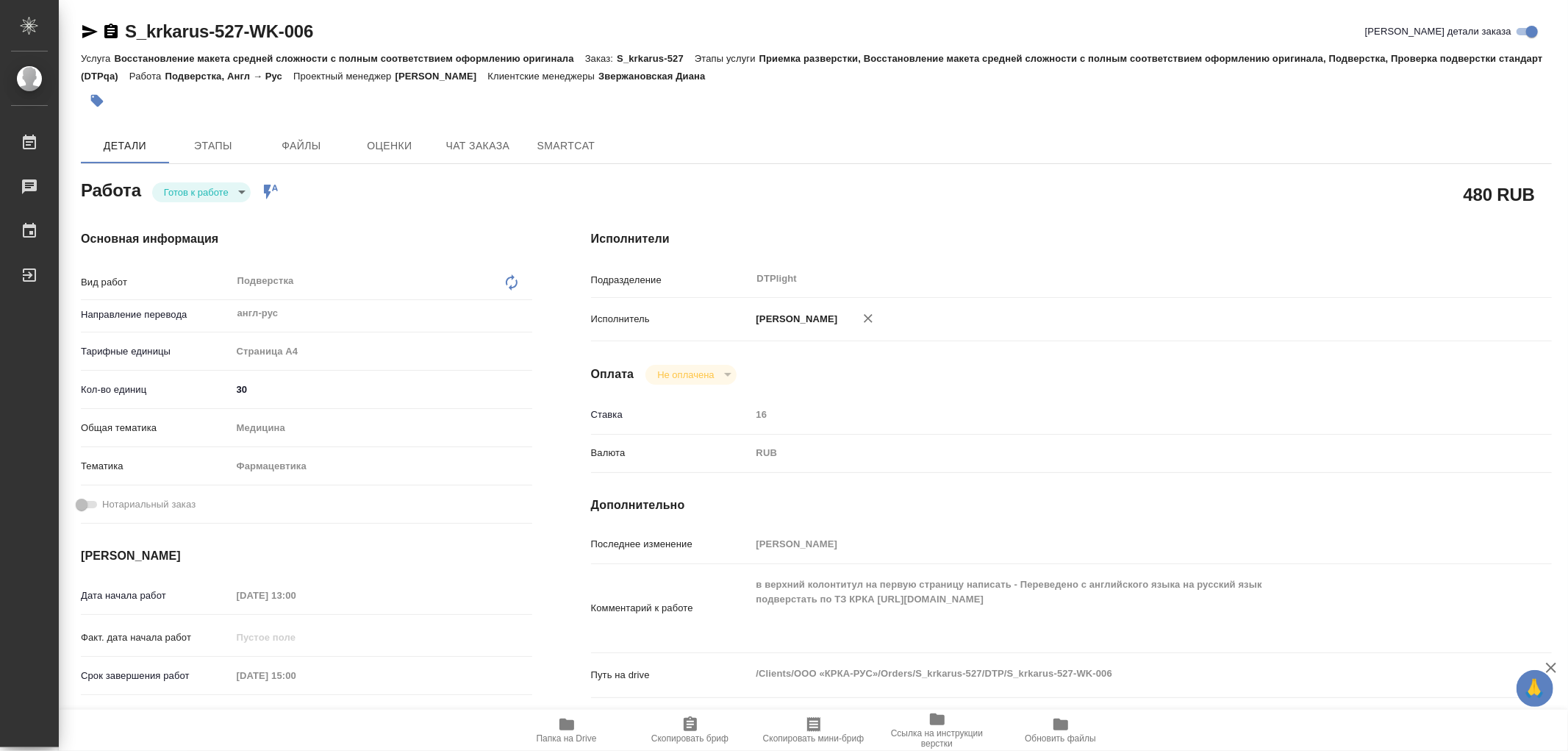
click at [178, 194] on body "🙏 .cls-1 fill:#fff; AWATERA Работы Чаты График Выйти S_krkarus-527-WK-006 Кратк…" at bounding box center [784, 375] width 1568 height 751
click at [180, 194] on button "В работе" at bounding box center [188, 192] width 49 height 17
type textarea "x"
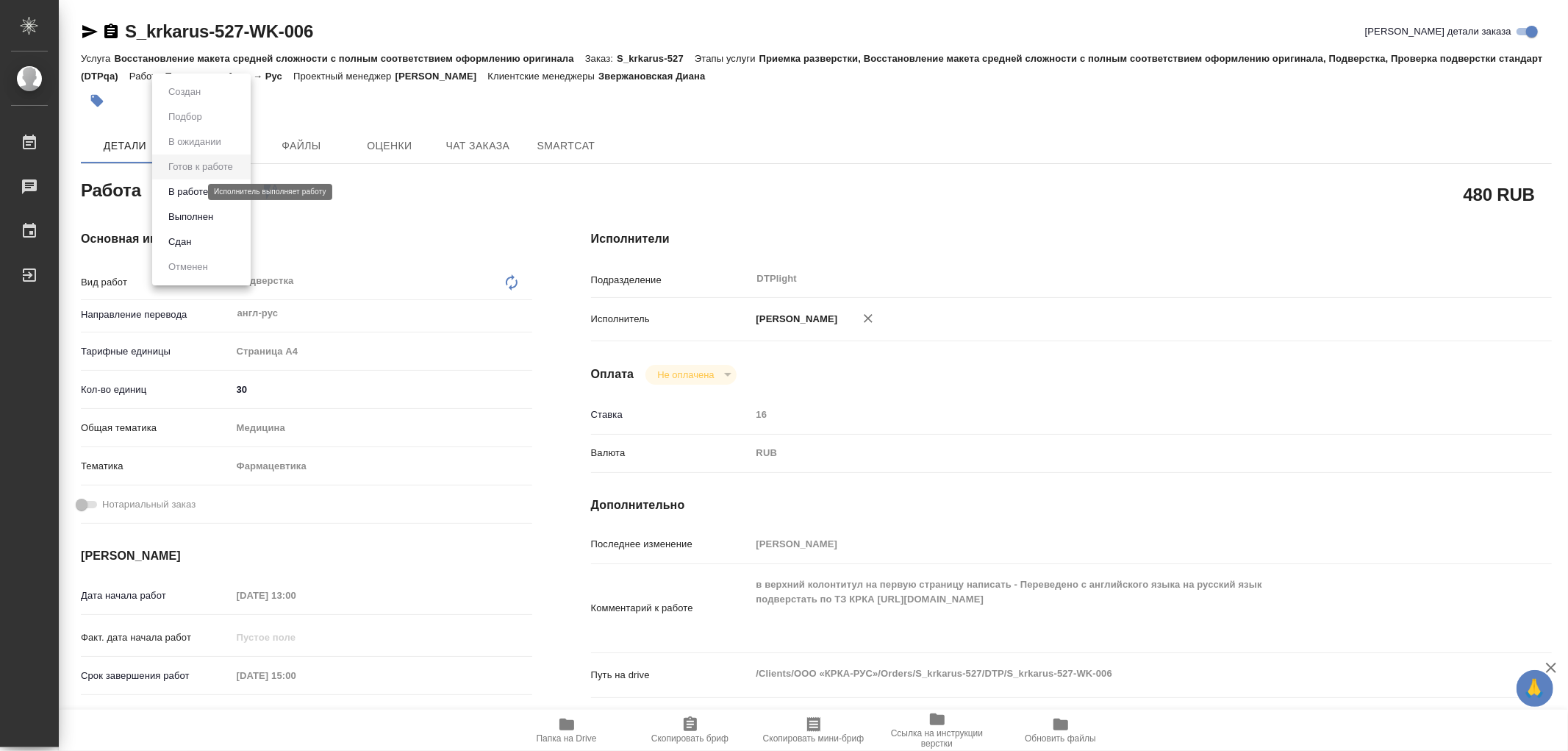
type textarea "x"
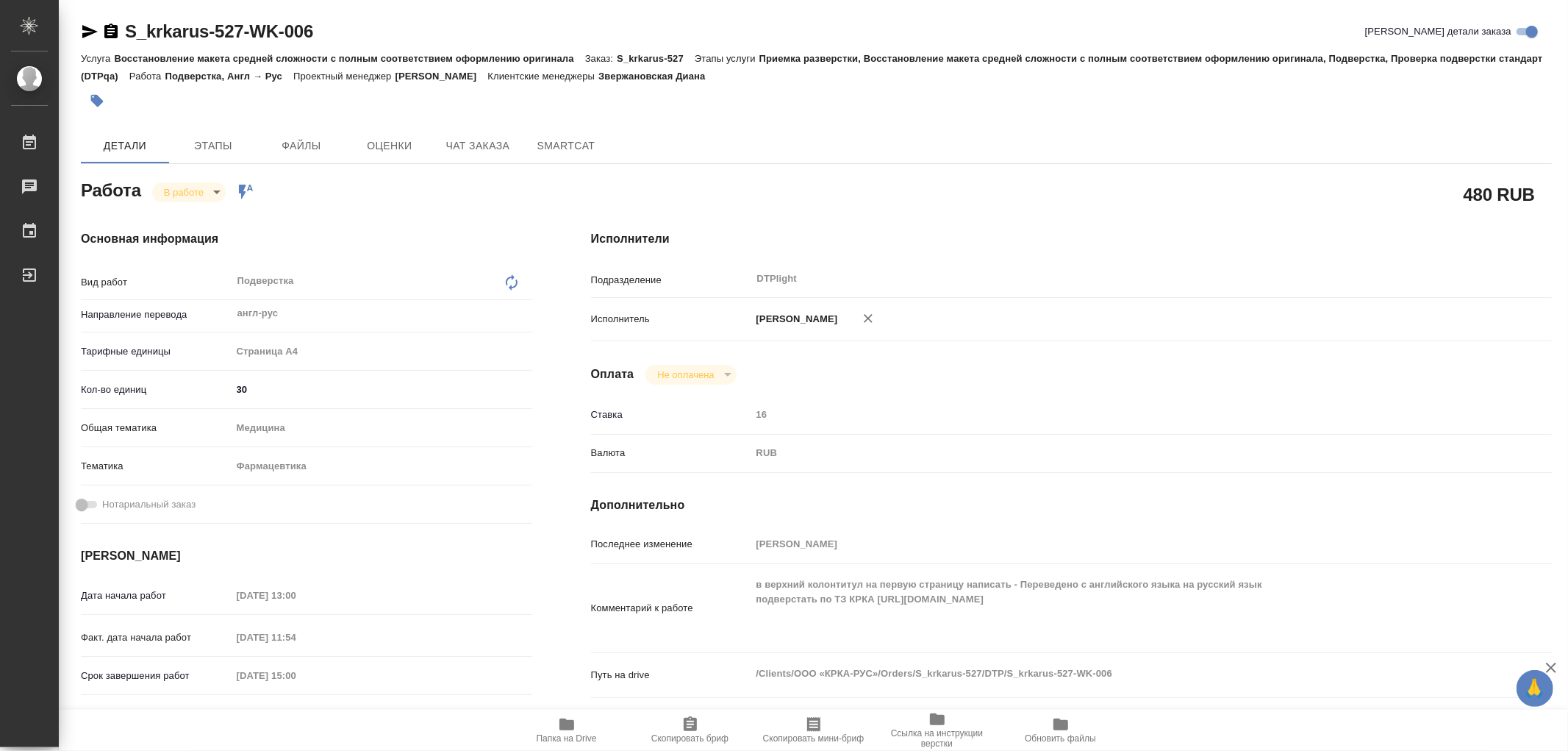
type textarea "x"
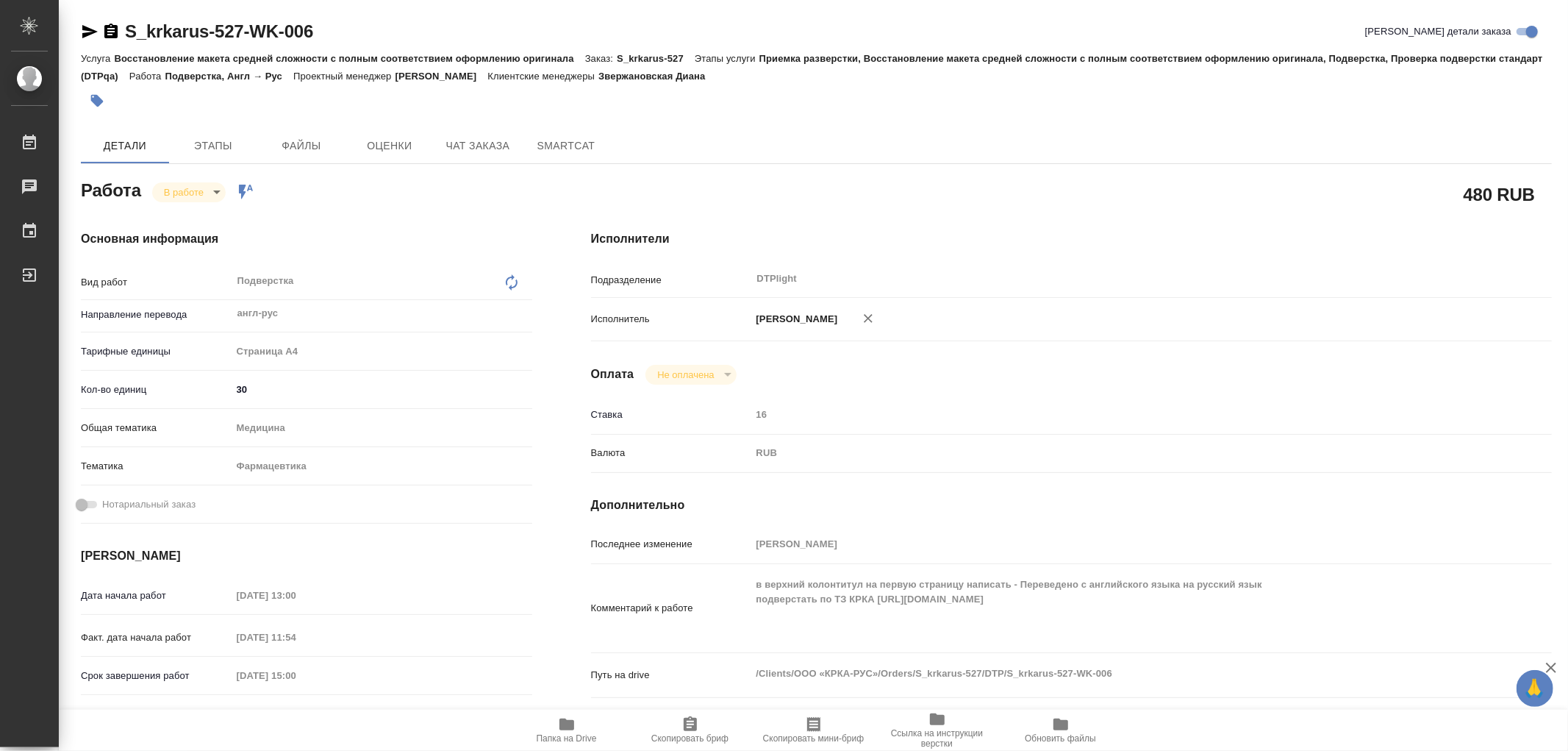
type textarea "x"
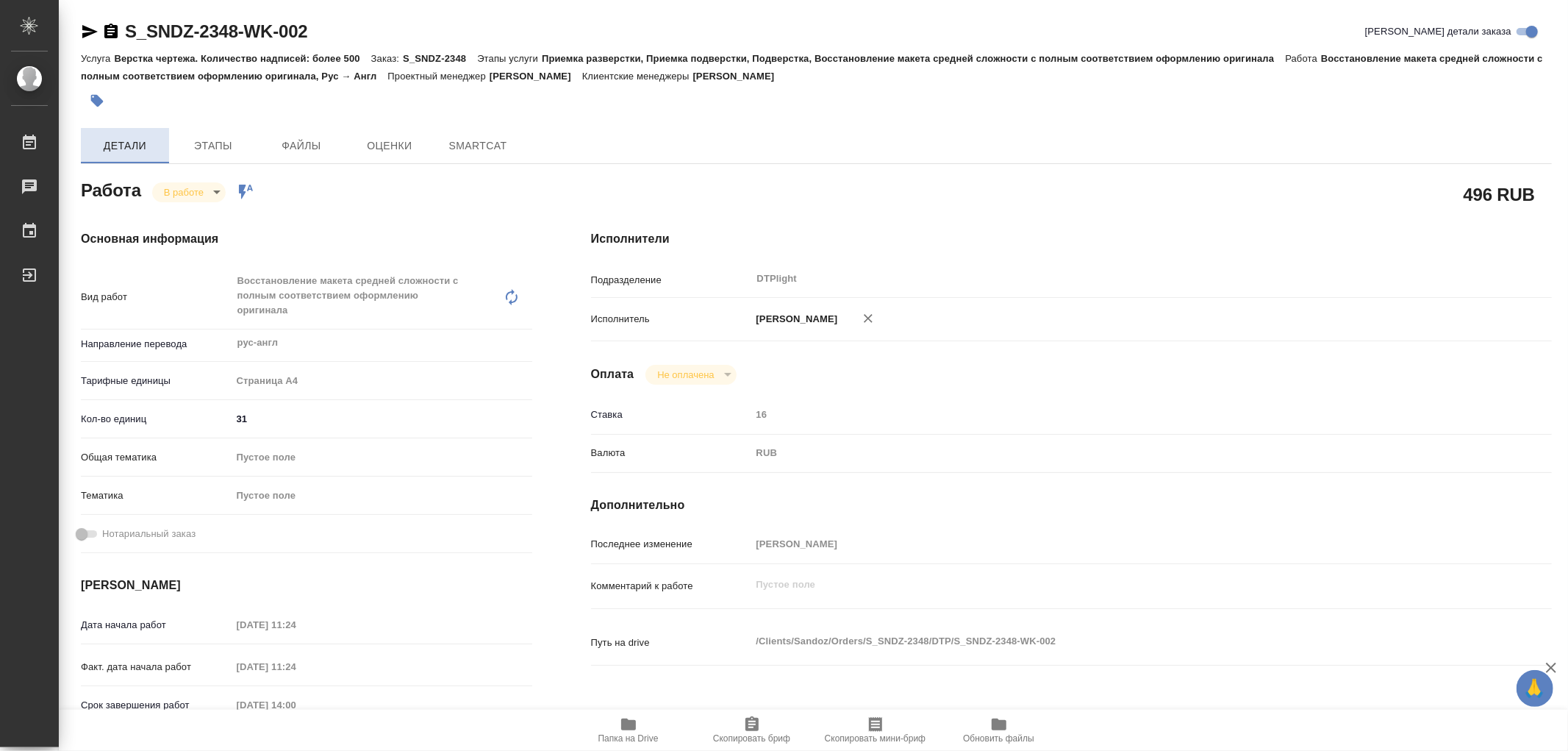
type textarea "x"
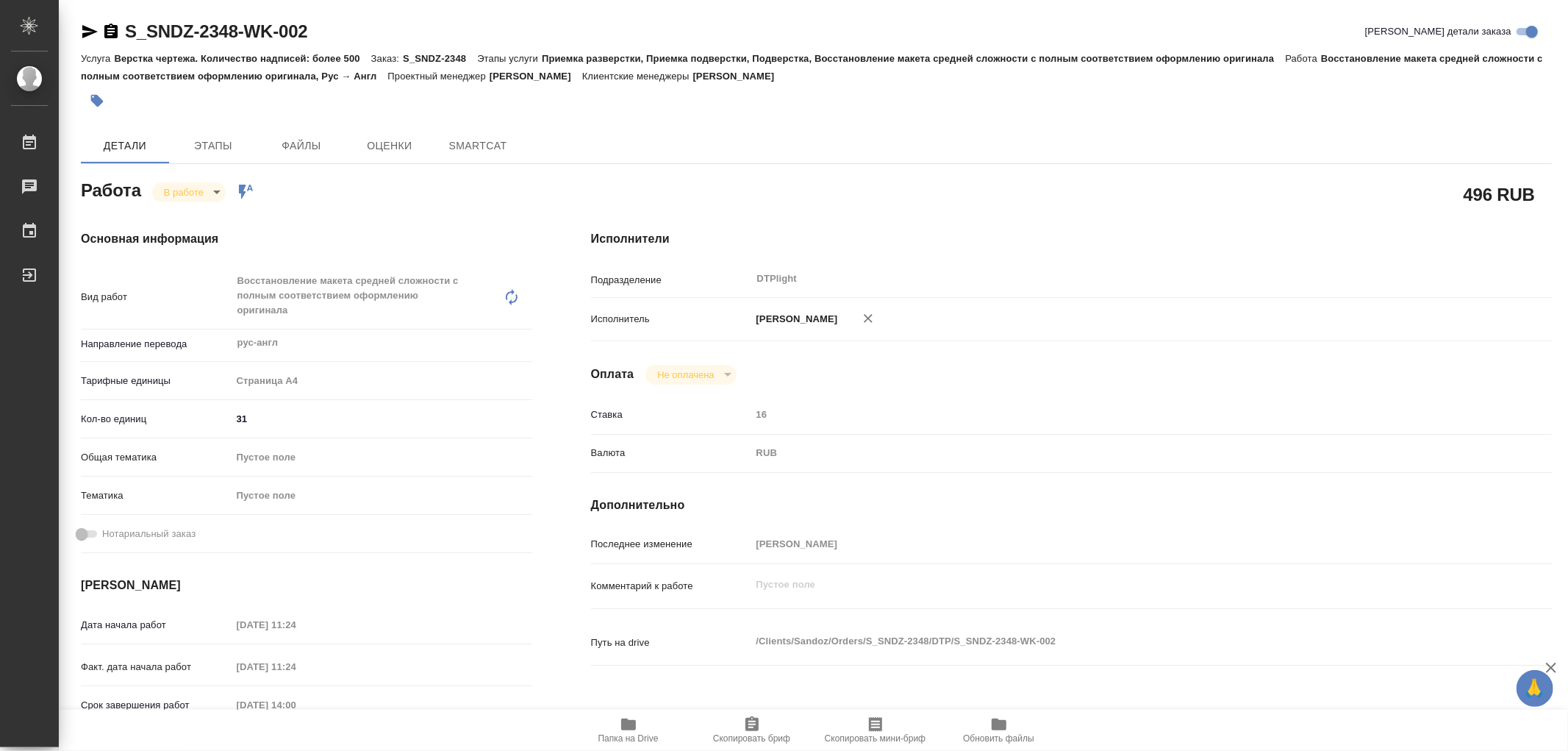
type textarea "x"
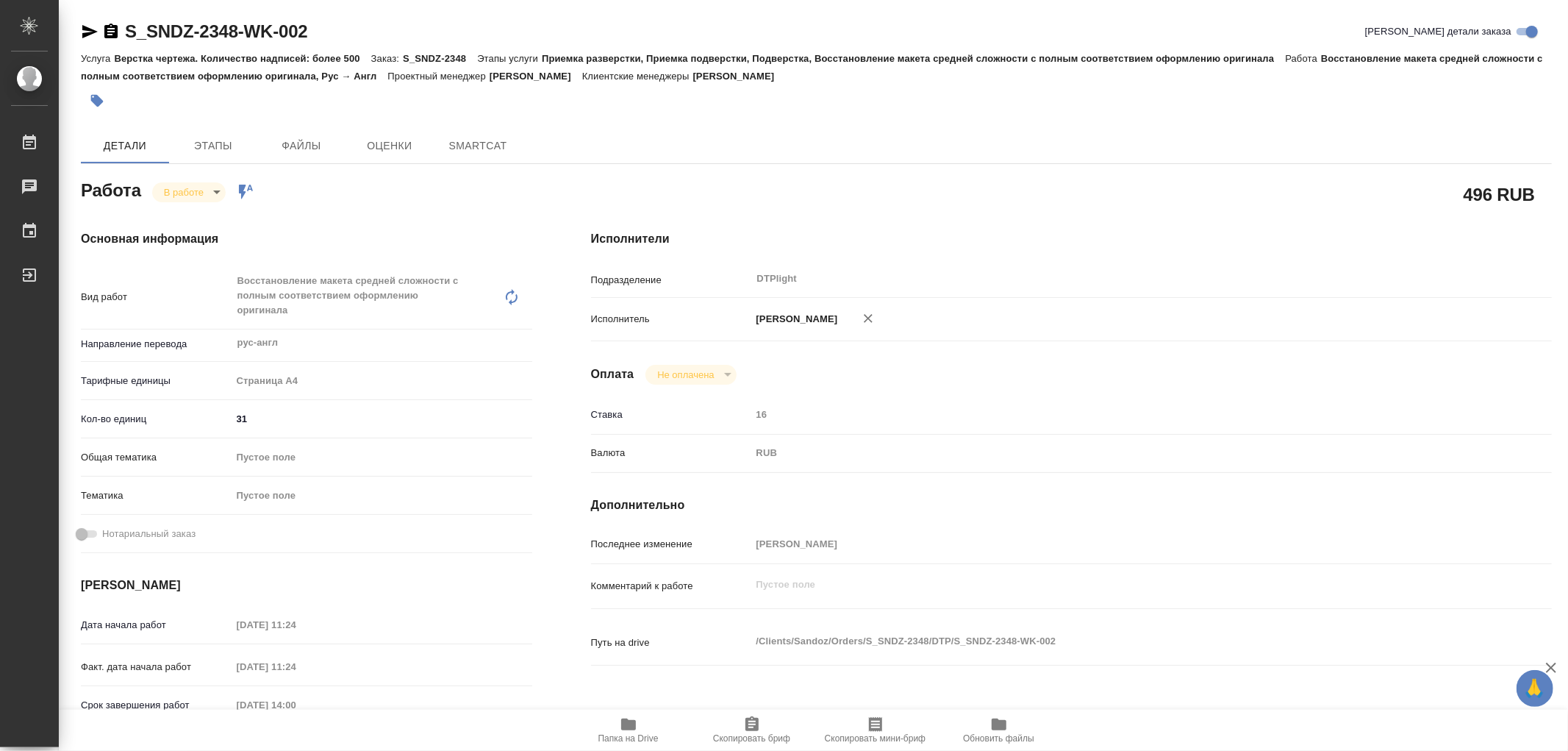
type textarea "x"
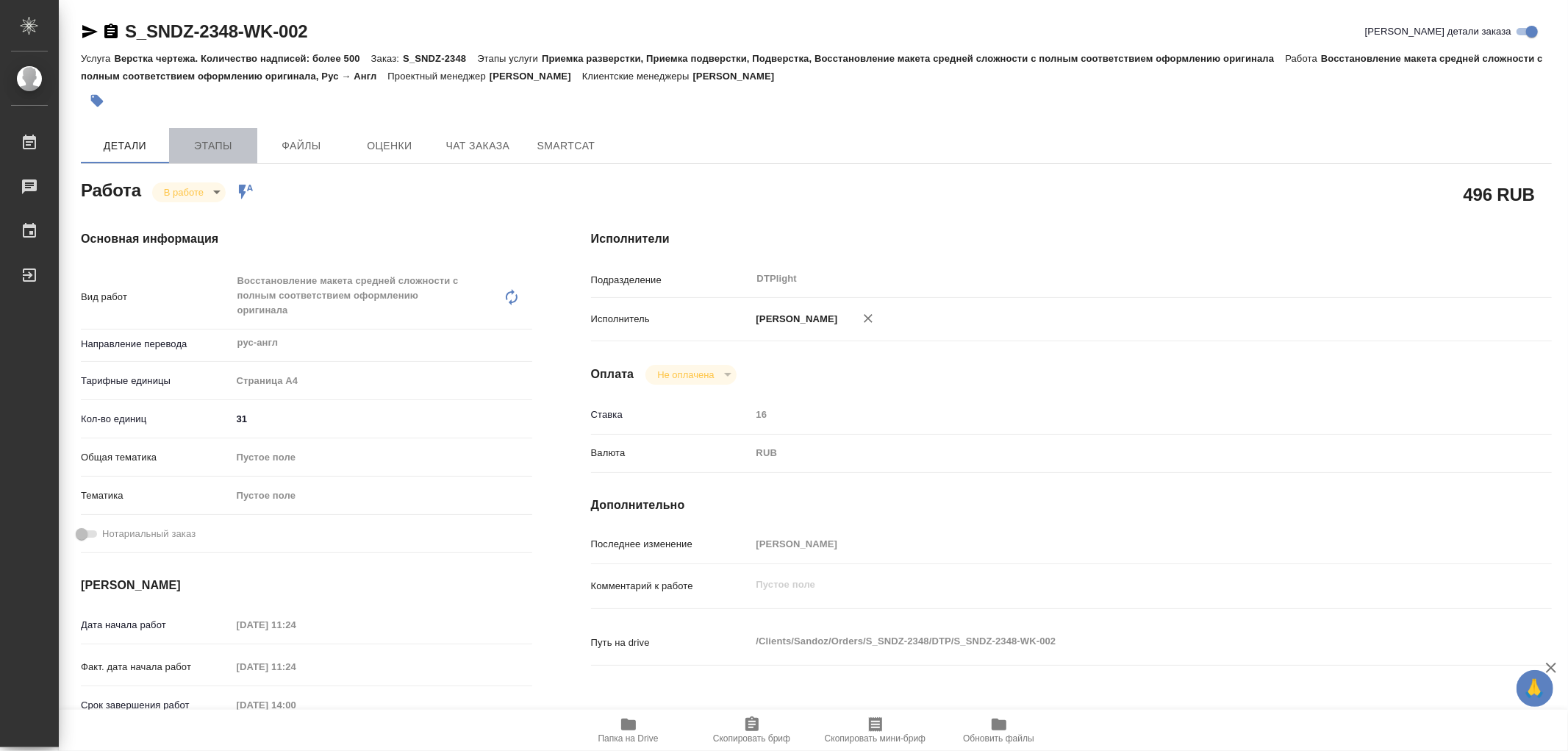
click at [213, 149] on span "Этапы" at bounding box center [213, 146] width 71 height 18
type textarea "x"
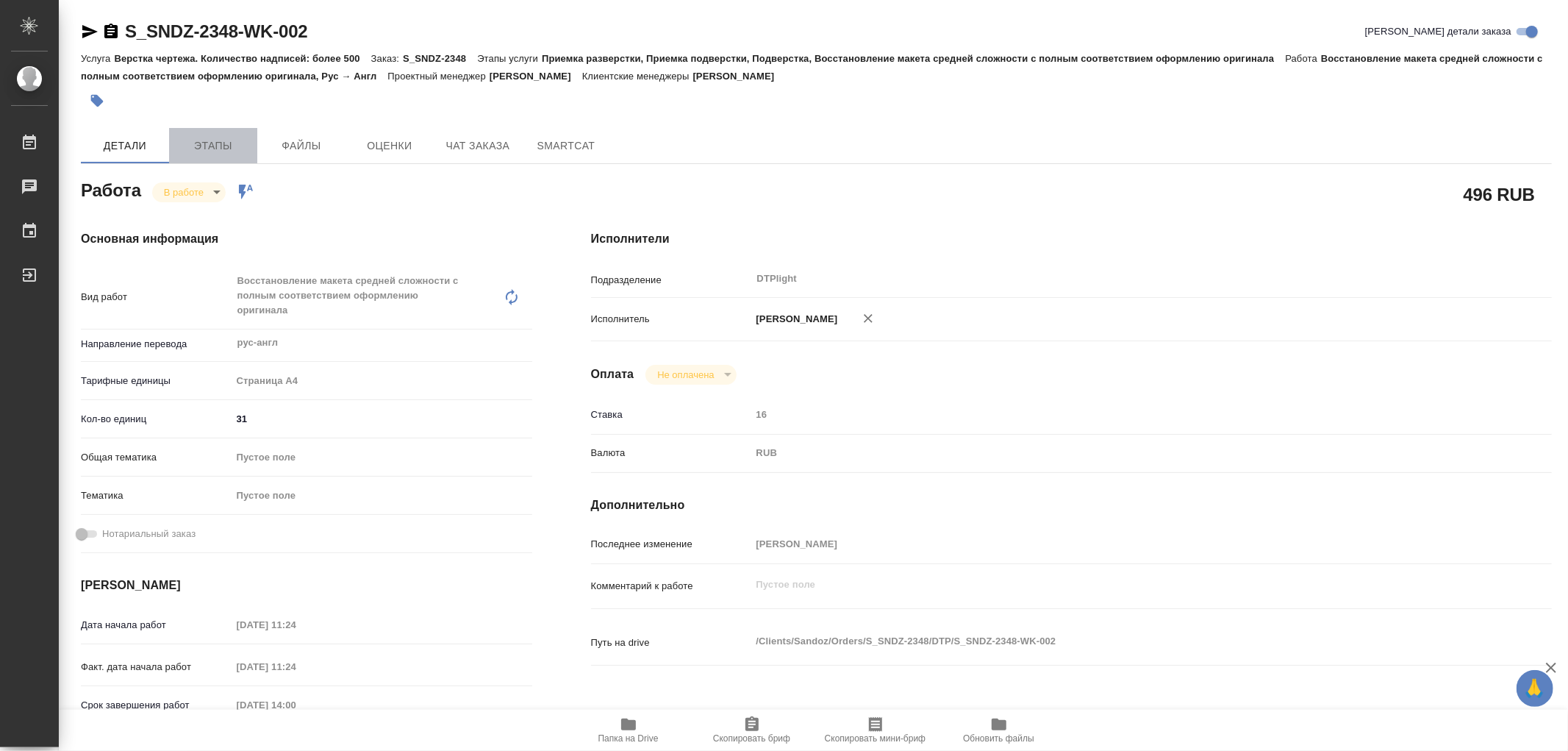
type textarea "x"
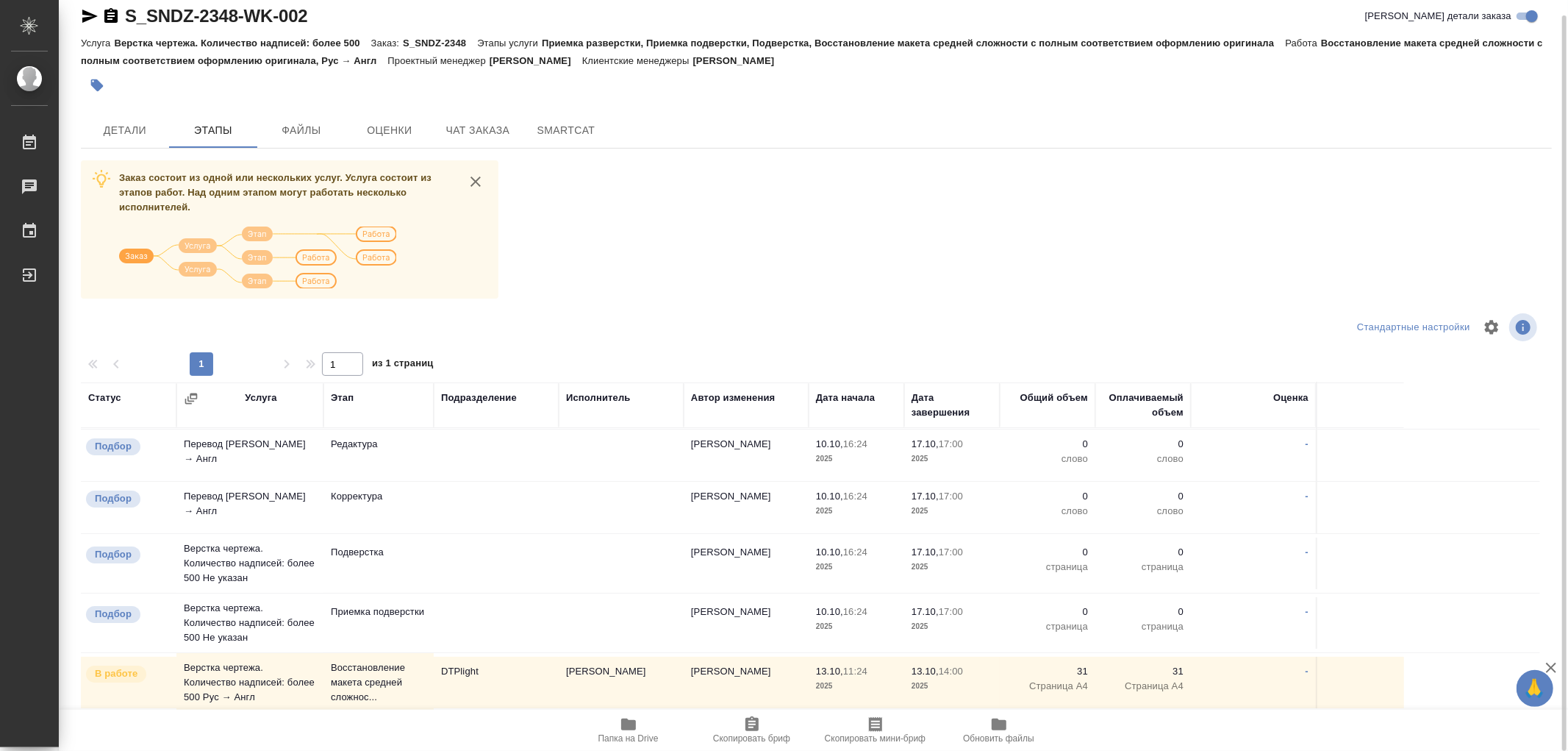
scroll to position [223, 0]
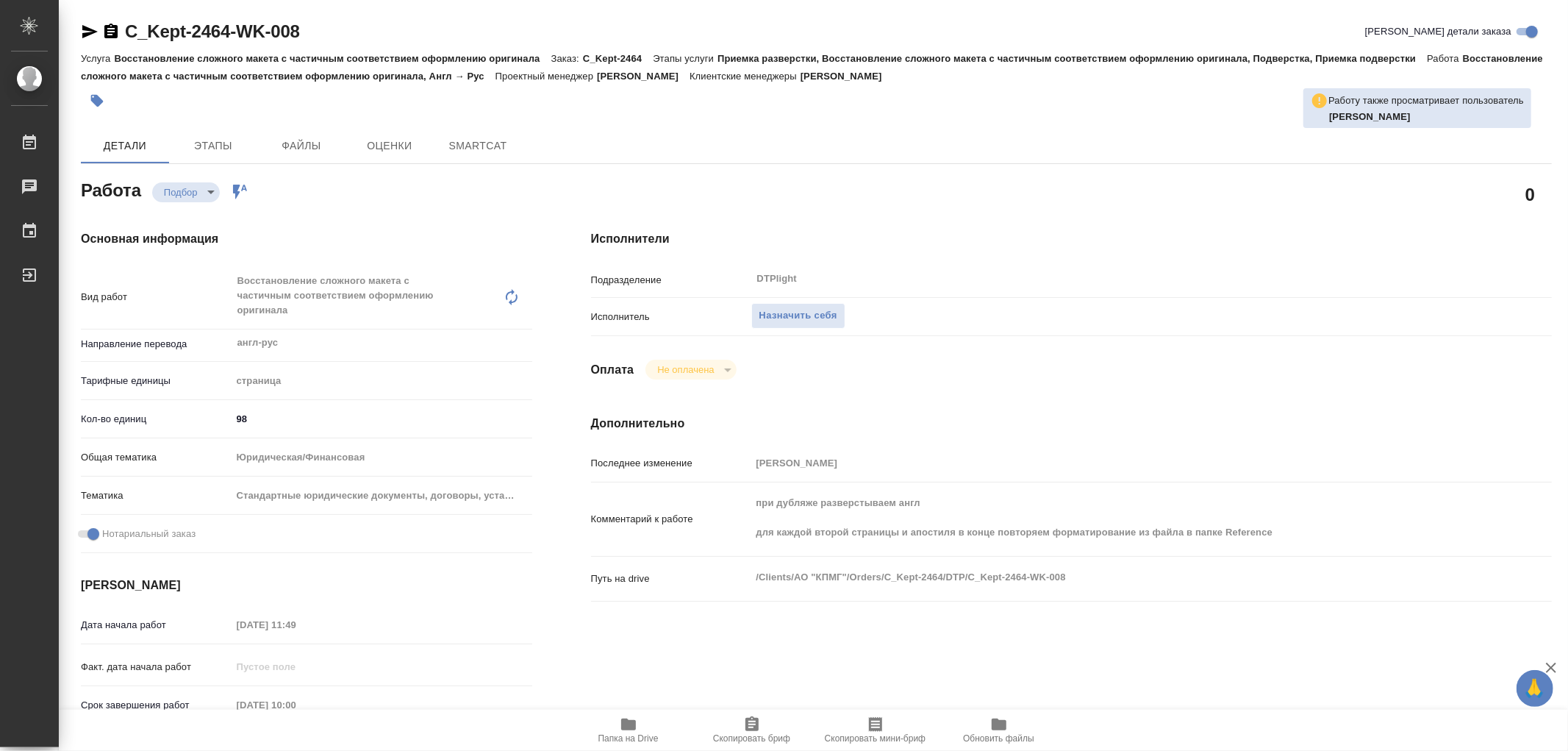
type textarea "x"
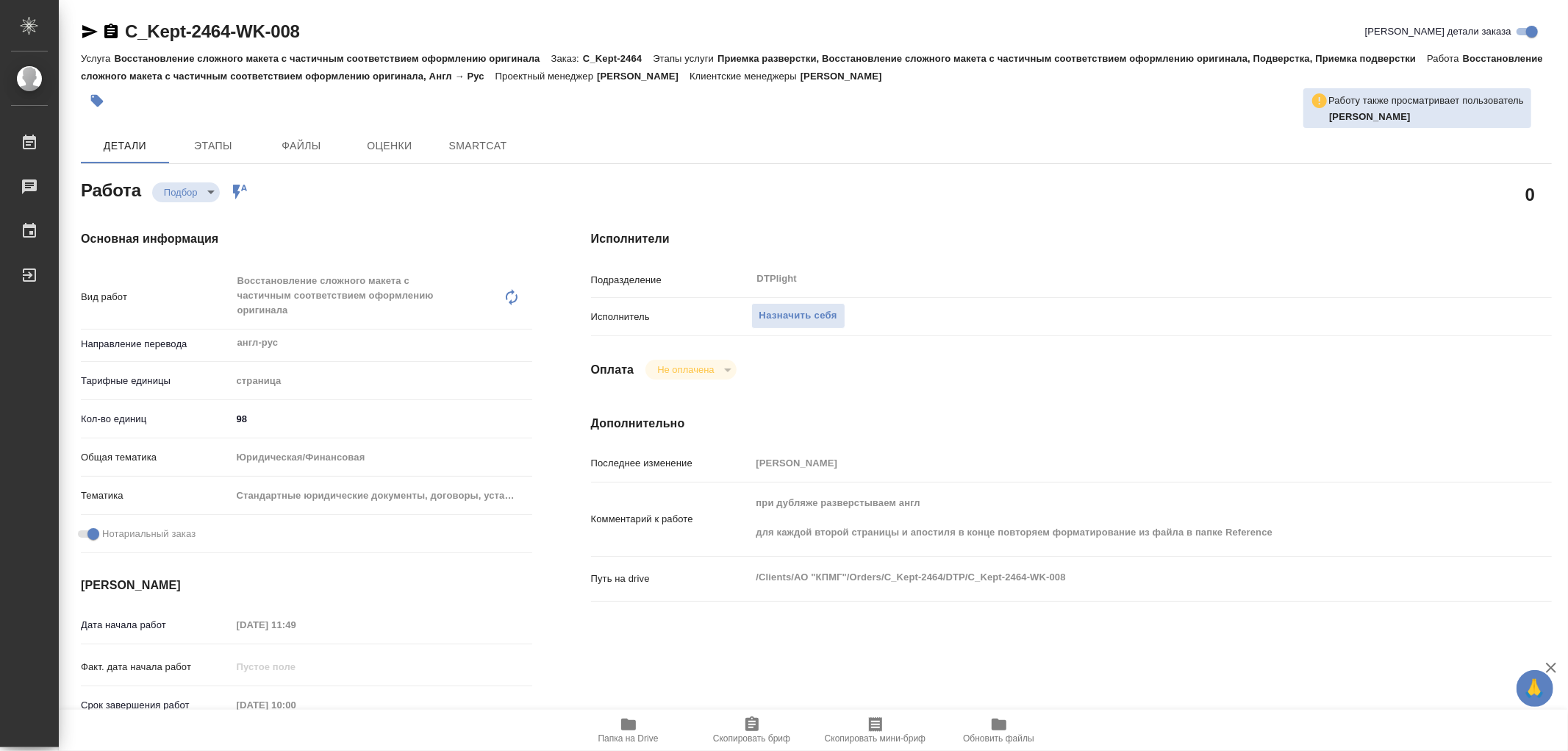
type textarea "x"
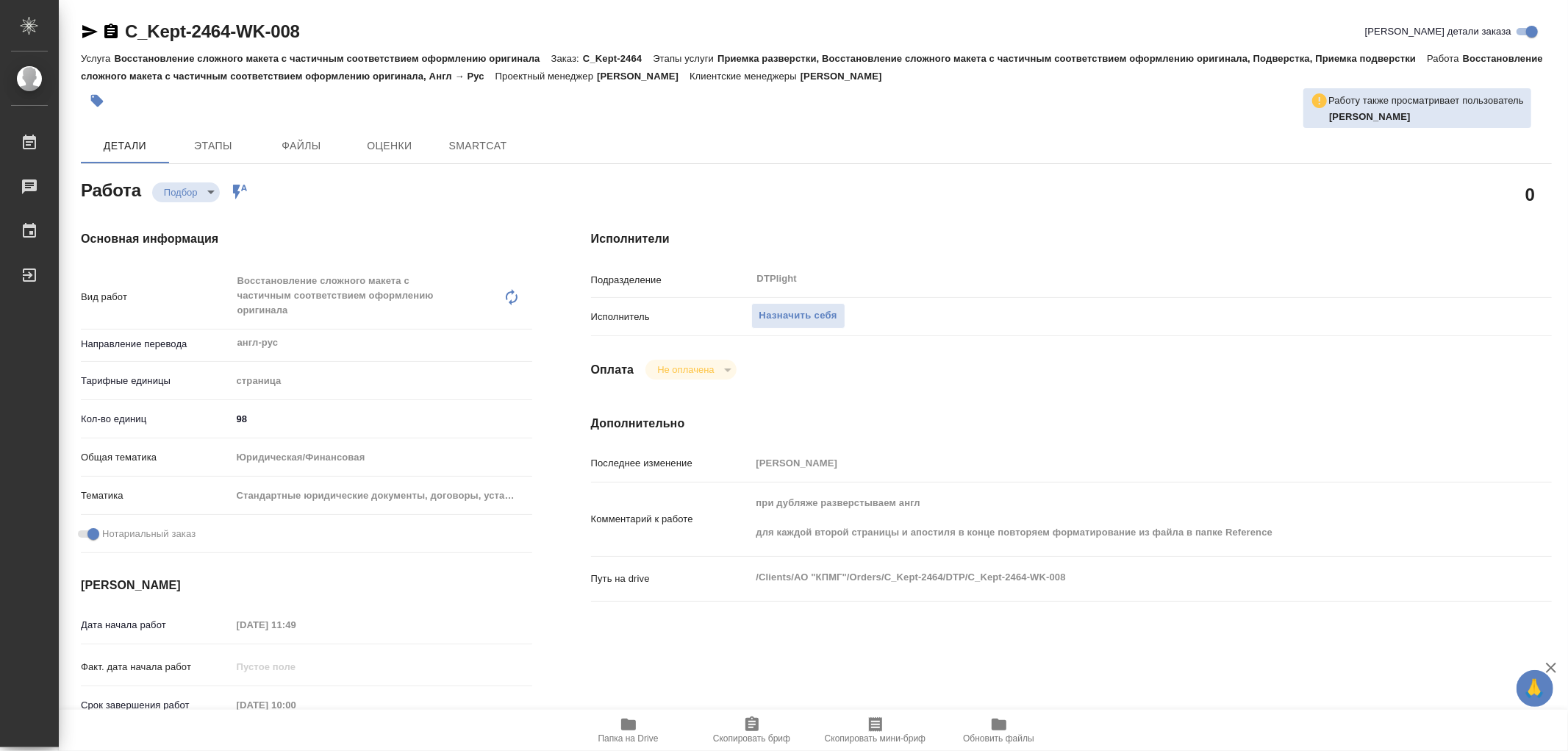
type textarea "x"
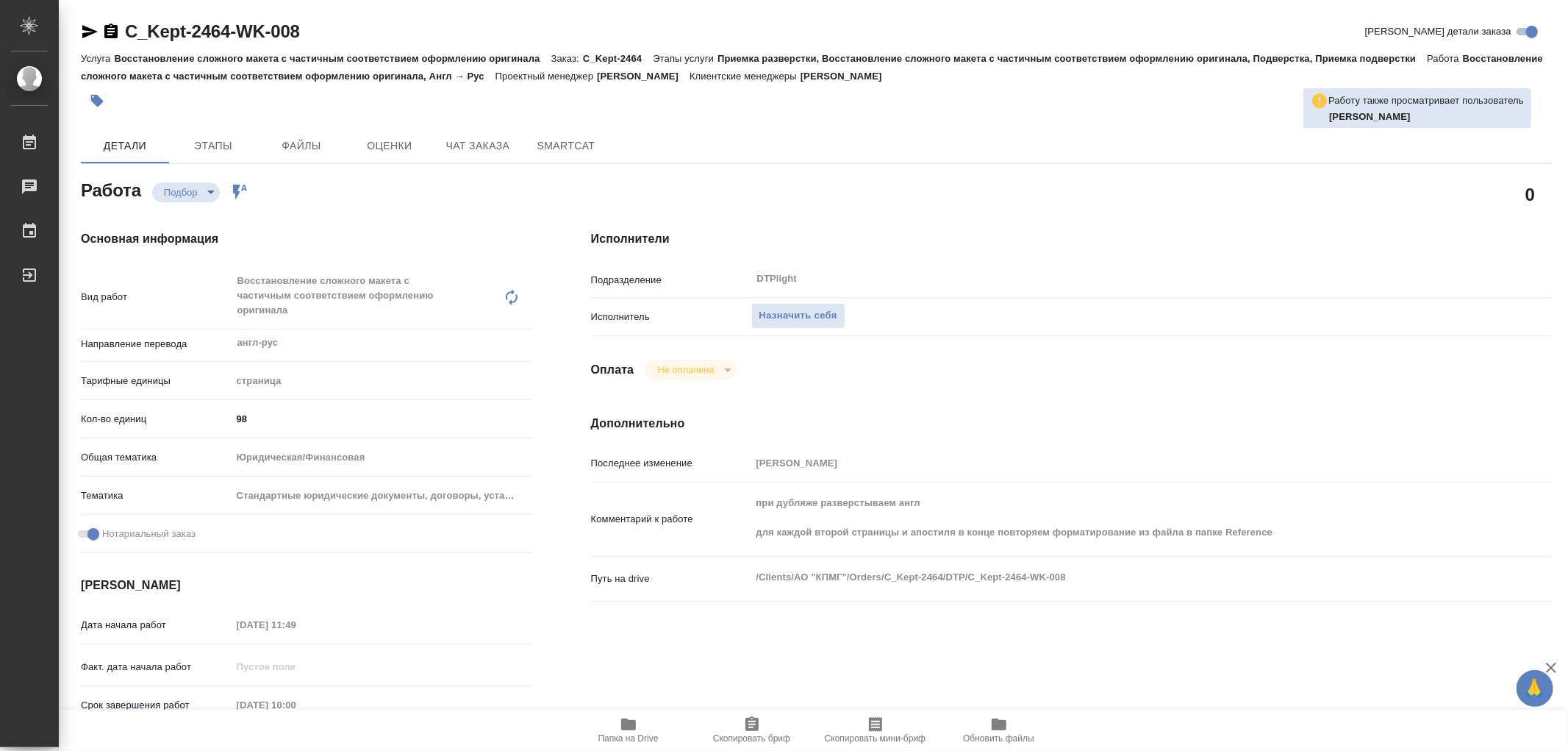
type textarea "x"
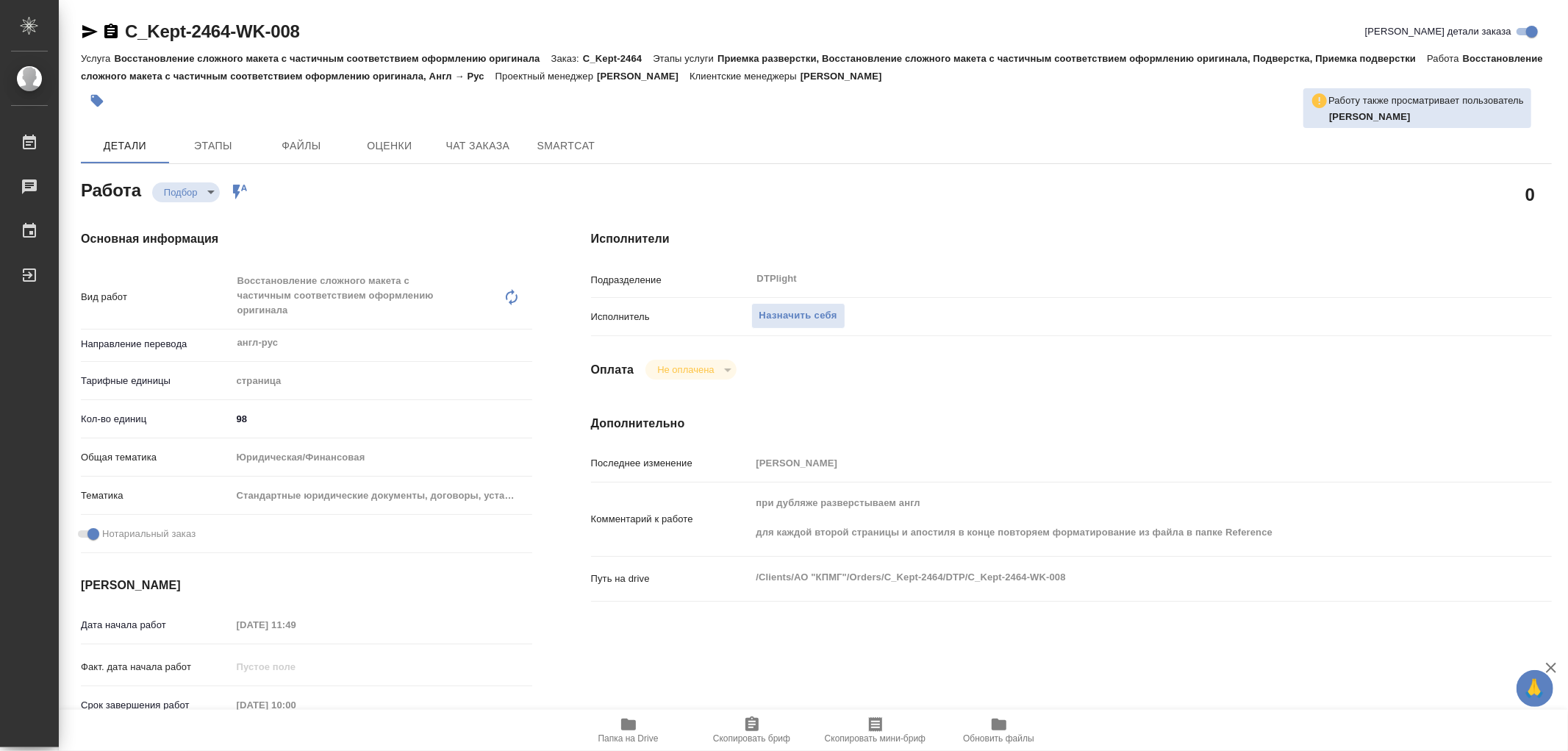
type textarea "x"
